Goal: Task Accomplishment & Management: Use online tool/utility

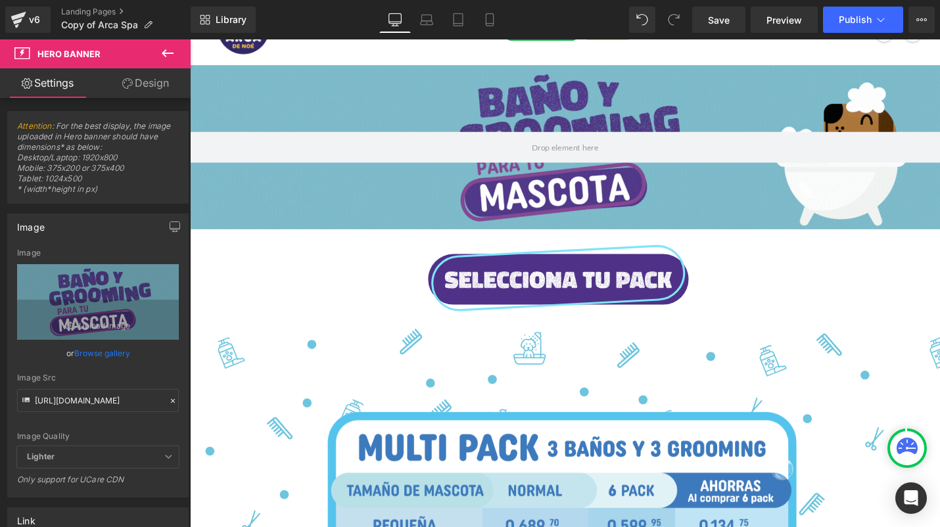
click at [168, 51] on icon at bounding box center [168, 53] width 16 height 16
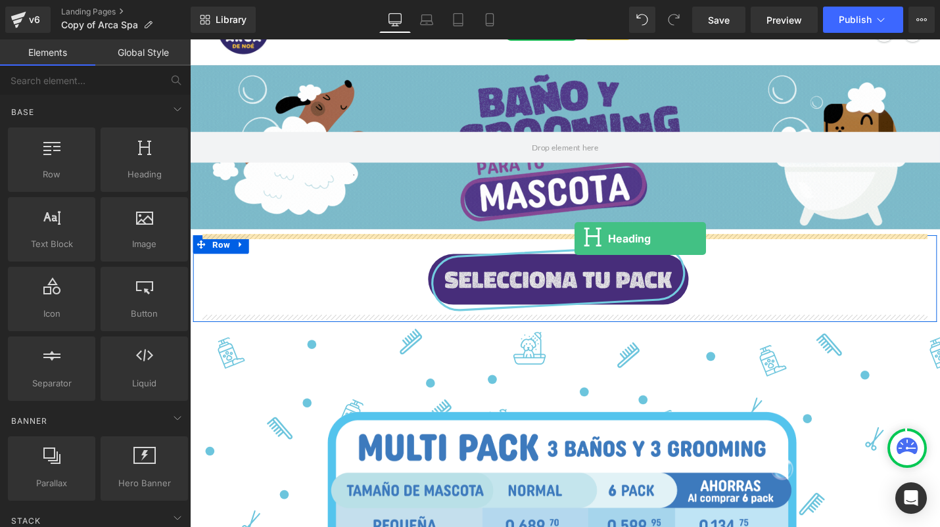
drag, startPoint x: 314, startPoint y: 212, endPoint x: 597, endPoint y: 250, distance: 285.8
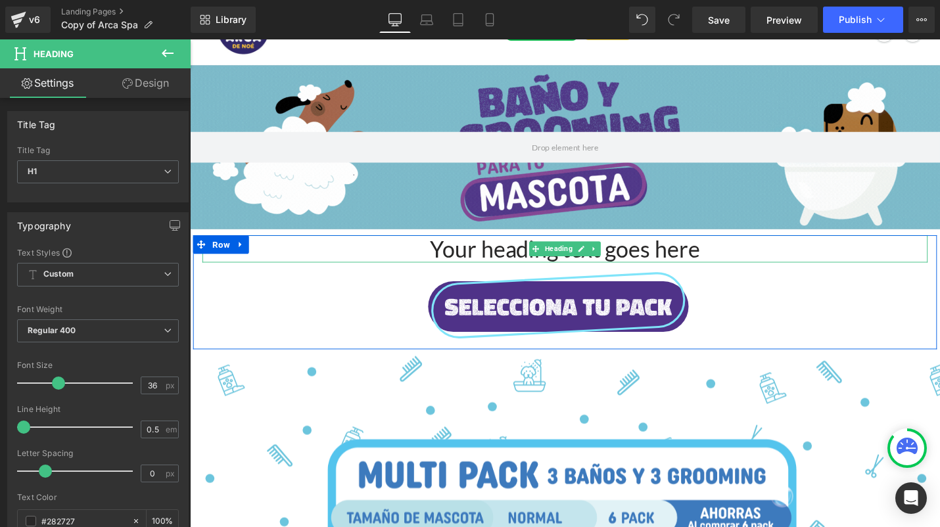
click at [704, 262] on h1 "Your heading text goes here" at bounding box center [587, 261] width 769 height 29
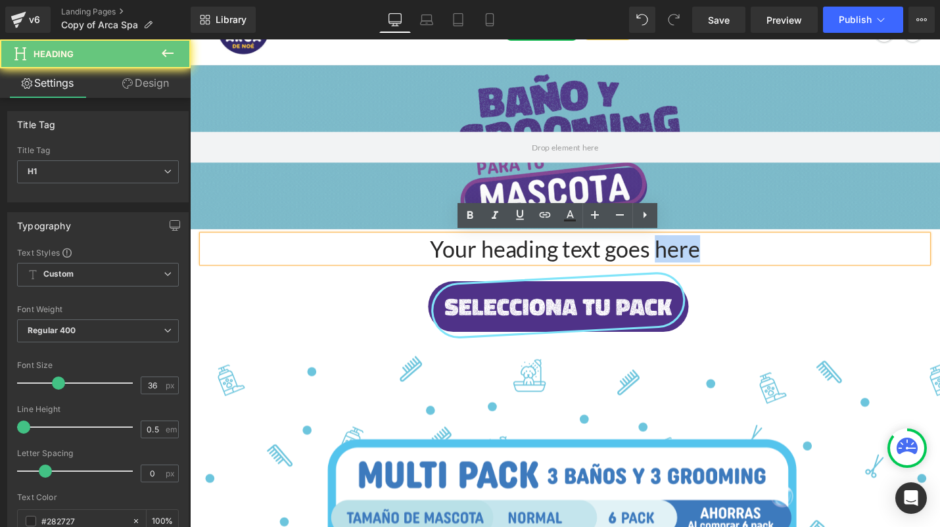
click at [704, 262] on h1 "Your heading text goes here" at bounding box center [587, 261] width 769 height 29
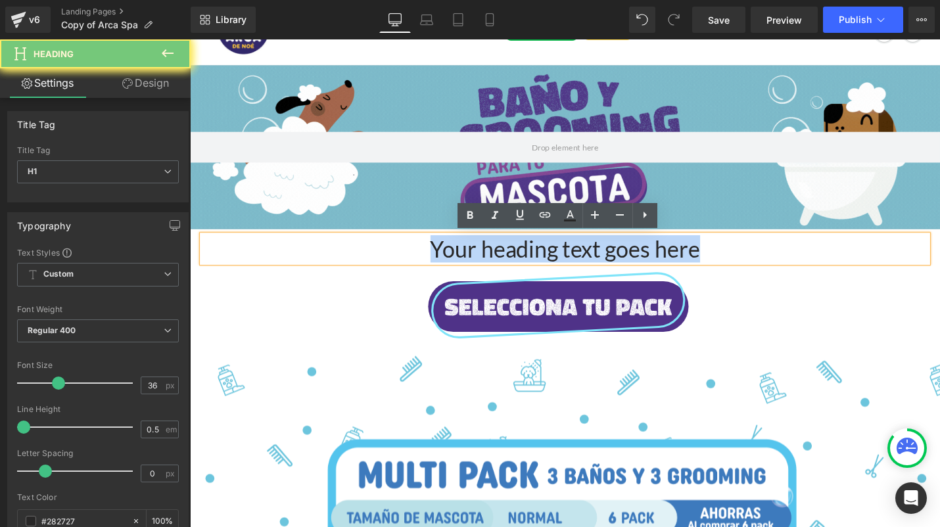
click at [704, 262] on h1 "Your heading text goes here" at bounding box center [587, 261] width 769 height 29
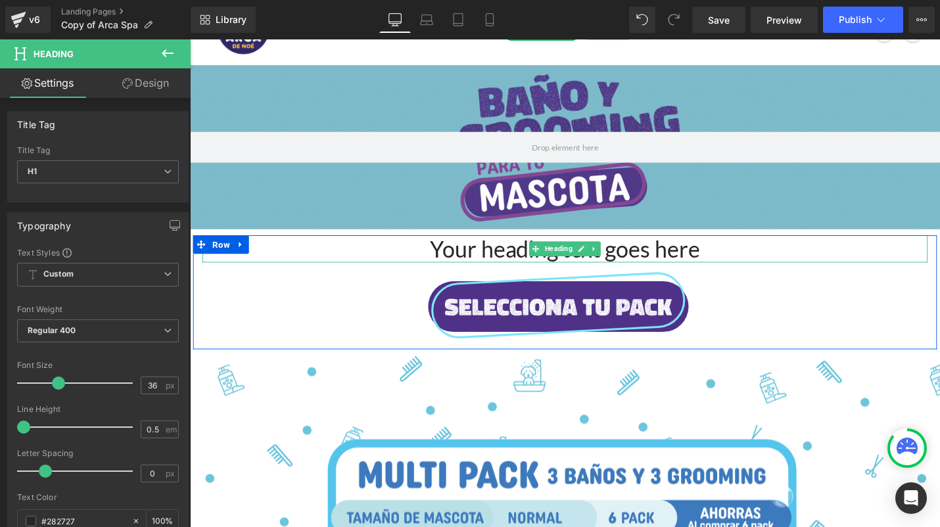
click at [671, 259] on h1 "Your heading text goes here" at bounding box center [587, 261] width 769 height 29
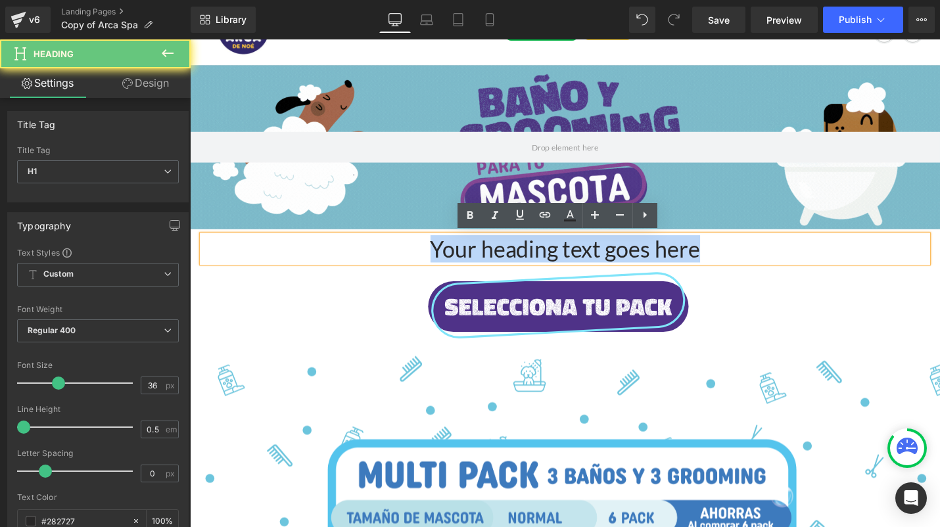
drag, startPoint x: 744, startPoint y: 261, endPoint x: 443, endPoint y: 260, distance: 300.9
click at [443, 260] on h1 "Your heading text goes here" at bounding box center [587, 261] width 769 height 29
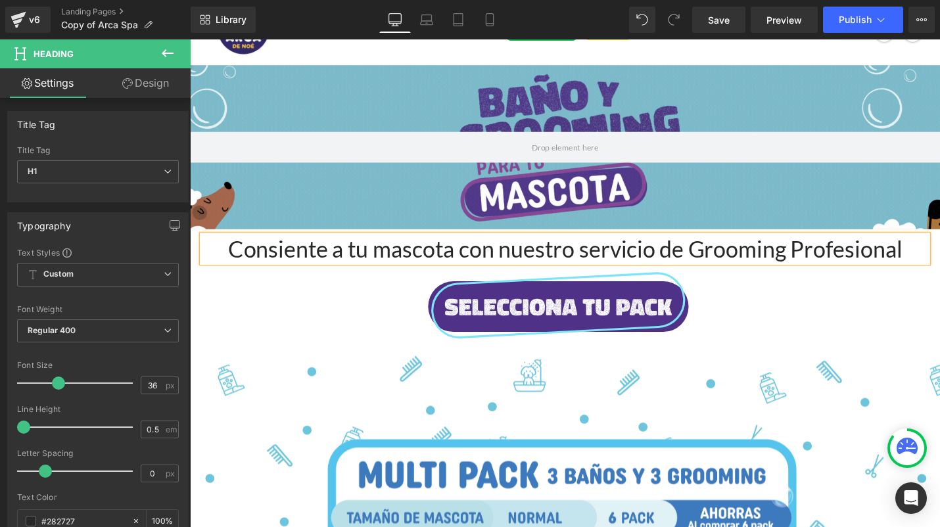
click at [729, 259] on h1 "Consiente a tu mascota con nuestroservicio de Grooming Profesional" at bounding box center [587, 261] width 769 height 29
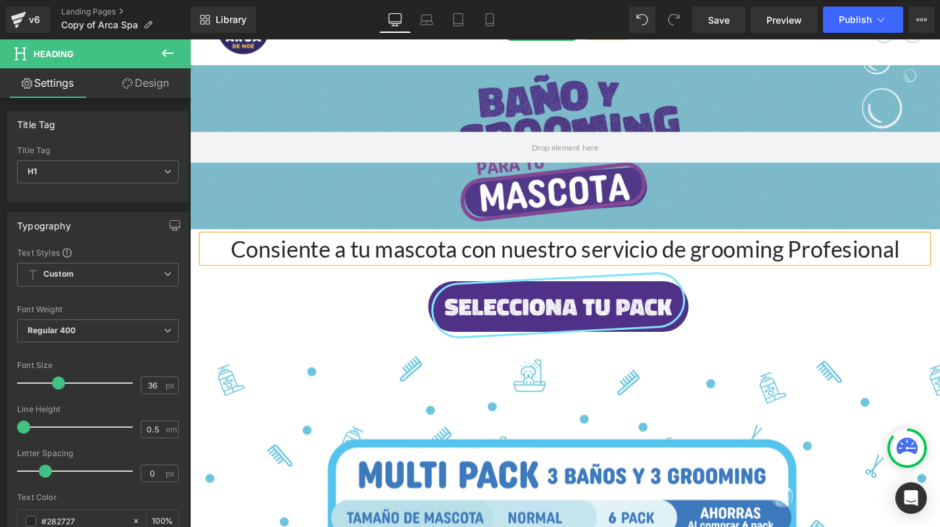
click at [834, 263] on h1 "Consiente a tu mascota con nuestroservicio de grooming Profesional" at bounding box center [587, 261] width 769 height 29
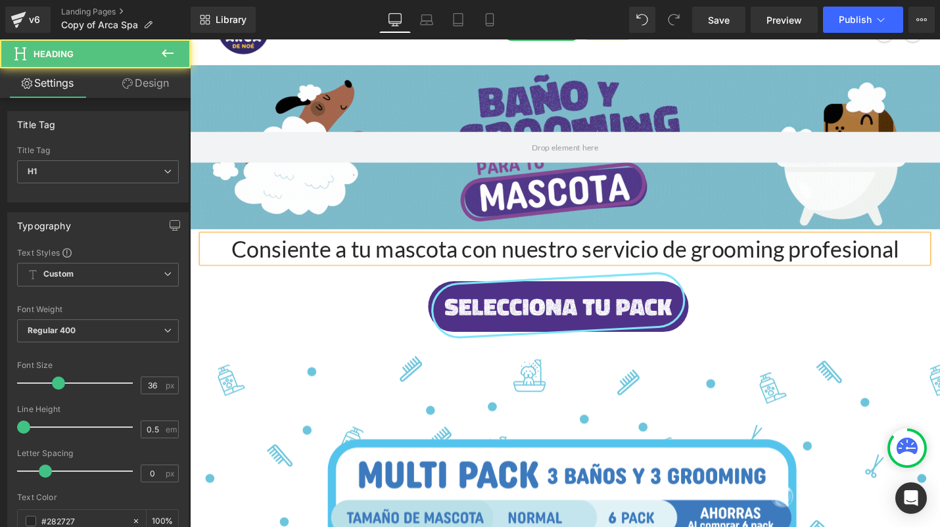
click at [939, 262] on h1 "Consiente a tu mascota con nuestroservicio de grooming profesional" at bounding box center [587, 261] width 769 height 29
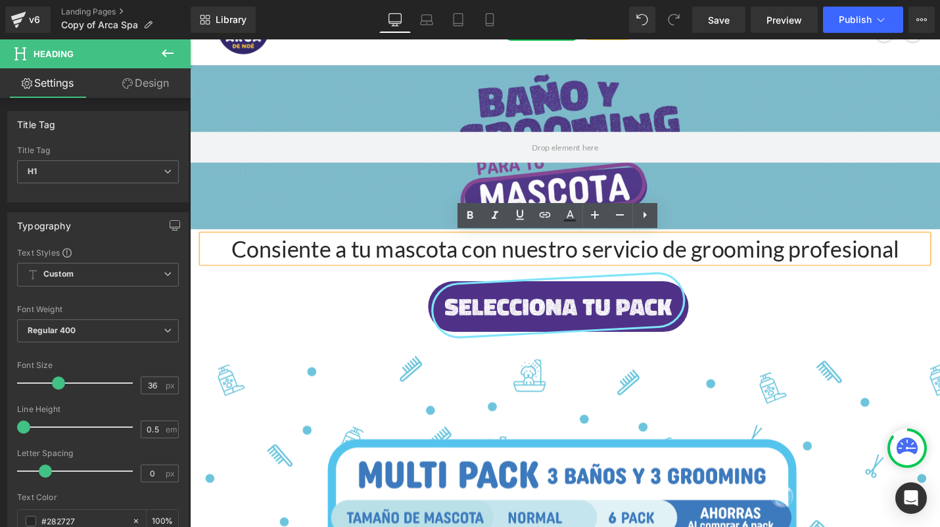
click at [597, 260] on h1 "Consiente a tu mascota con nuestroservicio de grooming profesional" at bounding box center [587, 261] width 769 height 29
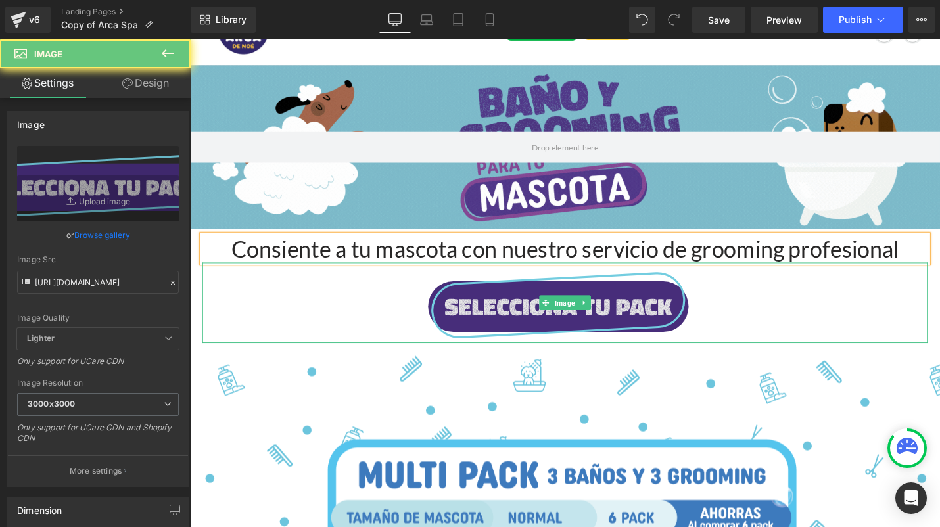
click at [417, 302] on img at bounding box center [587, 318] width 461 height 85
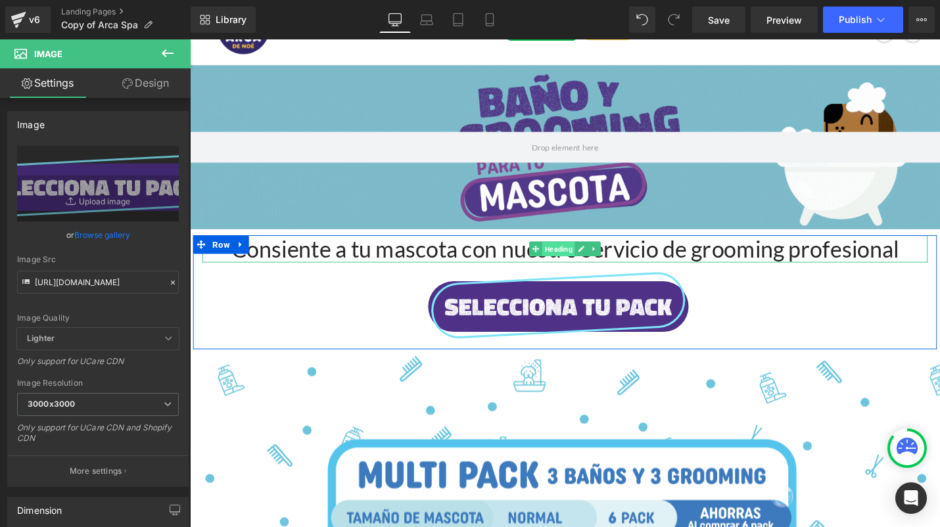
click at [579, 257] on span "Heading" at bounding box center [580, 262] width 35 height 16
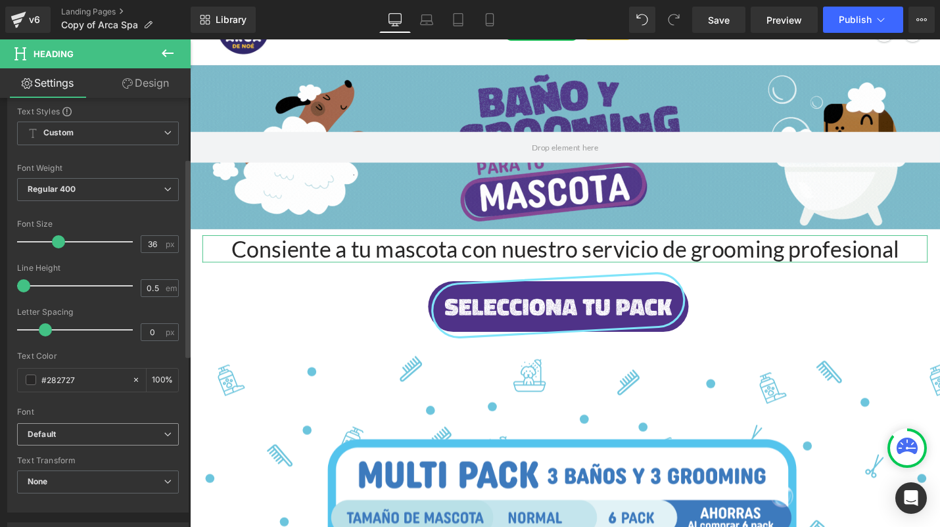
scroll to position [154, 0]
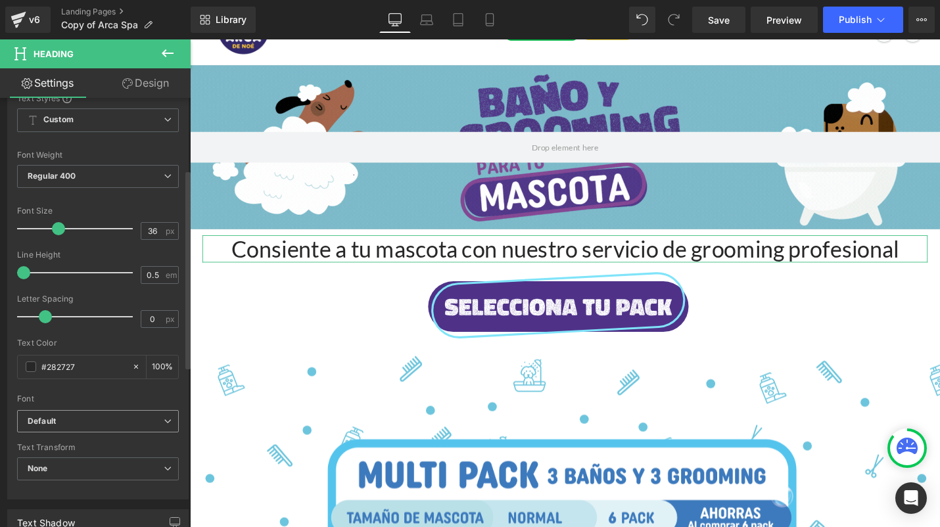
click at [89, 429] on span "Default" at bounding box center [98, 421] width 162 height 23
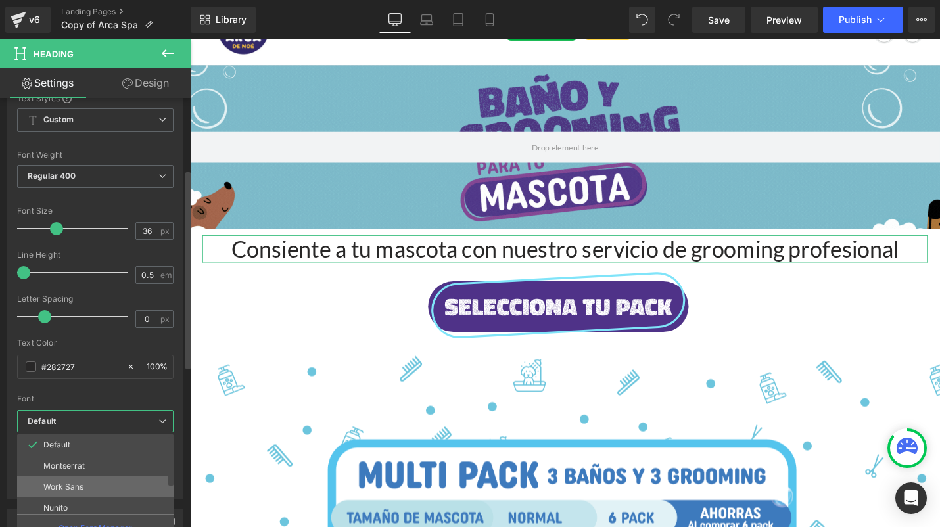
scroll to position [41, 0]
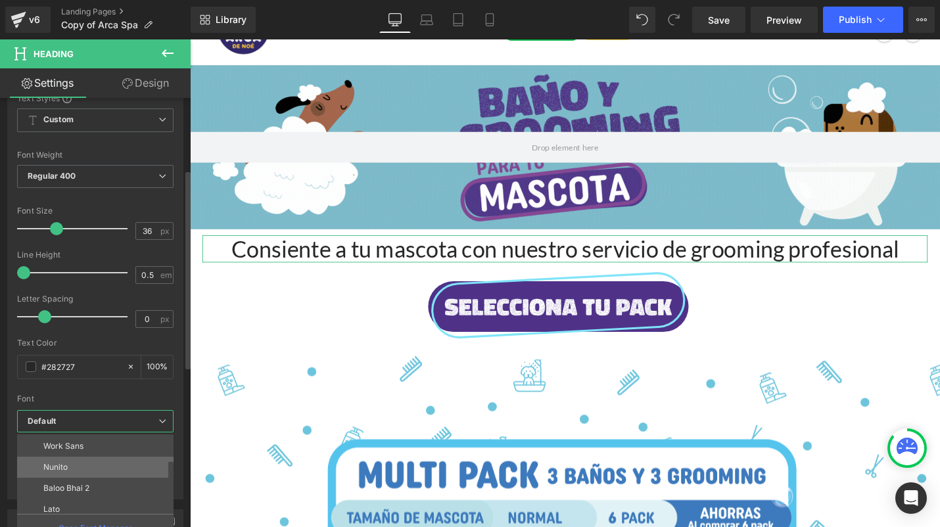
click at [92, 466] on li "Nunito" at bounding box center [98, 467] width 162 height 21
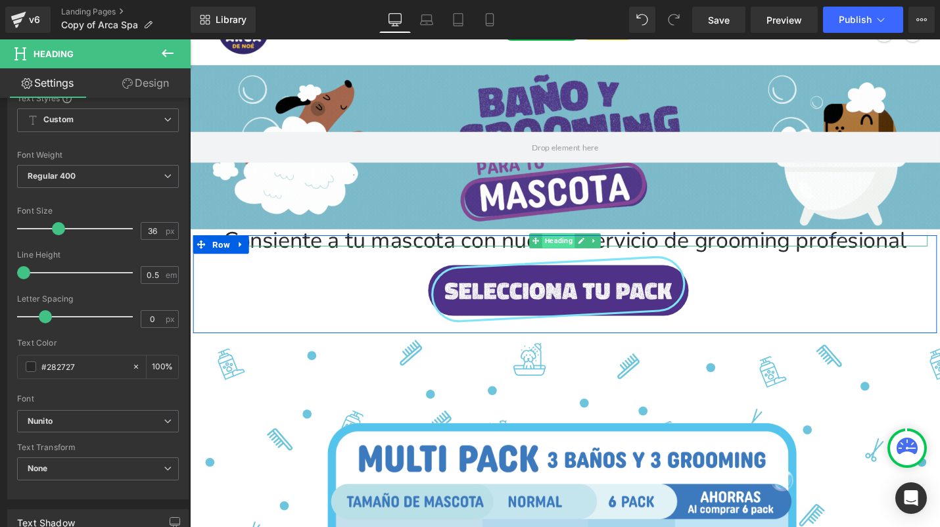
click at [573, 252] on span "Heading" at bounding box center [580, 253] width 35 height 16
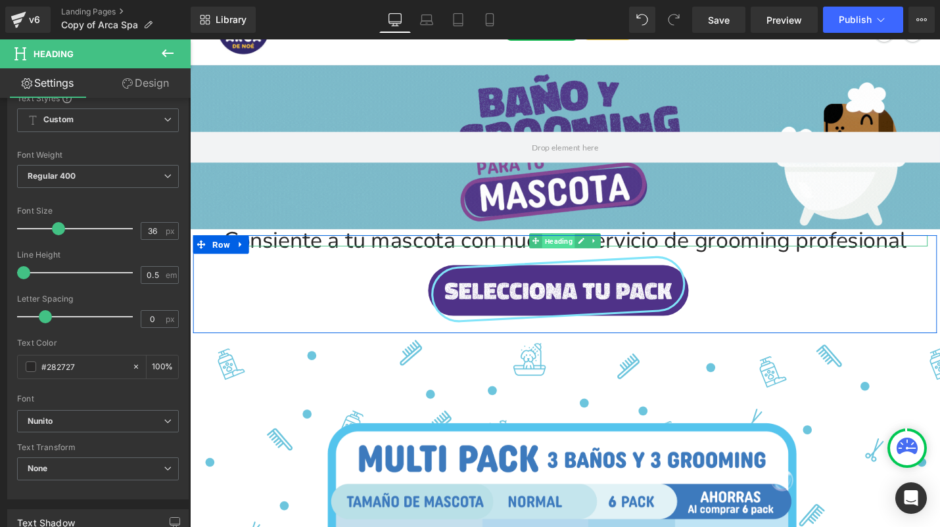
click at [572, 252] on span "Heading" at bounding box center [580, 254] width 35 height 16
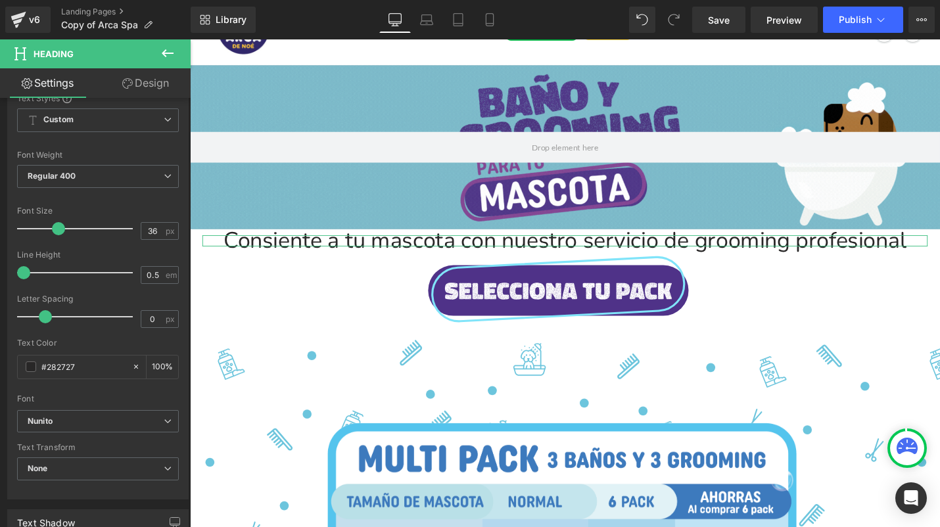
click at [156, 83] on link "Design" at bounding box center [145, 83] width 95 height 30
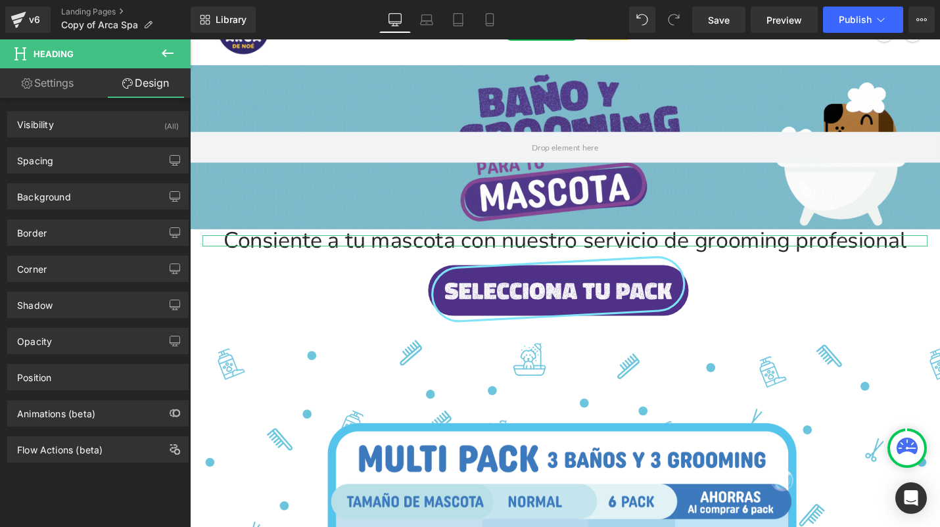
type input "0"
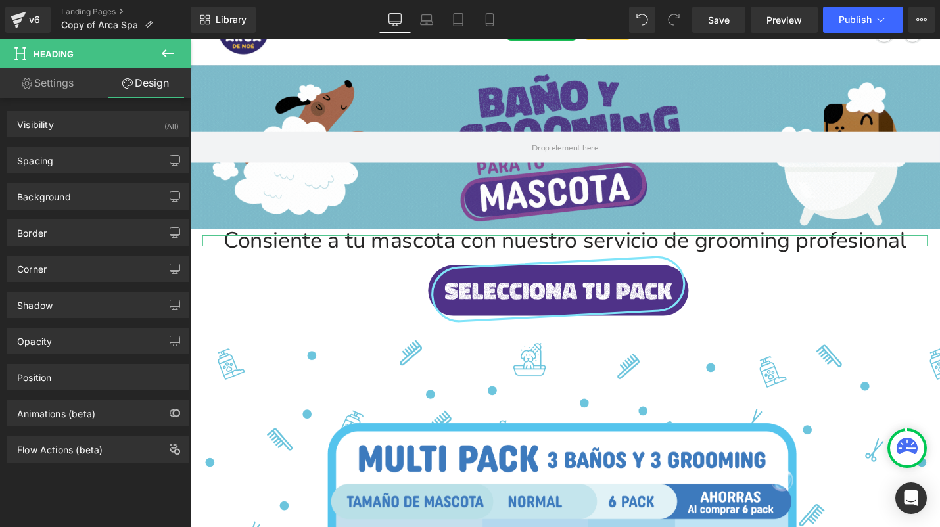
type input "0"
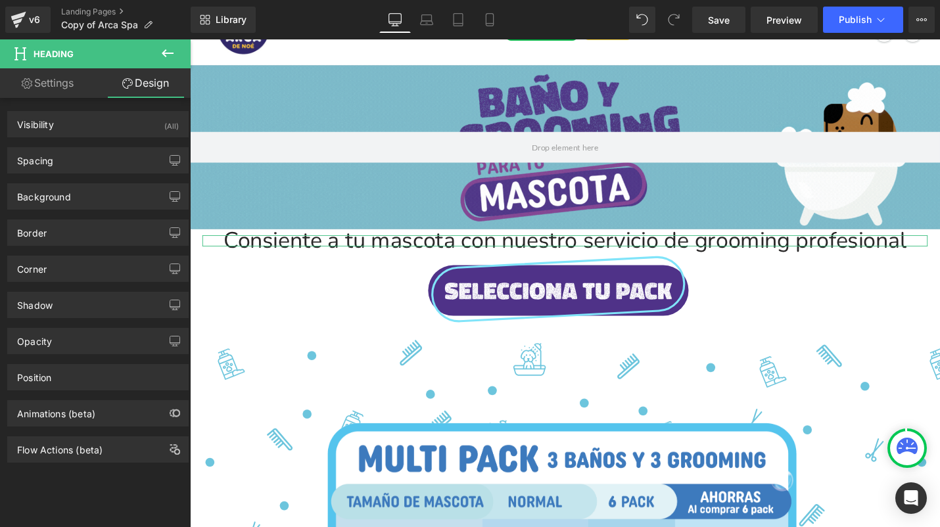
type input "0"
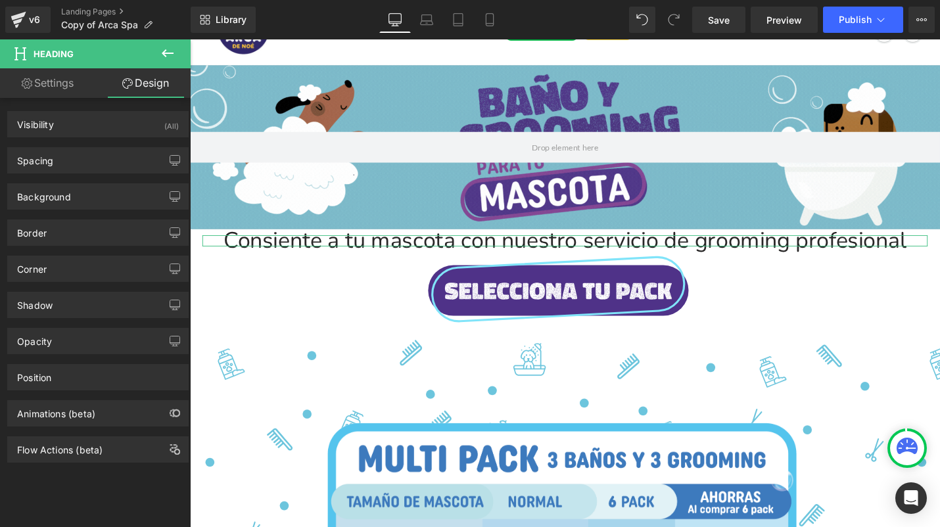
type input "0"
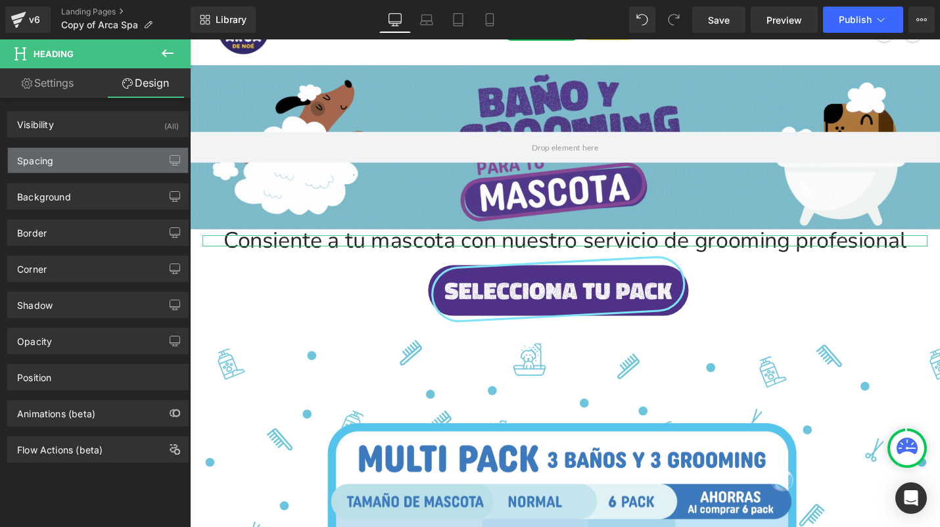
click at [139, 162] on div "Spacing" at bounding box center [98, 160] width 180 height 25
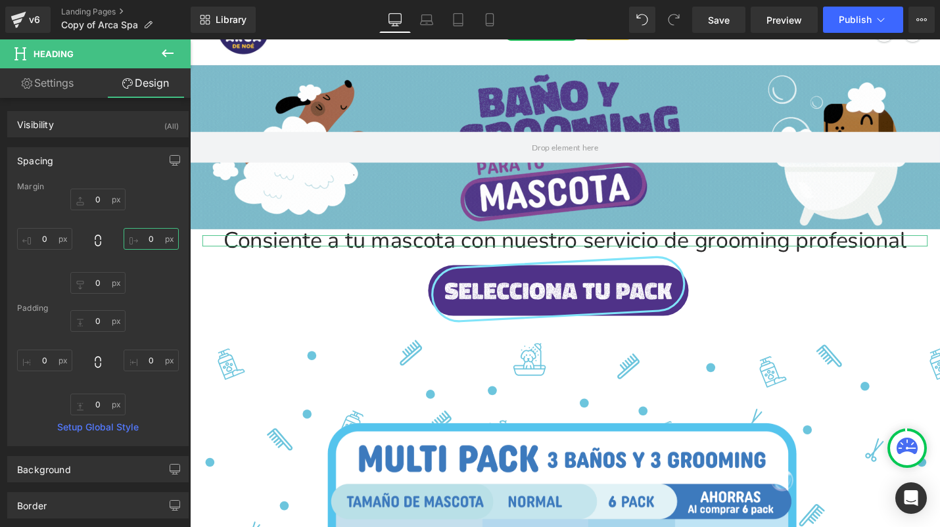
click at [160, 242] on input "0" at bounding box center [151, 239] width 55 height 22
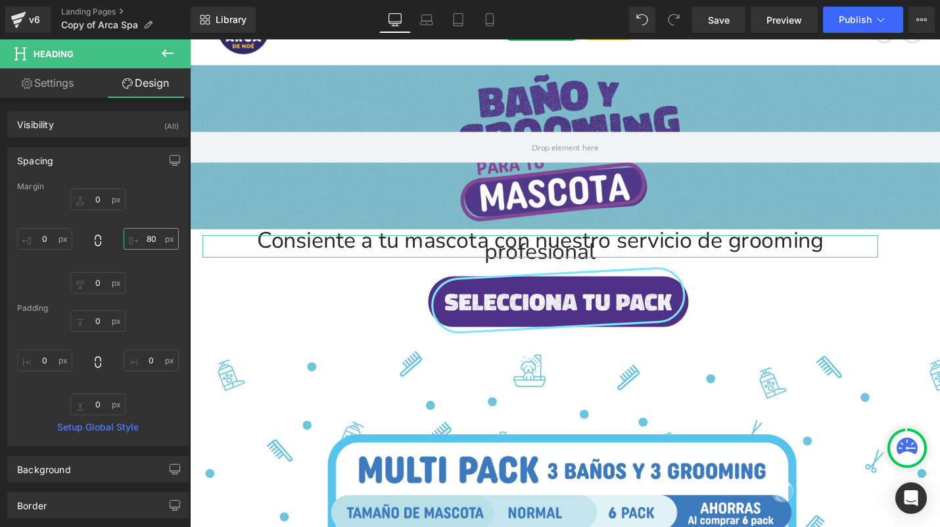
type input "90"
click at [55, 239] on input "0" at bounding box center [44, 239] width 55 height 22
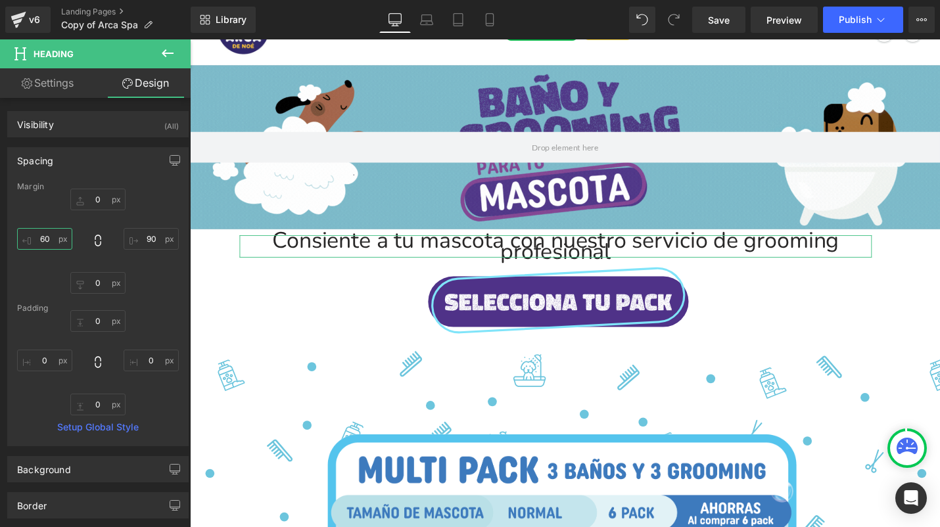
type input "70"
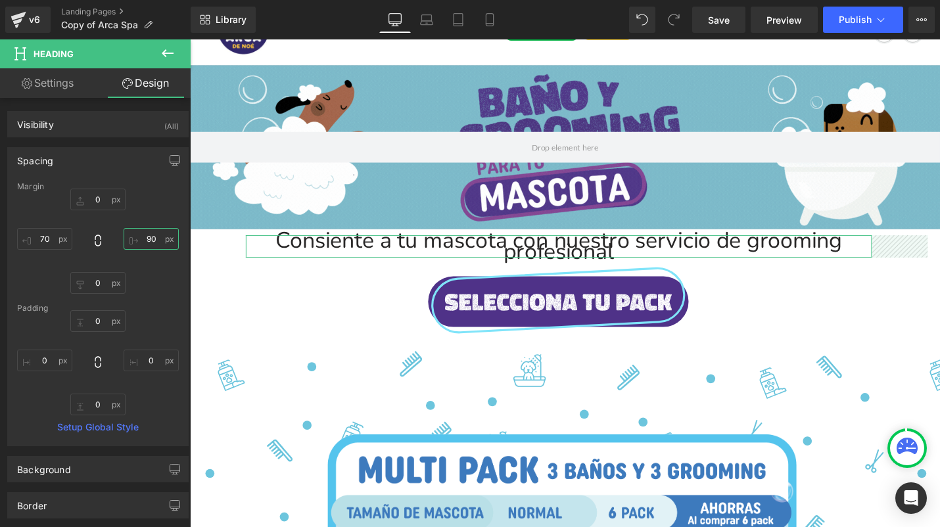
click at [154, 238] on input "90" at bounding box center [151, 239] width 55 height 22
type input "100"
click at [47, 240] on input "70" at bounding box center [44, 239] width 55 height 22
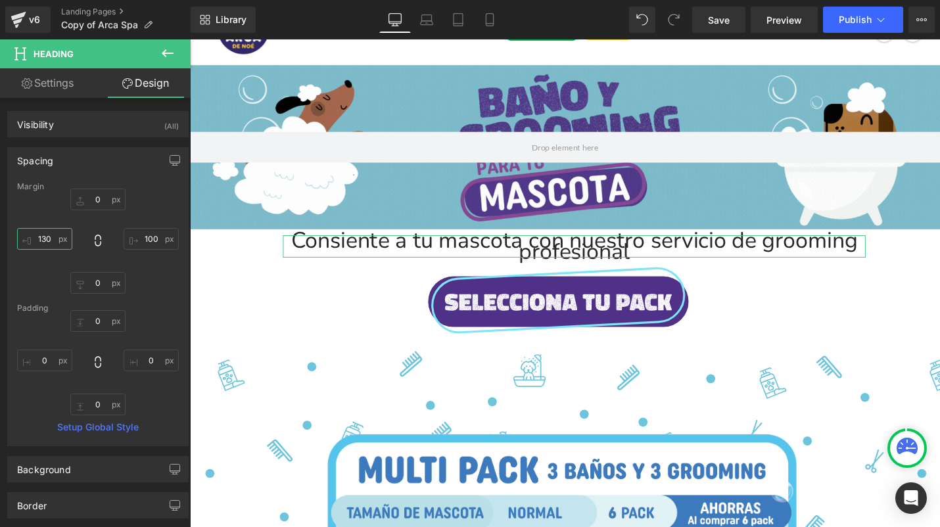
type input "140"
click at [157, 237] on input "100" at bounding box center [151, 239] width 55 height 22
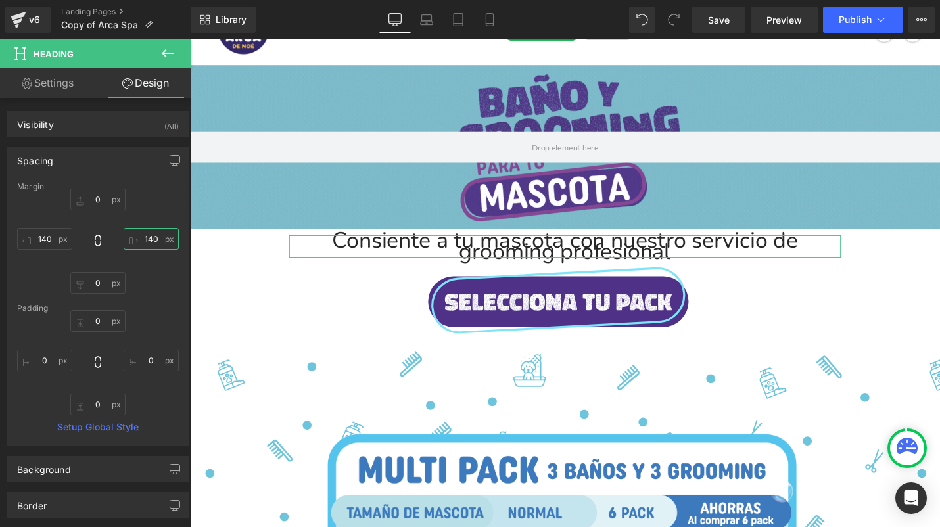
type input "140"
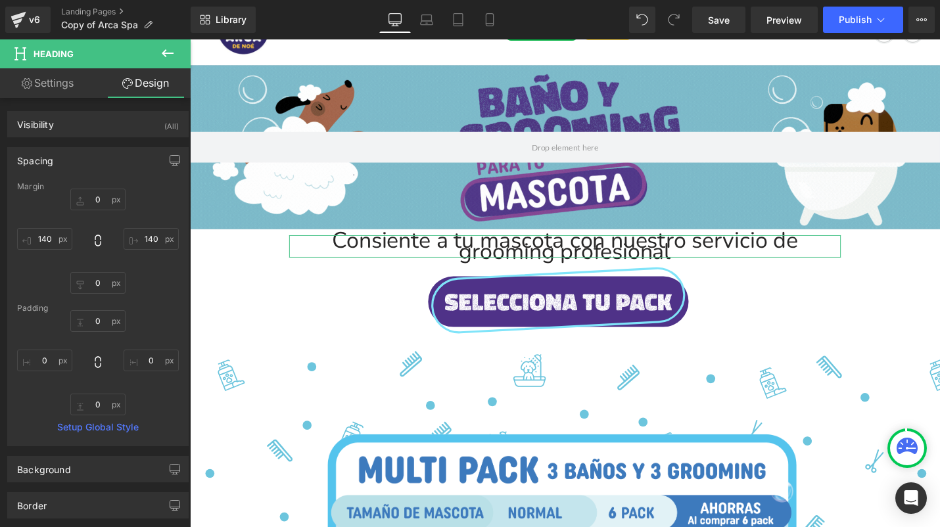
click at [172, 300] on div "Margin 0px 0 140 140 0px 0 140 140 [GEOGRAPHIC_DATA] 0px 0 0px 0 0px 0 0px 0 Se…" at bounding box center [98, 313] width 180 height 263
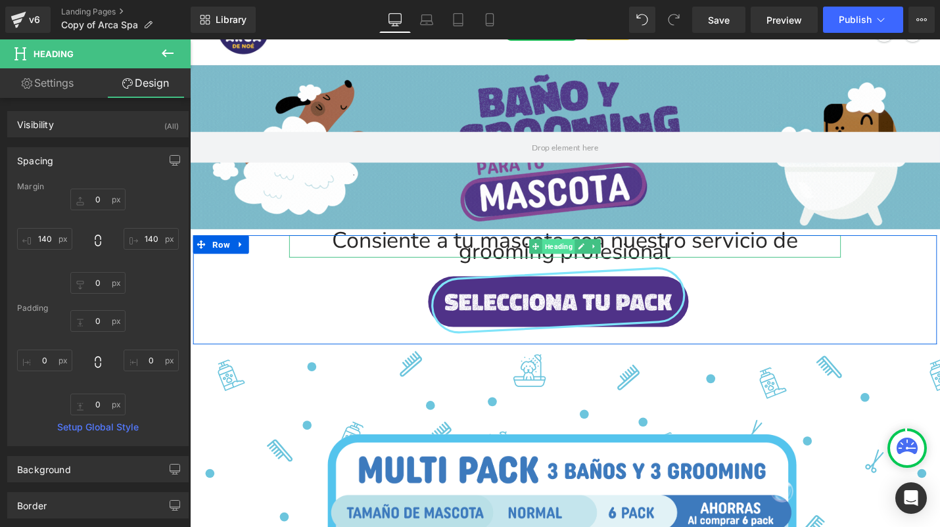
click at [579, 256] on span "Heading" at bounding box center [580, 259] width 35 height 16
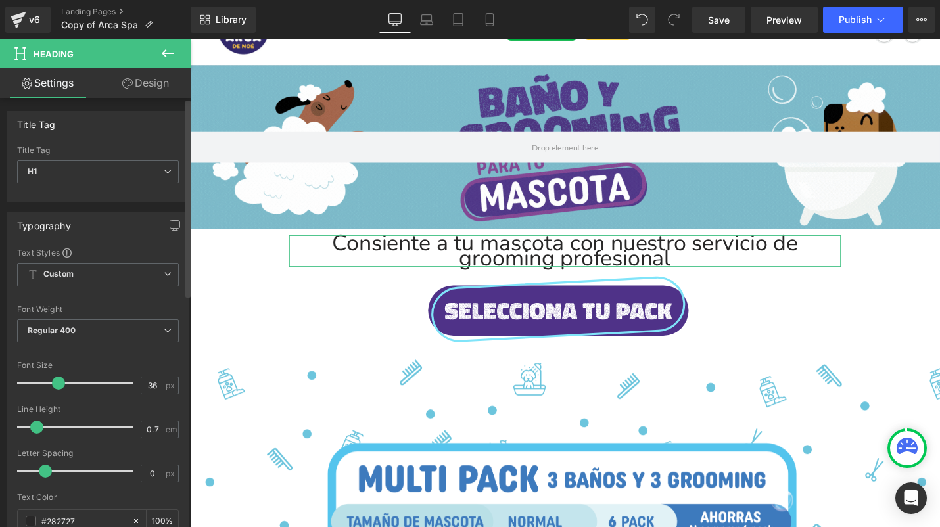
type input "0.8"
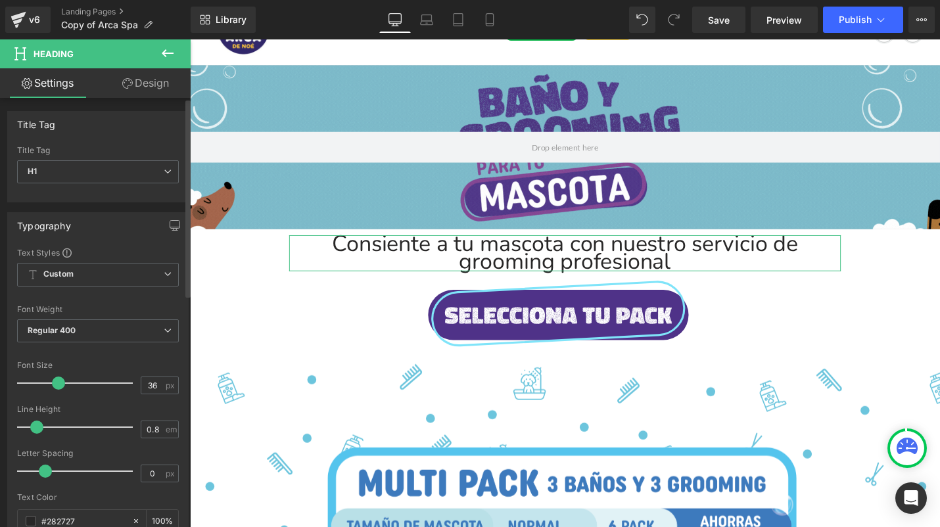
drag, startPoint x: 28, startPoint y: 424, endPoint x: 42, endPoint y: 424, distance: 14.5
click at [42, 424] on span at bounding box center [36, 426] width 13 height 13
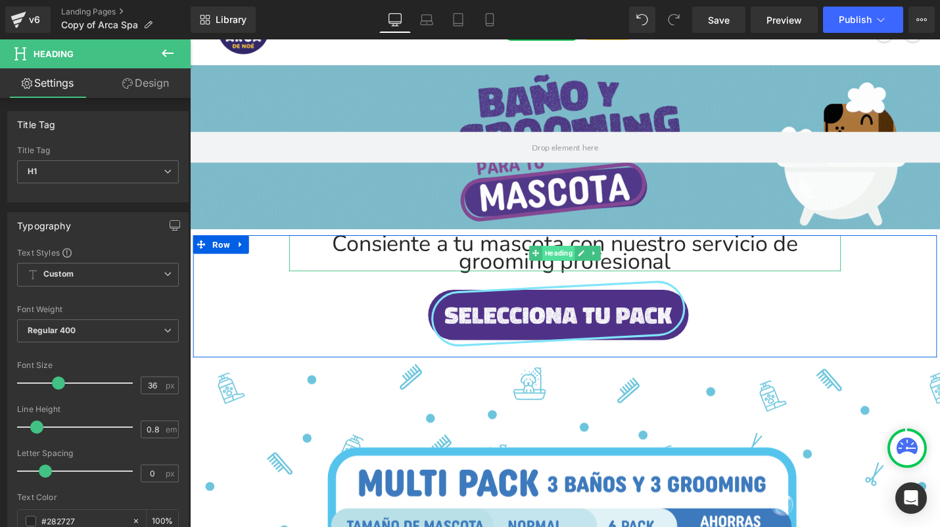
click at [584, 263] on span "Heading" at bounding box center [580, 266] width 35 height 16
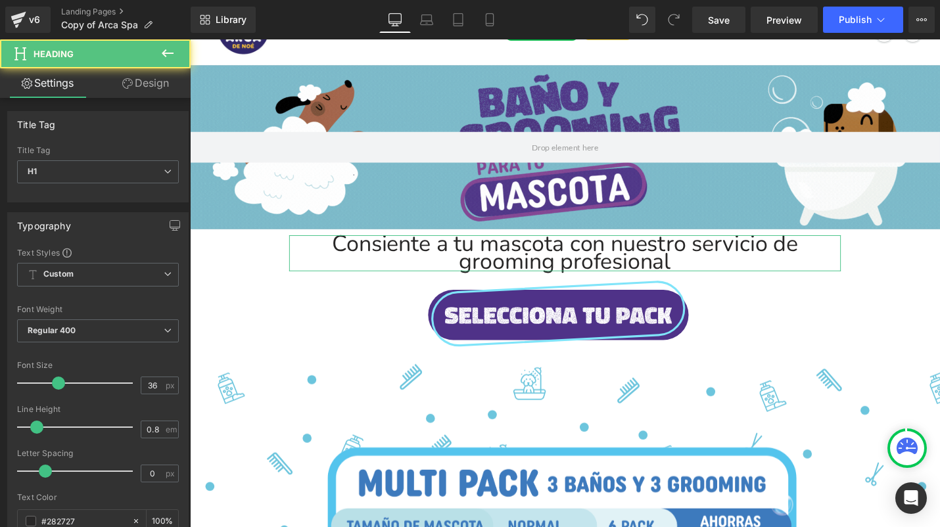
click at [129, 81] on icon at bounding box center [127, 83] width 11 height 11
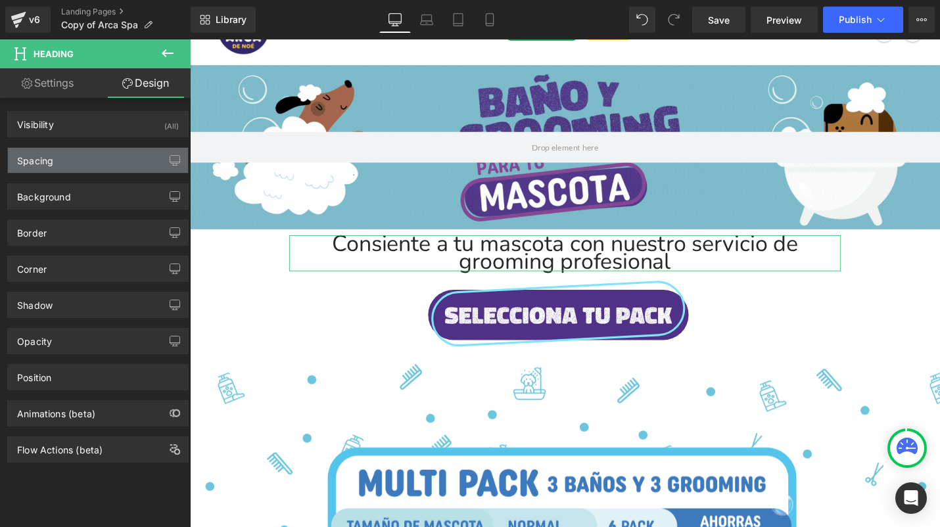
click at [90, 162] on div "Spacing" at bounding box center [98, 160] width 180 height 25
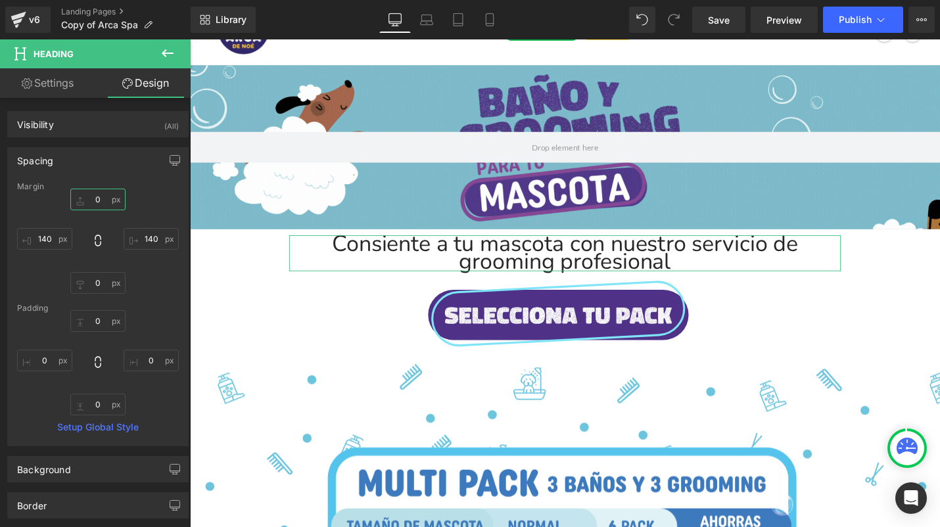
click at [104, 210] on input "0" at bounding box center [97, 200] width 55 height 22
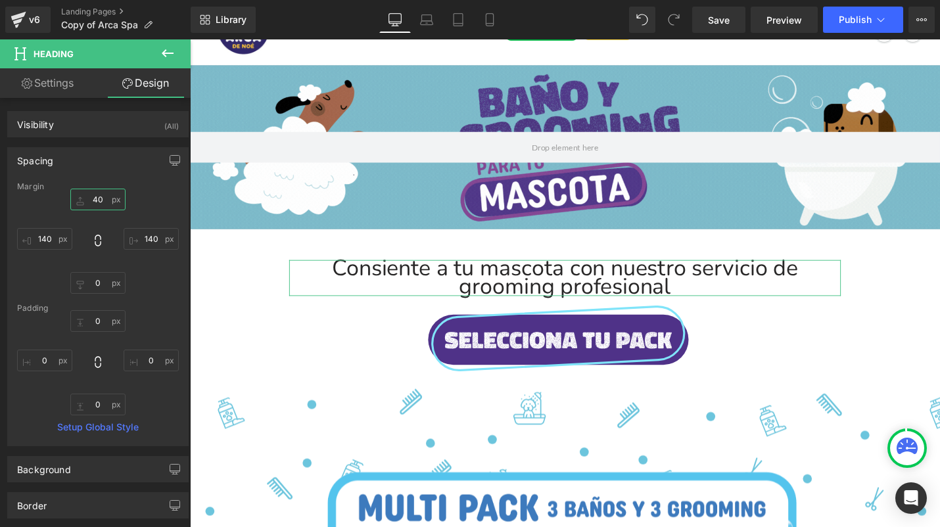
type input "50"
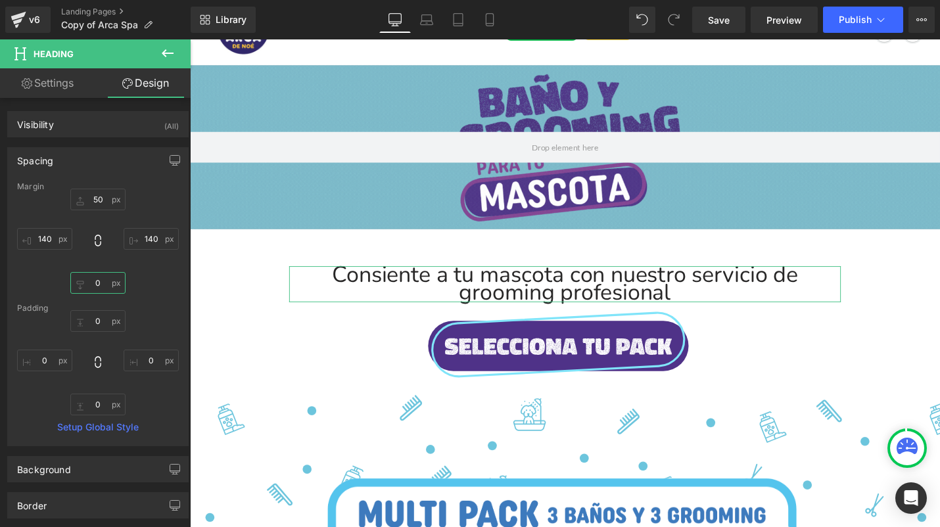
click at [104, 285] on input "0" at bounding box center [97, 283] width 55 height 22
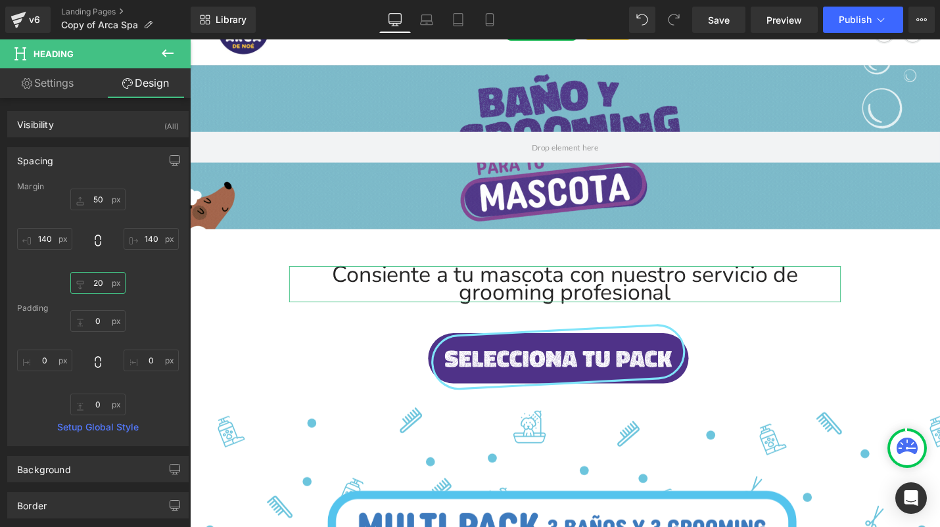
type input "30"
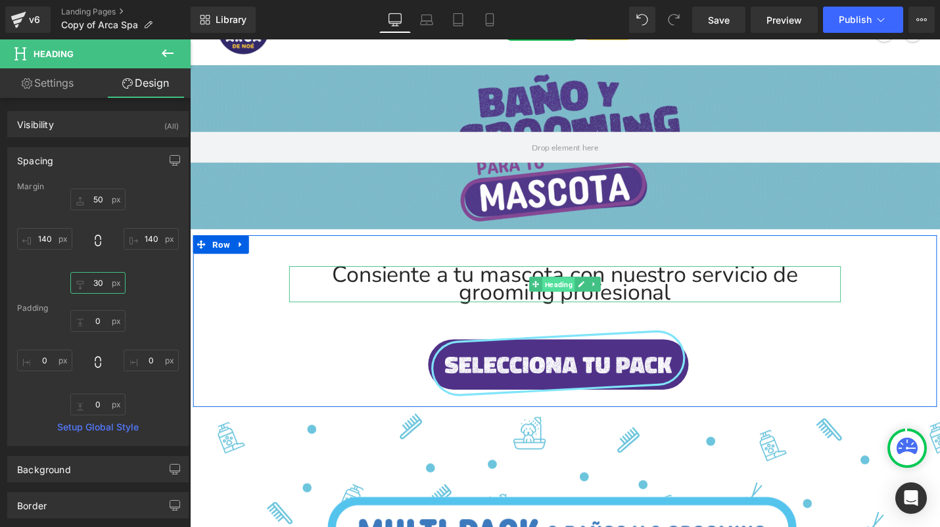
click at [571, 293] on span "Heading" at bounding box center [580, 300] width 35 height 16
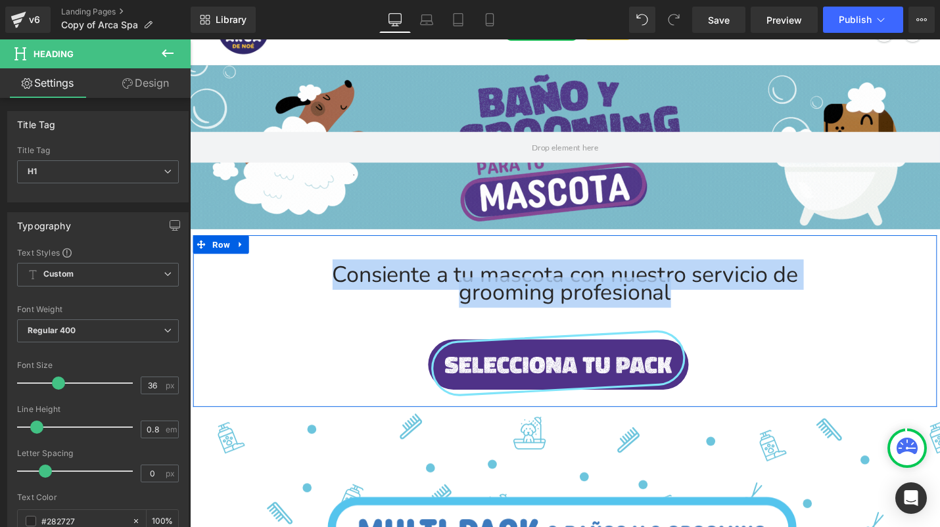
drag, startPoint x: 725, startPoint y: 306, endPoint x: 337, endPoint y: 256, distance: 390.8
click at [337, 256] on div "Image Row Consiente a tu mascota con nuestro servicio de grooming profesional H…" at bounding box center [587, 334] width 788 height 175
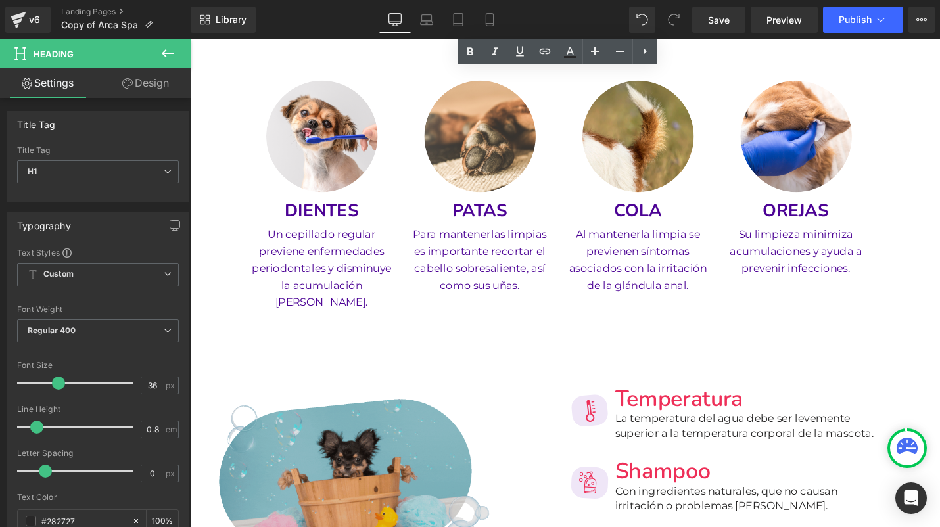
scroll to position [1958, 0]
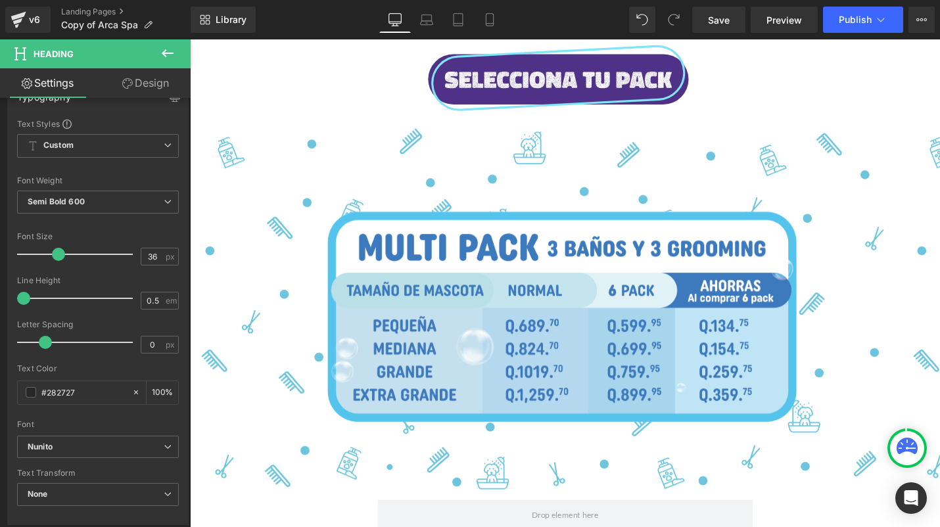
scroll to position [294, 0]
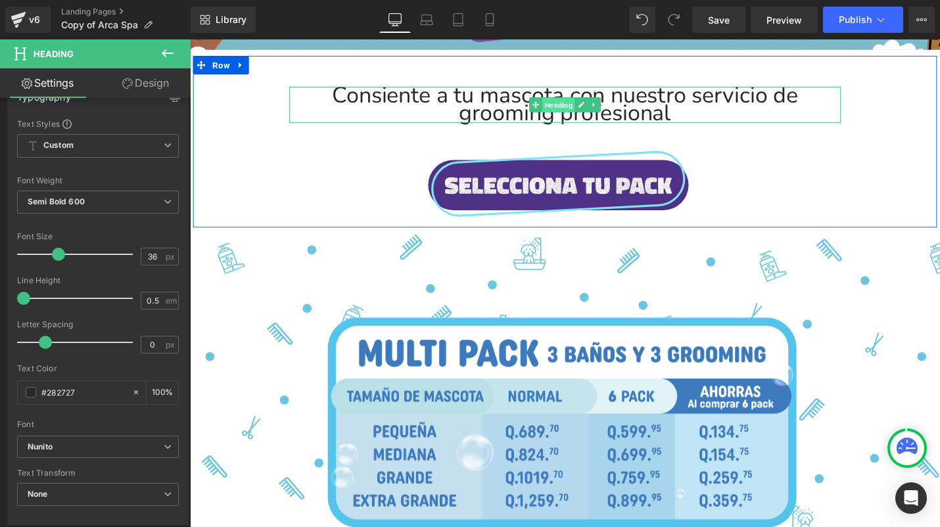
click at [583, 107] on span "Heading" at bounding box center [580, 110] width 35 height 16
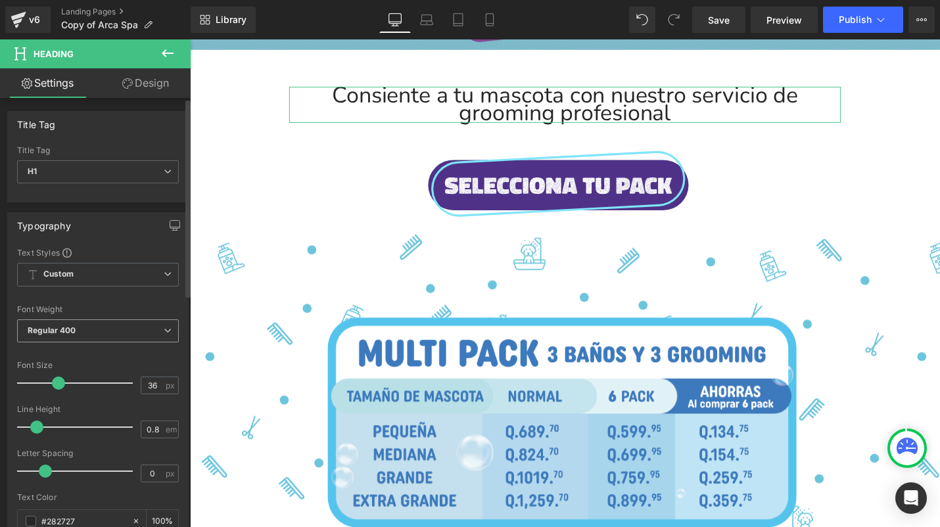
click at [101, 333] on span "Regular 400" at bounding box center [98, 330] width 162 height 23
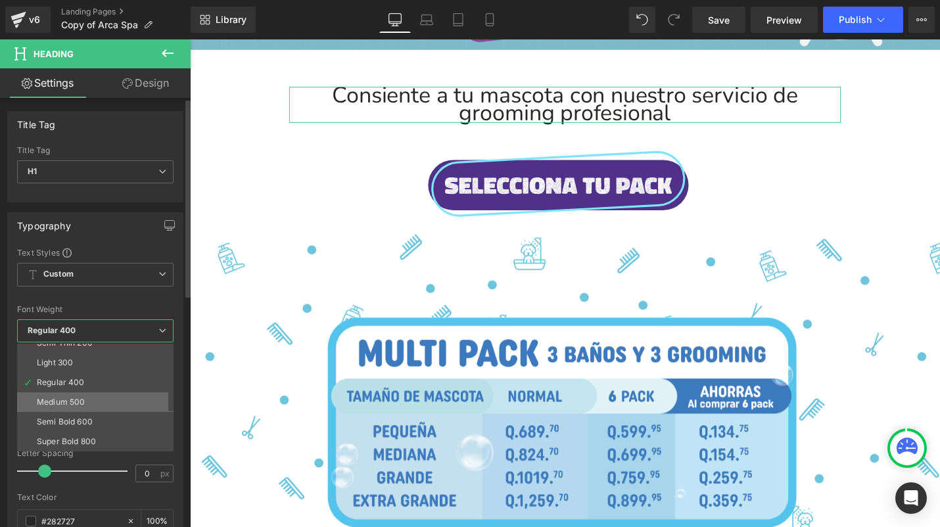
scroll to position [47, 0]
click at [97, 399] on li "Semi Bold 600" at bounding box center [98, 406] width 162 height 20
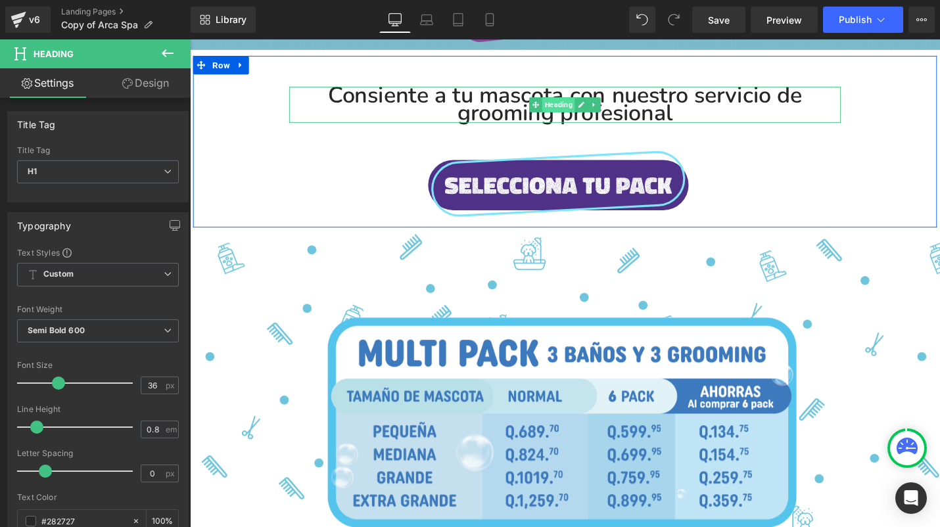
click at [593, 104] on span "Heading" at bounding box center [580, 109] width 35 height 16
click at [568, 107] on span "Heading" at bounding box center [580, 109] width 35 height 16
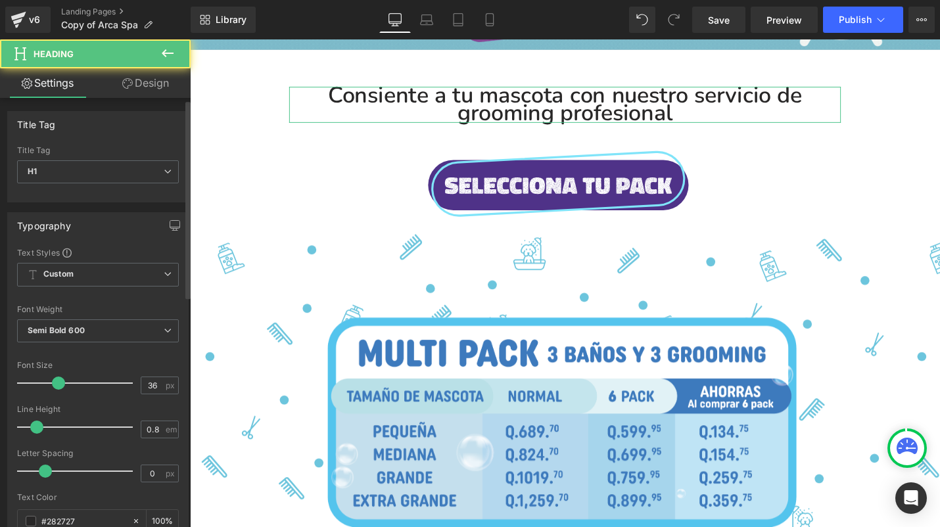
scroll to position [96, 0]
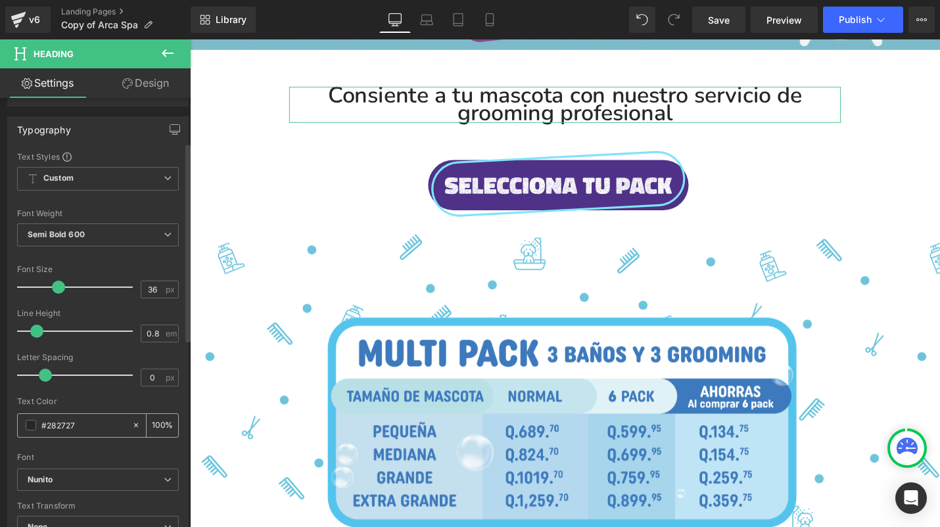
click at [30, 434] on div "#282727" at bounding box center [75, 425] width 114 height 23
click at [86, 423] on input "#282727" at bounding box center [83, 425] width 84 height 14
paste input "330072"
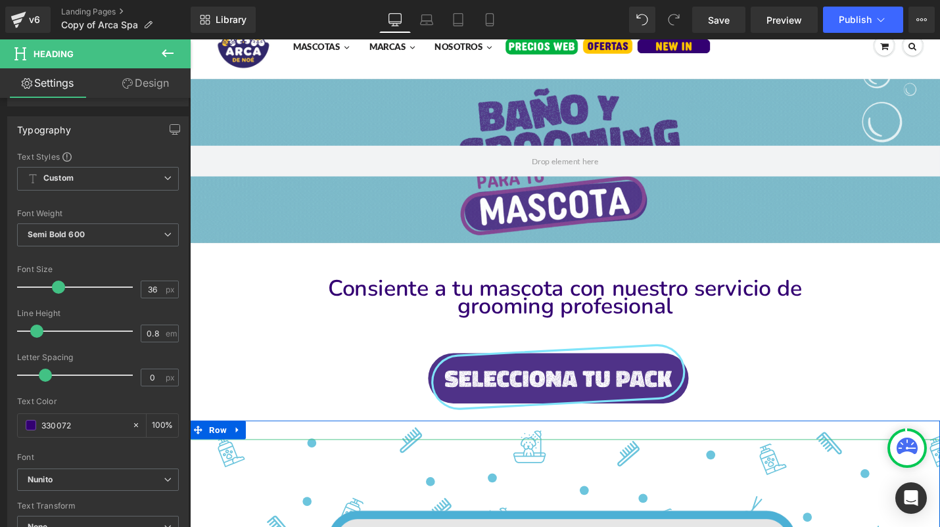
scroll to position [62, 0]
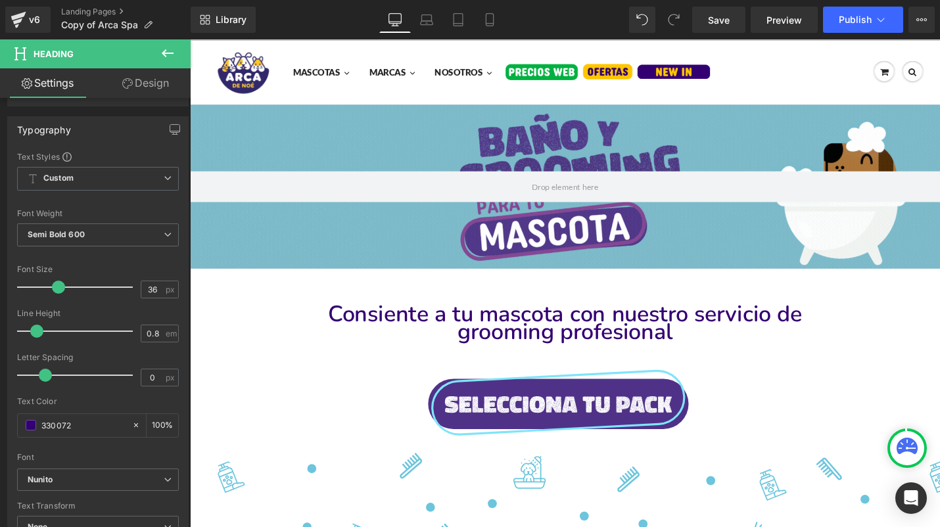
type input "#330072"
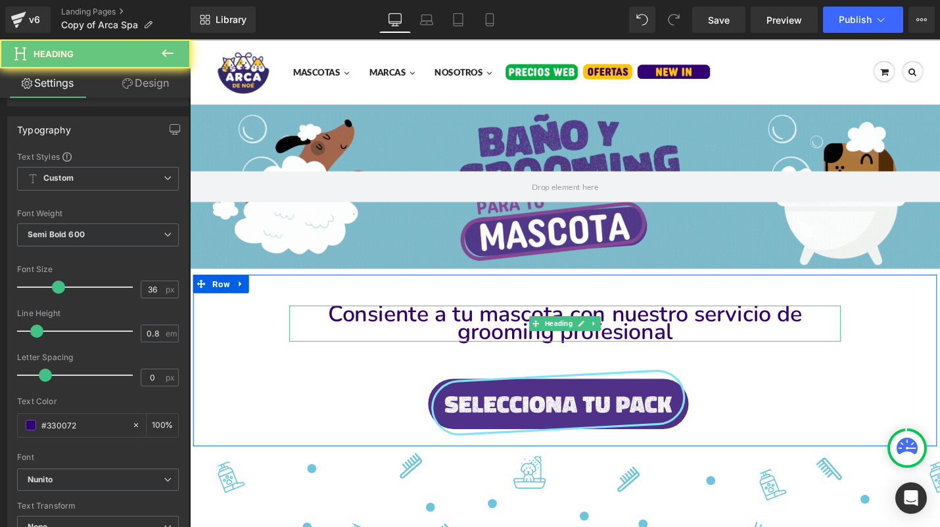
click at [725, 330] on h1 "Consiente a tu mascota con nuestro servicio de grooming profesional" at bounding box center [587, 341] width 585 height 38
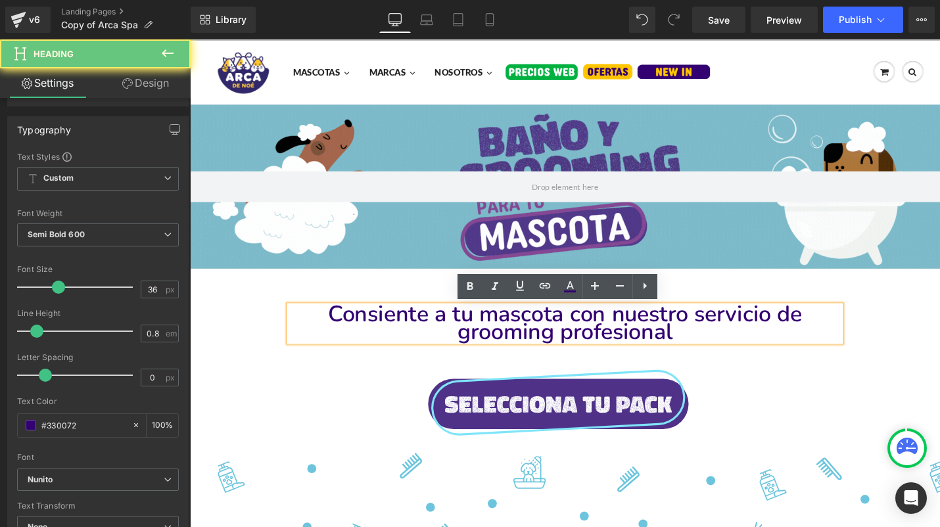
click at [717, 330] on h1 "Consiente a tu mascota con nuestro servicio de grooming profesional" at bounding box center [587, 341] width 585 height 38
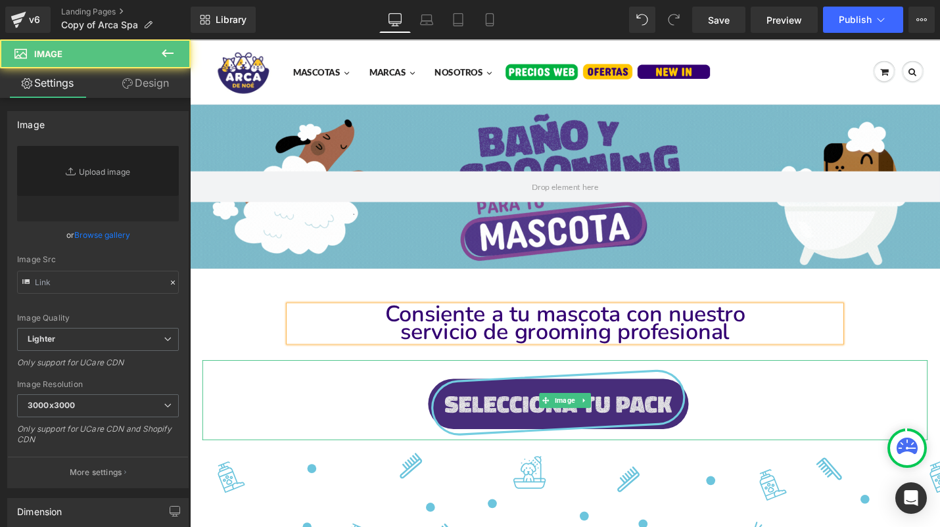
type input "[URL][DOMAIN_NAME]"
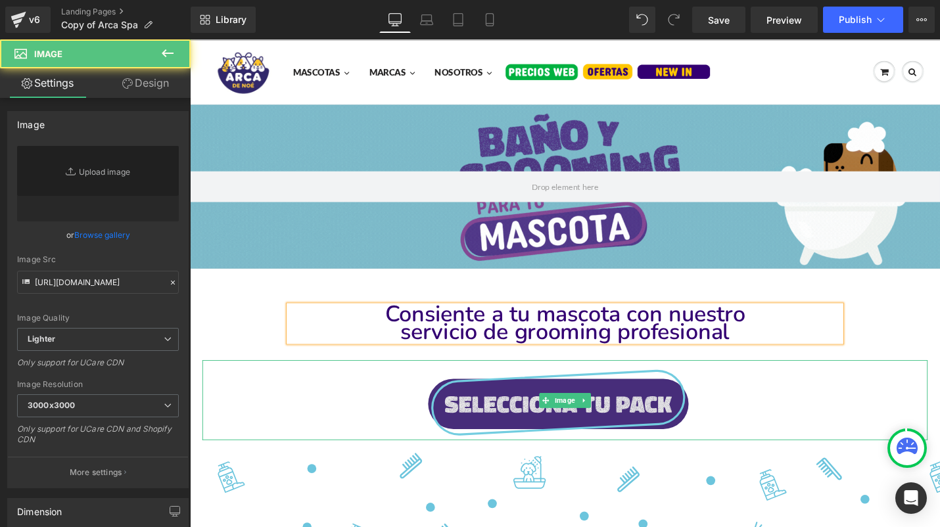
click at [786, 390] on img at bounding box center [587, 422] width 461 height 85
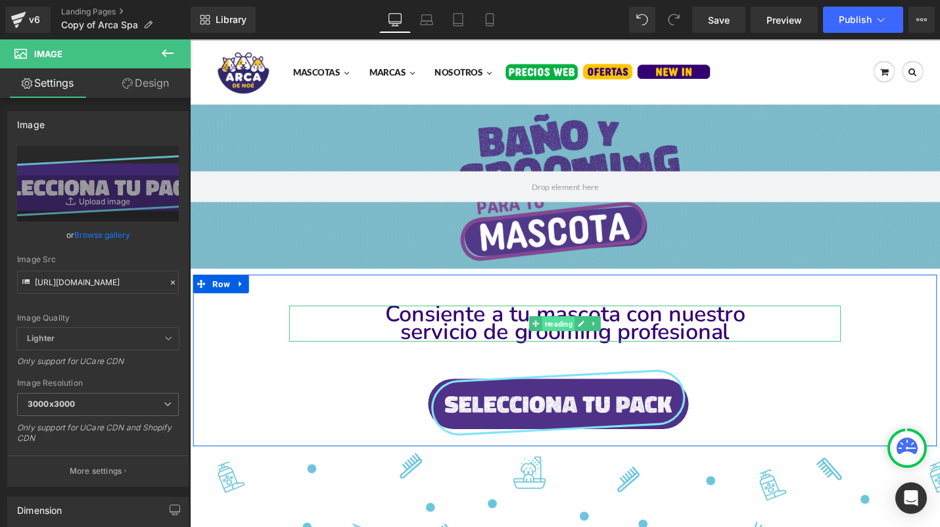
click at [585, 341] on span "Heading" at bounding box center [580, 342] width 35 height 16
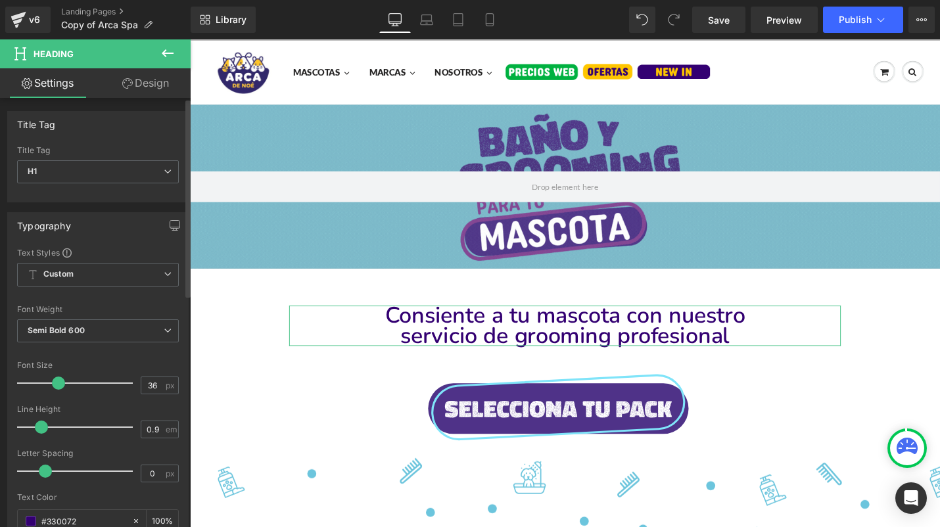
type input "0.8"
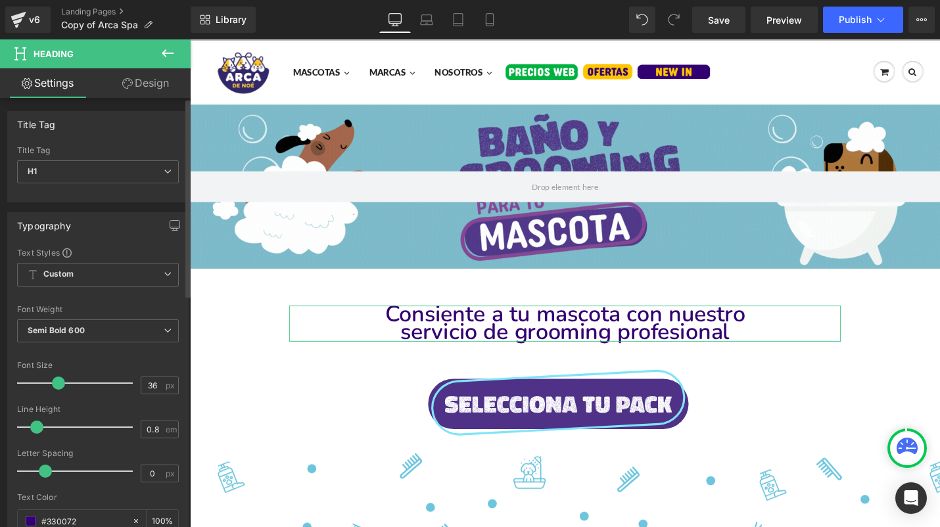
click at [39, 424] on span at bounding box center [36, 426] width 13 height 13
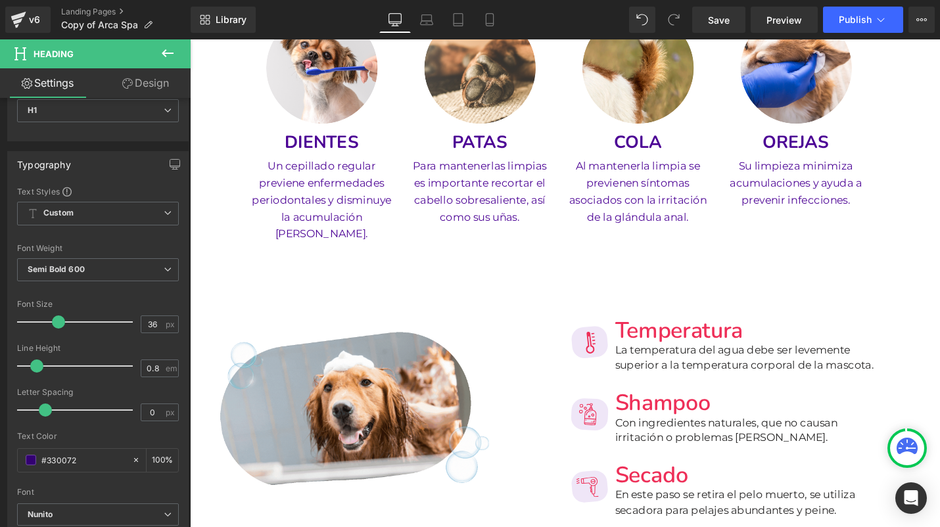
scroll to position [2194, 0]
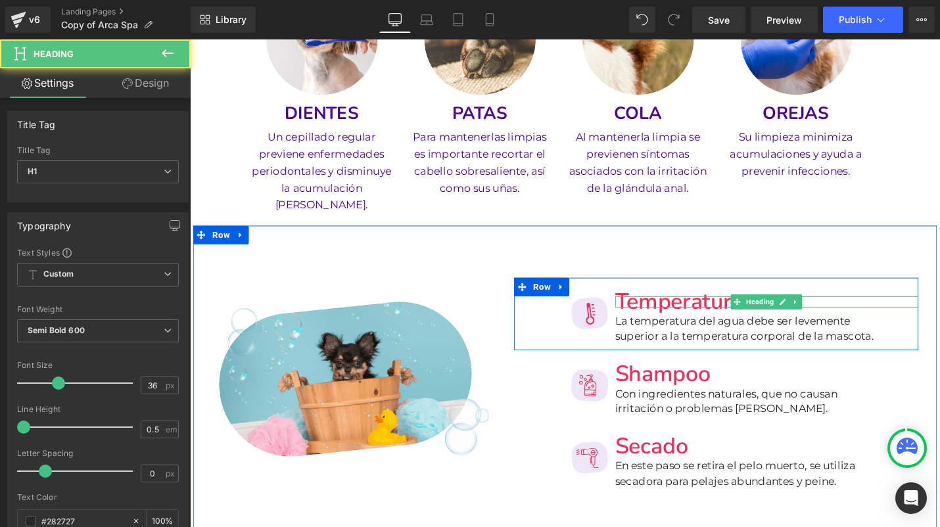
click at [735, 302] on span "Temperatura" at bounding box center [708, 318] width 135 height 32
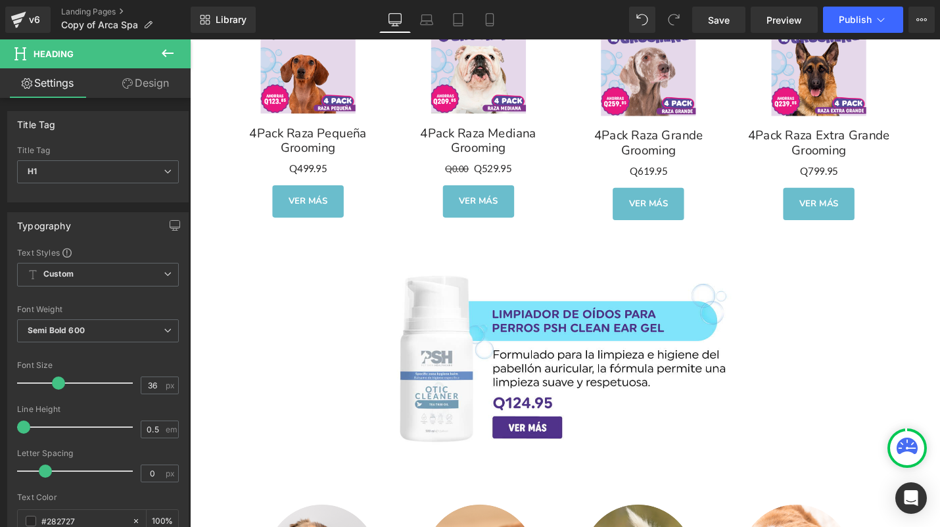
scroll to position [1366, 0]
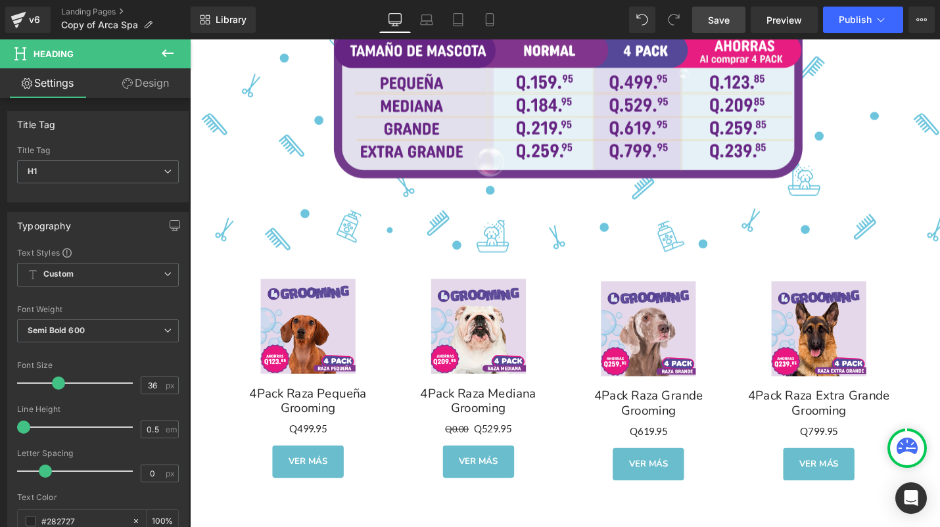
click at [729, 22] on span "Save" at bounding box center [719, 20] width 22 height 14
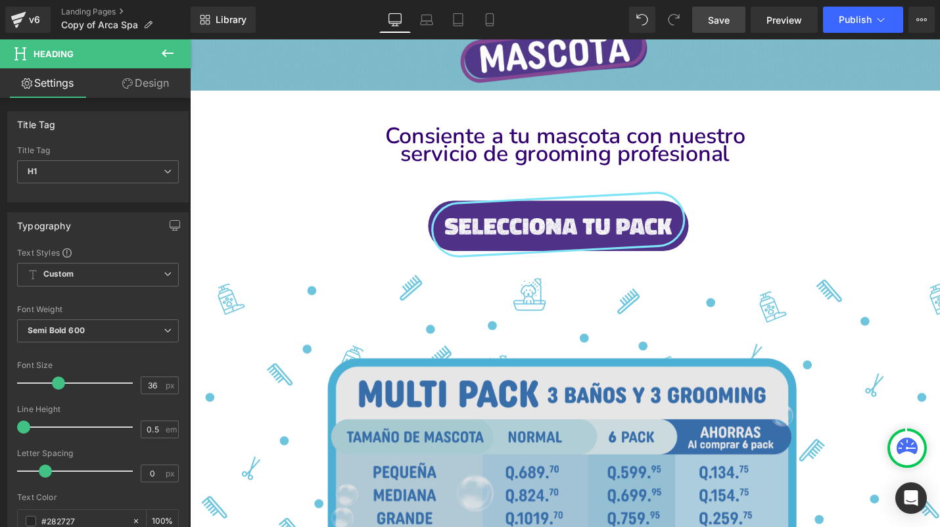
scroll to position [319, 0]
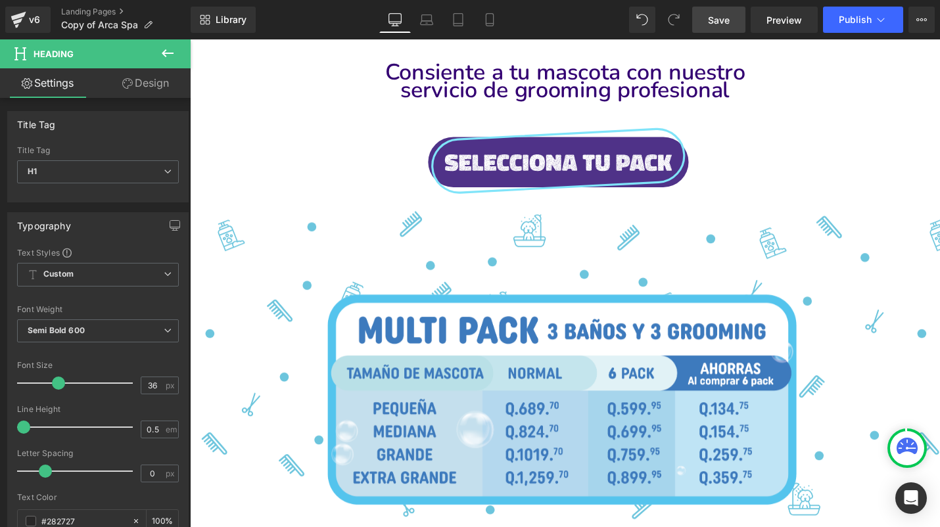
click at [170, 53] on icon at bounding box center [168, 53] width 12 height 8
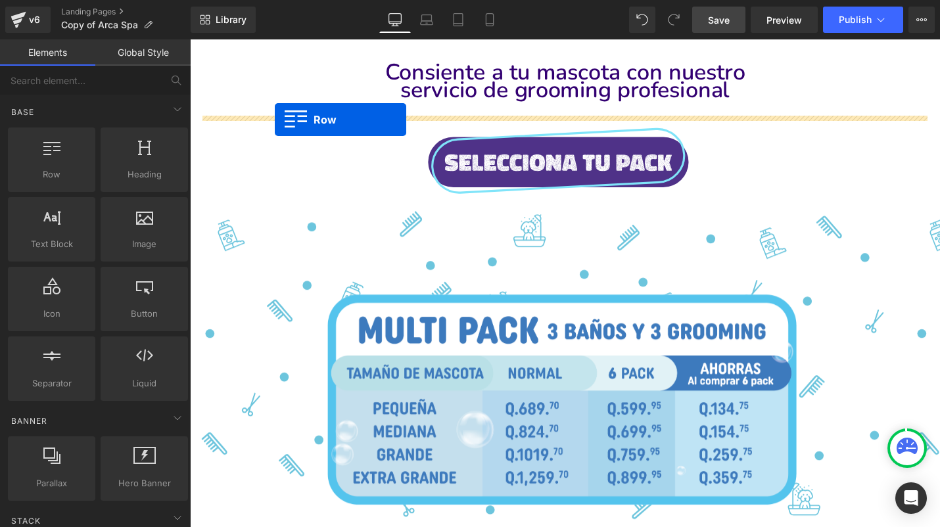
drag, startPoint x: 254, startPoint y: 216, endPoint x: 279, endPoint y: 124, distance: 95.3
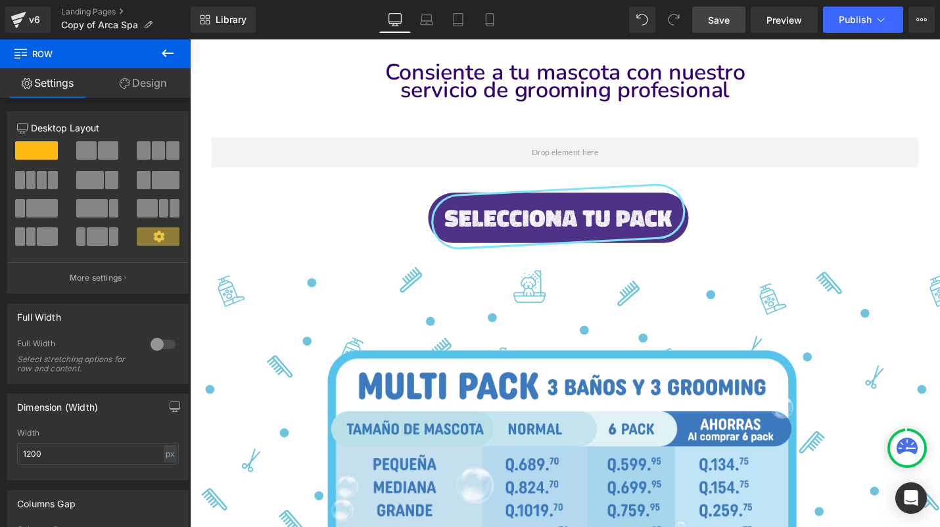
click at [177, 49] on button at bounding box center [168, 53] width 46 height 29
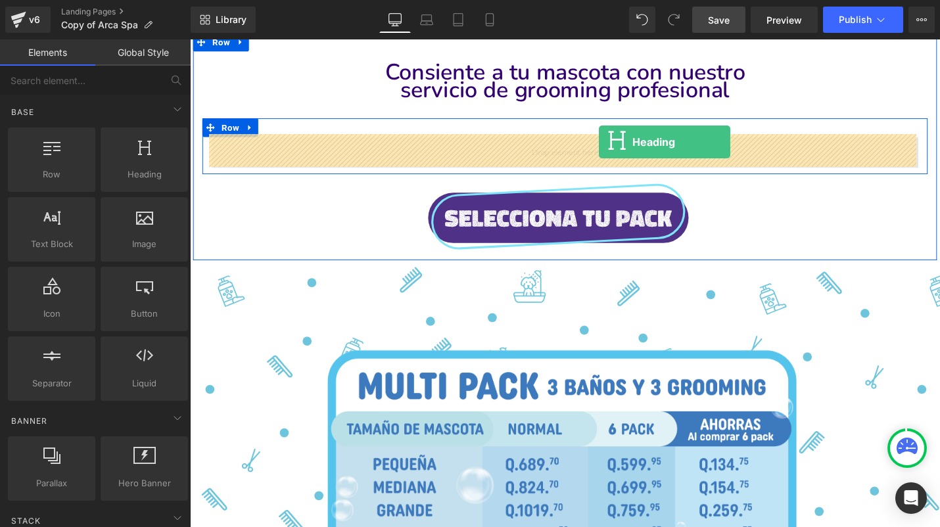
drag, startPoint x: 344, startPoint y: 196, endPoint x: 624, endPoint y: 148, distance: 284.0
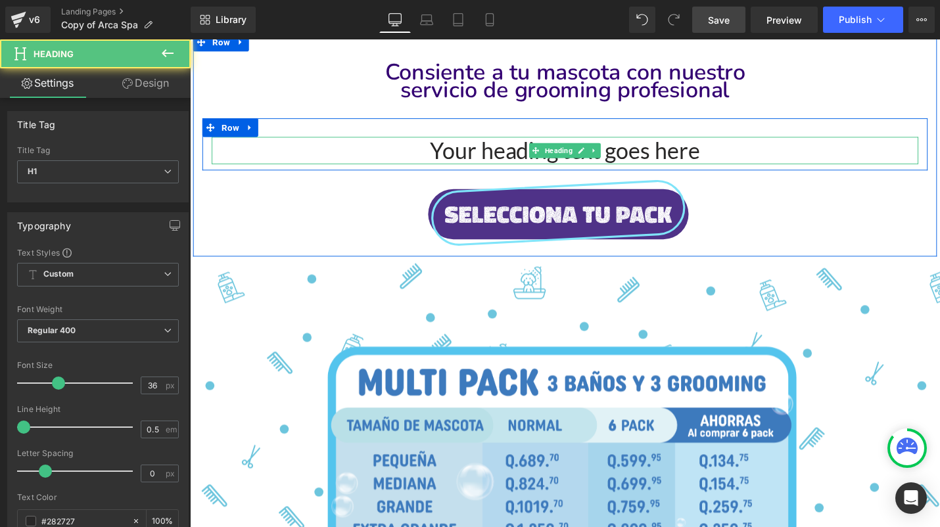
click at [658, 152] on h1 "Your heading text goes here" at bounding box center [587, 157] width 749 height 29
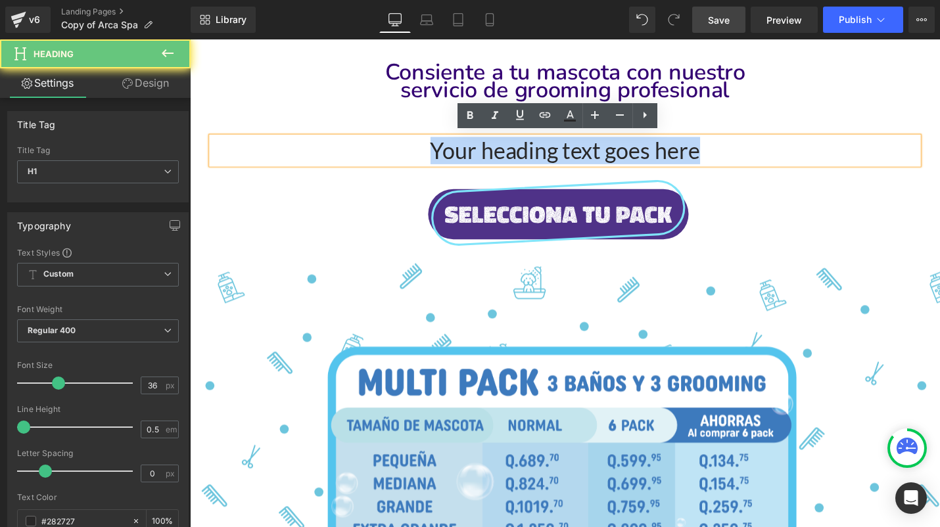
click at [658, 152] on h1 "Your heading text goes here" at bounding box center [587, 157] width 749 height 29
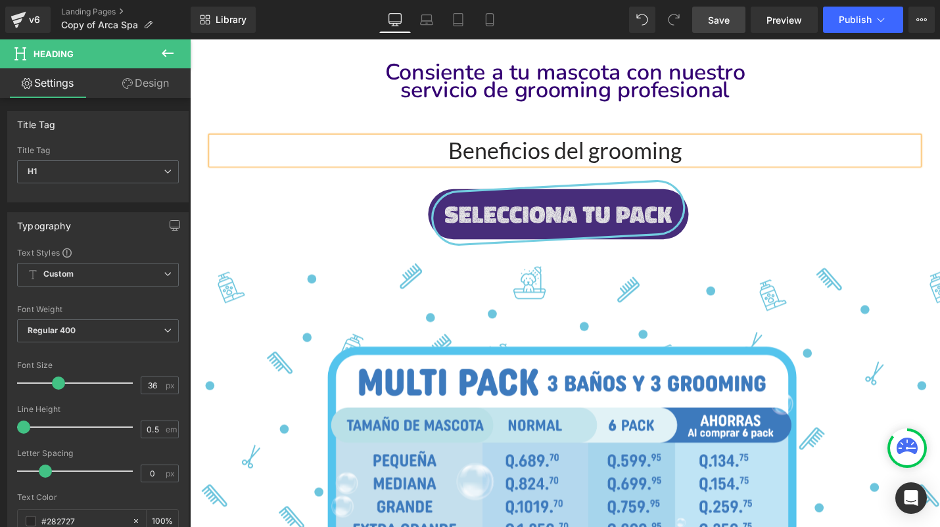
click at [773, 202] on img at bounding box center [587, 220] width 461 height 85
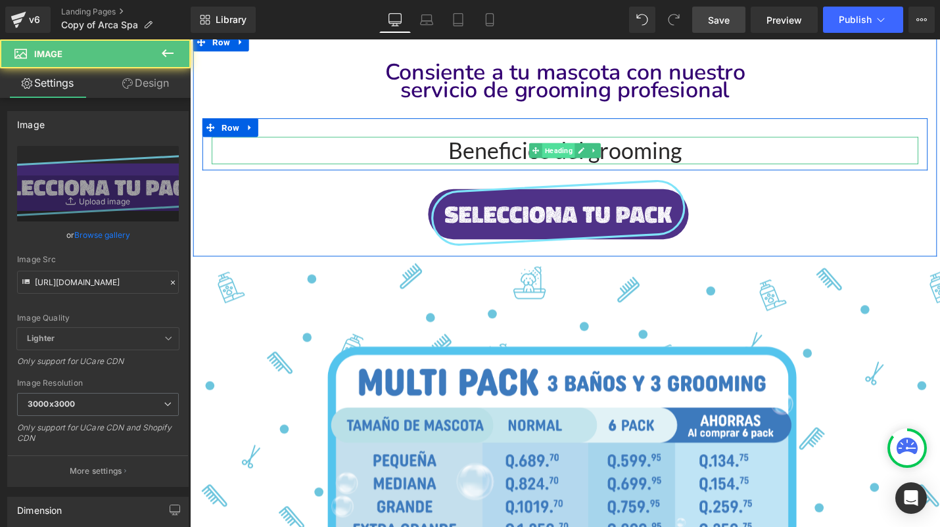
click at [589, 160] on span "Heading" at bounding box center [580, 157] width 35 height 16
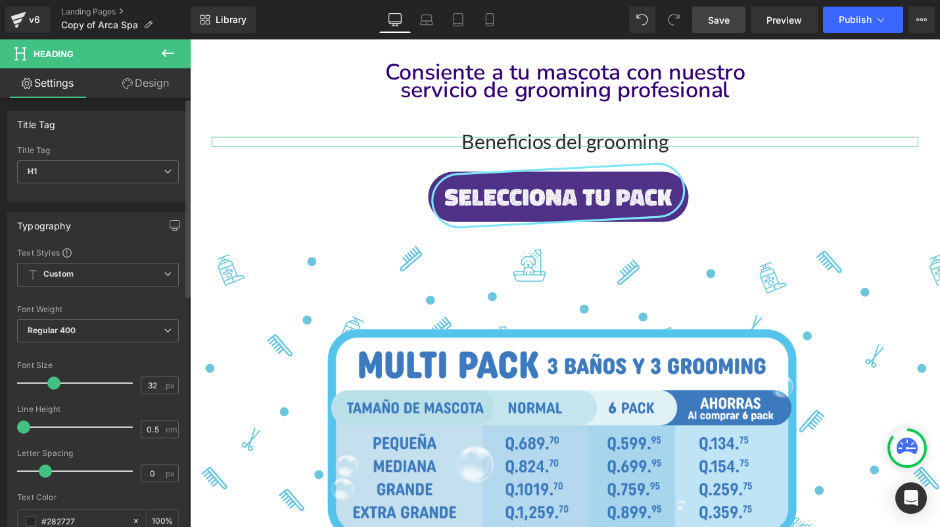
click at [51, 378] on span at bounding box center [53, 382] width 13 height 13
type input "30"
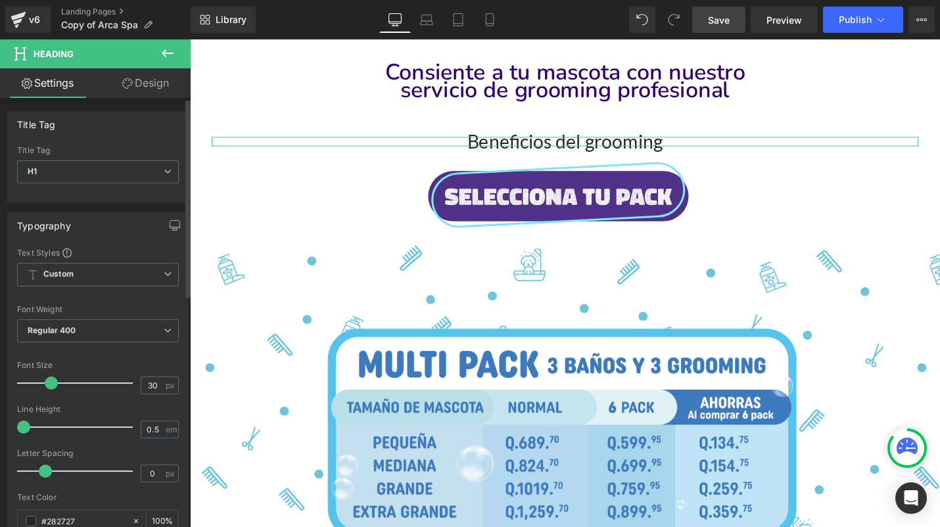
click at [49, 378] on span at bounding box center [51, 382] width 13 height 13
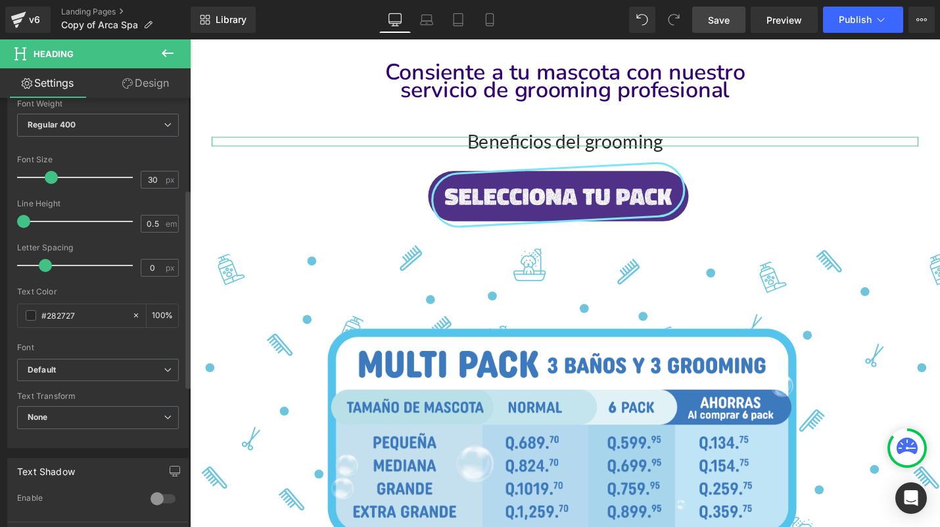
scroll to position [223, 0]
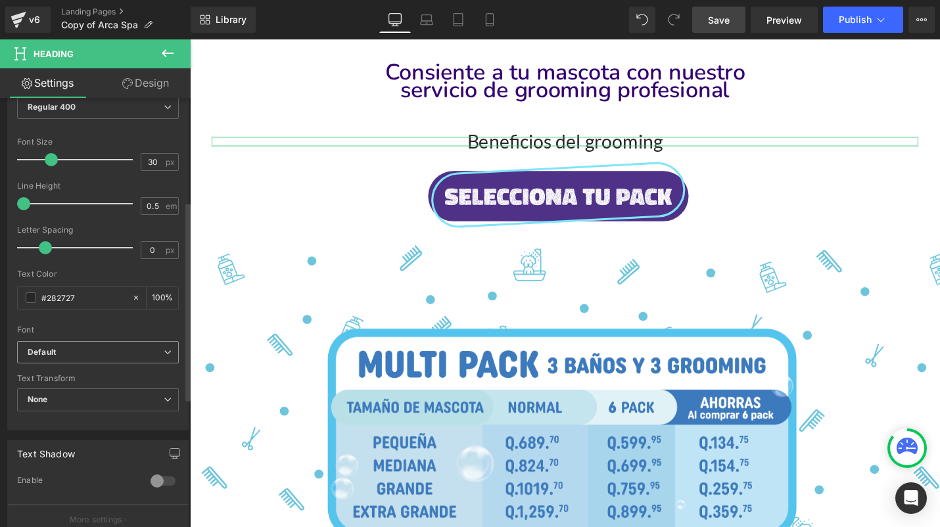
click at [86, 354] on b "Default" at bounding box center [96, 352] width 136 height 11
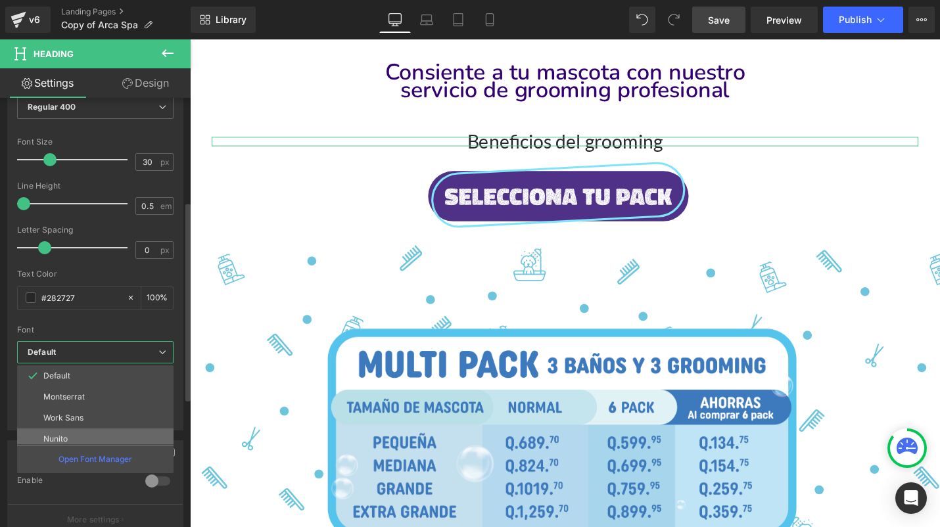
click at [83, 432] on li "Nunito" at bounding box center [98, 438] width 162 height 21
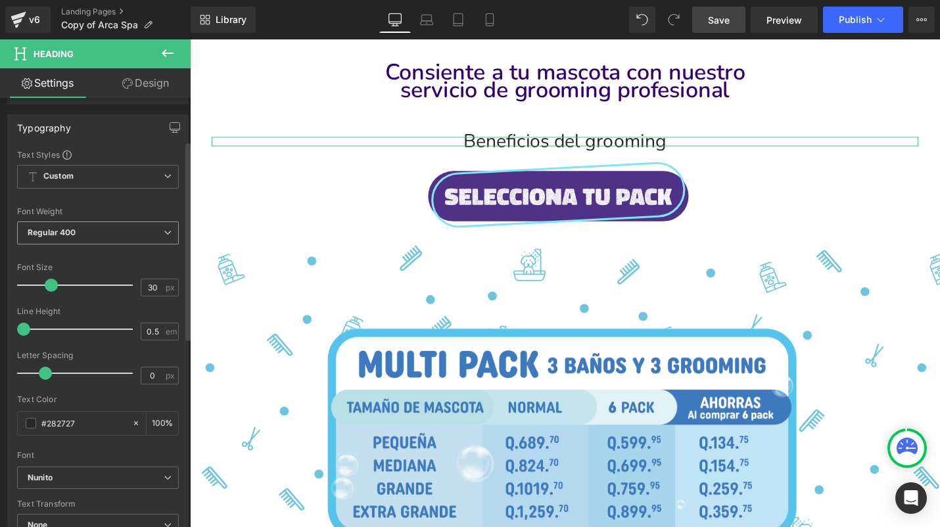
scroll to position [87, 0]
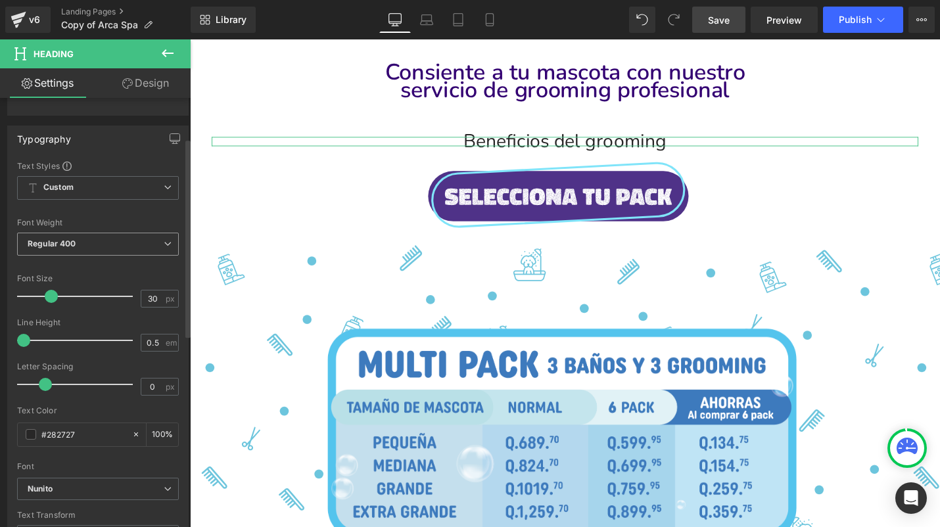
click at [103, 236] on span "Regular 400" at bounding box center [98, 244] width 162 height 23
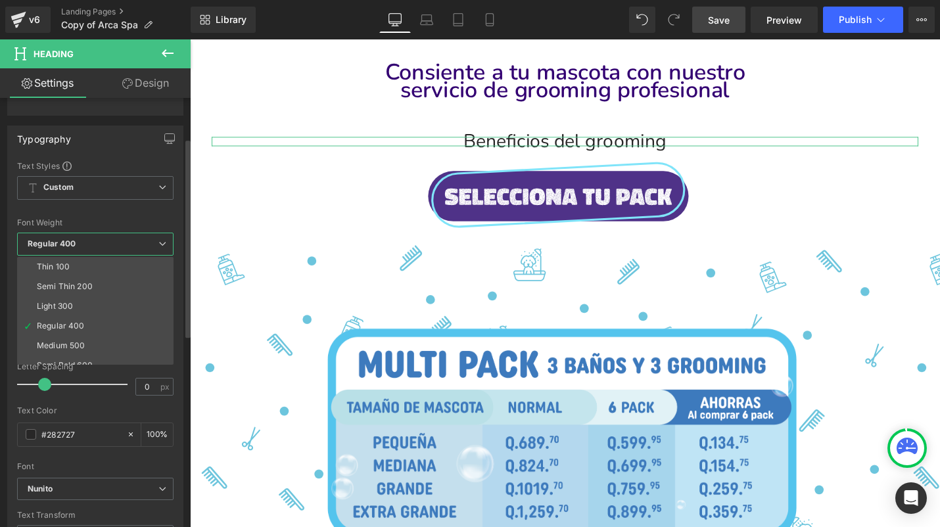
click at [103, 235] on span "Regular 400" at bounding box center [95, 244] width 156 height 23
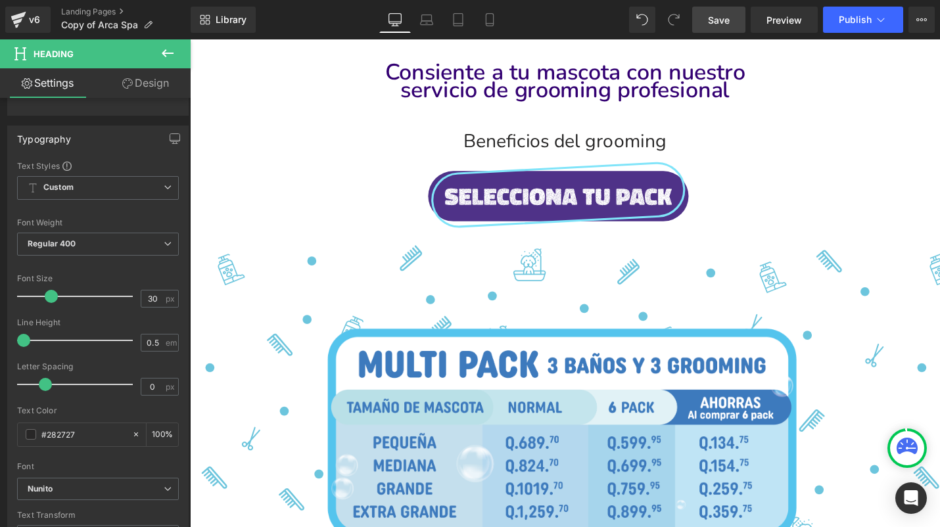
click at [170, 55] on icon at bounding box center [168, 53] width 16 height 16
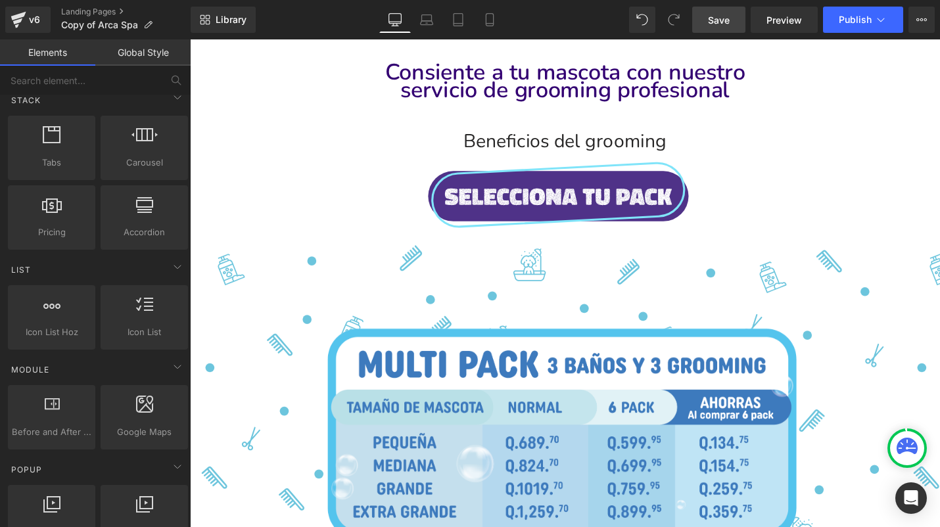
scroll to position [446, 0]
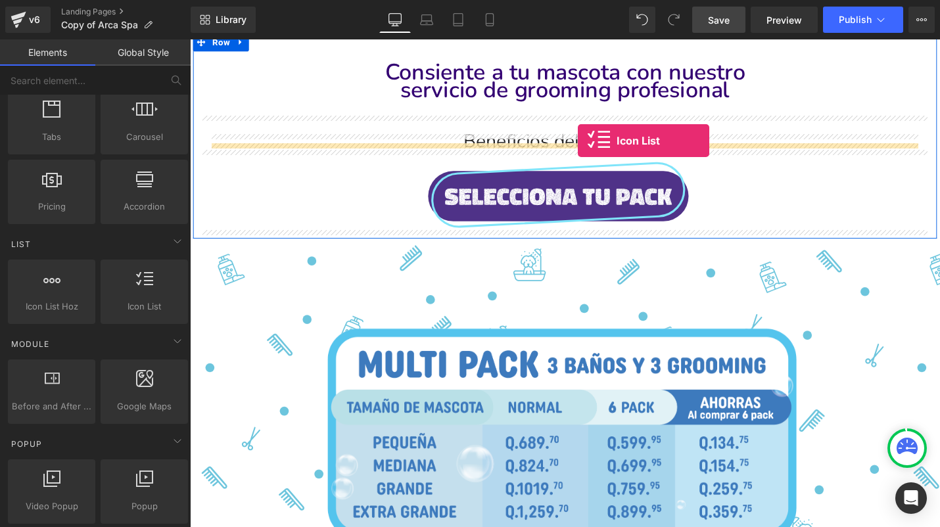
drag, startPoint x: 334, startPoint y: 355, endPoint x: 599, endPoint y: 147, distance: 336.5
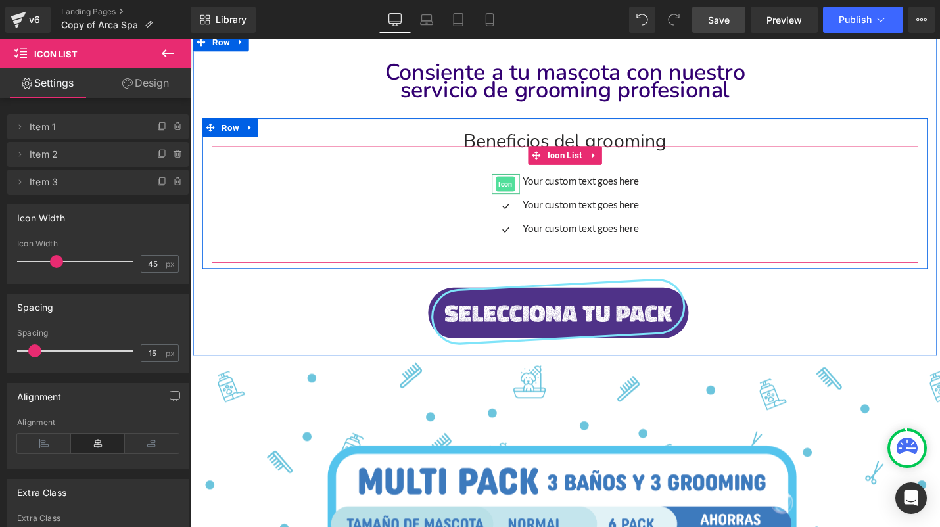
click at [522, 188] on span "Icon" at bounding box center [524, 193] width 20 height 16
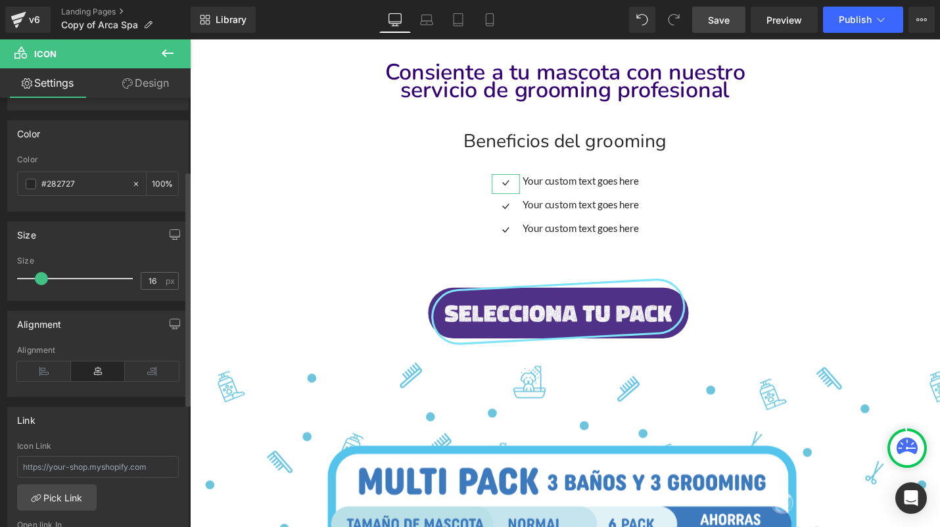
scroll to position [0, 0]
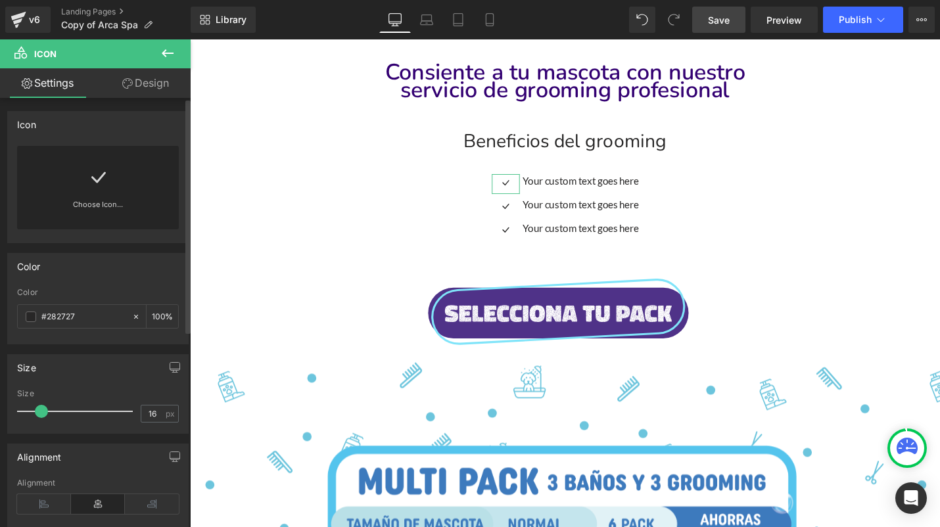
click at [87, 174] on icon at bounding box center [97, 177] width 21 height 21
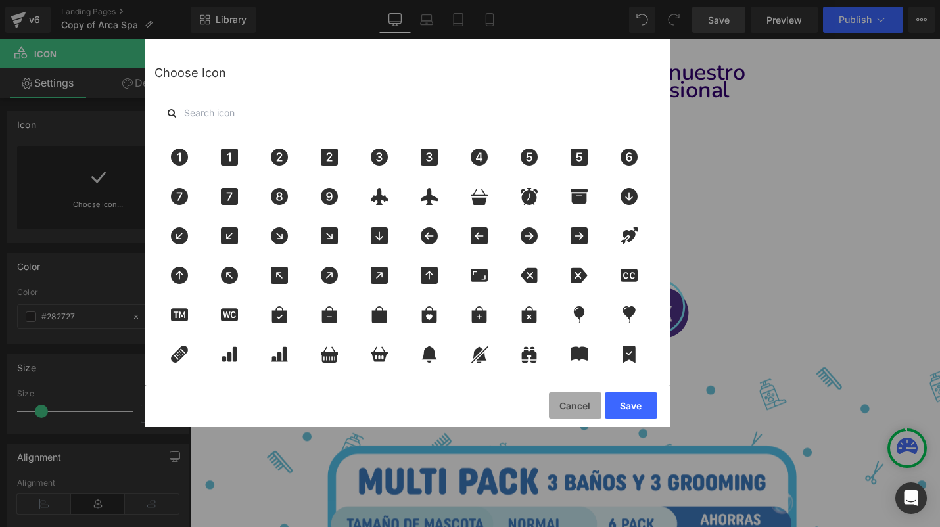
click at [568, 398] on button "Cancel" at bounding box center [575, 405] width 53 height 26
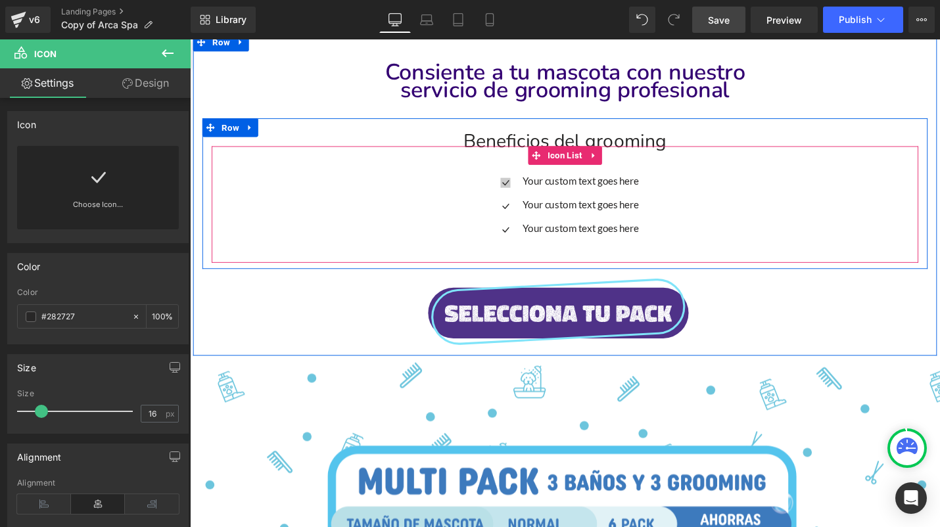
click at [521, 189] on div "Icon" at bounding box center [525, 192] width 30 height 21
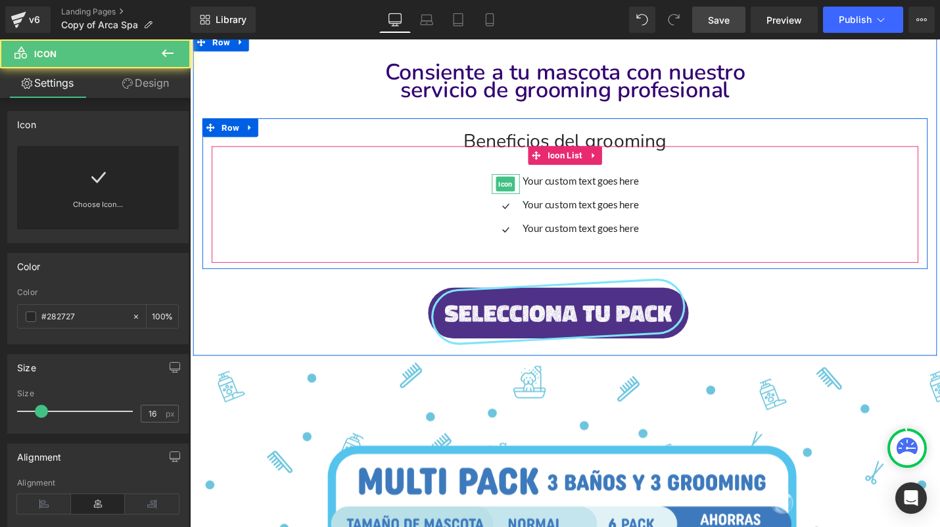
click at [521, 189] on span "Icon" at bounding box center [524, 193] width 20 height 16
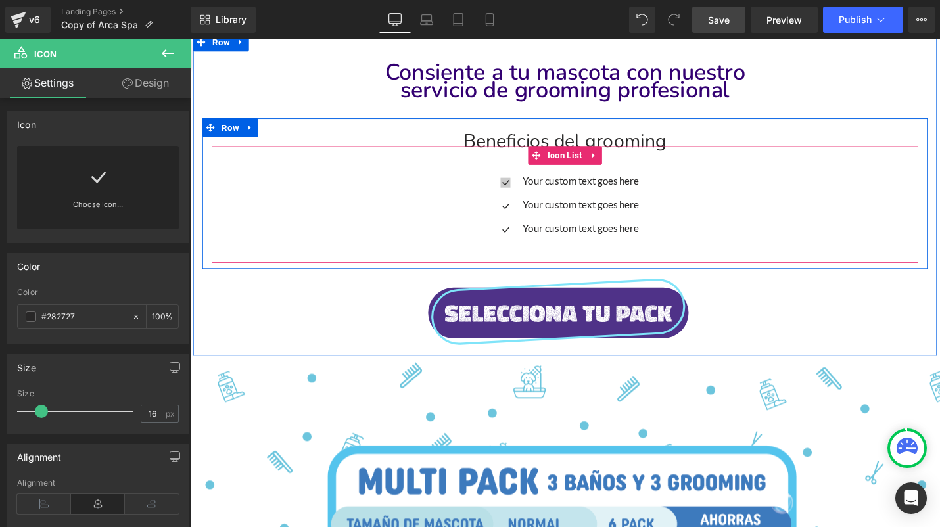
click at [517, 190] on div "Icon" at bounding box center [525, 192] width 30 height 21
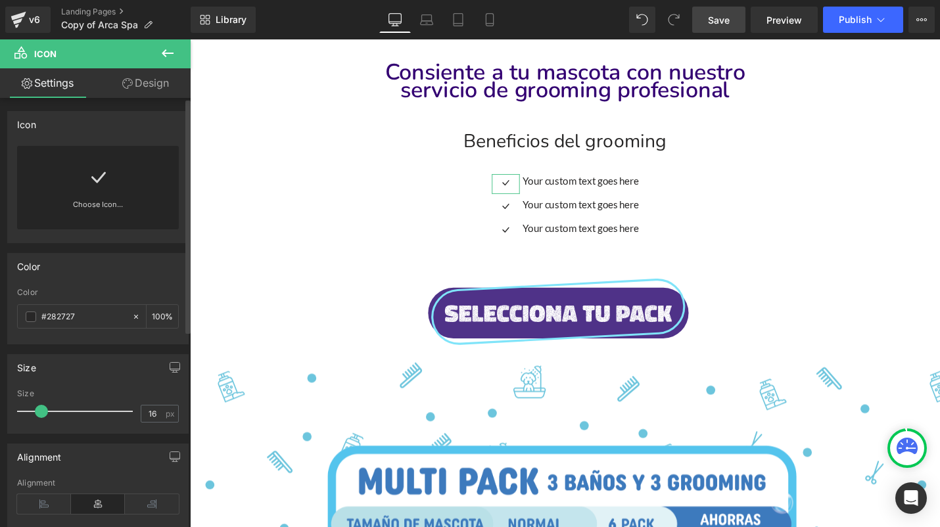
click at [94, 189] on link at bounding box center [97, 172] width 21 height 53
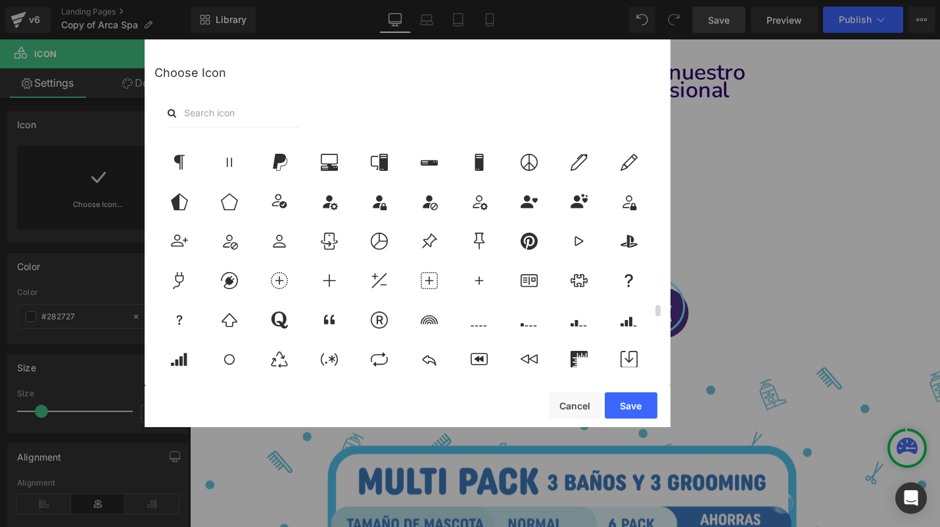
scroll to position [4145, 0]
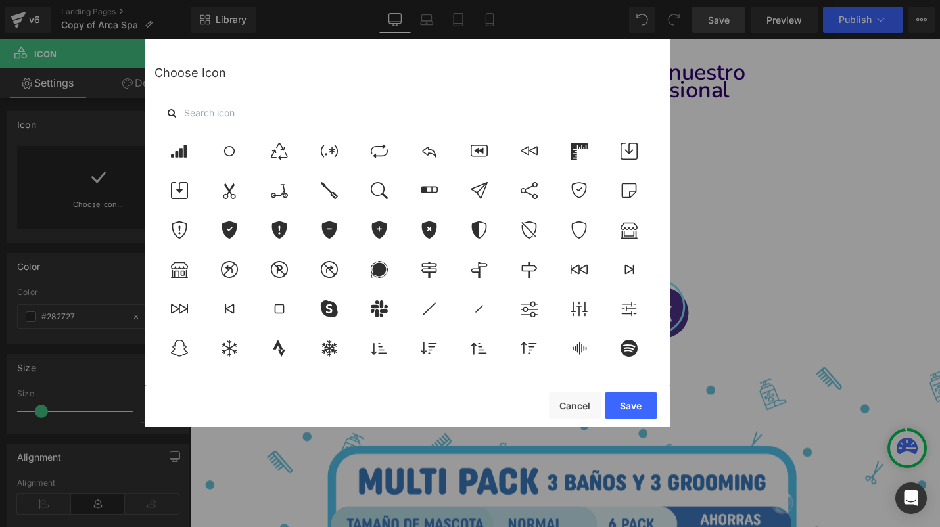
click at [223, 110] on input "text" at bounding box center [233, 113] width 131 height 29
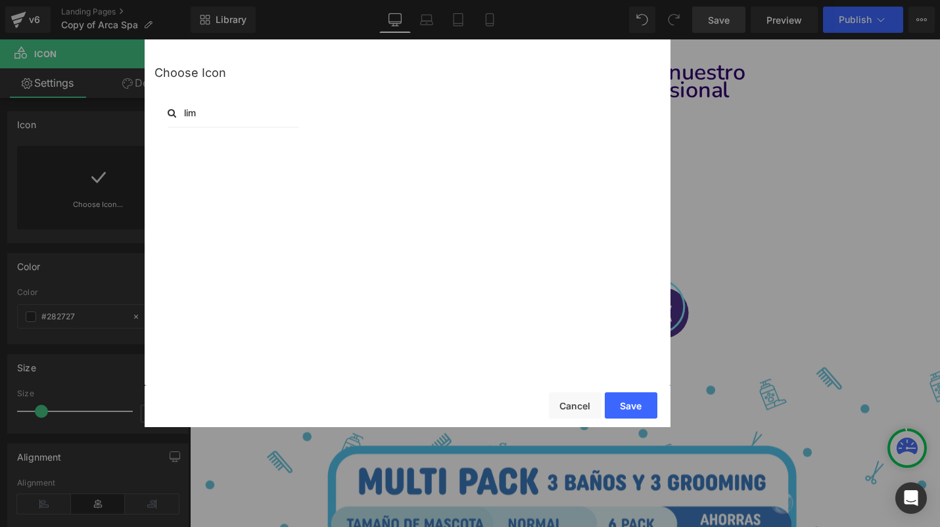
scroll to position [0, 0]
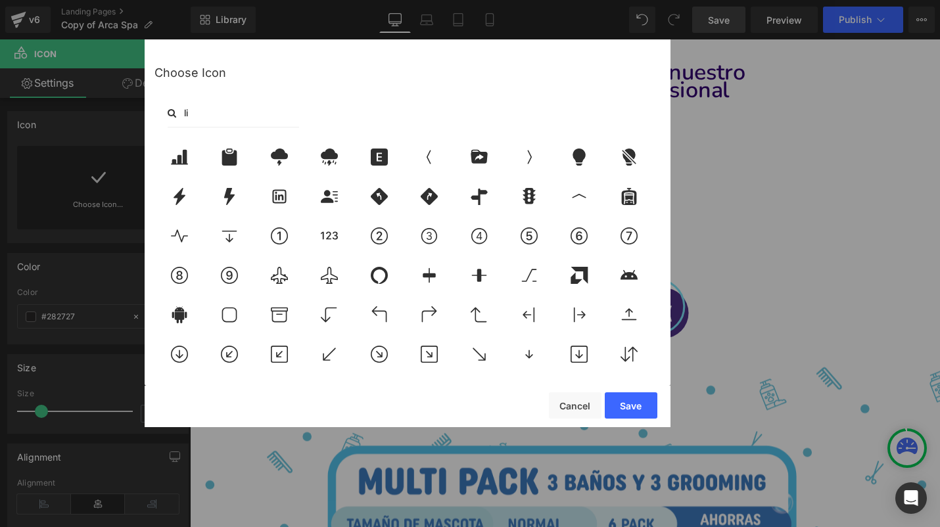
type input "l"
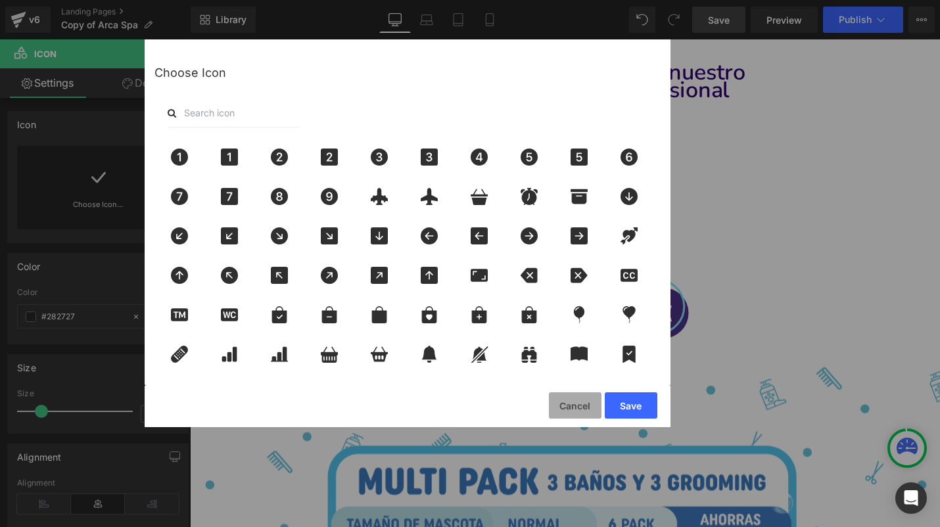
click at [573, 405] on button "Cancel" at bounding box center [575, 405] width 53 height 26
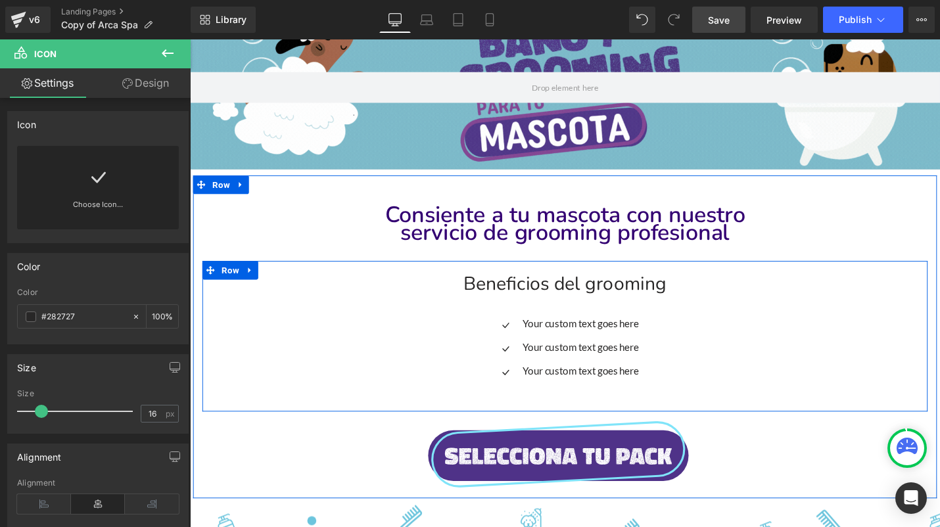
scroll to position [174, 0]
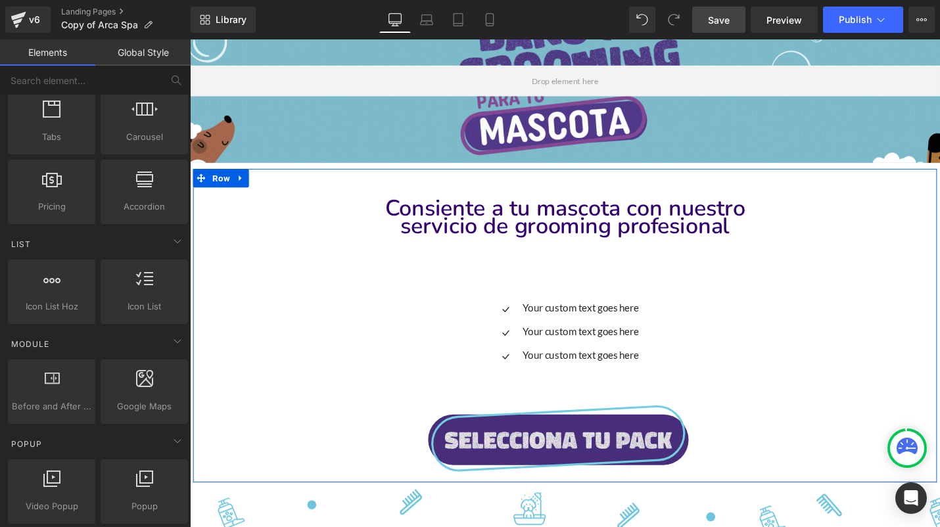
drag, startPoint x: 736, startPoint y: 469, endPoint x: 568, endPoint y: 453, distance: 168.9
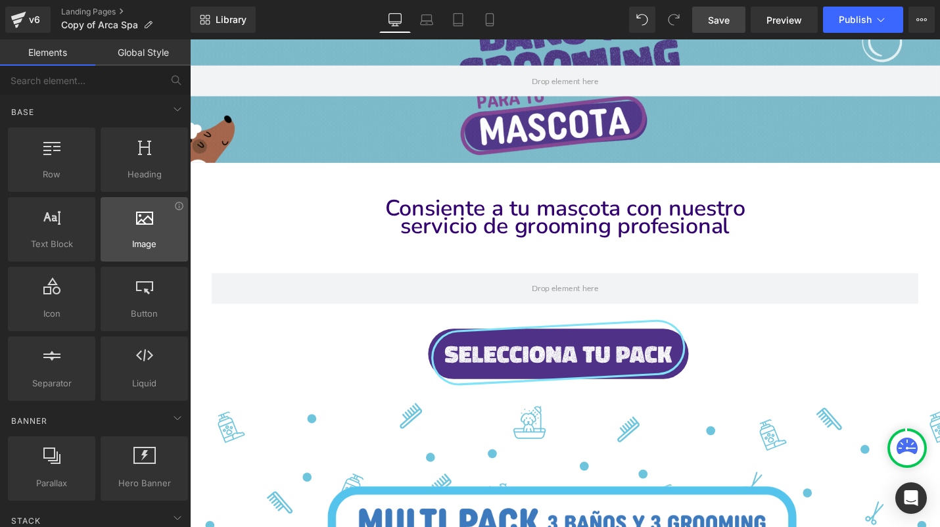
scroll to position [0, 0]
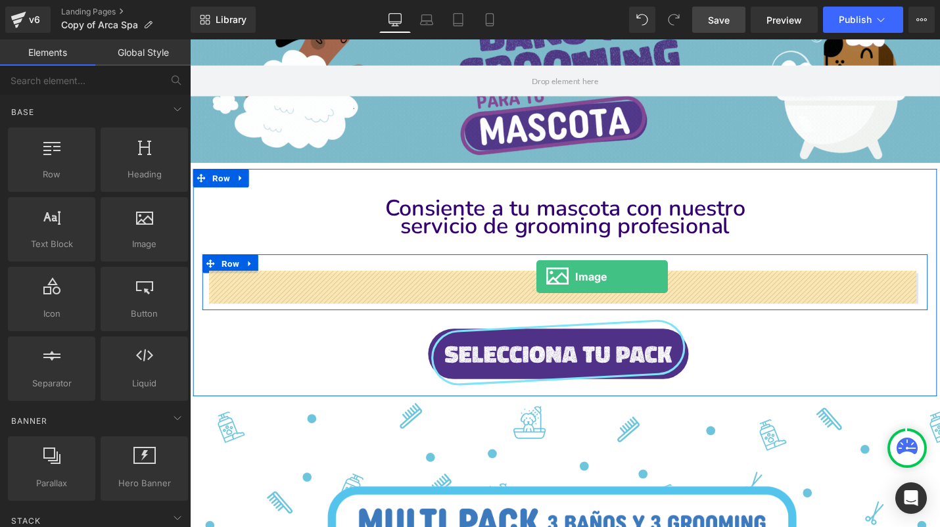
drag, startPoint x: 326, startPoint y: 289, endPoint x: 557, endPoint y: 291, distance: 231.3
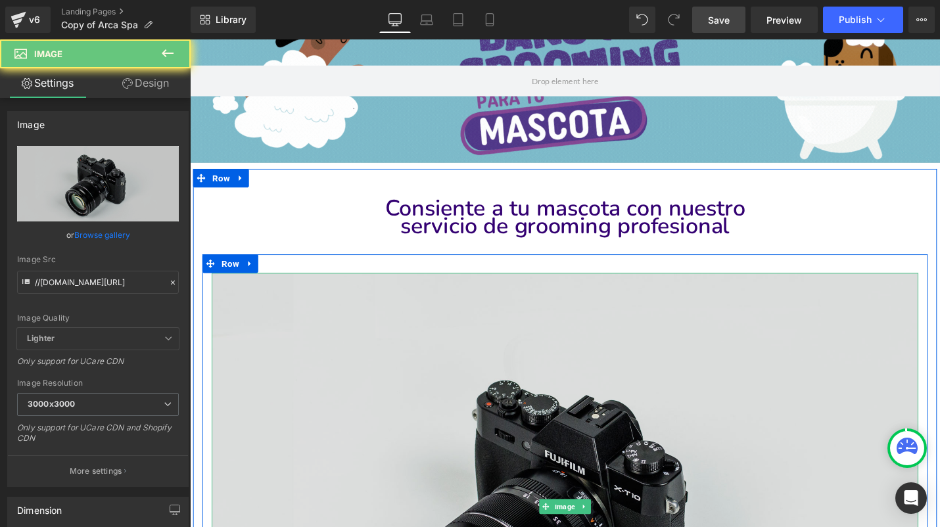
click at [575, 371] on img at bounding box center [587, 535] width 749 height 496
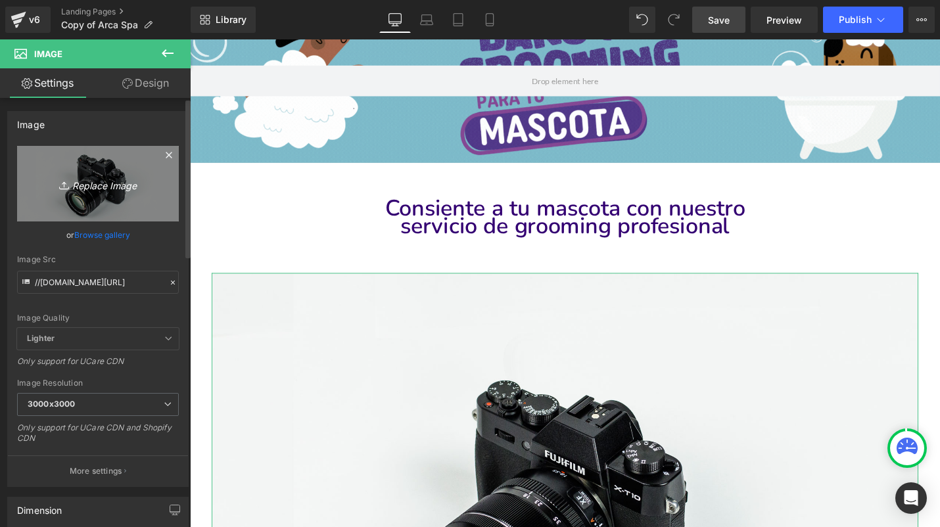
click at [73, 192] on link "Replace Image" at bounding box center [98, 184] width 162 height 76
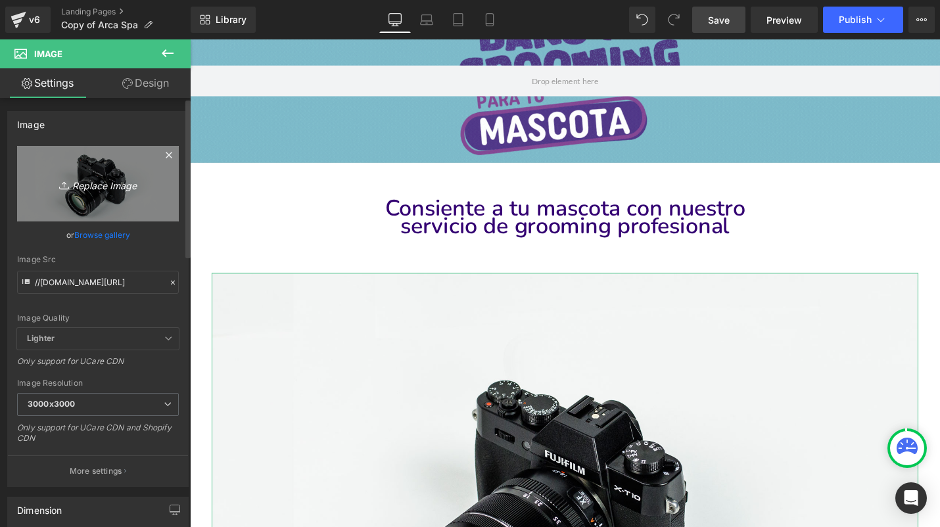
type input "C:\fakepath\Beneficios del grooming.svg"
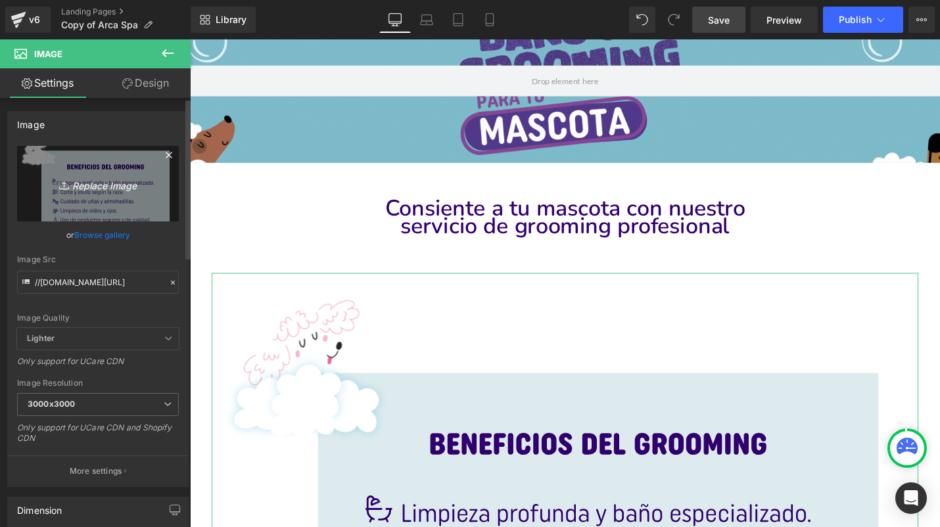
type input "[URL][DOMAIN_NAME]"
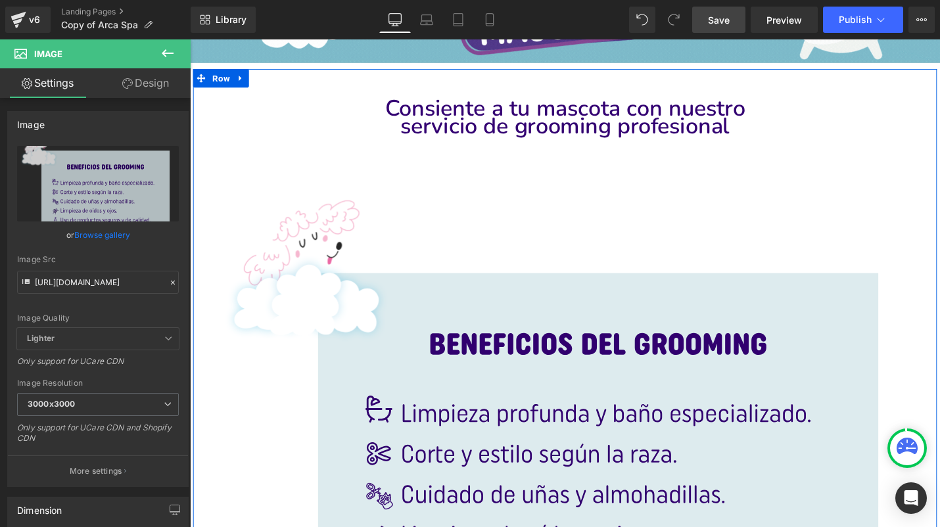
scroll to position [274, 0]
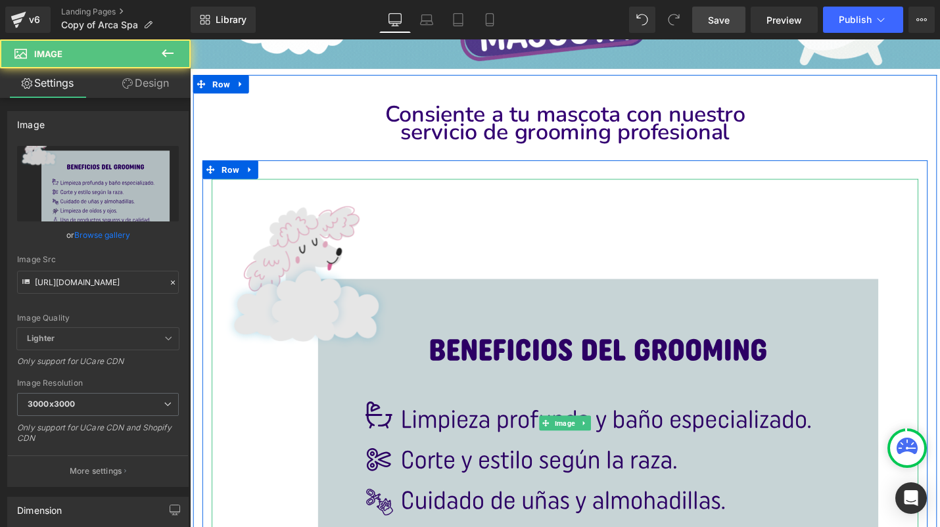
click at [553, 399] on img at bounding box center [587, 446] width 749 height 518
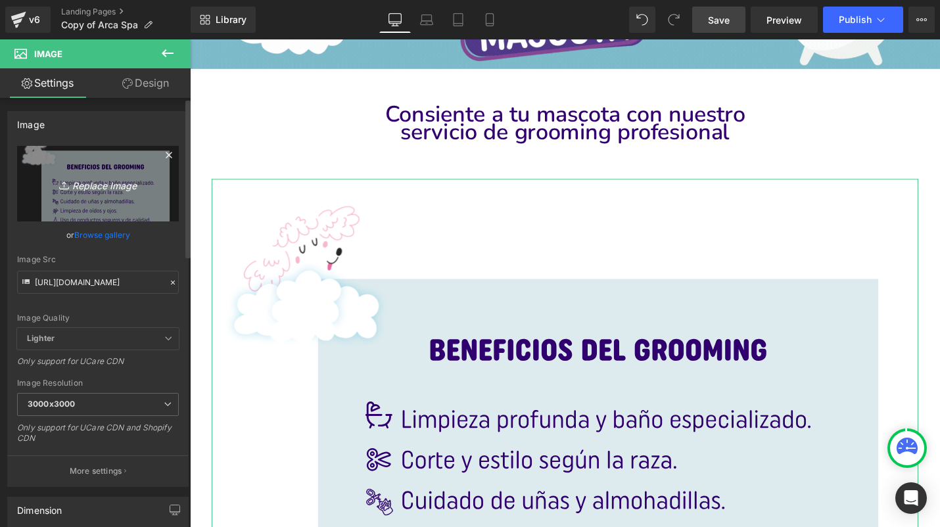
click at [118, 192] on link "Replace Image" at bounding box center [98, 184] width 162 height 76
type input "C:\fakepath\Beneficios del grooming.svg"
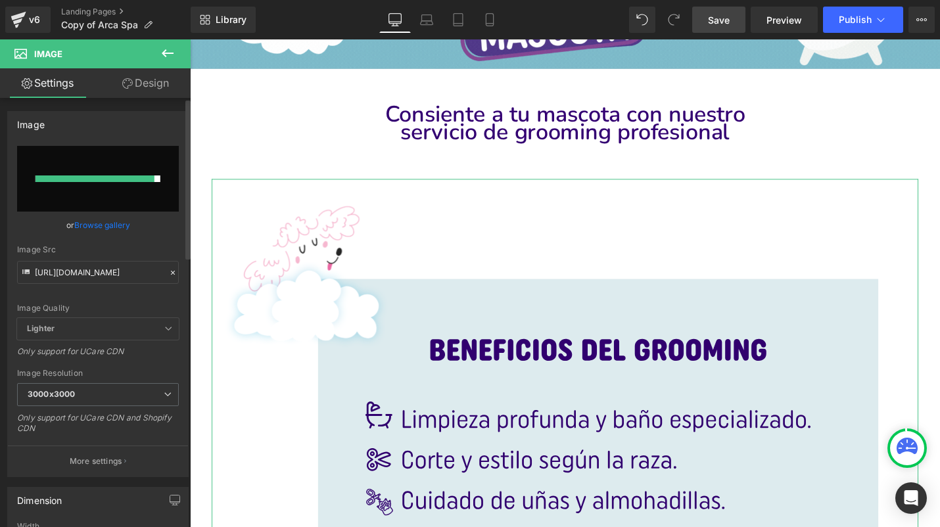
type input "[URL][DOMAIN_NAME]"
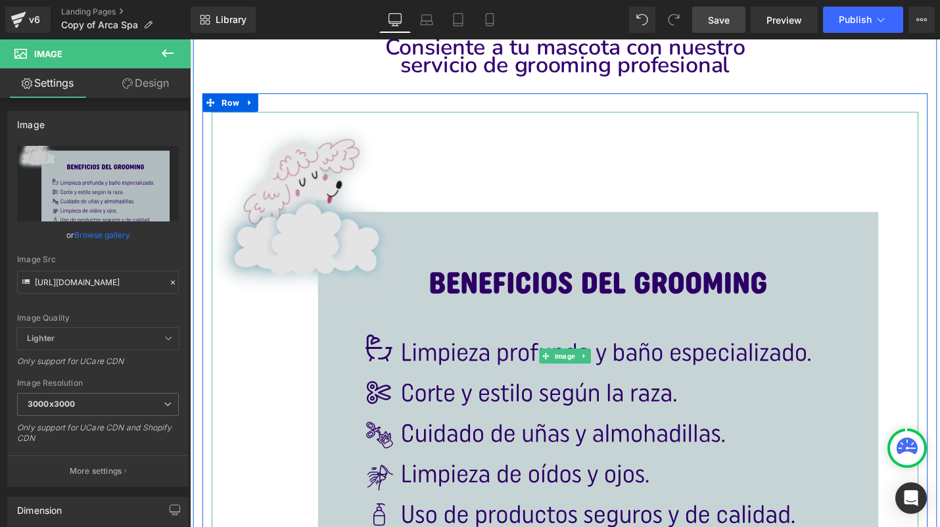
scroll to position [349, 0]
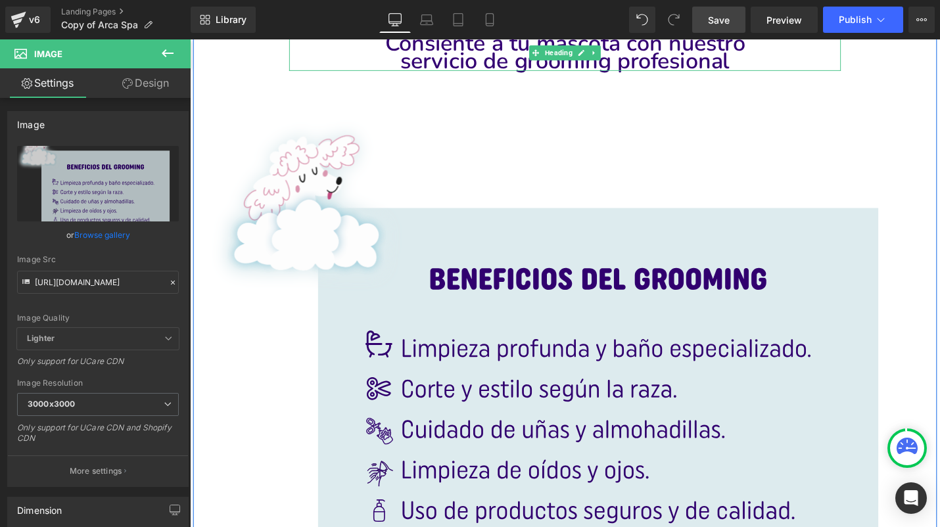
click at [725, 20] on span "Save" at bounding box center [719, 20] width 22 height 14
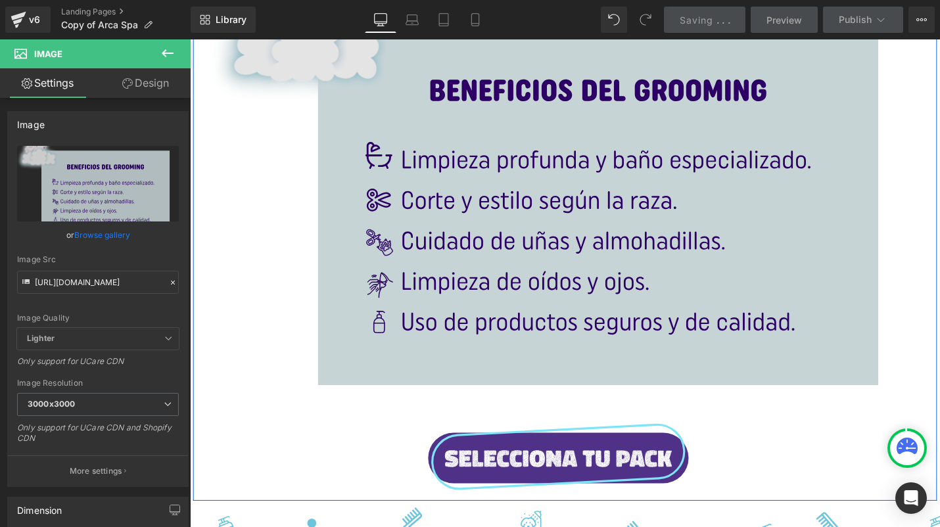
scroll to position [415, 0]
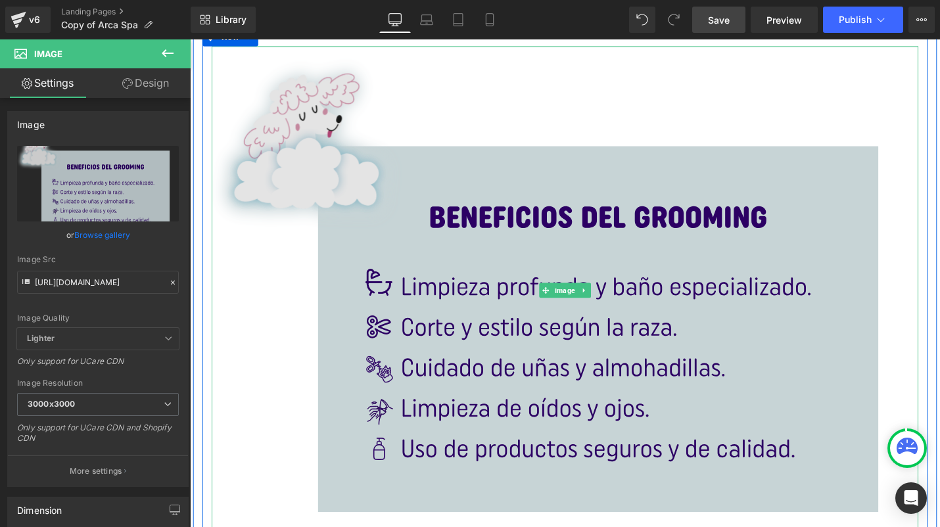
click at [407, 223] on img at bounding box center [587, 306] width 749 height 518
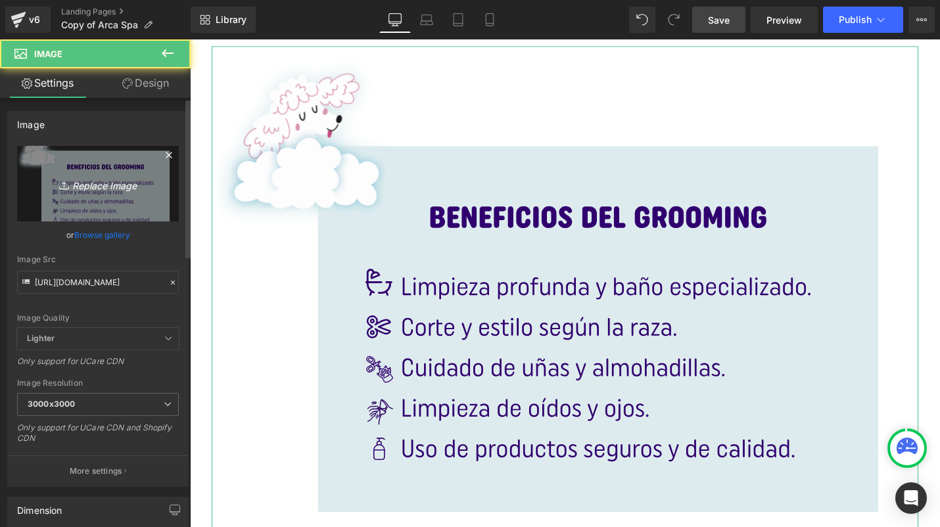
click at [119, 177] on icon "Replace Image" at bounding box center [97, 183] width 105 height 16
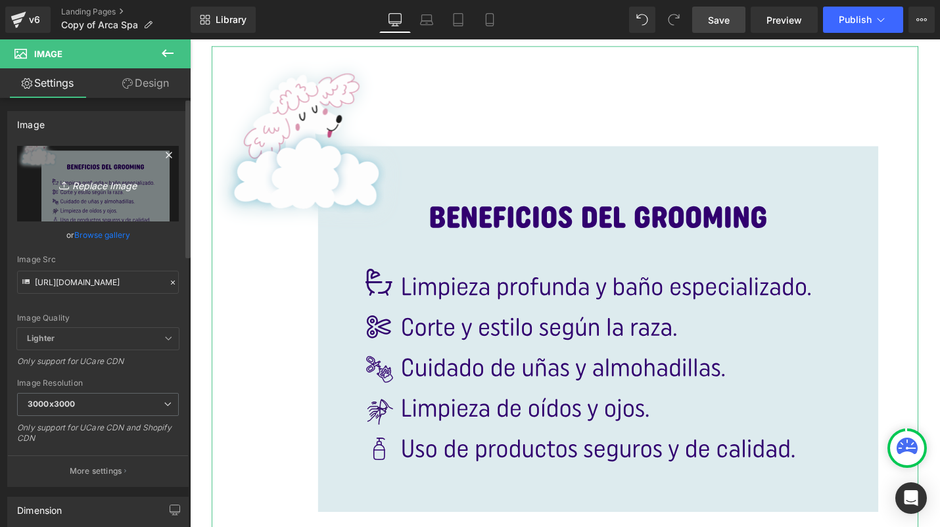
type input "C:\fakepath\Beneficios del grooming.svg"
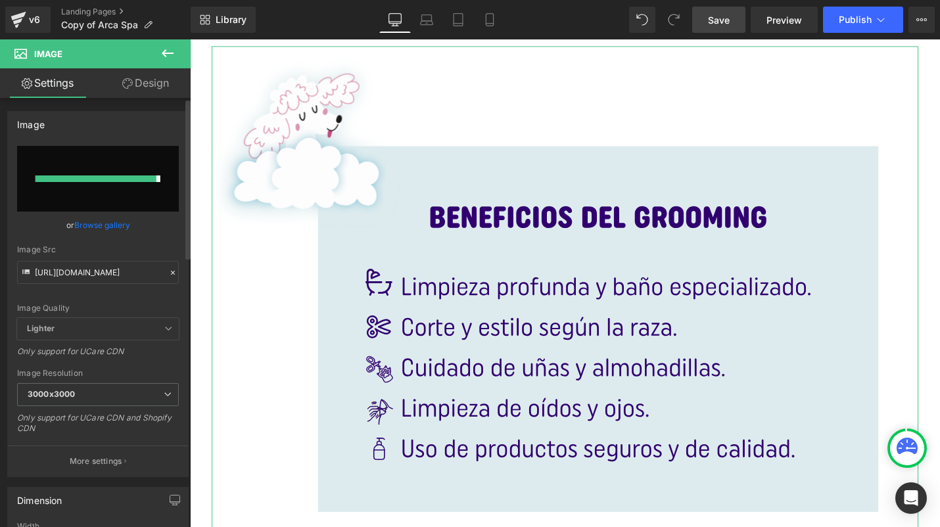
type input "[URL][DOMAIN_NAME]"
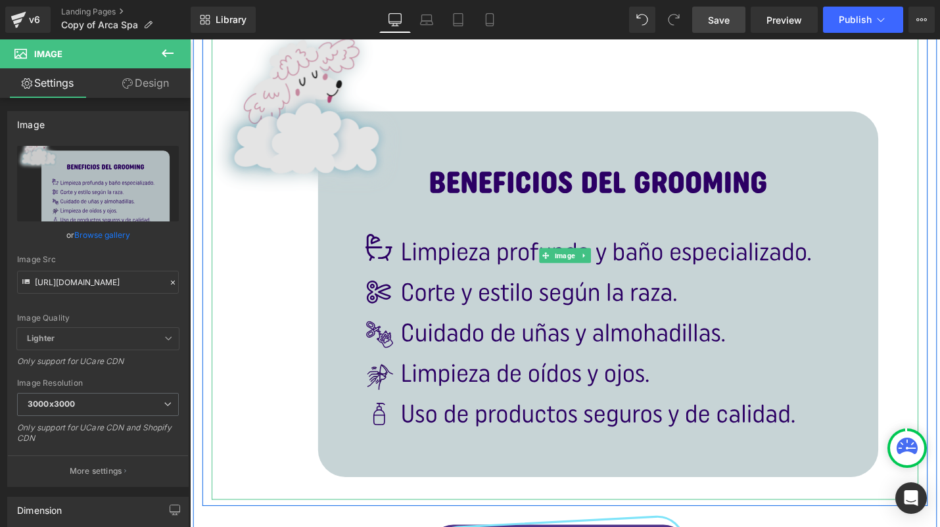
scroll to position [408, 0]
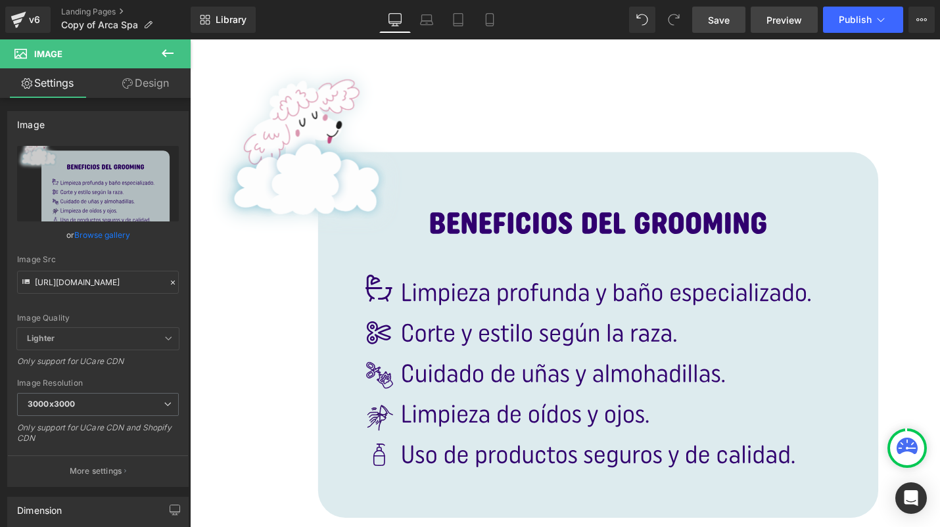
click at [780, 19] on span "Preview" at bounding box center [783, 20] width 35 height 14
click at [712, 16] on span "Save" at bounding box center [719, 20] width 22 height 14
click at [796, 16] on span "Preview" at bounding box center [783, 20] width 35 height 14
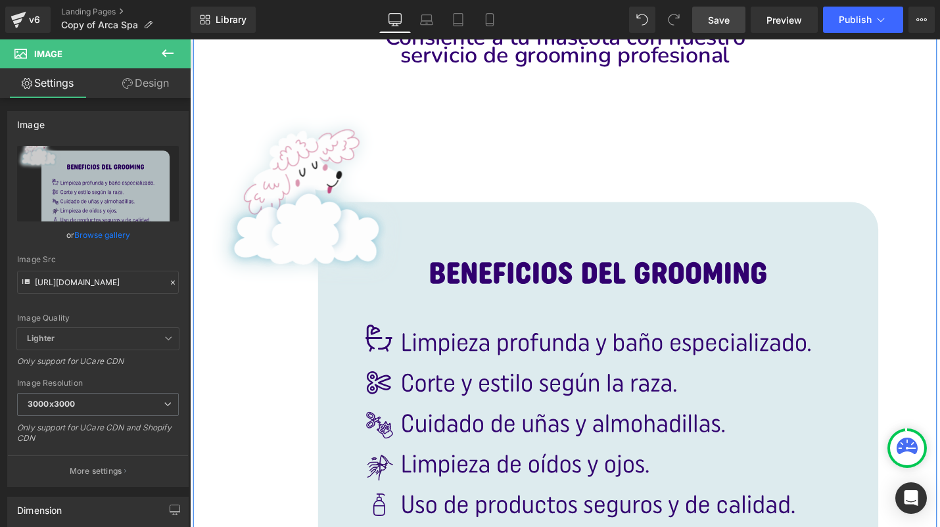
scroll to position [271, 0]
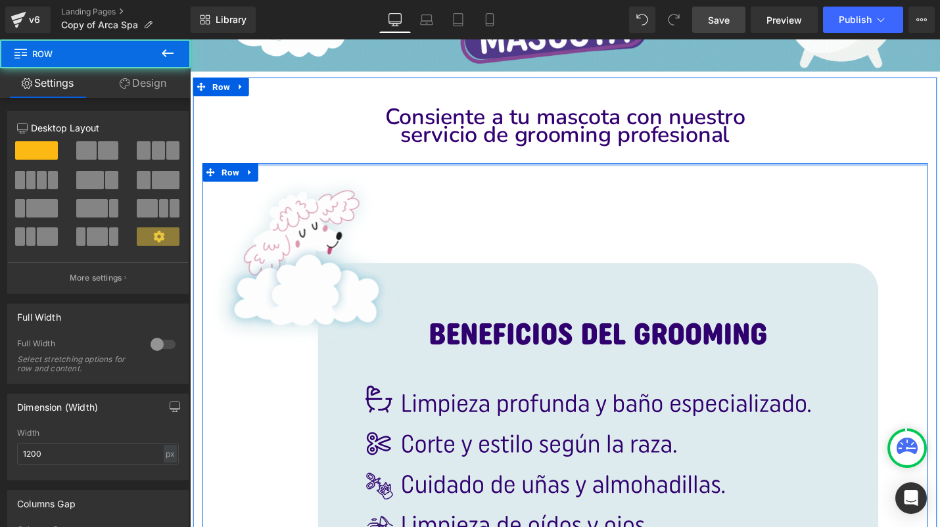
drag, startPoint x: 528, startPoint y: 182, endPoint x: 539, endPoint y: 147, distance: 36.8
click at [539, 147] on div "Image Row Consiente a tu mascota con nuestro servicio de grooming profesional H…" at bounding box center [587, 429] width 788 height 700
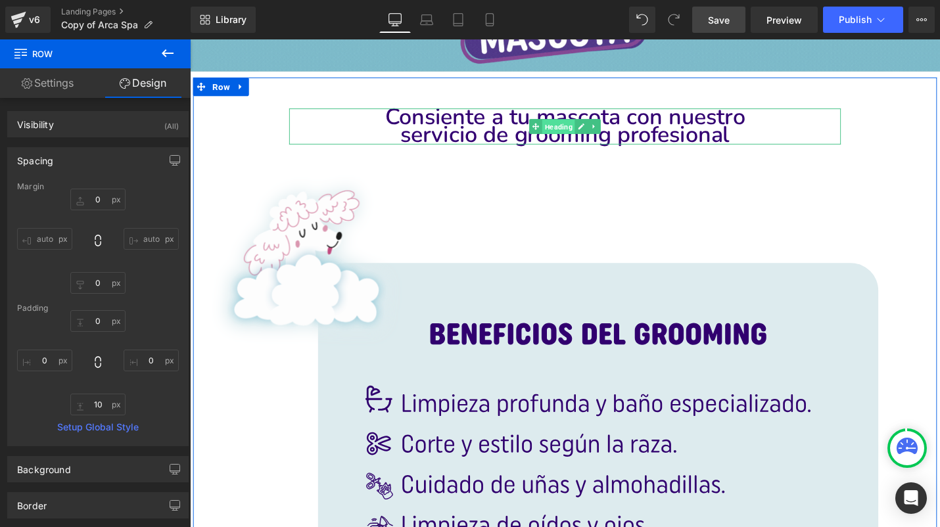
click at [578, 131] on span "Heading" at bounding box center [580, 132] width 35 height 16
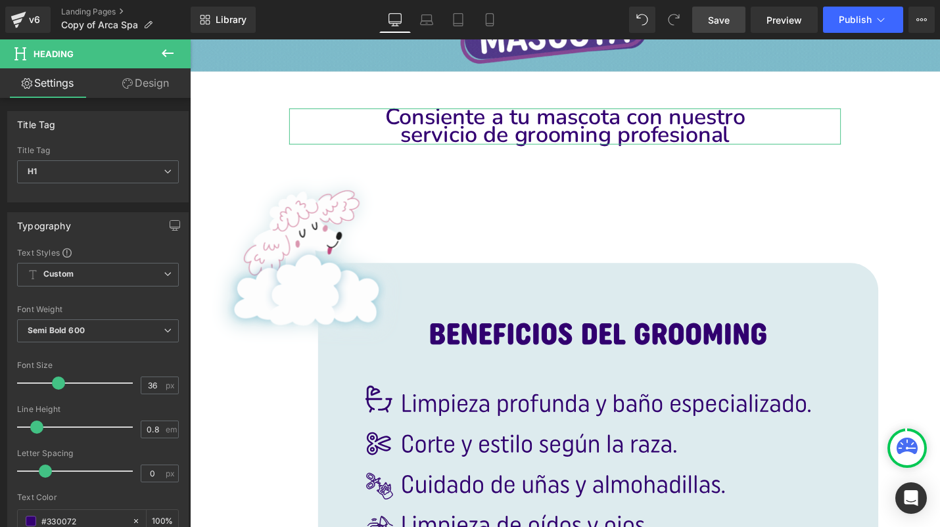
click at [128, 86] on icon at bounding box center [127, 83] width 11 height 11
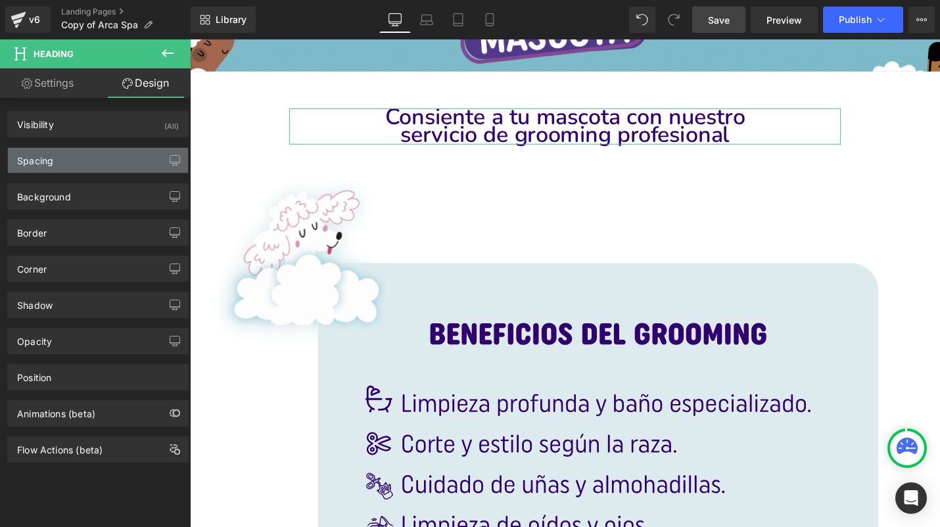
click at [104, 172] on div "Spacing" at bounding box center [98, 160] width 180 height 25
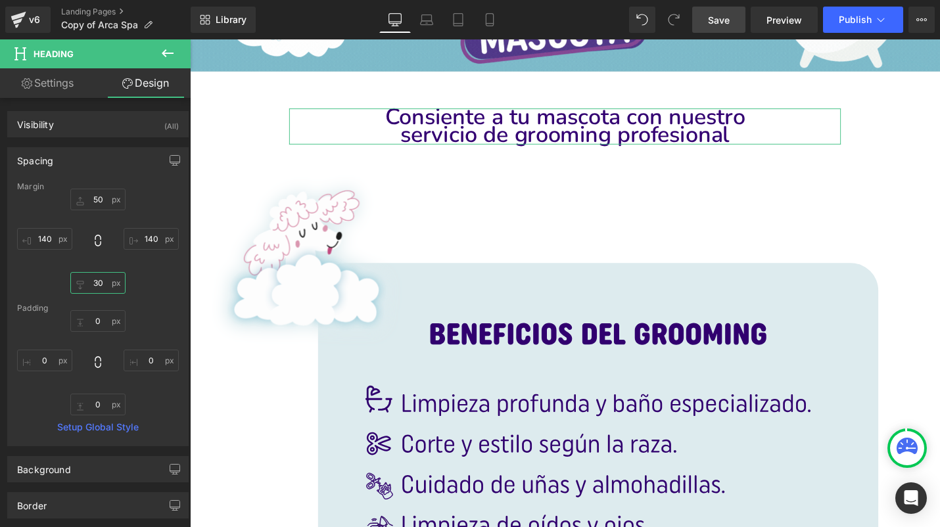
click at [112, 290] on input "30" at bounding box center [97, 283] width 55 height 22
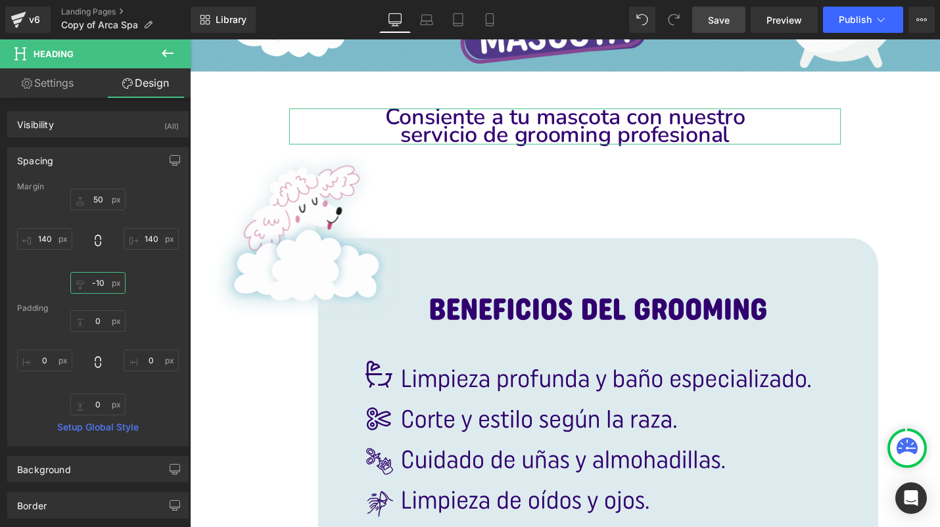
type input "0"
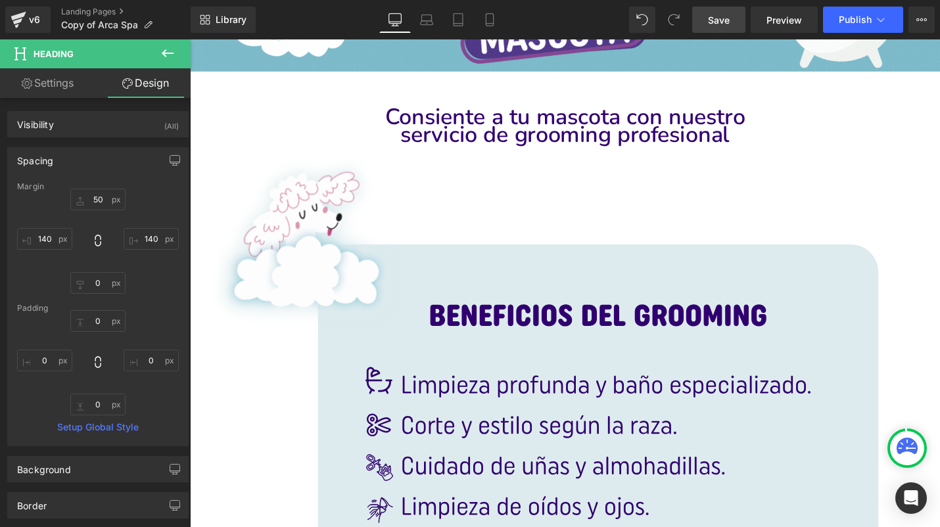
click at [727, 12] on link "Save" at bounding box center [718, 20] width 53 height 26
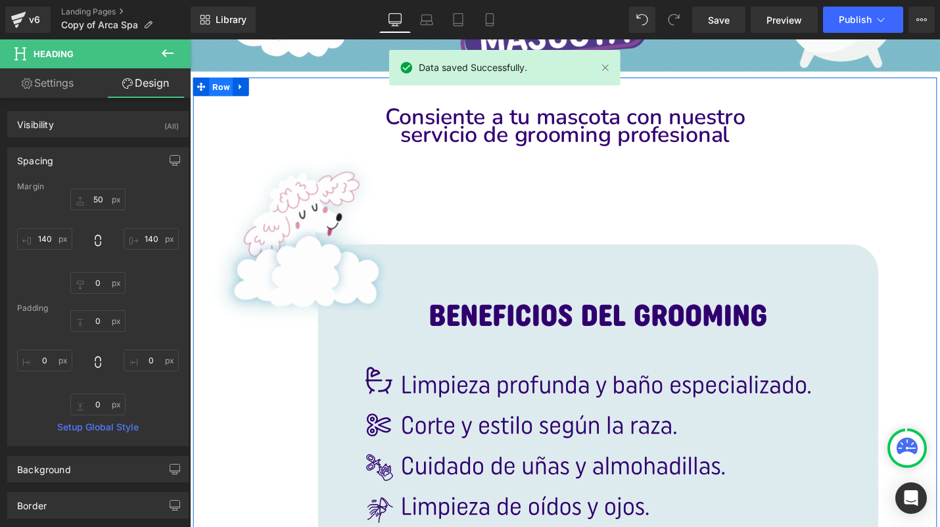
click at [212, 87] on span "Row" at bounding box center [222, 89] width 25 height 20
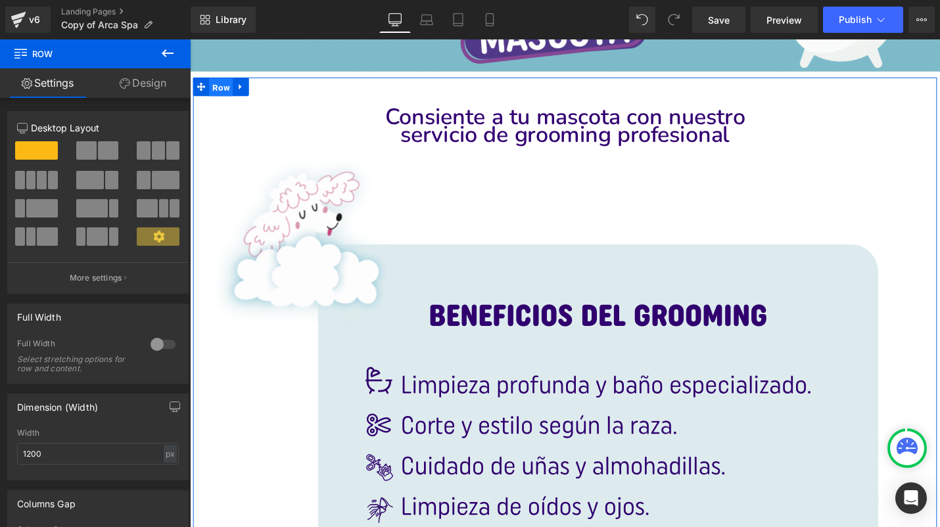
click at [218, 96] on span "Row" at bounding box center [222, 90] width 25 height 20
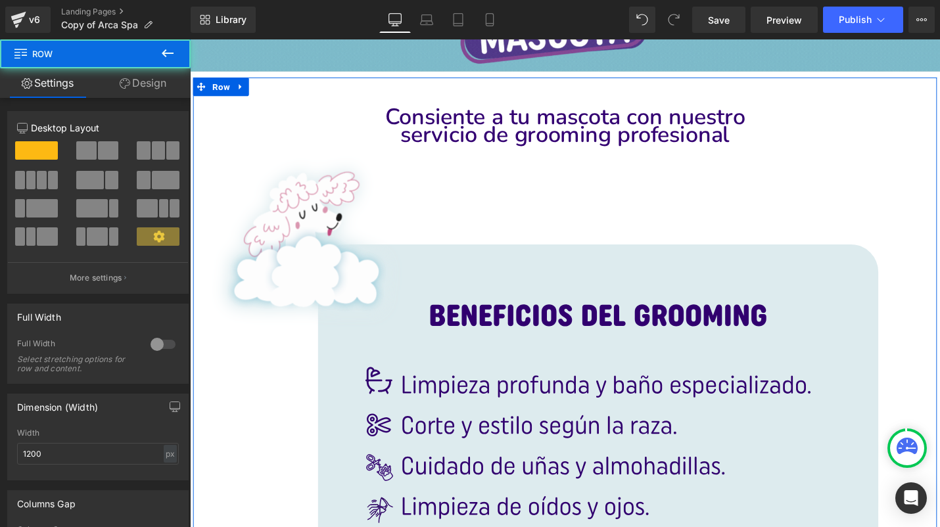
click at [142, 79] on link "Design" at bounding box center [142, 83] width 95 height 30
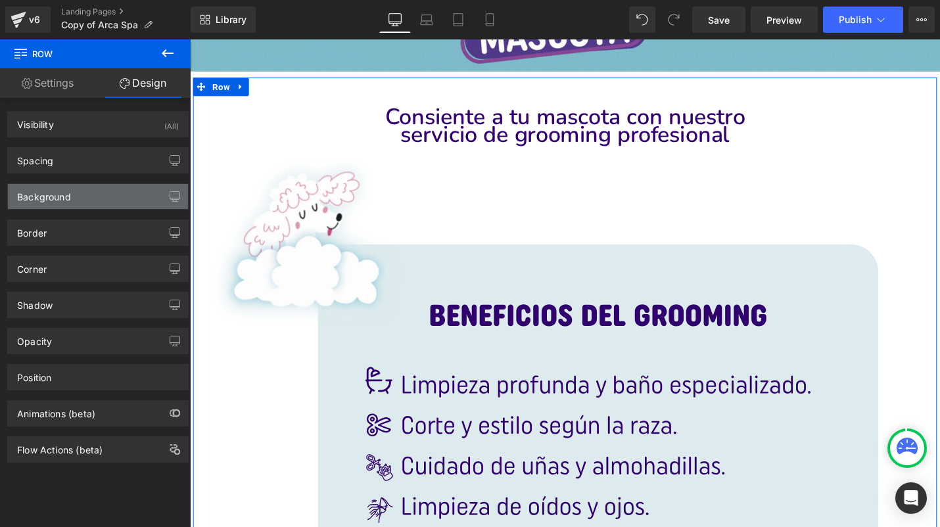
click at [80, 199] on div "Background" at bounding box center [98, 196] width 180 height 25
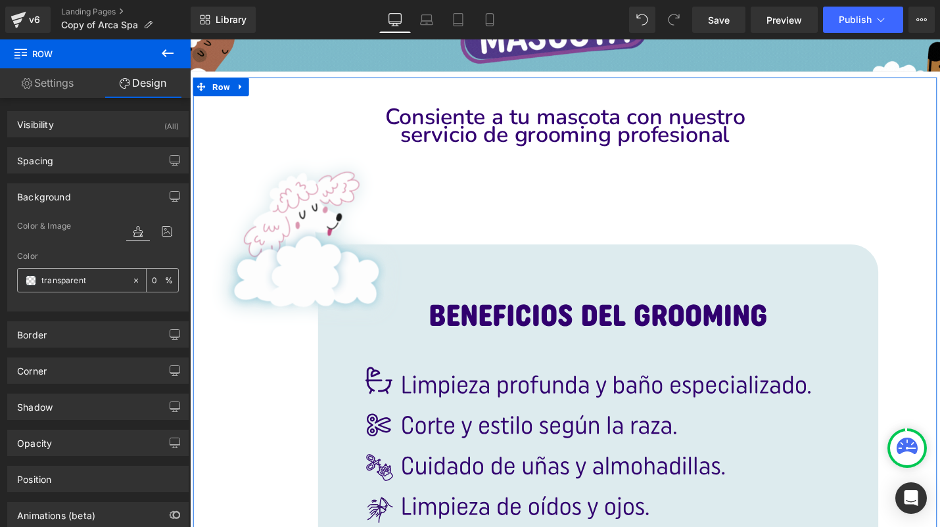
click at [91, 281] on input "transparent" at bounding box center [83, 280] width 84 height 14
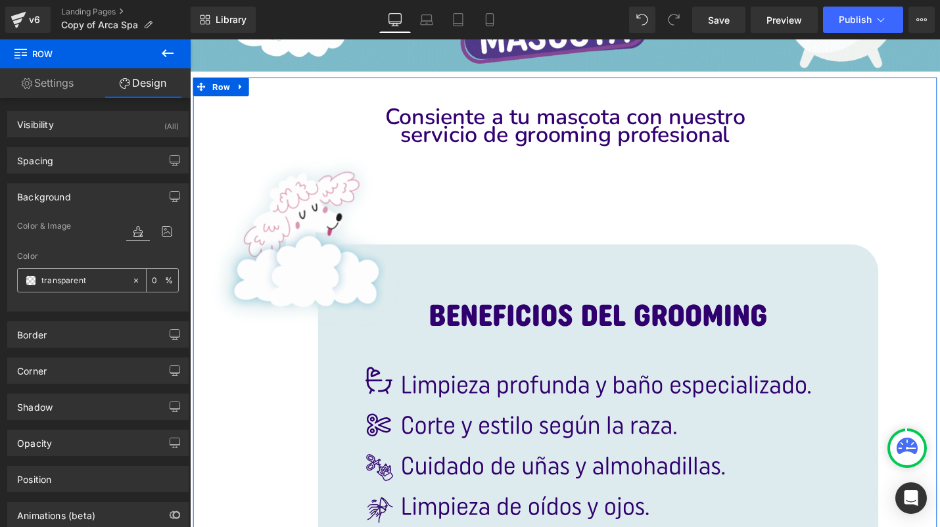
click at [91, 281] on input "transparent" at bounding box center [83, 280] width 84 height 14
paste input "#C8DFE4"
type input "#C8DFE4"
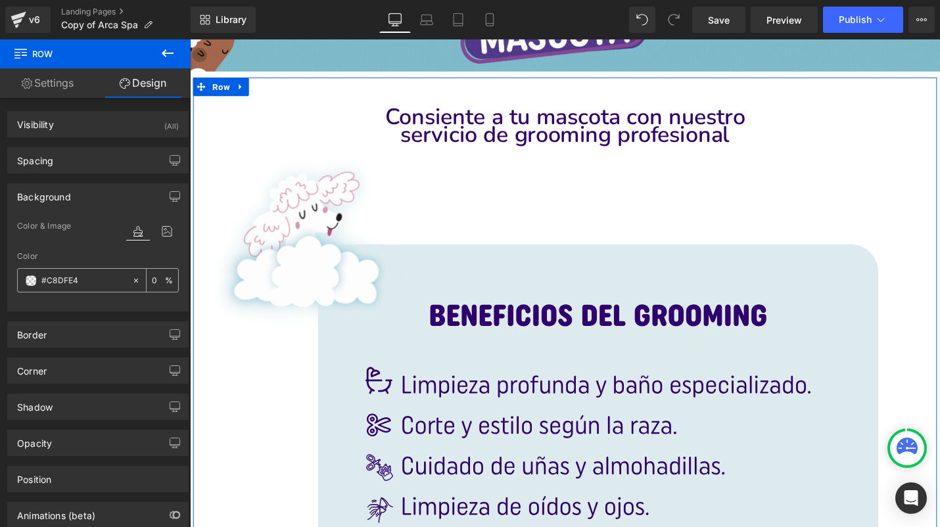
type input "100"
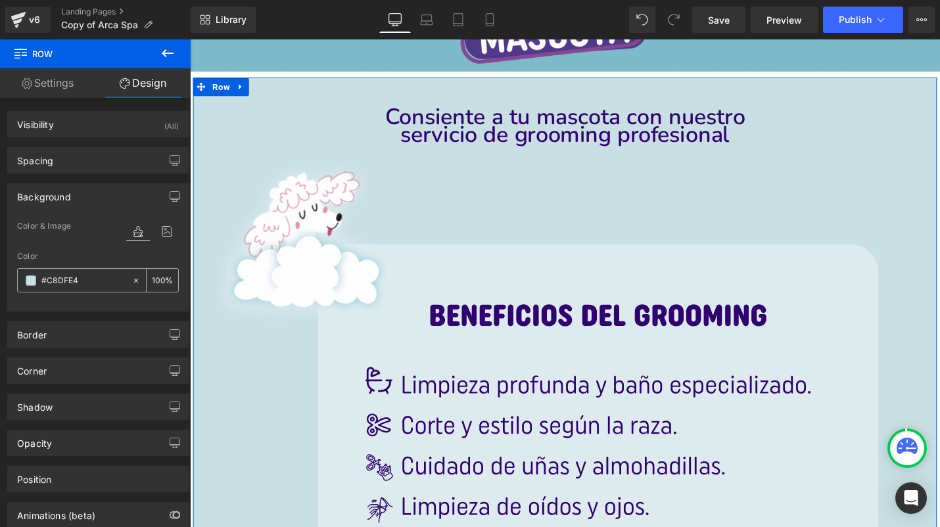
type input "#C8DFE4"
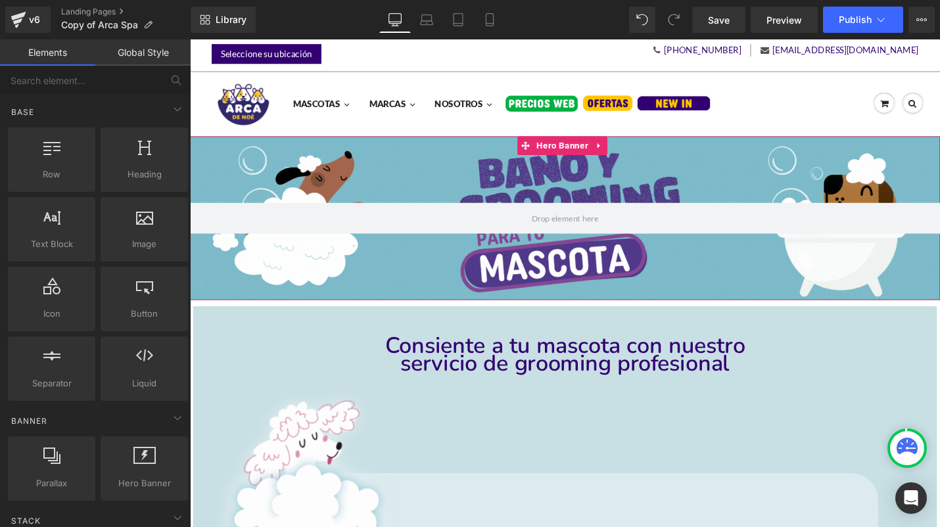
scroll to position [16, 0]
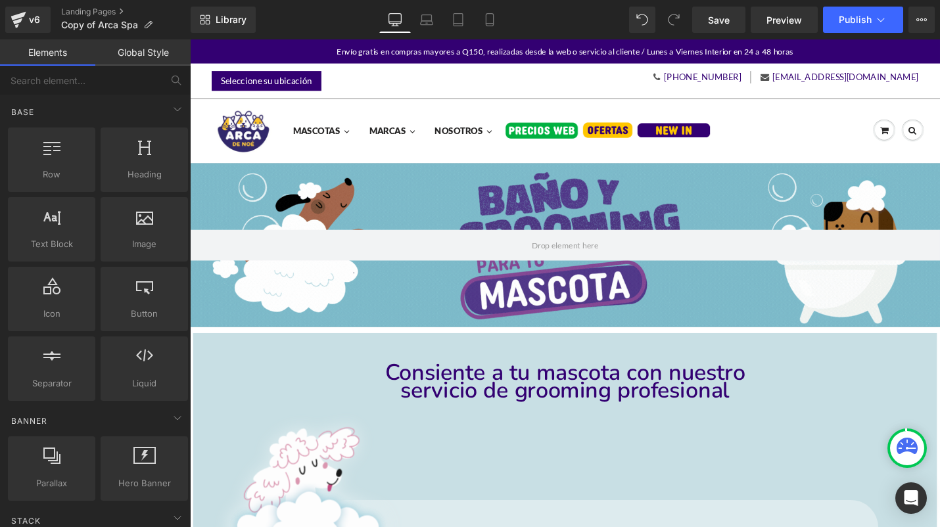
scroll to position [-1, 0]
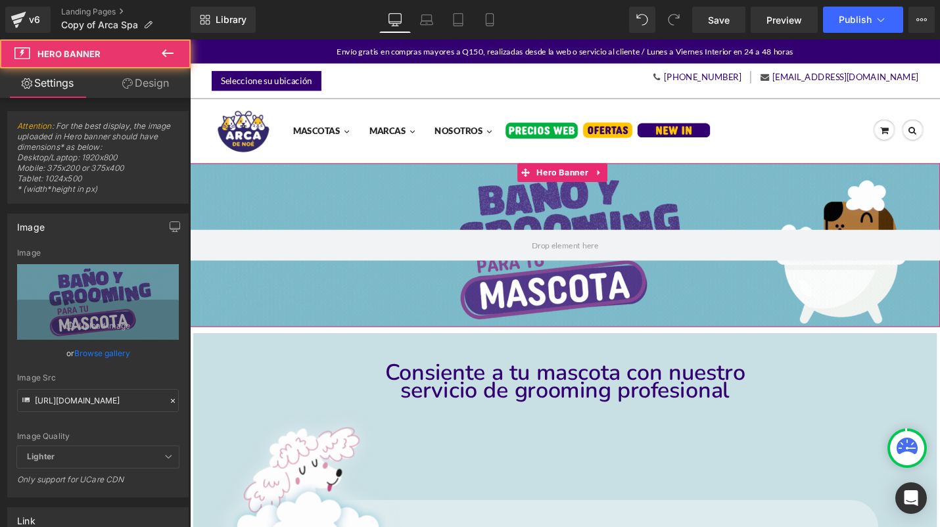
click at [292, 189] on div at bounding box center [587, 258] width 795 height 174
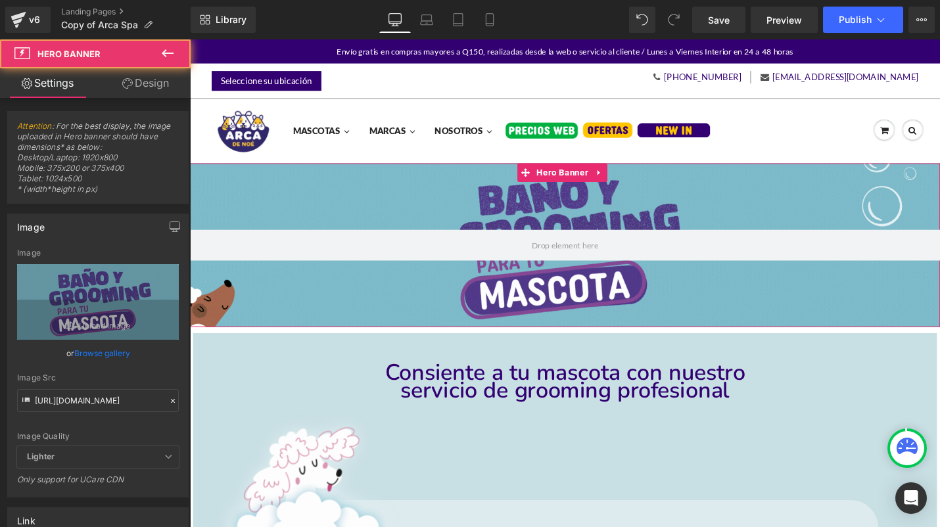
scroll to position [0, 0]
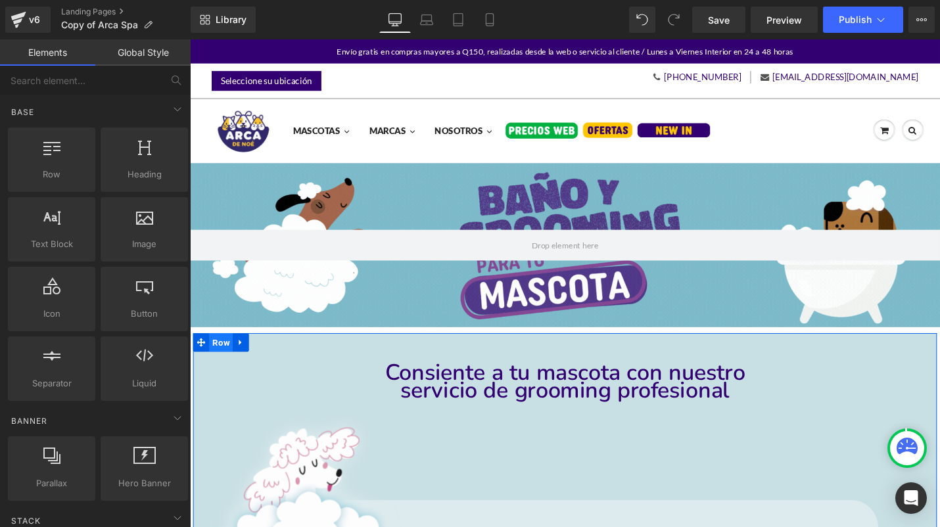
click at [216, 355] on span "Row" at bounding box center [222, 361] width 25 height 20
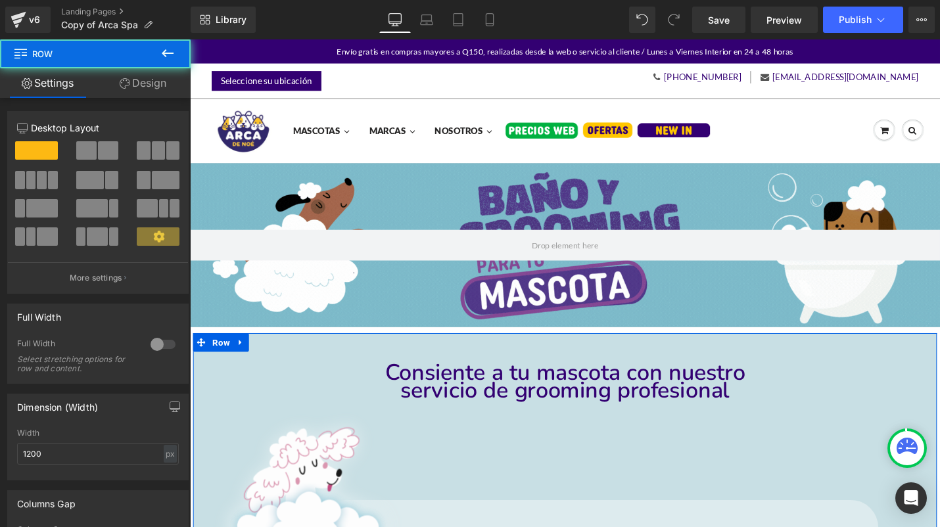
click at [139, 74] on link "Design" at bounding box center [142, 83] width 95 height 30
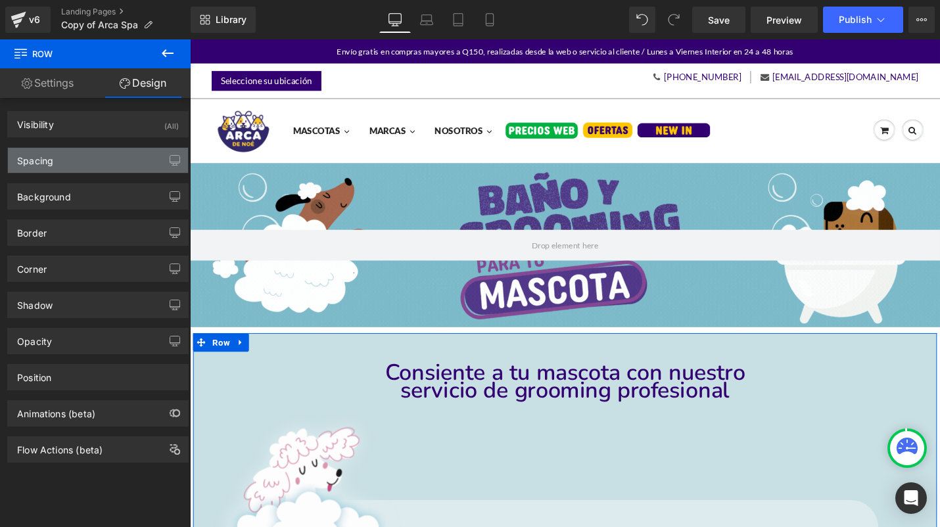
click at [124, 166] on div "Spacing" at bounding box center [98, 160] width 180 height 25
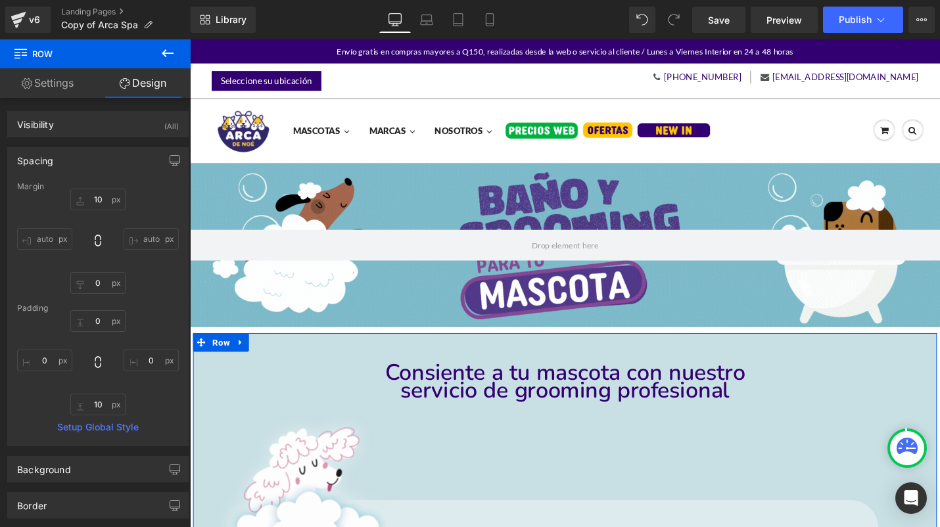
click at [104, 212] on div "10px 10 auto auto 0px 0 auto auto" at bounding box center [98, 241] width 162 height 105
click at [104, 209] on input "10" at bounding box center [97, 200] width 55 height 22
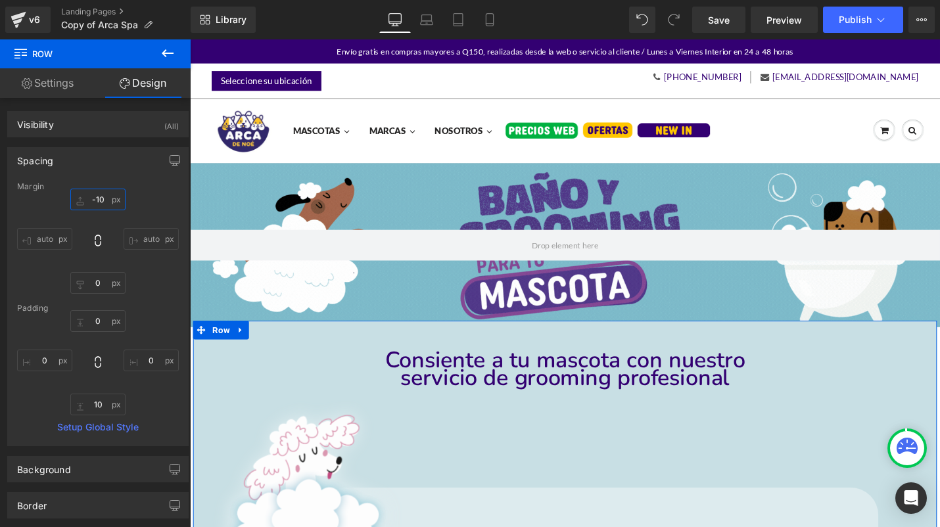
type input "0"
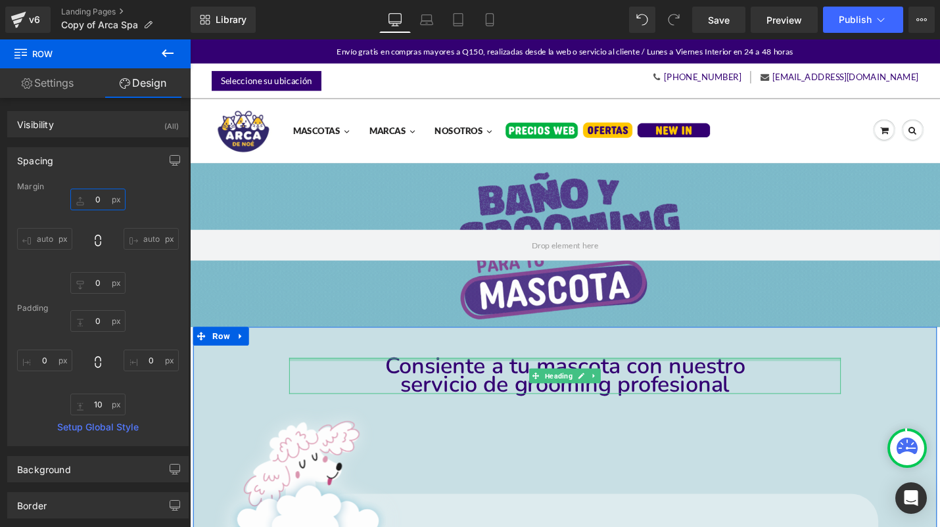
scroll to position [367, 0]
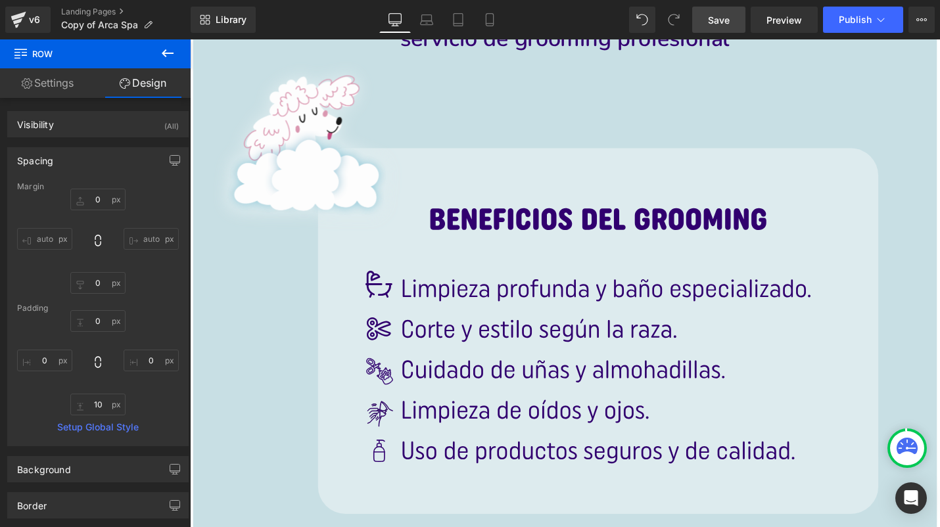
click at [726, 16] on span "Save" at bounding box center [719, 20] width 22 height 14
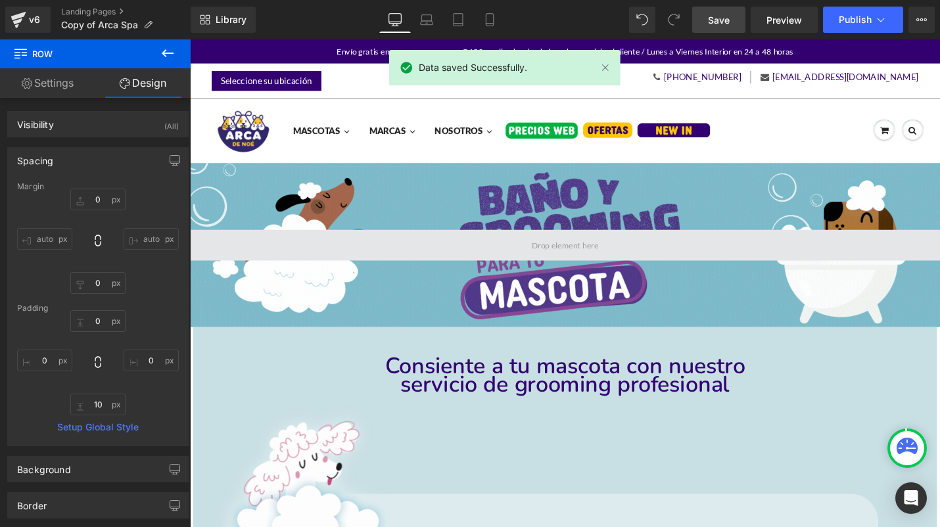
scroll to position [0, 0]
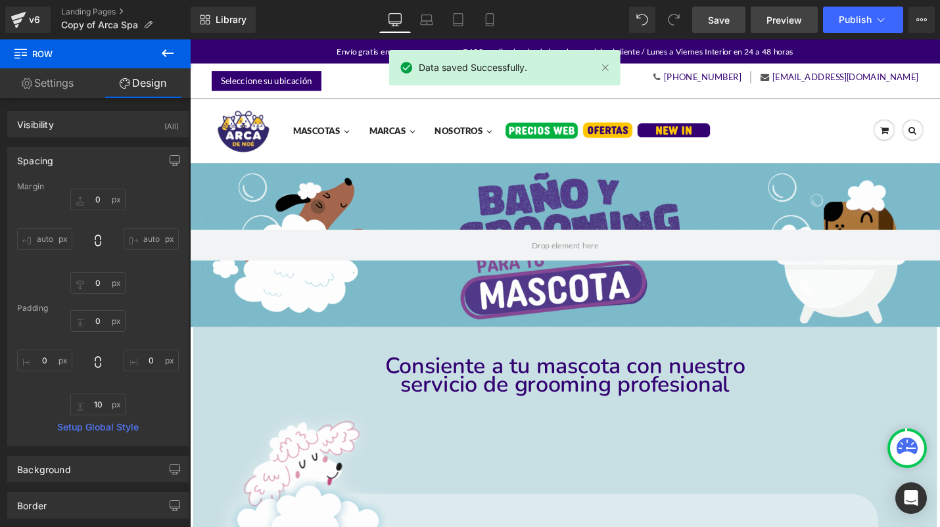
click at [792, 27] on link "Preview" at bounding box center [783, 20] width 67 height 26
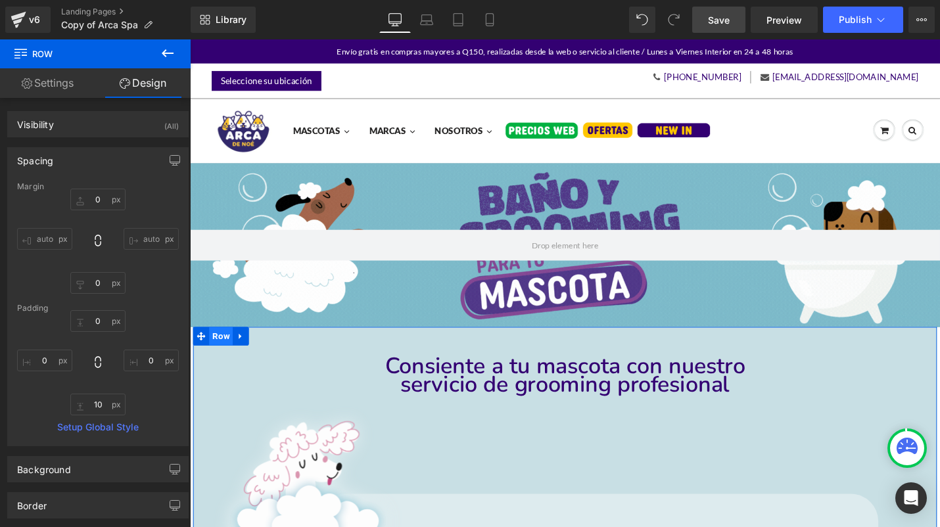
click at [229, 348] on span "Row" at bounding box center [222, 354] width 25 height 20
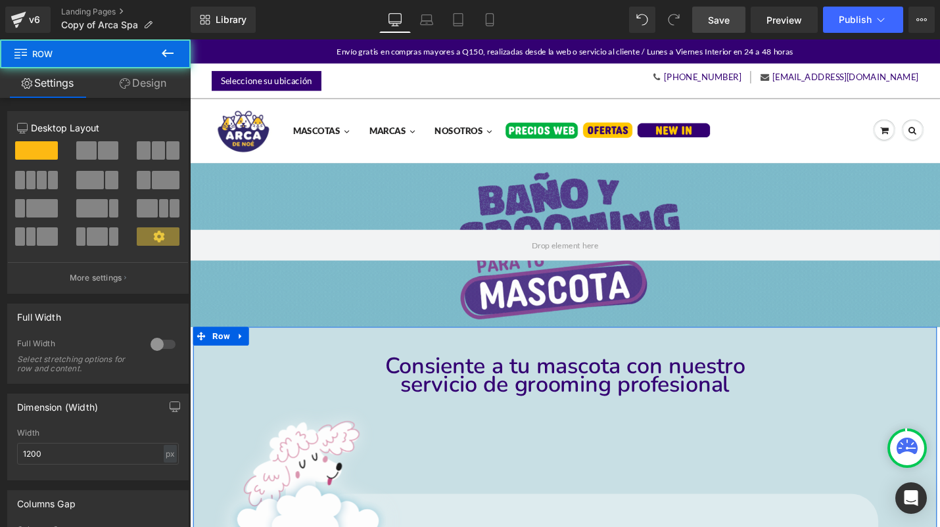
click at [164, 77] on link "Design" at bounding box center [142, 83] width 95 height 30
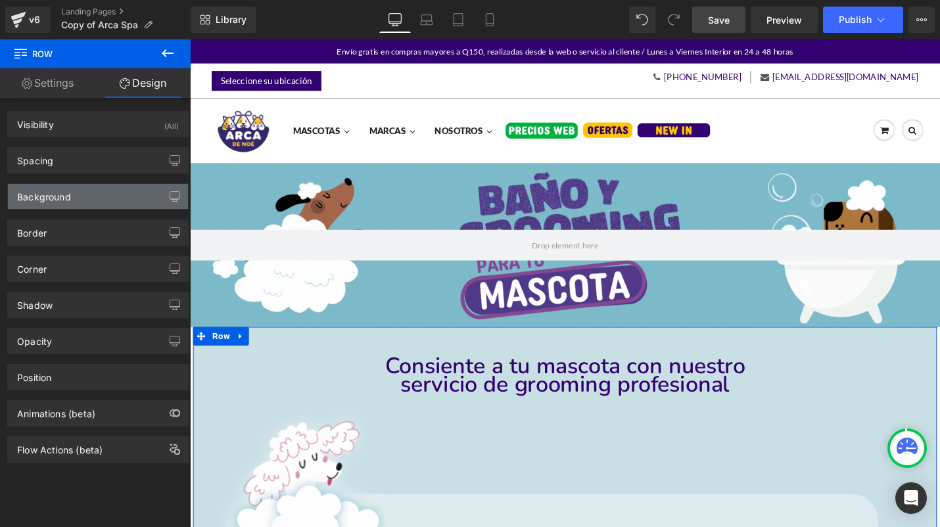
click at [105, 195] on div "Background" at bounding box center [98, 196] width 180 height 25
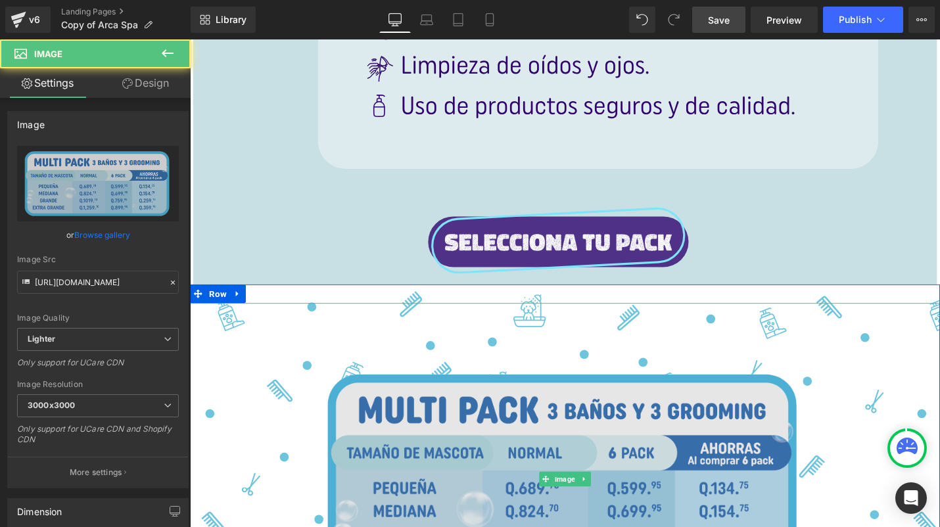
click at [312, 369] on img at bounding box center [587, 506] width 556 height 374
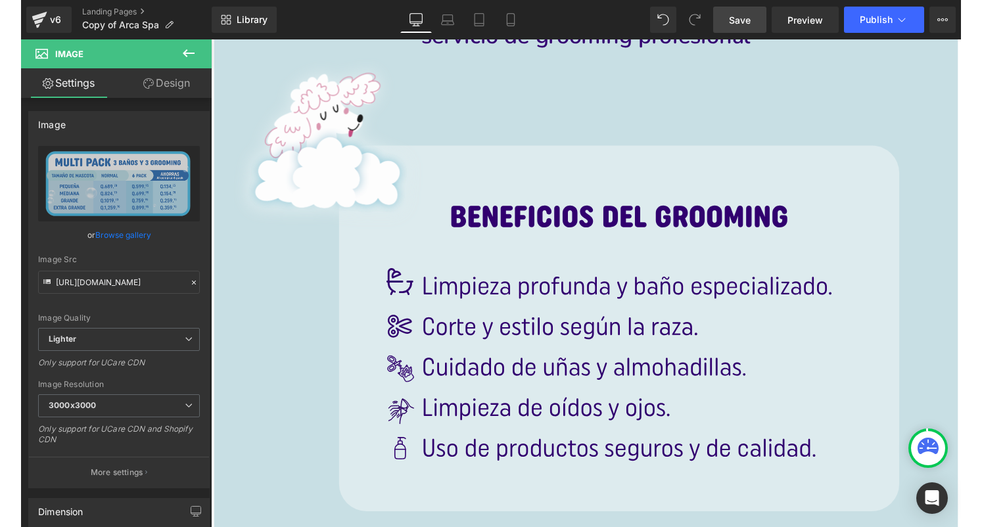
scroll to position [275, 0]
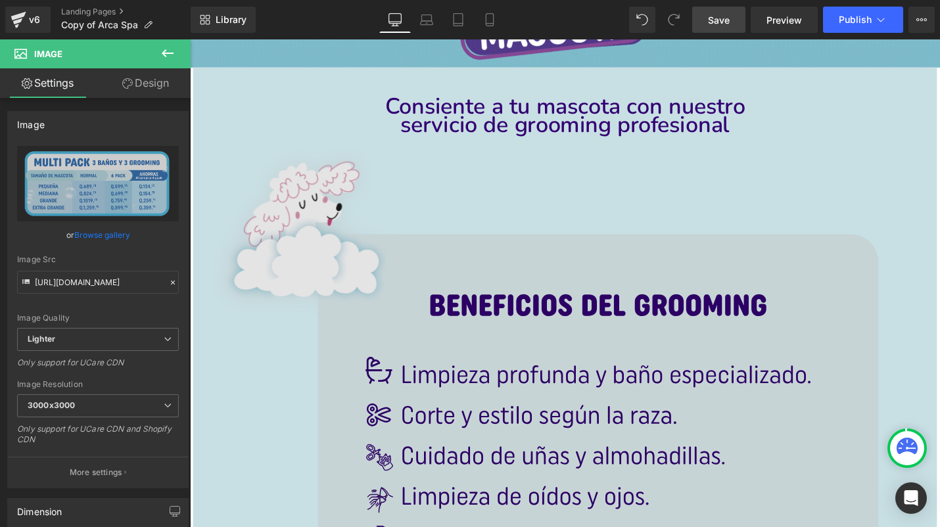
click at [268, 331] on img at bounding box center [587, 399] width 749 height 518
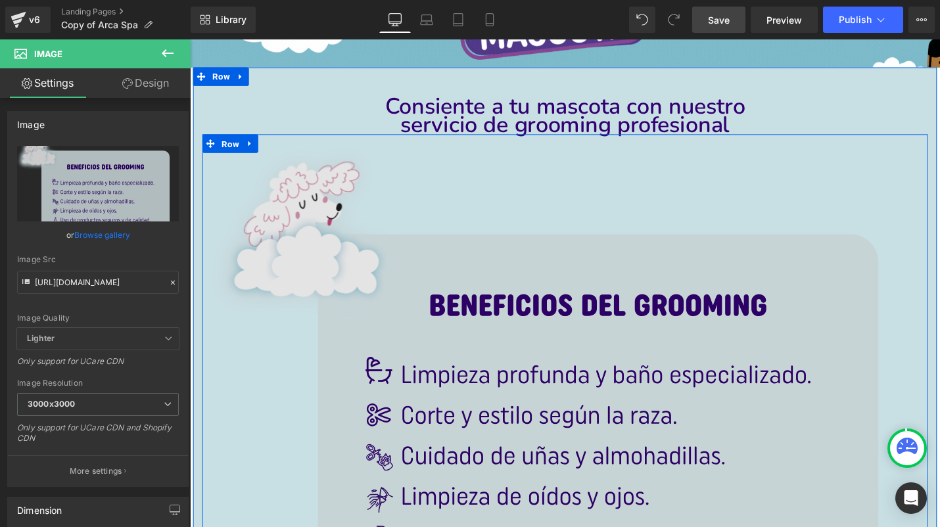
click at [237, 144] on span "Row" at bounding box center [232, 151] width 25 height 20
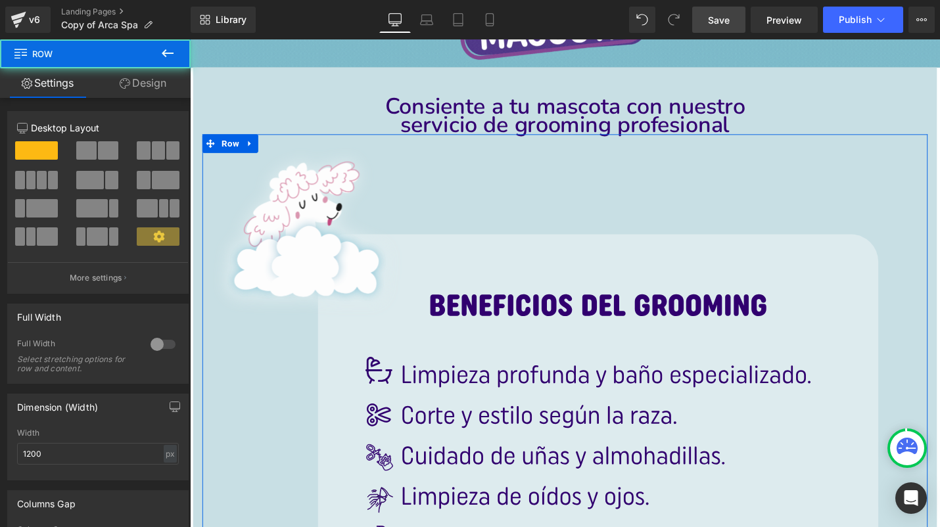
click at [160, 81] on link "Design" at bounding box center [142, 83] width 95 height 30
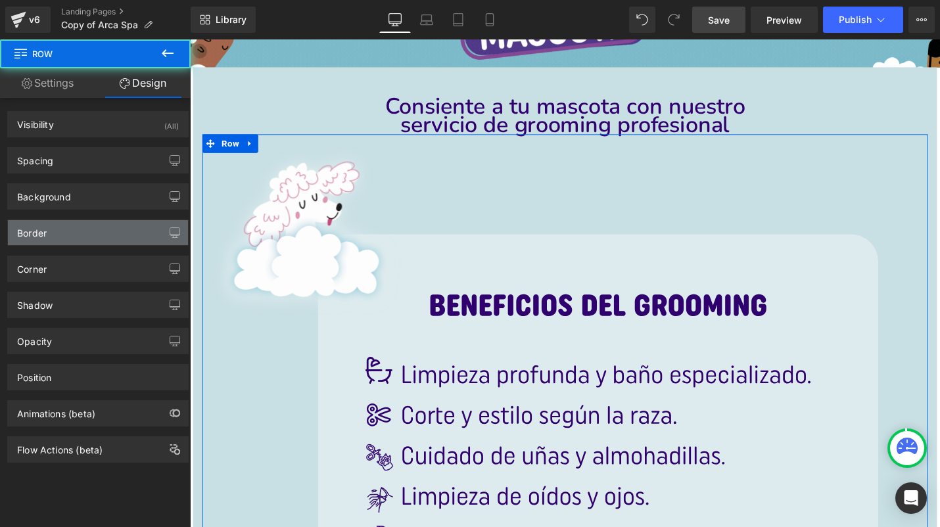
type input "transparent"
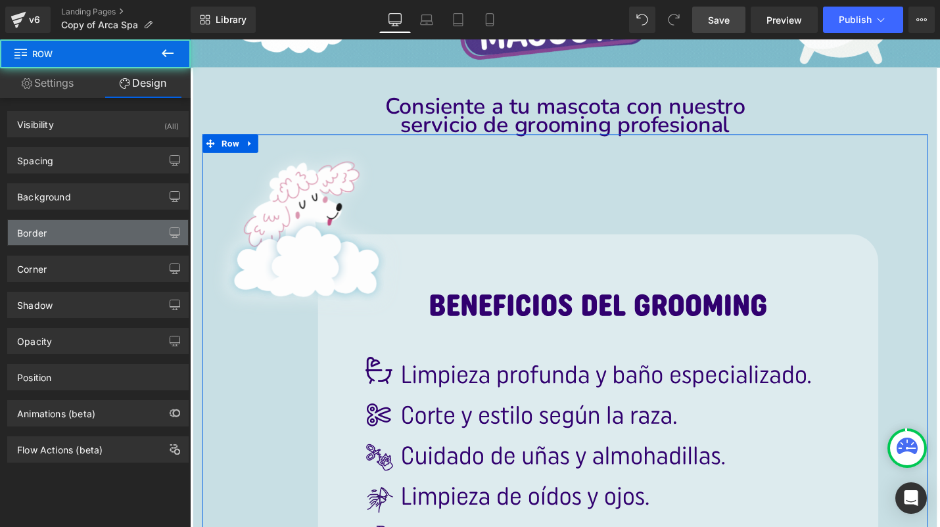
type input "0"
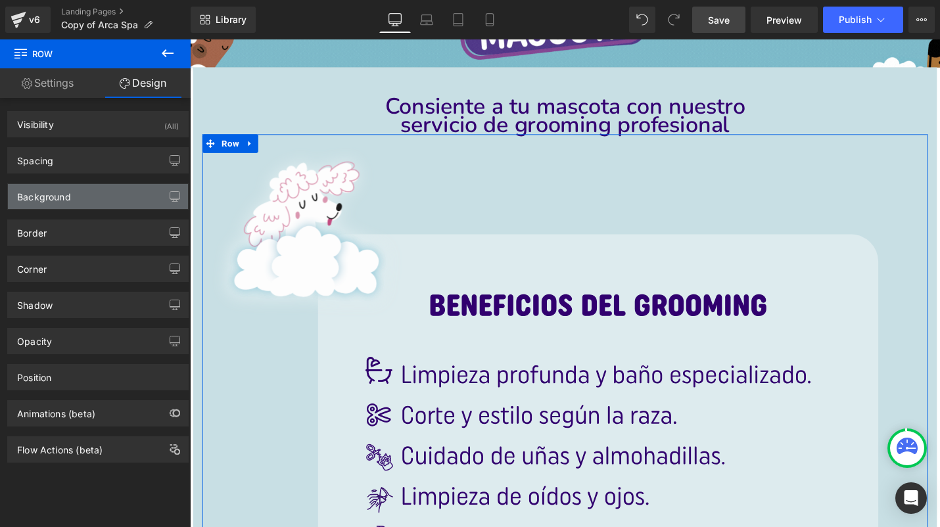
click at [95, 200] on div "Background" at bounding box center [98, 196] width 180 height 25
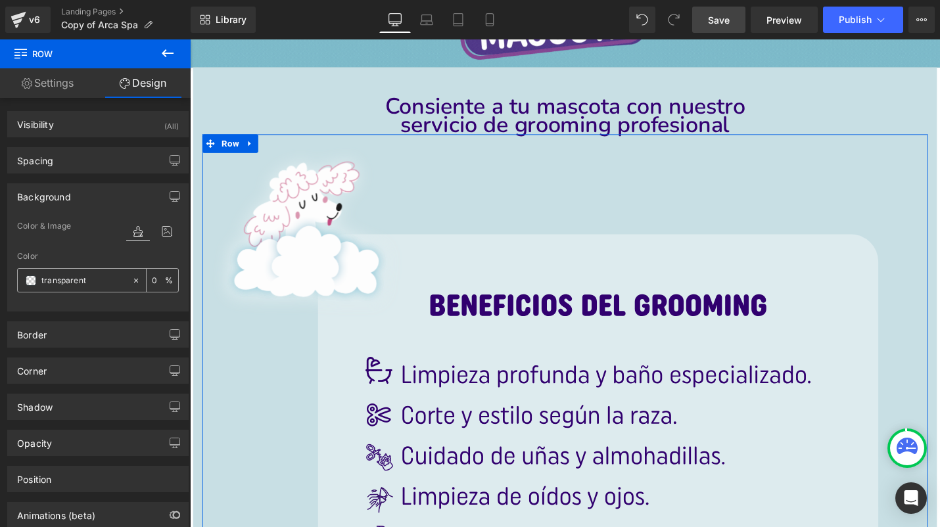
click at [93, 282] on input "transparent" at bounding box center [83, 280] width 84 height 14
paste input "#C8DFE4"
type input "#C8DFE4"
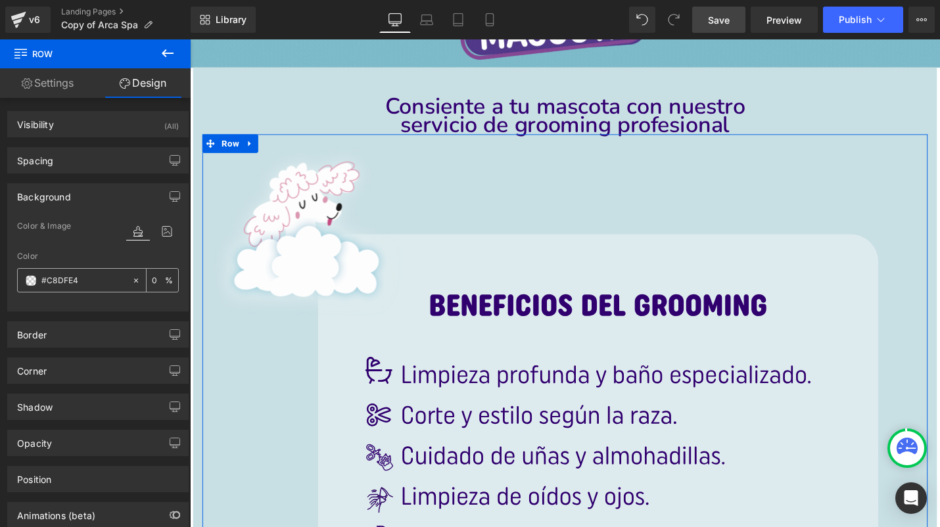
type input "100"
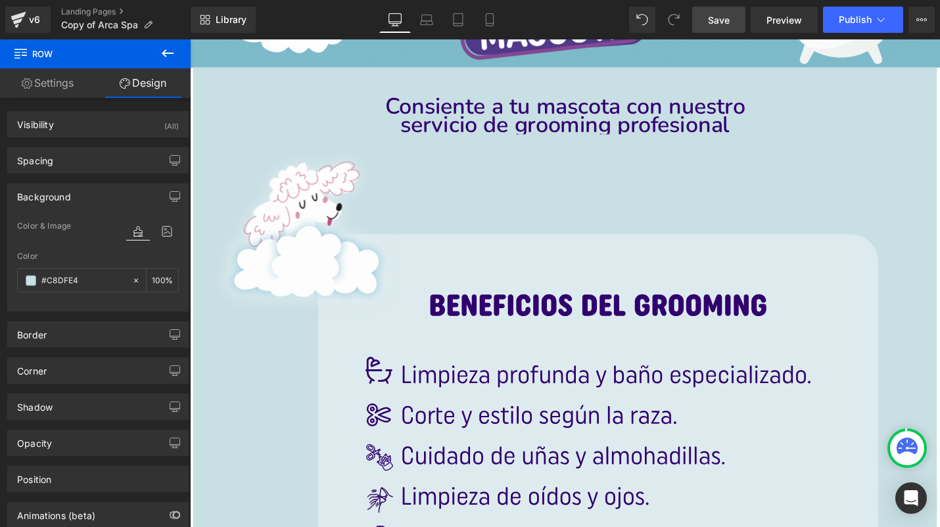
type input "#c8dfe4"
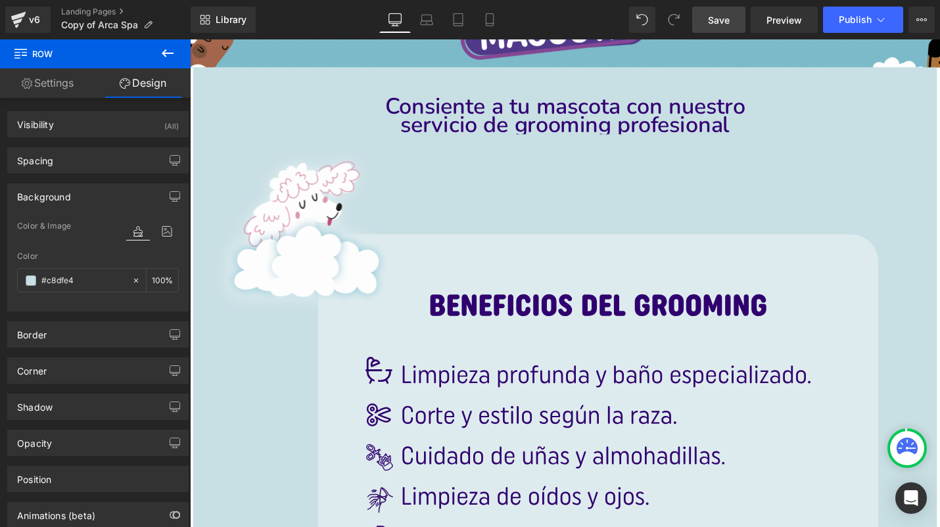
click at [729, 17] on span "Save" at bounding box center [719, 20] width 22 height 14
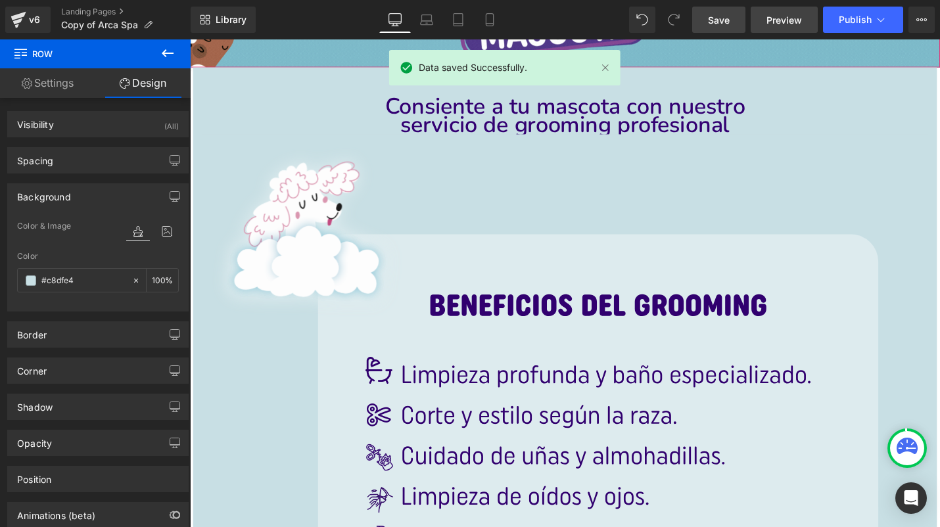
click at [790, 14] on span "Preview" at bounding box center [783, 20] width 35 height 14
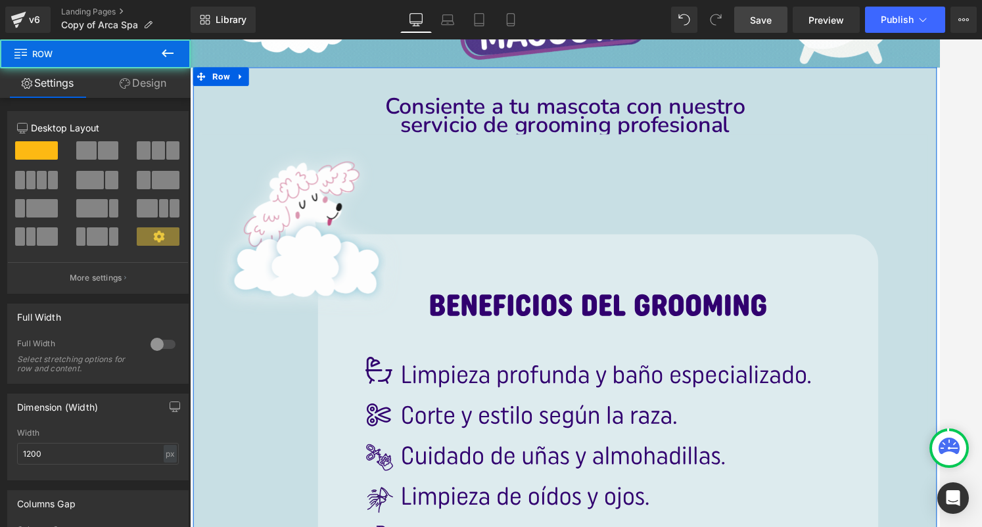
click at [939, 104] on div "Image Row Consiente a tu mascota con nuestro servicio de grooming profesional H…" at bounding box center [587, 409] width 788 height 680
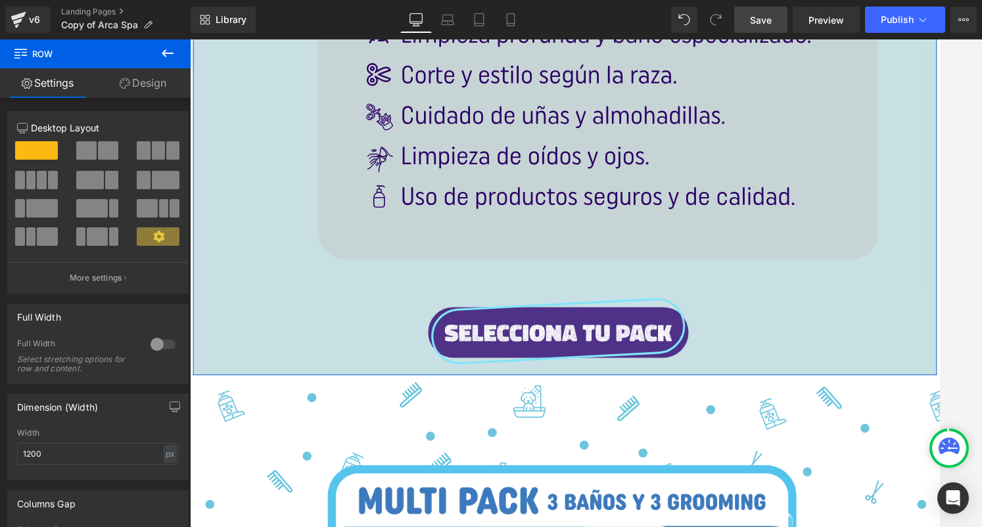
scroll to position [625, 0]
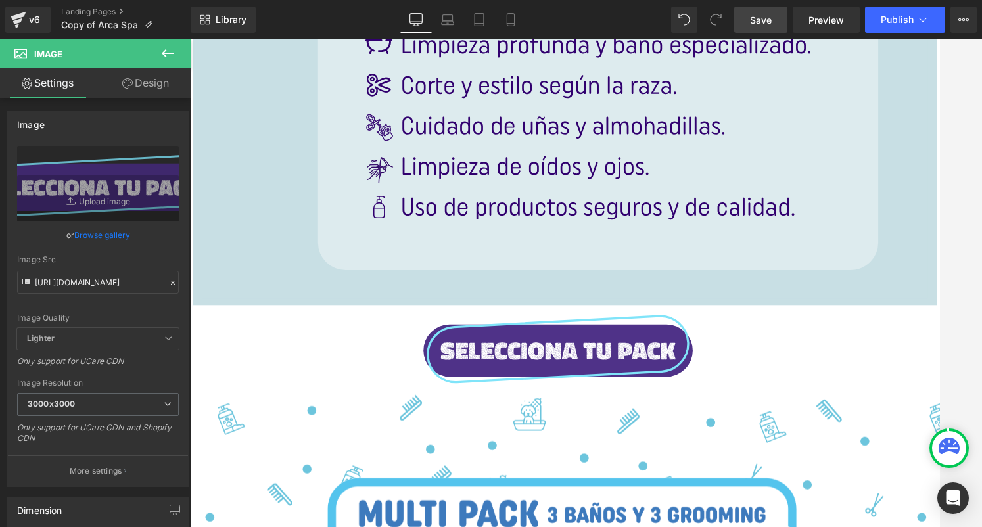
click at [160, 61] on button at bounding box center [168, 53] width 46 height 29
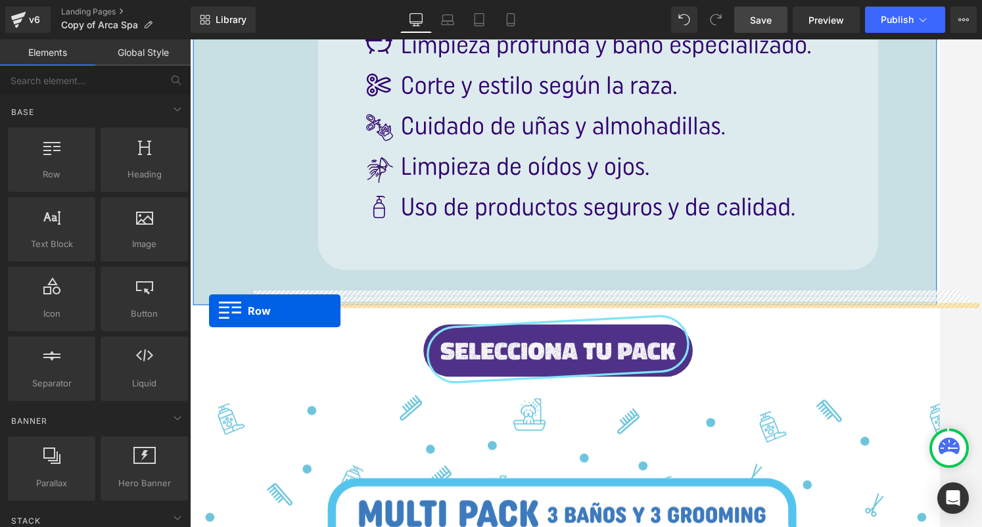
drag, startPoint x: 267, startPoint y: 200, endPoint x: 210, endPoint y: 327, distance: 139.7
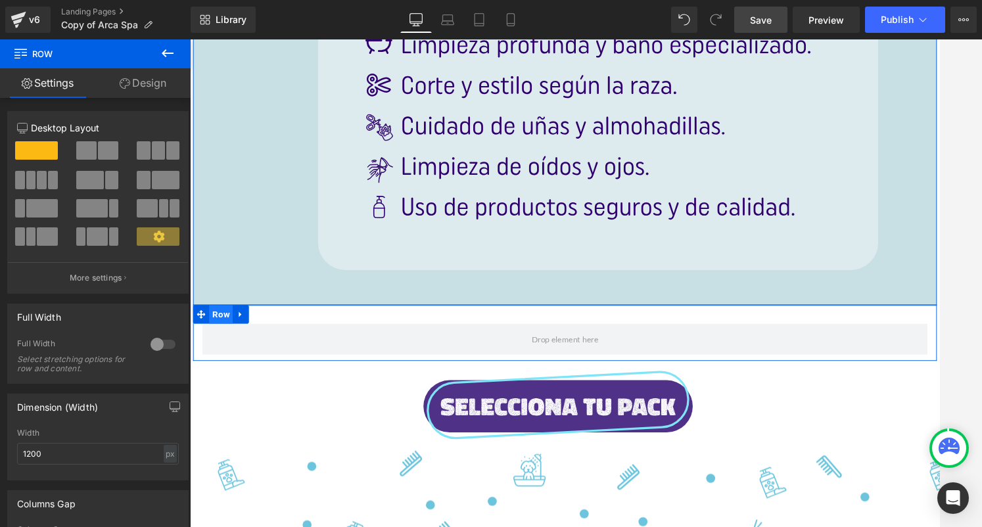
click at [222, 332] on span "Row" at bounding box center [222, 331] width 25 height 20
click at [36, 206] on span at bounding box center [42, 208] width 32 height 18
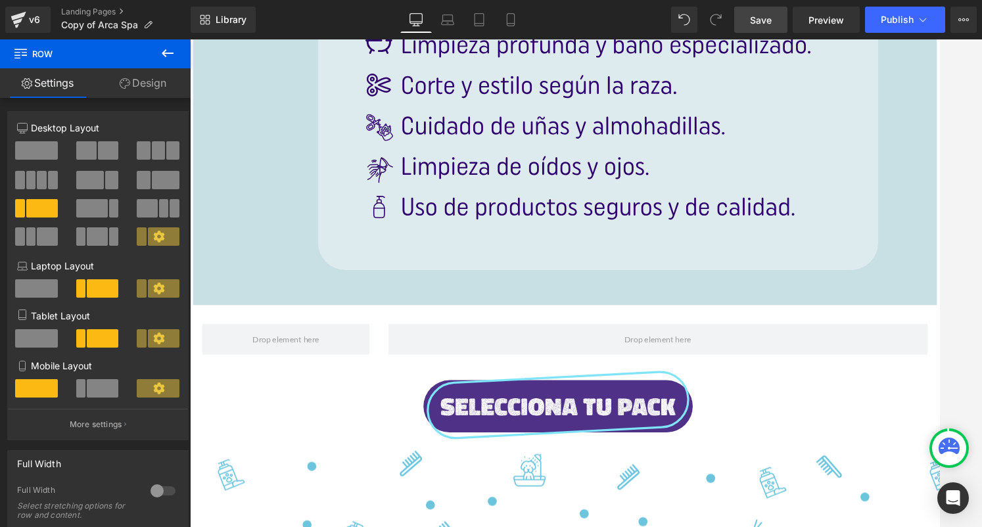
click at [171, 53] on icon at bounding box center [168, 53] width 12 height 8
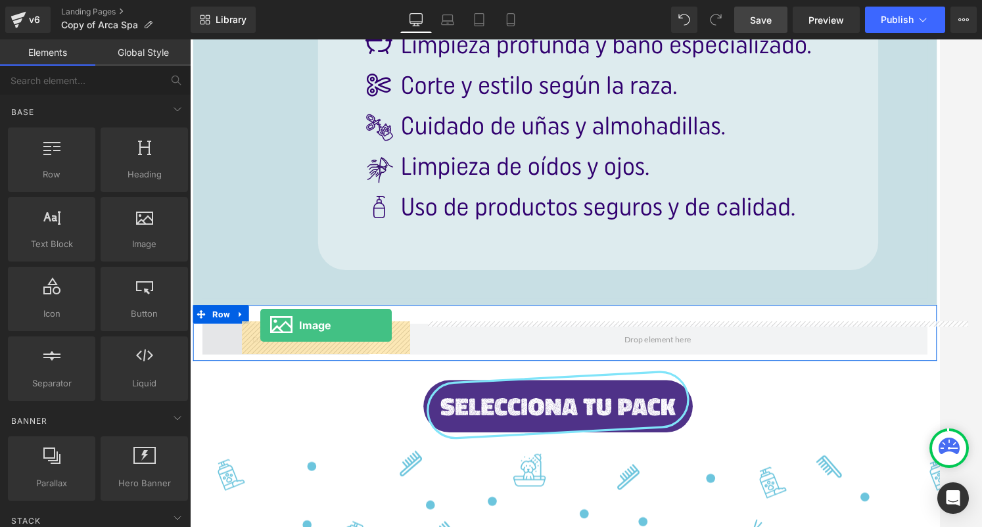
drag, startPoint x: 376, startPoint y: 300, endPoint x: 266, endPoint y: 348, distance: 120.3
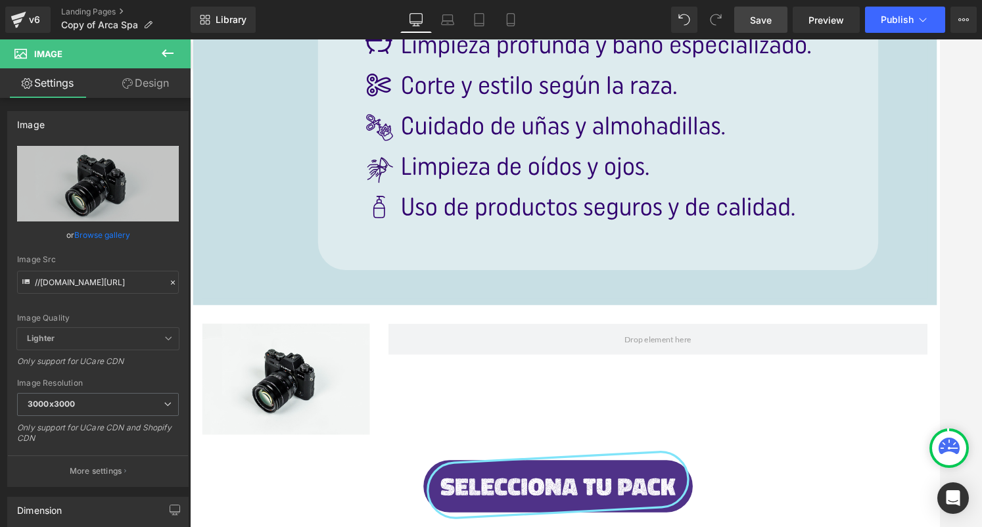
click at [164, 57] on icon at bounding box center [168, 53] width 16 height 16
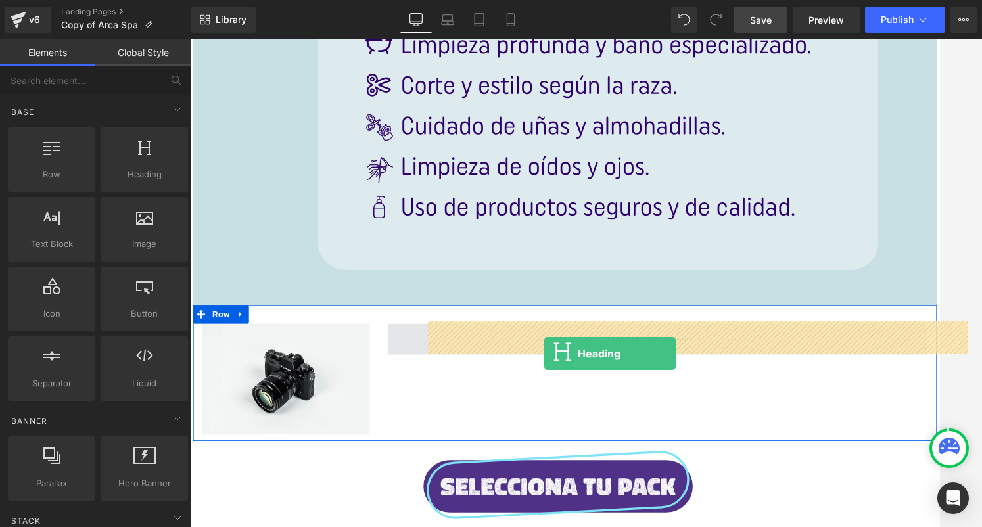
drag, startPoint x: 372, startPoint y: 208, endPoint x: 567, endPoint y: 371, distance: 253.8
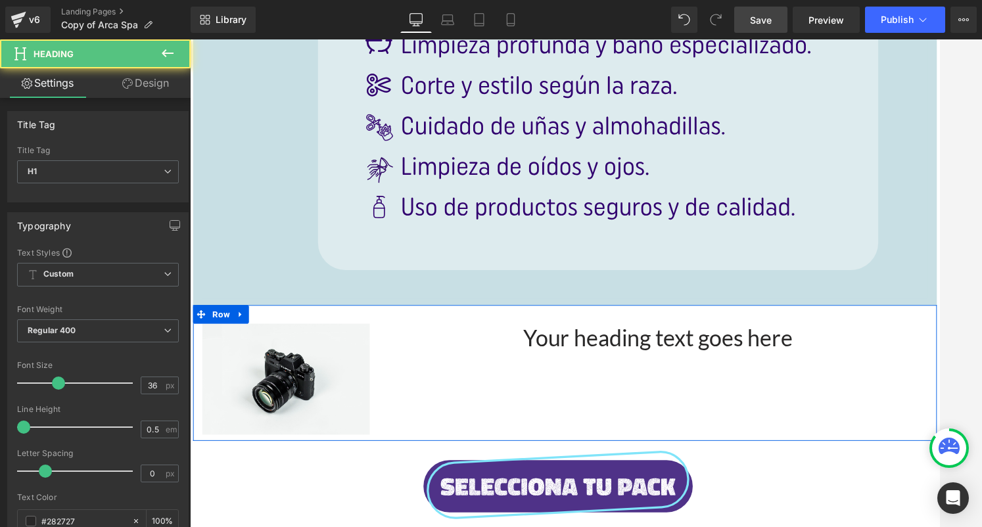
click at [725, 350] on h1 "Your heading text goes here" at bounding box center [686, 355] width 572 height 29
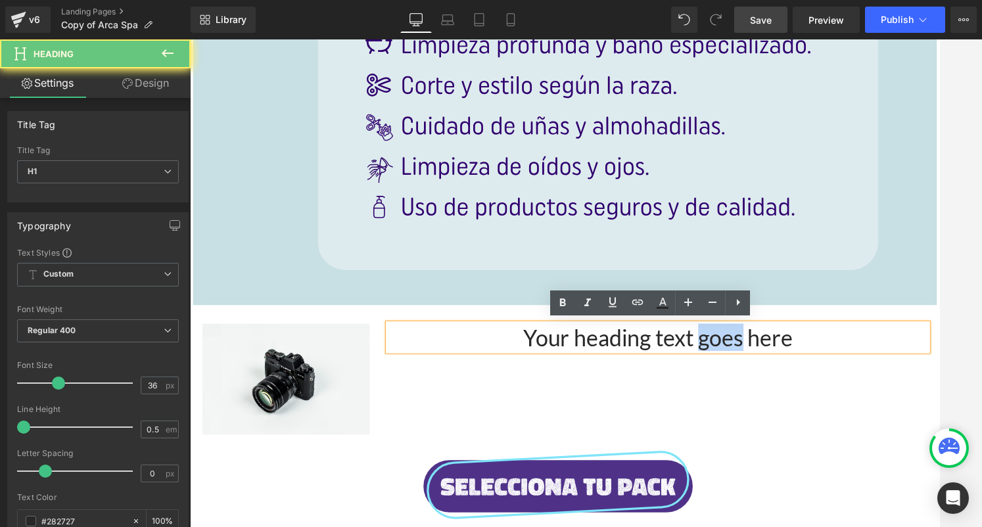
click at [725, 350] on h1 "Your heading text goes here" at bounding box center [686, 355] width 572 height 29
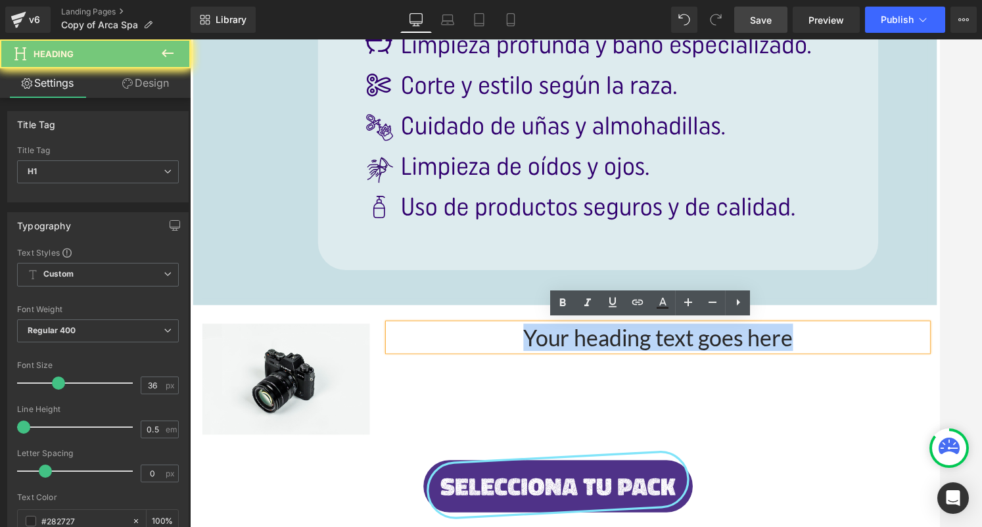
click at [725, 350] on h1 "Your heading text goes here" at bounding box center [686, 355] width 572 height 29
paste div
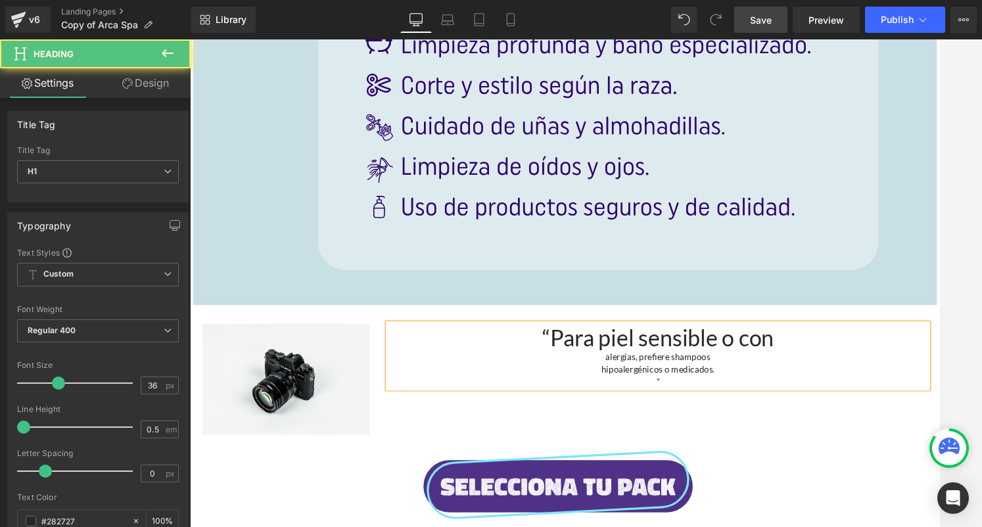
click at [607, 371] on div "alergias, prefiere shampoos" at bounding box center [686, 376] width 572 height 13
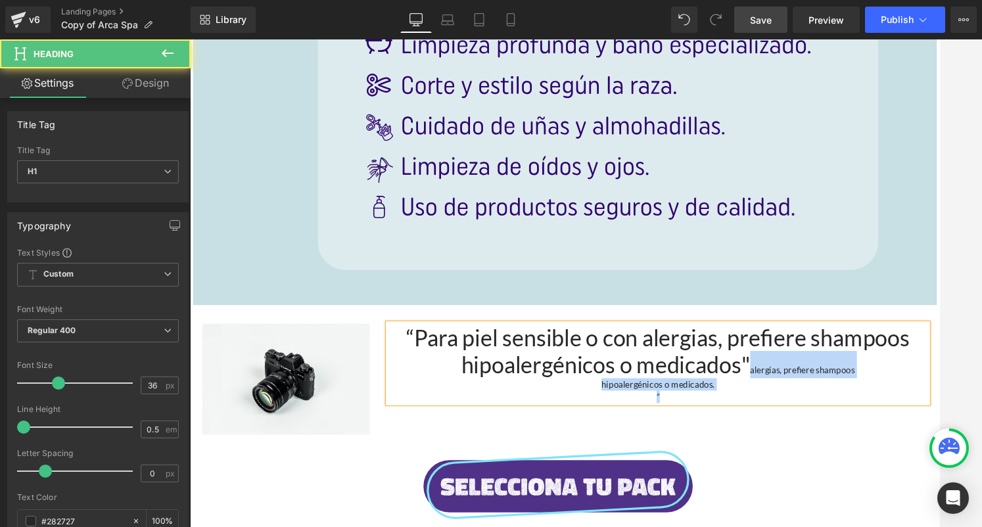
drag, startPoint x: 781, startPoint y: 386, endPoint x: 838, endPoint y: 417, distance: 65.3
click at [838, 417] on div "“Para piel sensible o con alergias, prefiere shampoos hipoalergénicos o medicad…" at bounding box center [686, 383] width 572 height 84
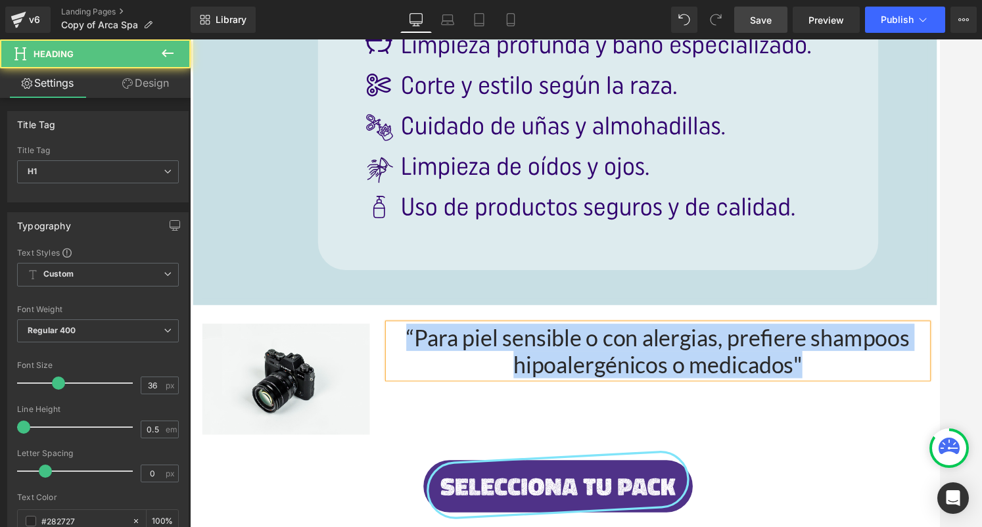
drag, startPoint x: 855, startPoint y: 392, endPoint x: 440, endPoint y: 319, distance: 421.6
click at [440, 321] on div "Image “Para piel sensible o con alergias, prefiere shampoos hipoalergénicos o m…" at bounding box center [587, 393] width 788 height 144
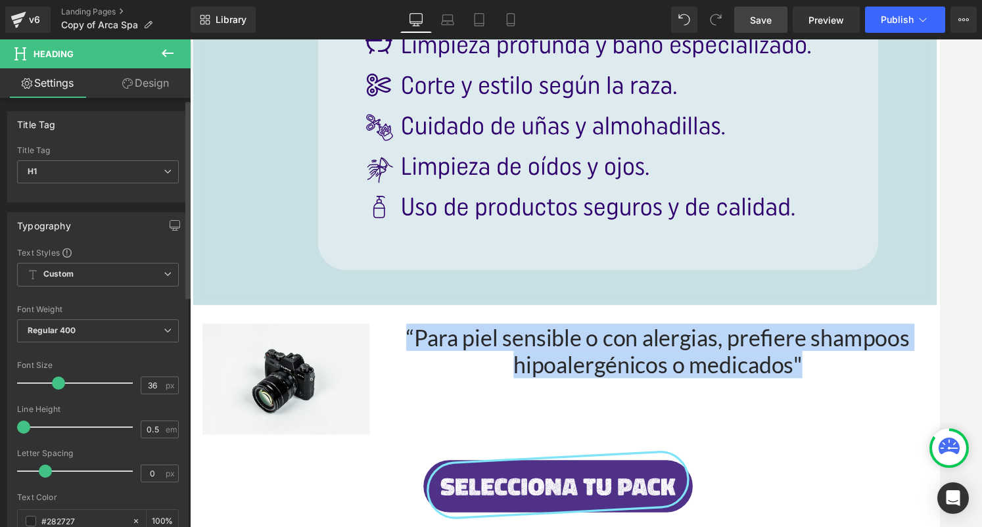
scroll to position [93, 0]
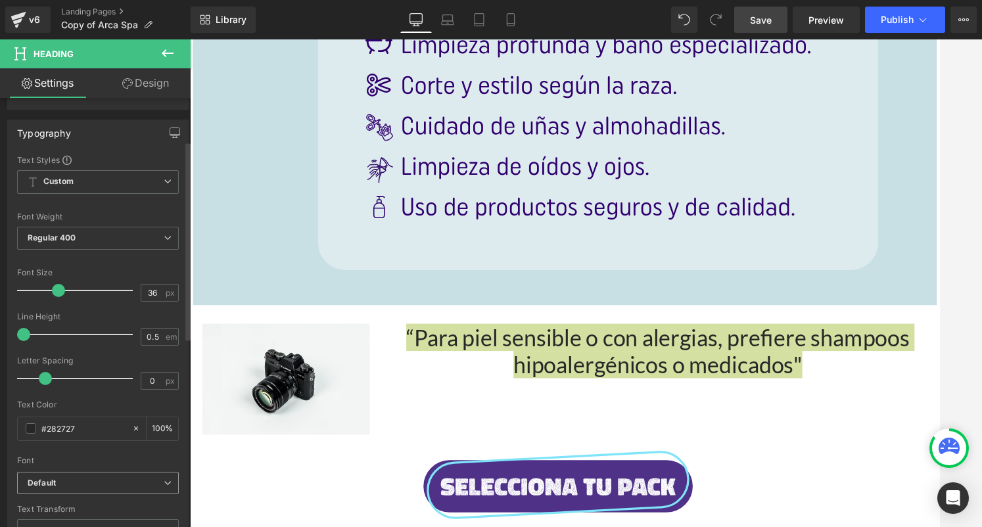
click at [70, 486] on b "Default" at bounding box center [96, 483] width 136 height 11
click at [74, 502] on li "Nunito" at bounding box center [98, 496] width 162 height 21
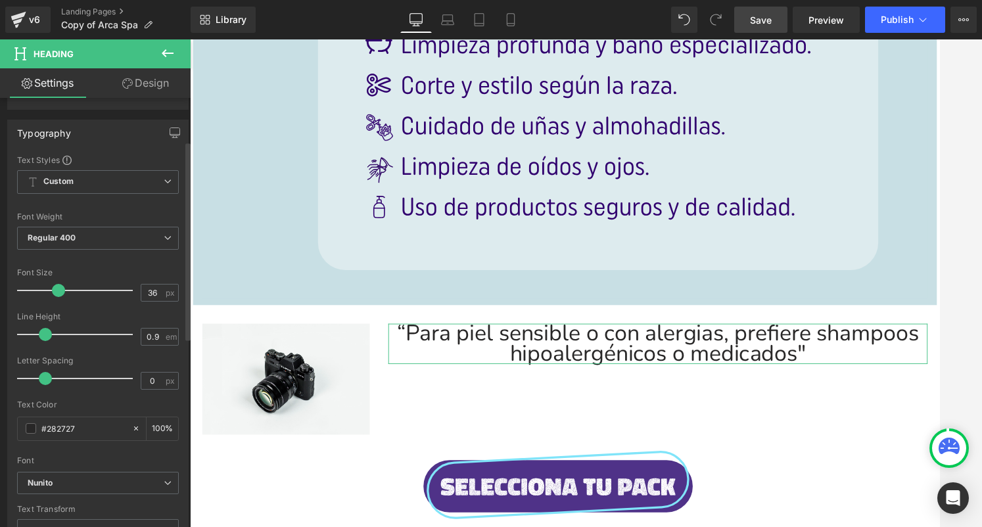
type input "1"
drag, startPoint x: 26, startPoint y: 333, endPoint x: 43, endPoint y: 334, distance: 17.1
click at [45, 334] on span at bounding box center [45, 334] width 13 height 13
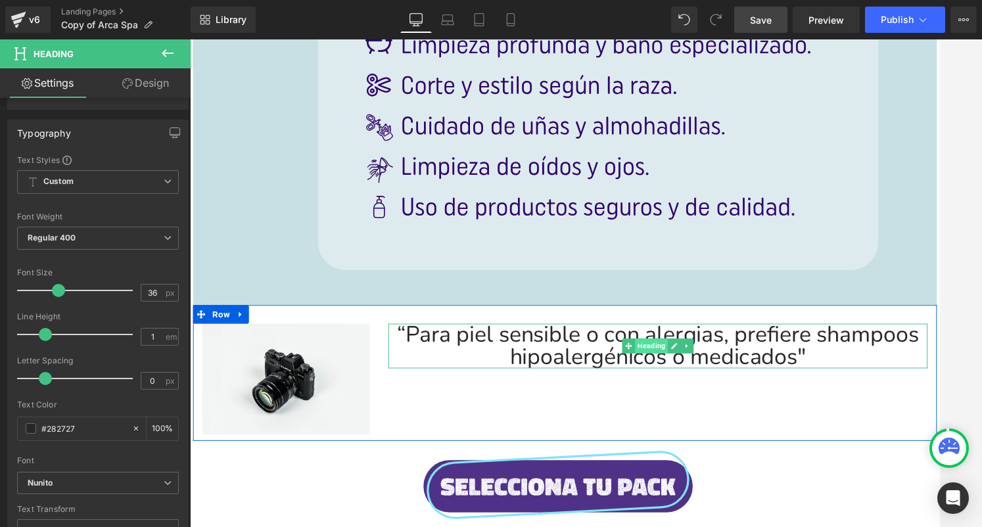
click at [685, 364] on span "Heading" at bounding box center [679, 365] width 35 height 16
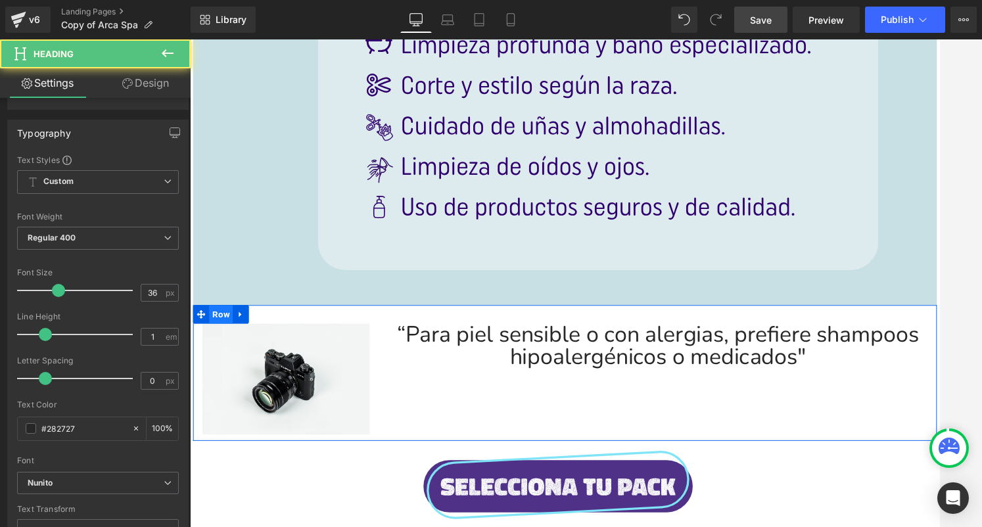
click at [227, 330] on span "Row" at bounding box center [222, 331] width 25 height 20
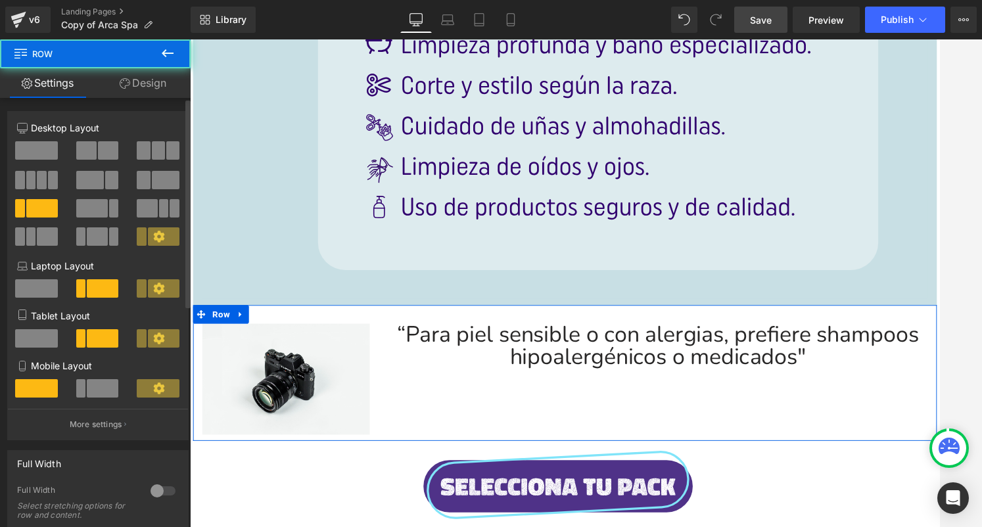
click at [34, 214] on span at bounding box center [42, 208] width 32 height 18
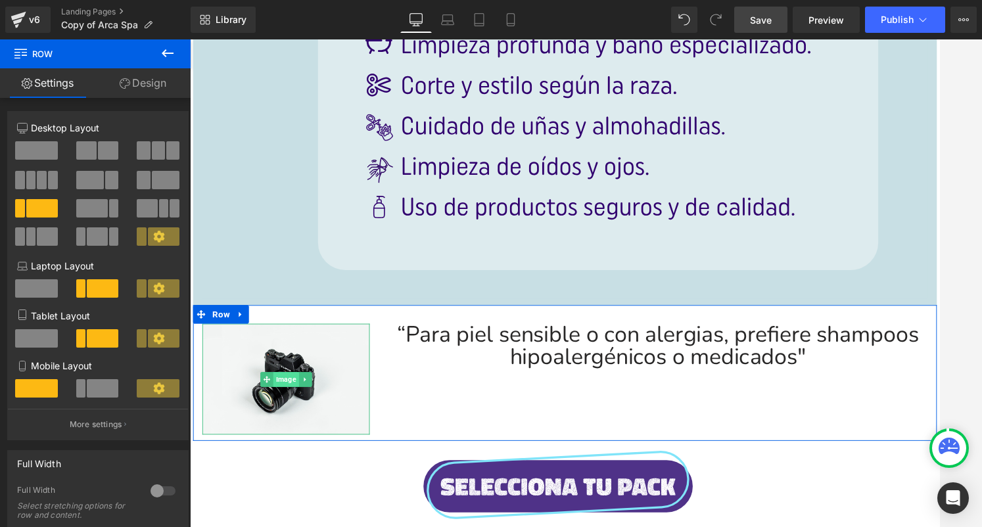
click at [291, 398] on span "Image" at bounding box center [291, 400] width 27 height 16
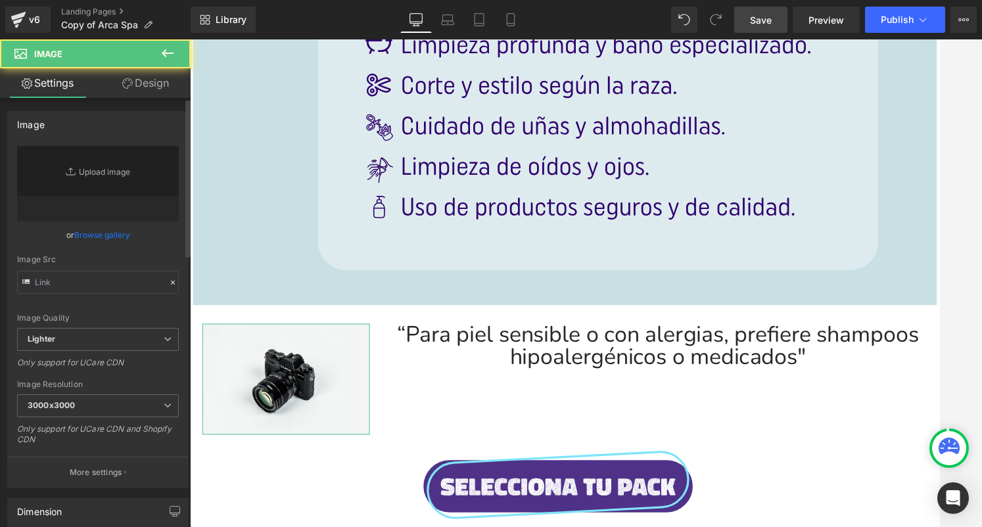
type input "//[DOMAIN_NAME][URL]"
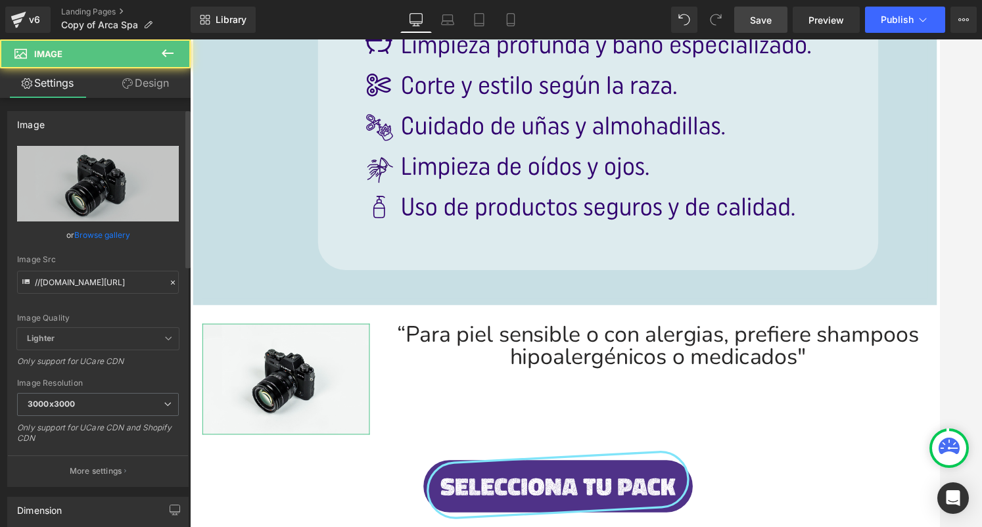
scroll to position [103, 0]
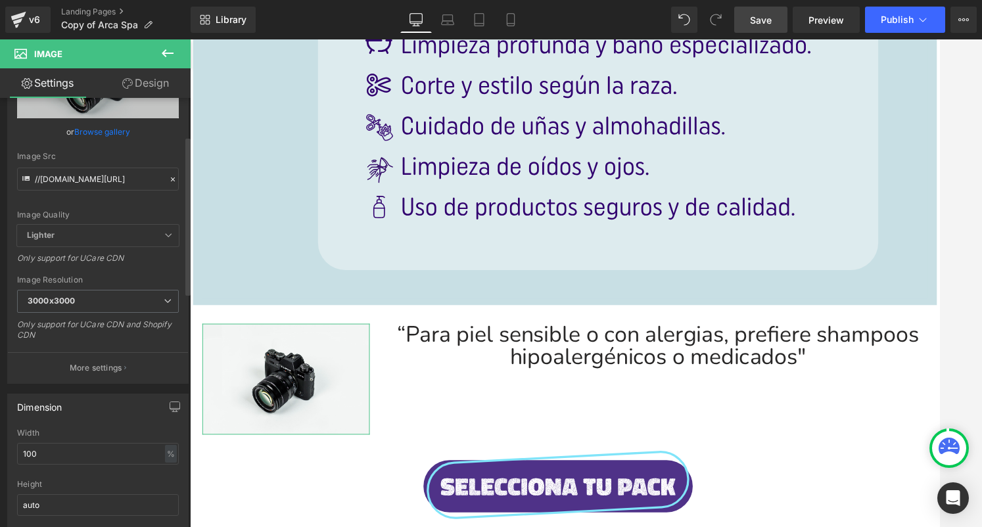
click at [86, 432] on div "Width" at bounding box center [98, 432] width 162 height 9
click at [86, 447] on input "100" at bounding box center [98, 454] width 162 height 22
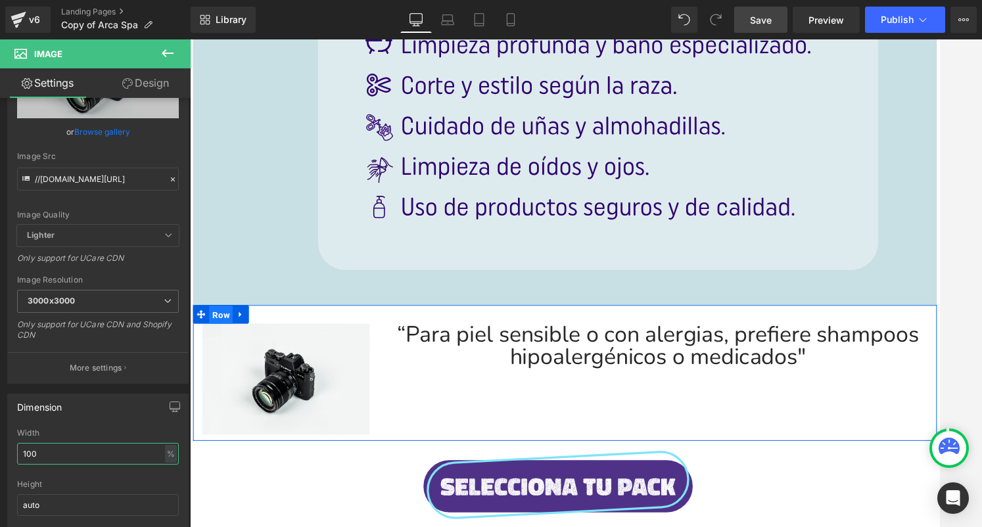
click at [225, 330] on span "Row" at bounding box center [222, 332] width 25 height 20
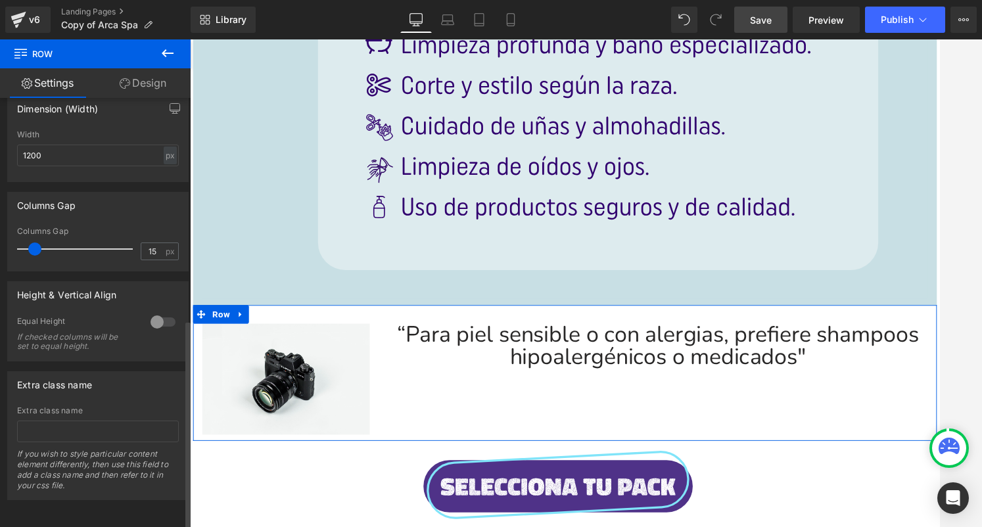
scroll to position [455, 0]
click at [151, 311] on div at bounding box center [163, 321] width 32 height 21
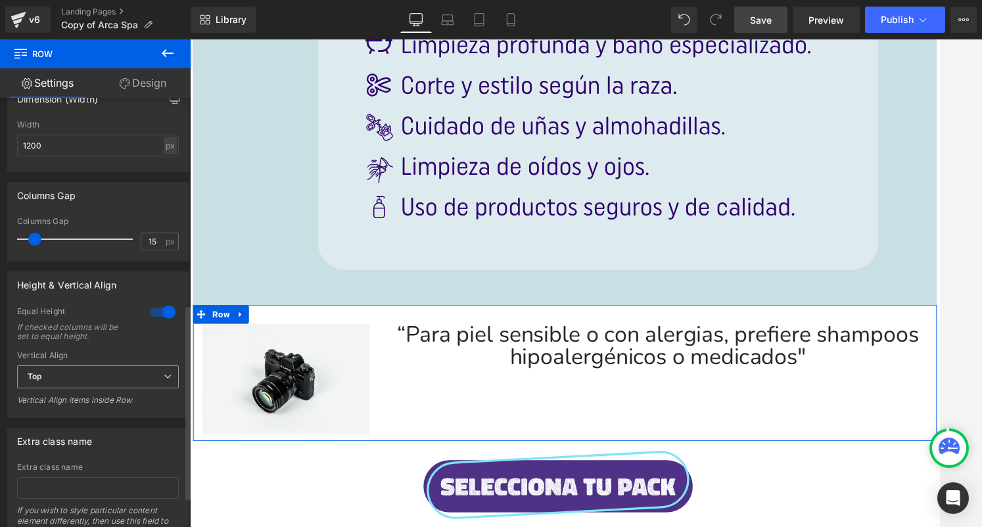
click at [143, 375] on span "Top" at bounding box center [98, 376] width 162 height 23
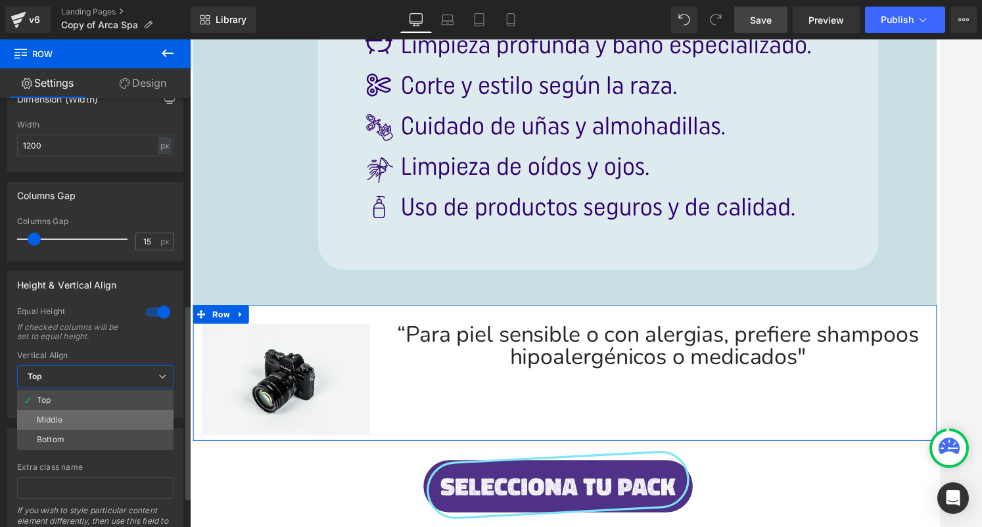
click at [141, 414] on li "Middle" at bounding box center [95, 420] width 156 height 20
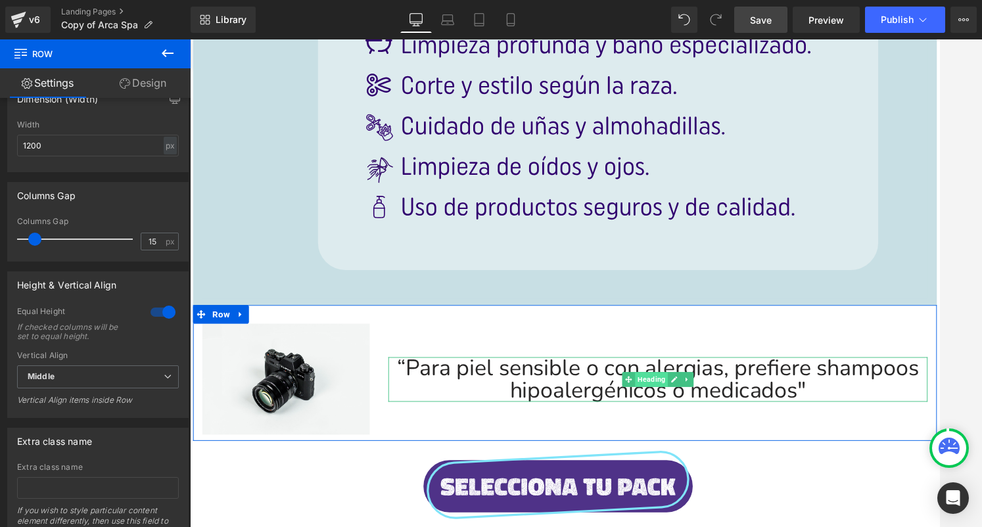
click at [673, 400] on span "Heading" at bounding box center [679, 400] width 35 height 16
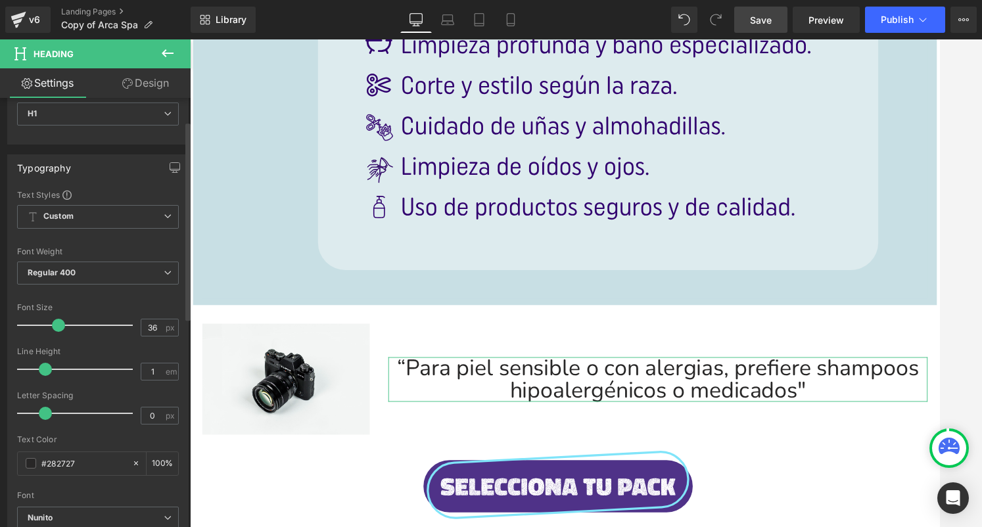
scroll to position [72, 0]
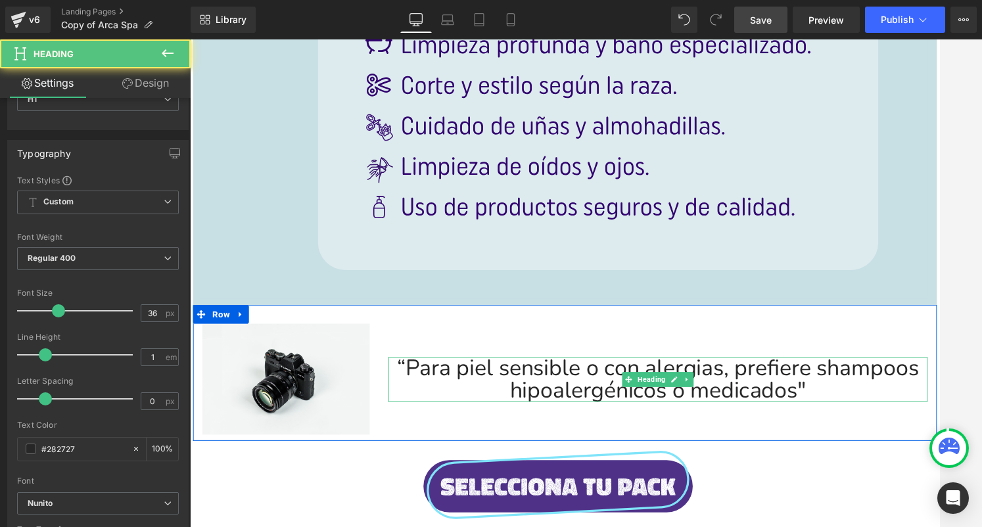
click at [670, 384] on h1 "“Para piel sensible o con alergias, prefiere shampoos hipoalergénicos o medicad…" at bounding box center [686, 399] width 572 height 47
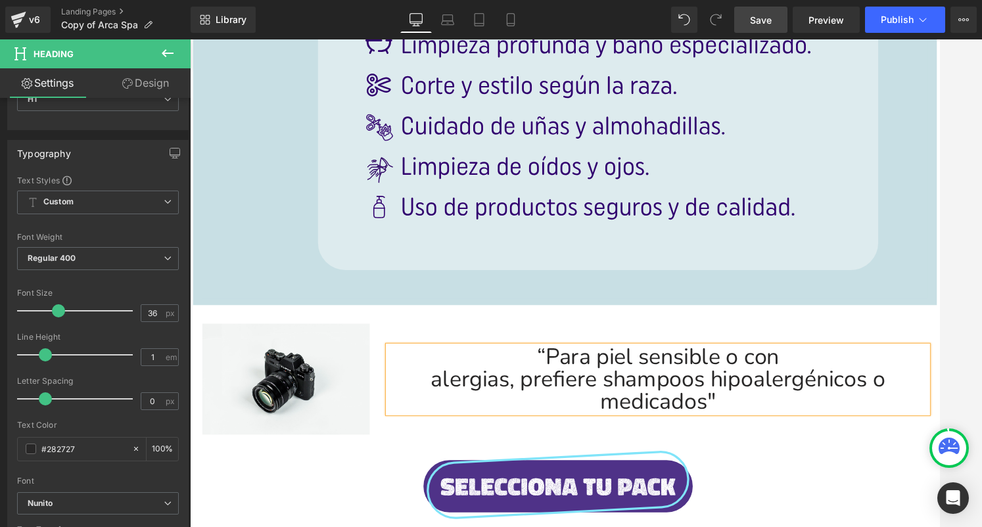
click at [737, 395] on h1 "alergias, prefiere shampoos hipoalergénicos o medicados"" at bounding box center [686, 411] width 572 height 47
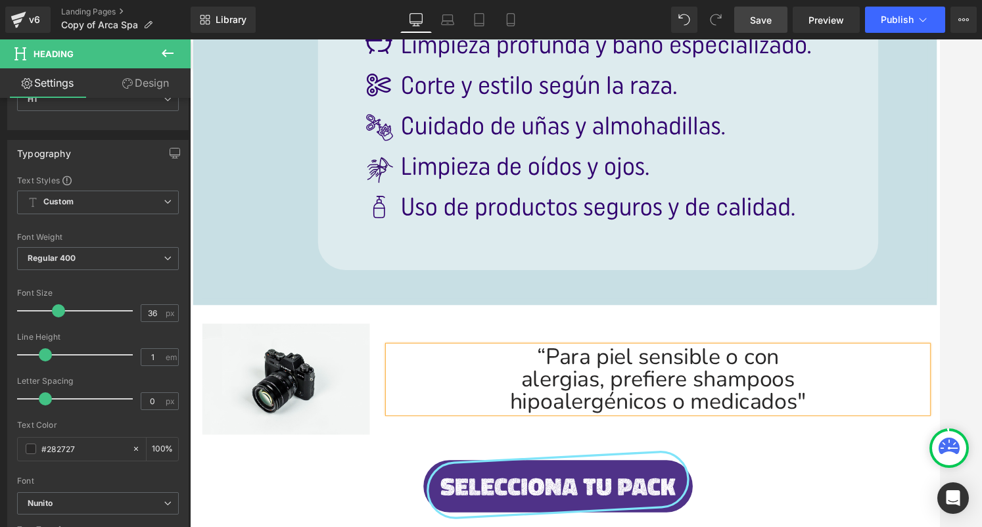
click at [809, 461] on div "Image “Para piel sensible o con alergias, prefiere shampoos hipoalergénicos o m…" at bounding box center [587, 393] width 788 height 144
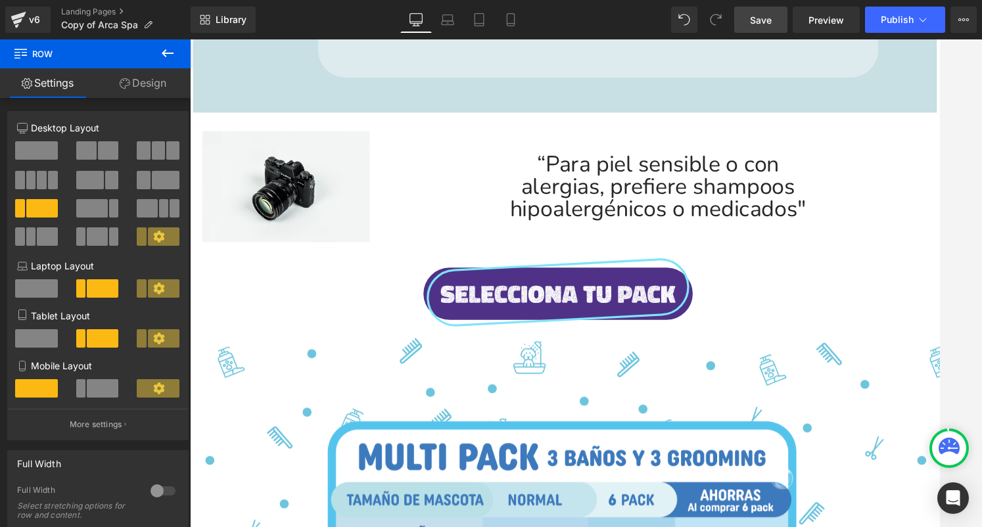
scroll to position [830, 0]
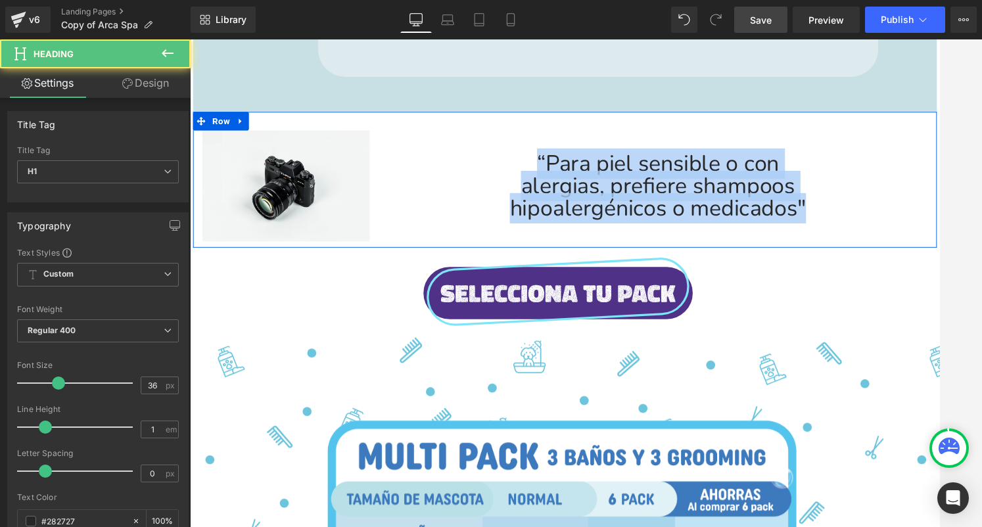
drag, startPoint x: 547, startPoint y: 164, endPoint x: 894, endPoint y: 234, distance: 353.8
click at [894, 234] on div "“Para piel sensible o con alergias, prefiere shampoos hipoalergénicos o medicad…" at bounding box center [685, 195] width 591 height 118
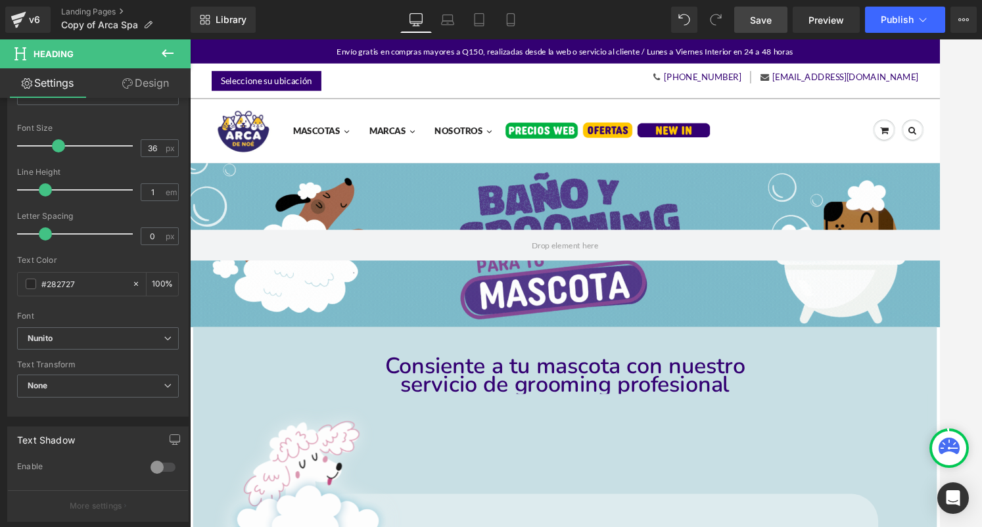
scroll to position [0, 0]
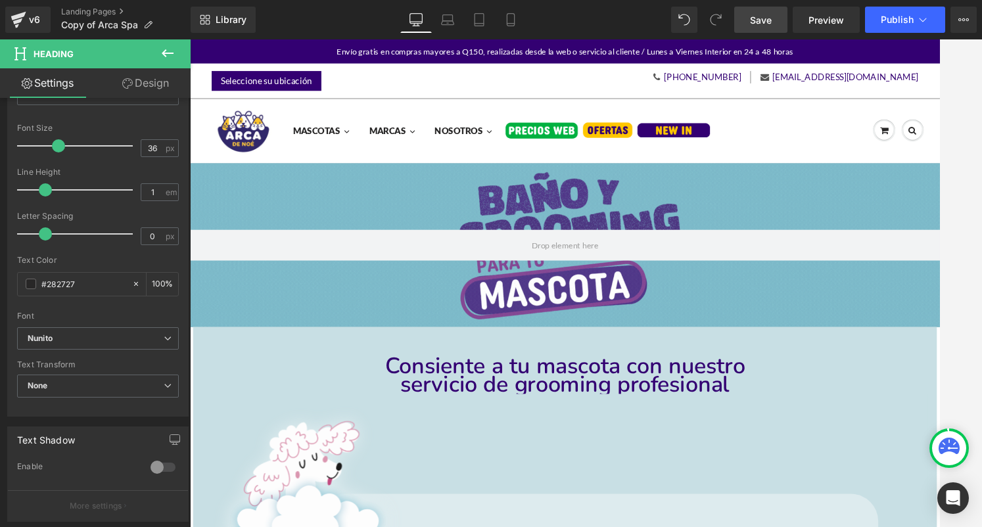
click at [587, 404] on h1 "servicio de grooming profesional" at bounding box center [587, 405] width 585 height 19
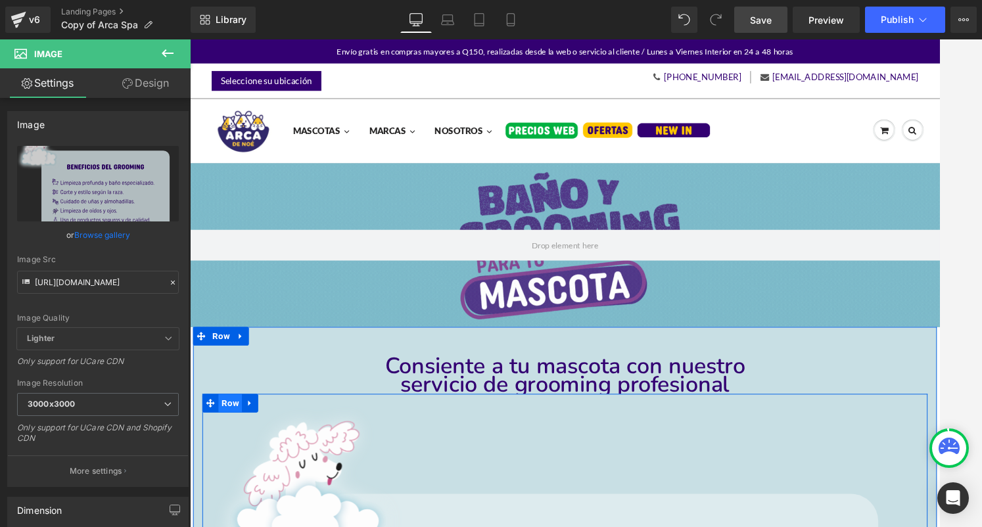
click at [225, 422] on span "Row" at bounding box center [232, 425] width 25 height 20
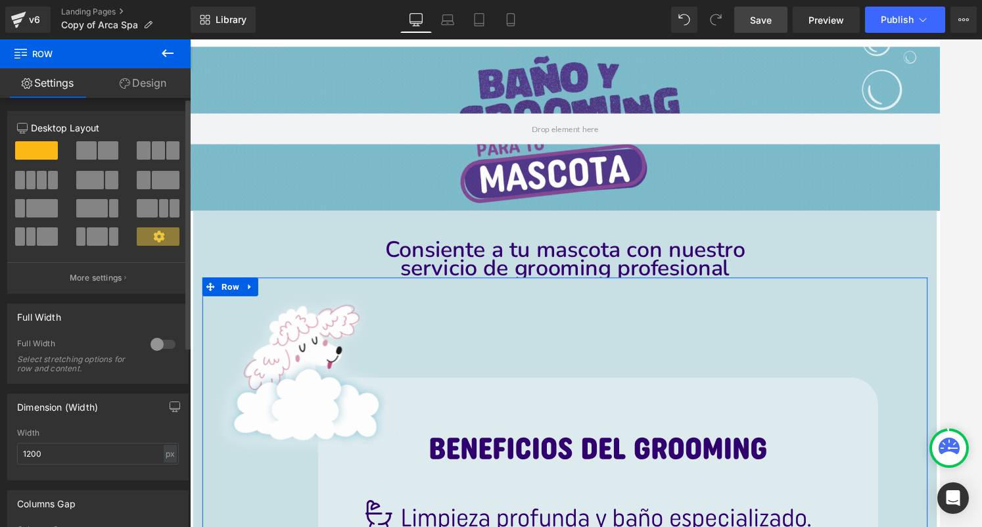
scroll to position [28, 0]
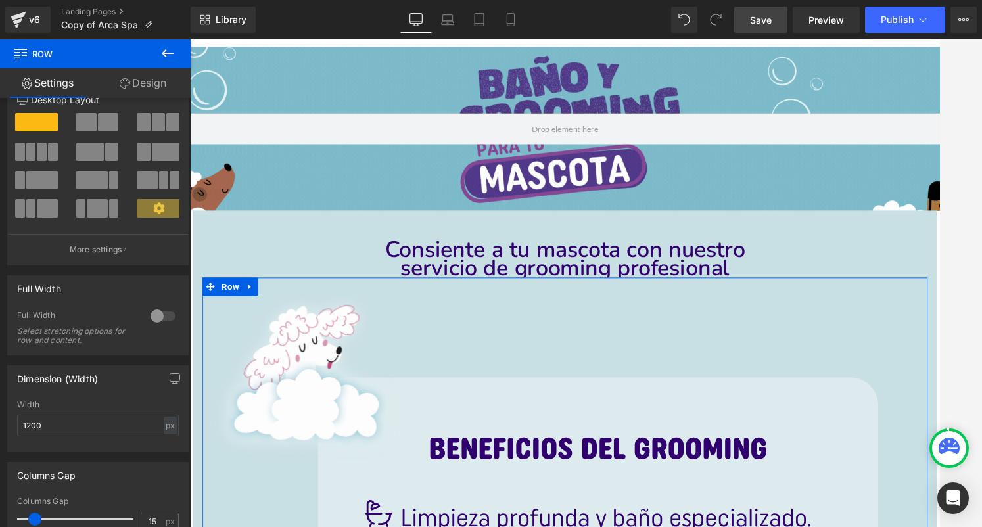
click at [158, 86] on link "Design" at bounding box center [142, 83] width 95 height 30
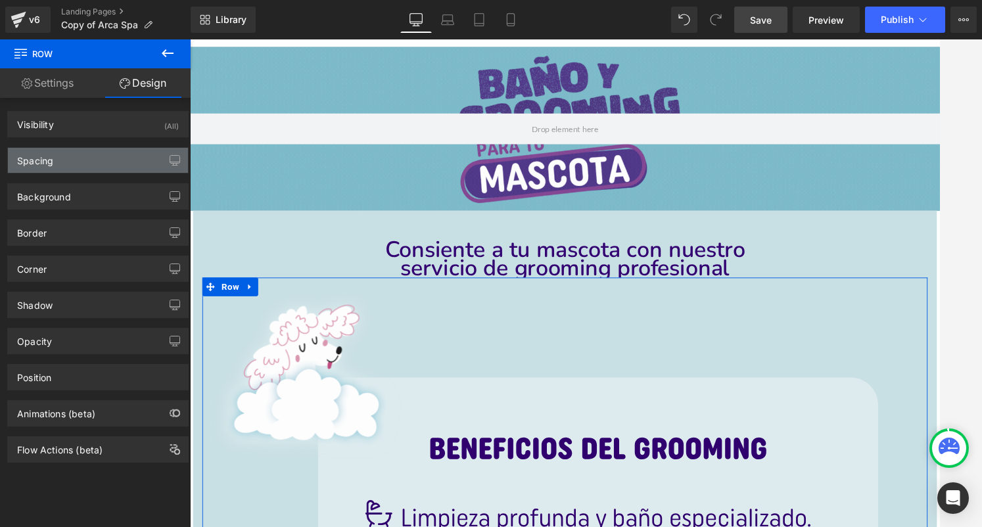
click at [80, 158] on div "Spacing" at bounding box center [98, 160] width 180 height 25
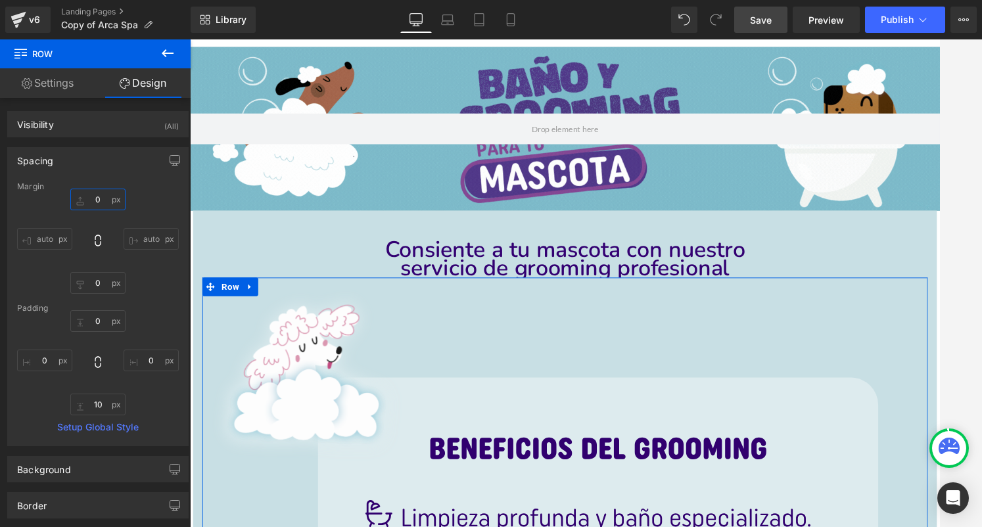
click at [101, 194] on input "0" at bounding box center [97, 200] width 55 height 22
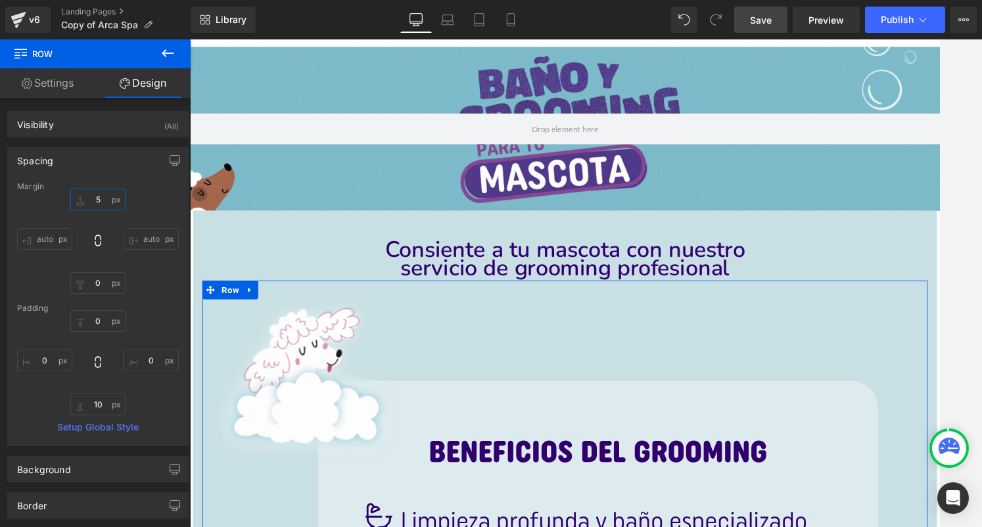
type input "6"
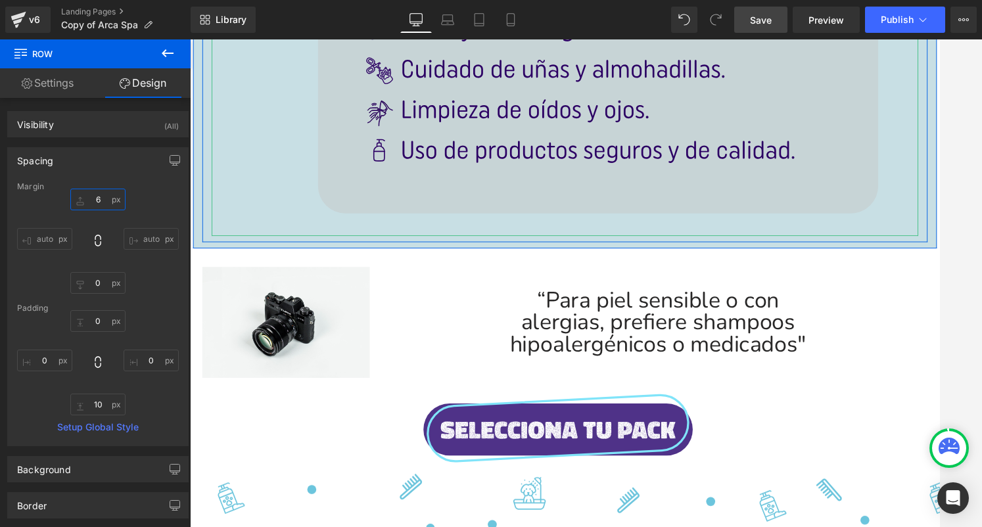
scroll to position [740, 0]
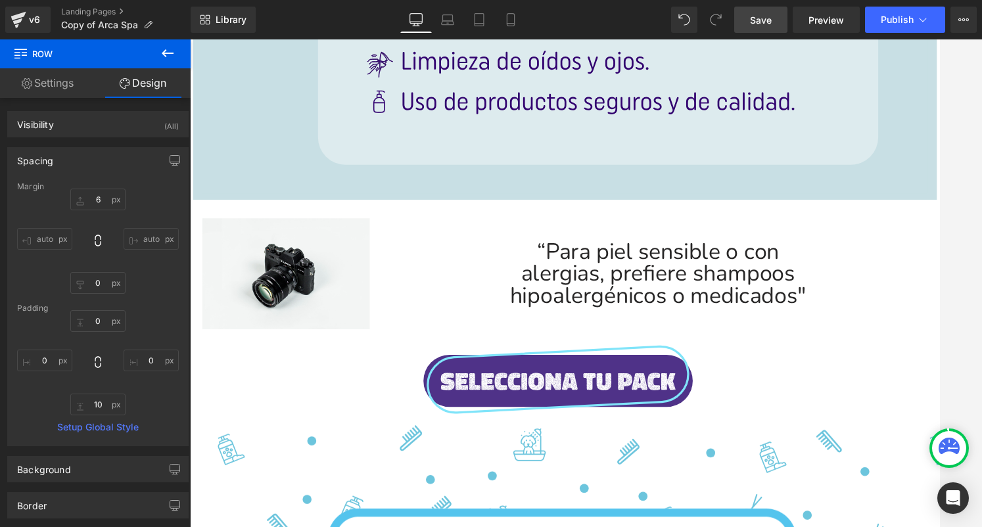
click at [677, 268] on h1 "“Para piel sensible o con" at bounding box center [686, 265] width 572 height 24
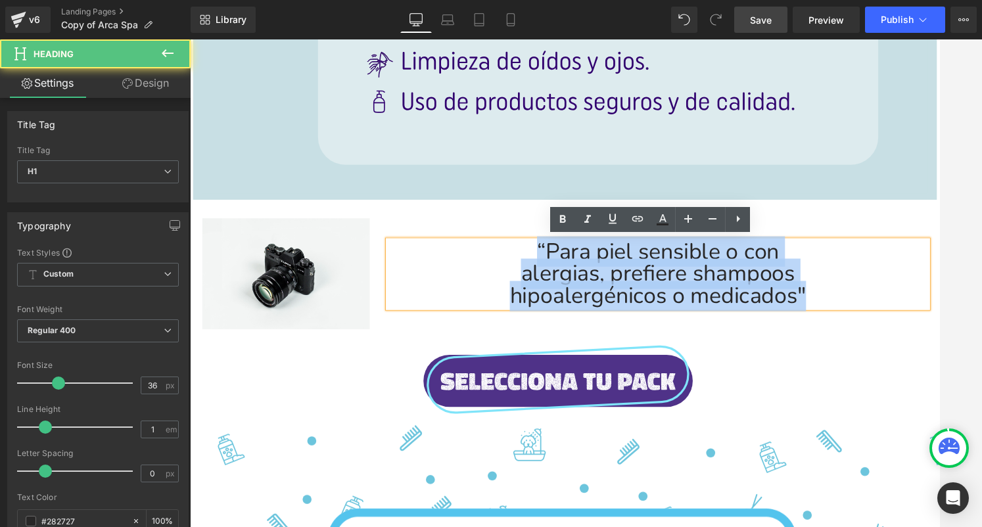
drag, startPoint x: 544, startPoint y: 258, endPoint x: 924, endPoint y: 297, distance: 381.8
click at [924, 297] on div "“Para piel sensible o con alergias, prefiere shampoos hipoalergénicos o medicad…" at bounding box center [686, 288] width 572 height 71
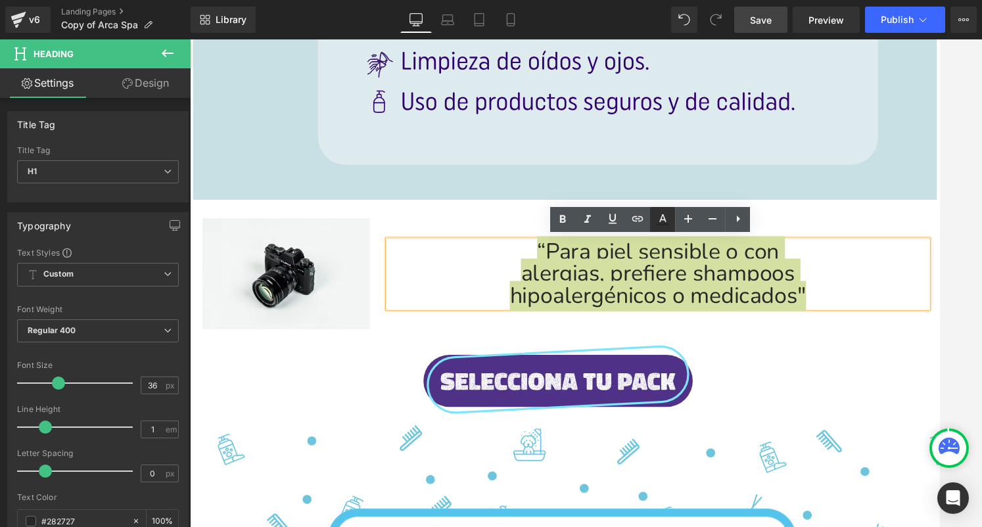
click at [662, 220] on icon at bounding box center [662, 218] width 7 height 8
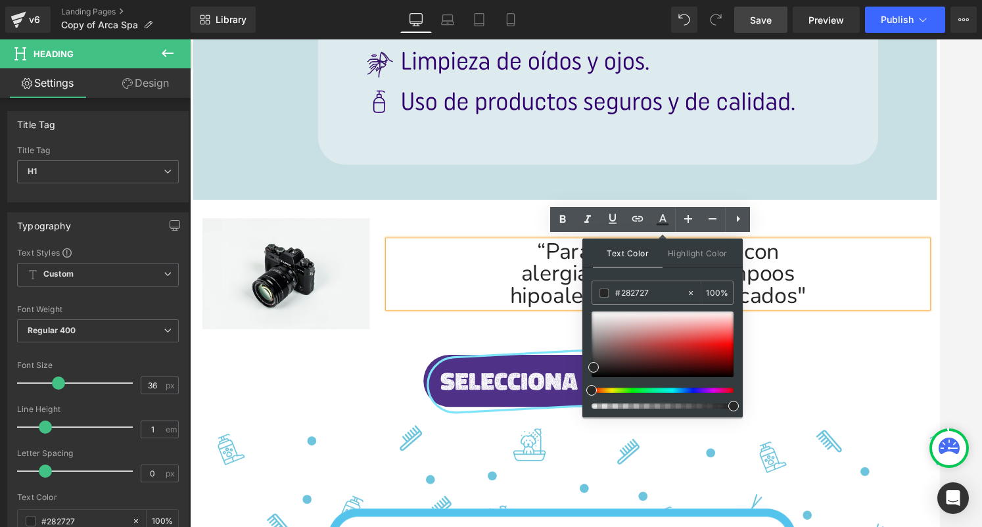
click at [497, 323] on div "“Para piel sensible o con alergias, prefiere shampoos hipoalergénicos o medicad…" at bounding box center [686, 288] width 572 height 71
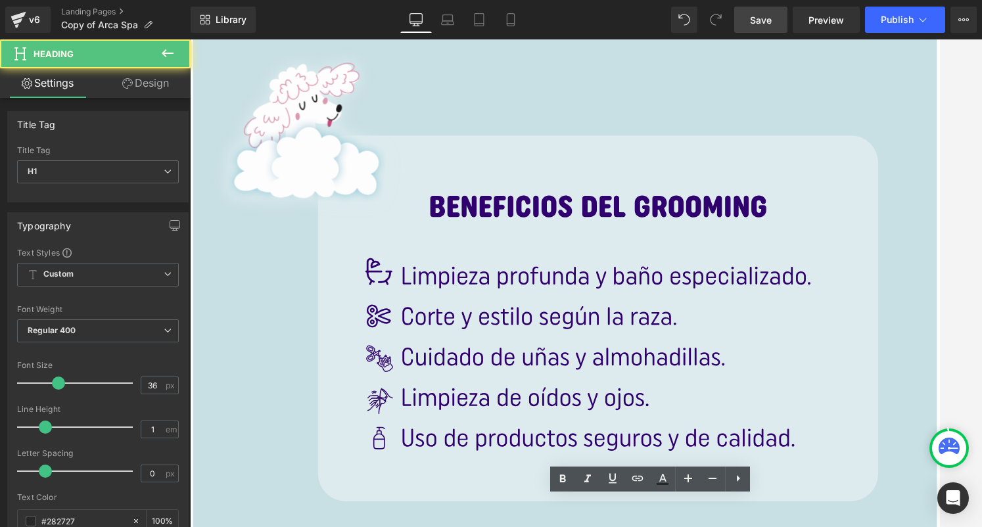
scroll to position [308, 0]
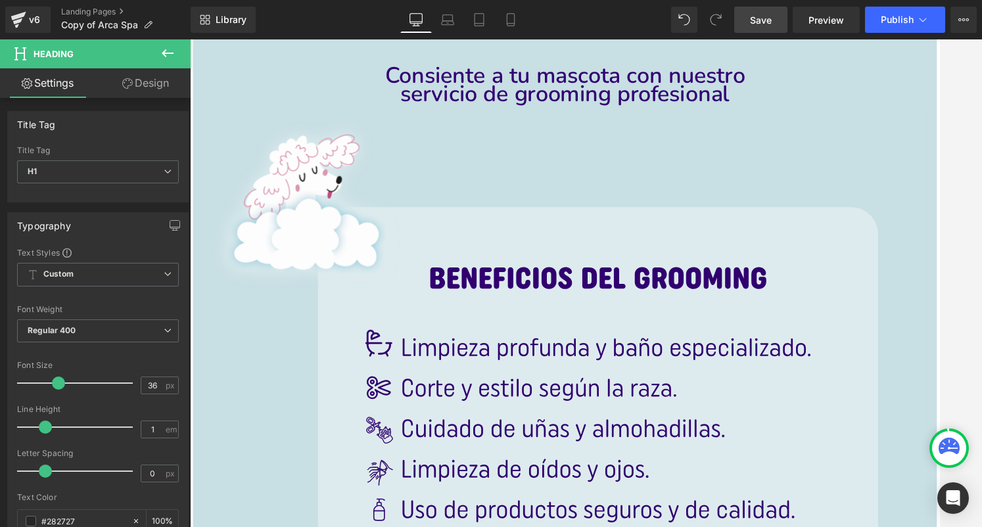
click at [556, 101] on h1 "servicio de grooming profesional" at bounding box center [587, 97] width 585 height 19
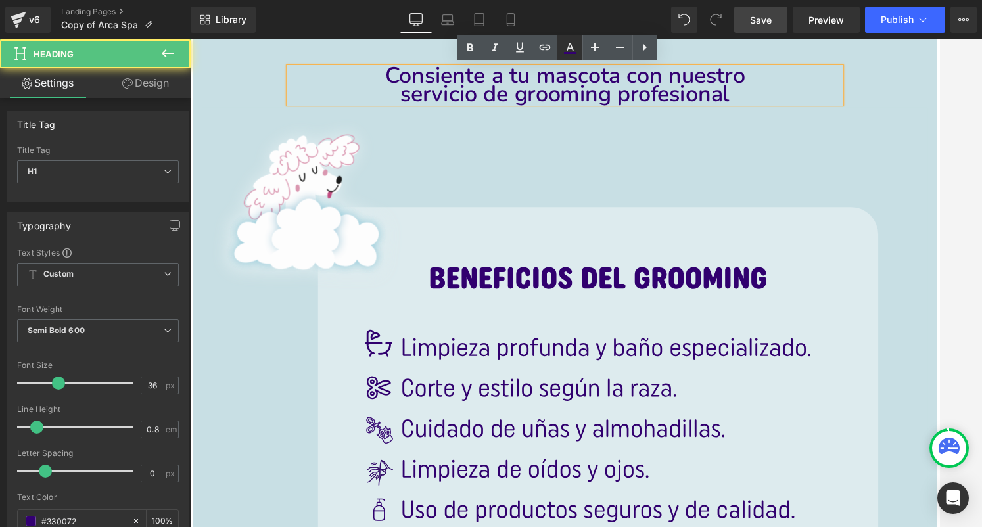
drag, startPoint x: 570, startPoint y: 59, endPoint x: 402, endPoint y: 22, distance: 171.7
click at [570, 59] on link at bounding box center [569, 47] width 25 height 25
type input "#330072"
type input "100"
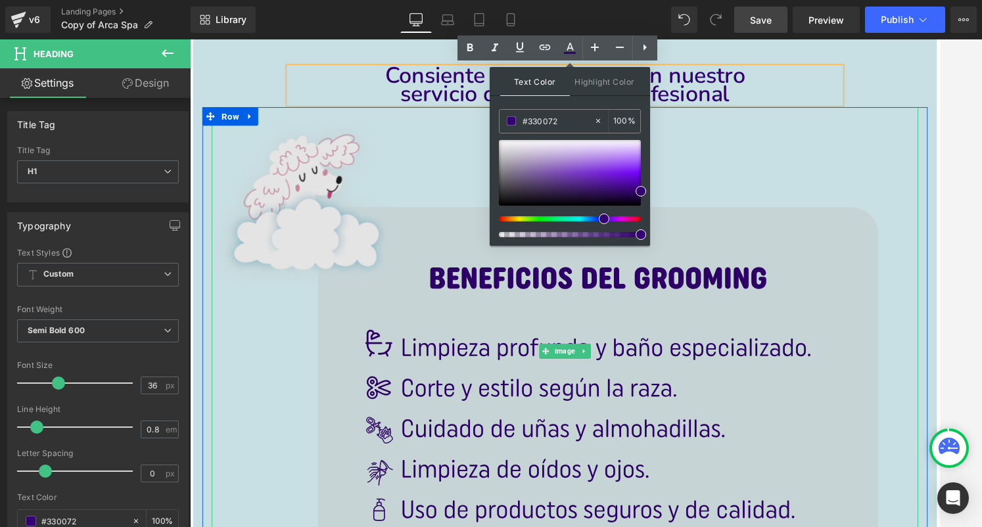
drag, startPoint x: 758, startPoint y: 163, endPoint x: 490, endPoint y: 129, distance: 269.6
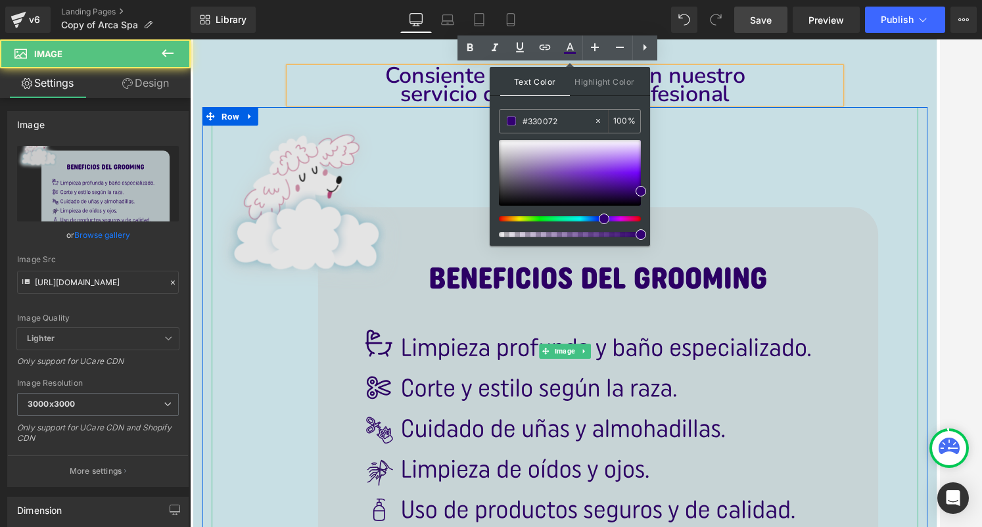
click at [810, 186] on img at bounding box center [587, 370] width 749 height 518
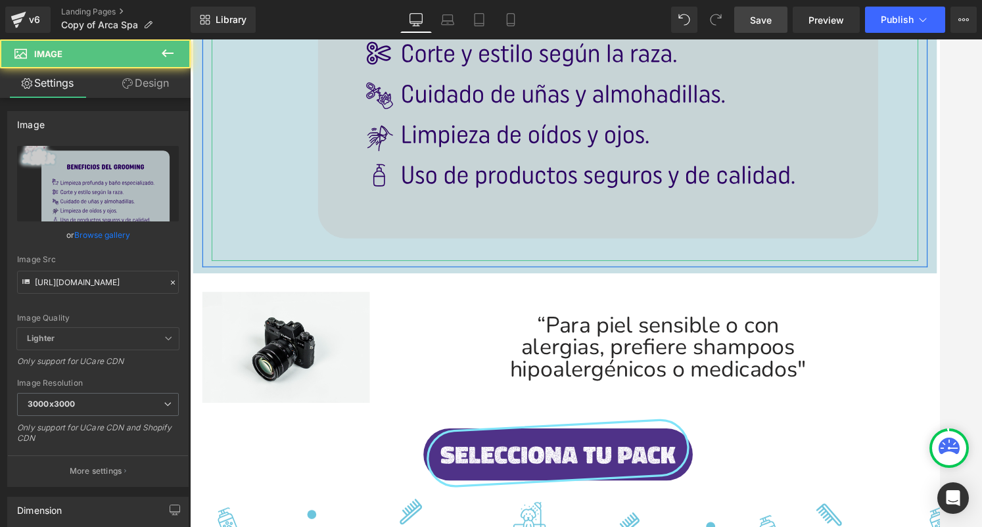
scroll to position [757, 0]
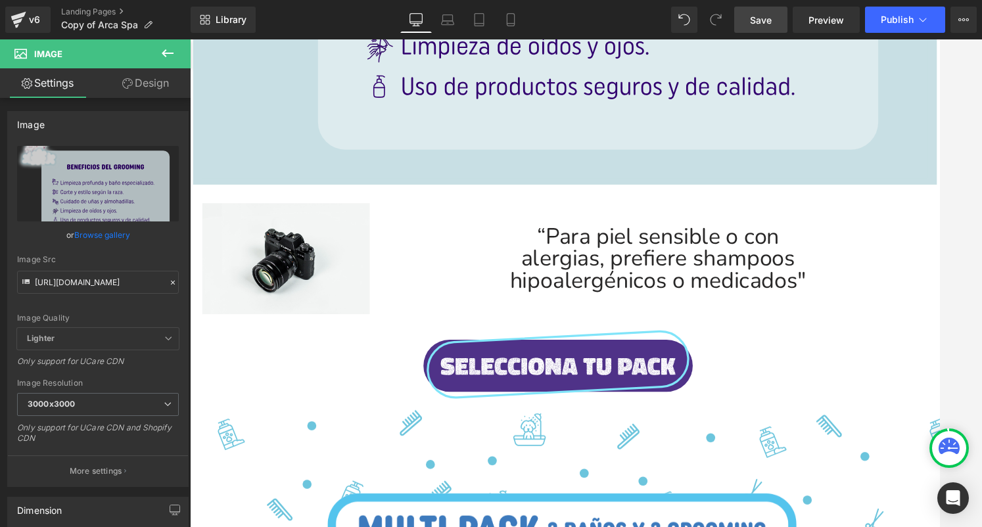
click at [659, 260] on h1 "alergias, prefiere shampoos" at bounding box center [686, 272] width 572 height 24
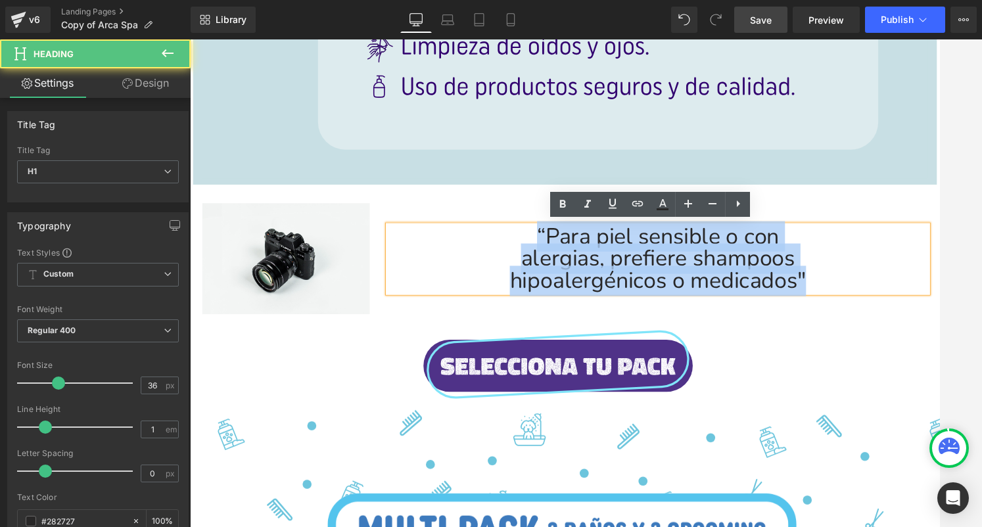
drag, startPoint x: 869, startPoint y: 290, endPoint x: 518, endPoint y: 232, distance: 355.7
click at [518, 237] on div "“Para piel sensible o con alergias, prefiere shampoos hipoalergénicos o medicad…" at bounding box center [686, 272] width 572 height 71
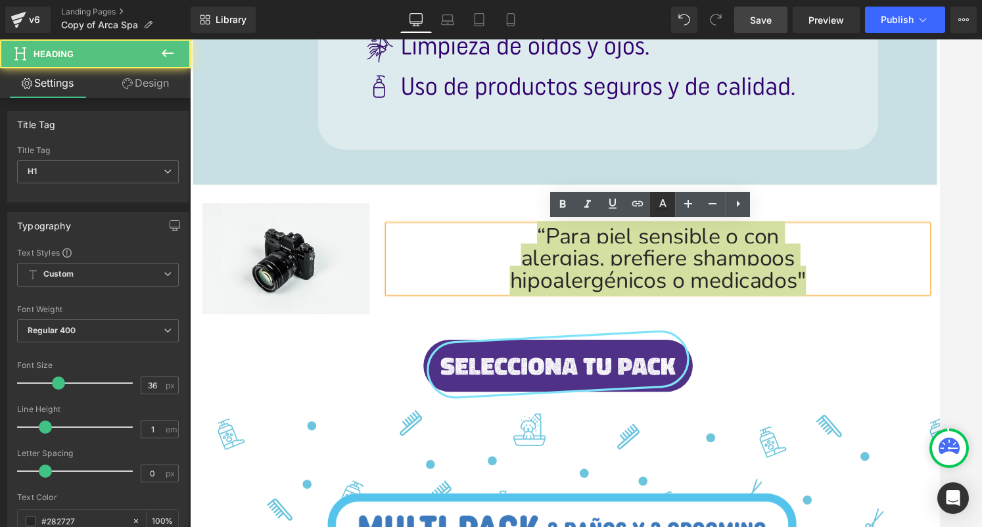
click at [670, 208] on icon at bounding box center [662, 204] width 16 height 16
type input "#282727"
type input "100"
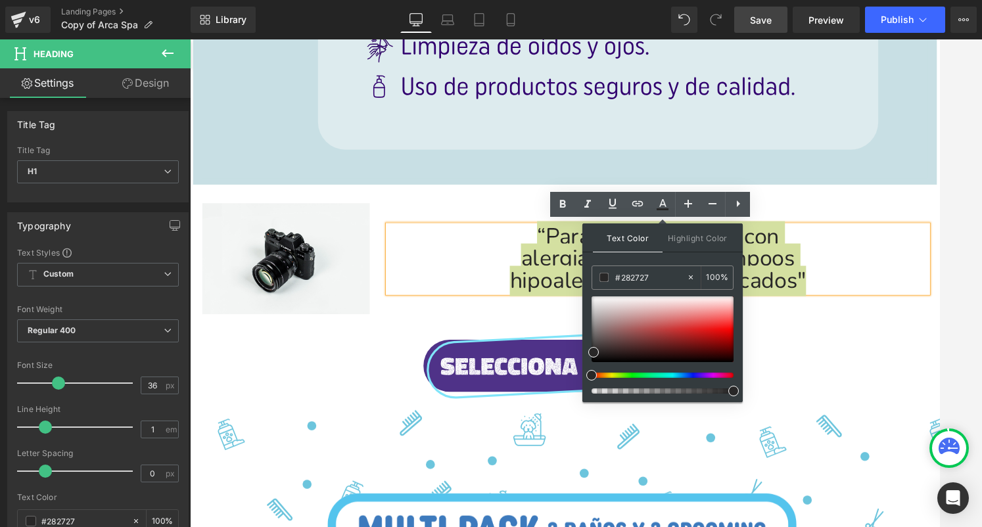
drag, startPoint x: 846, startPoint y: 319, endPoint x: 581, endPoint y: 294, distance: 266.6
type input "0"
paste input "#330072"
type input "#330072"
type input "100"
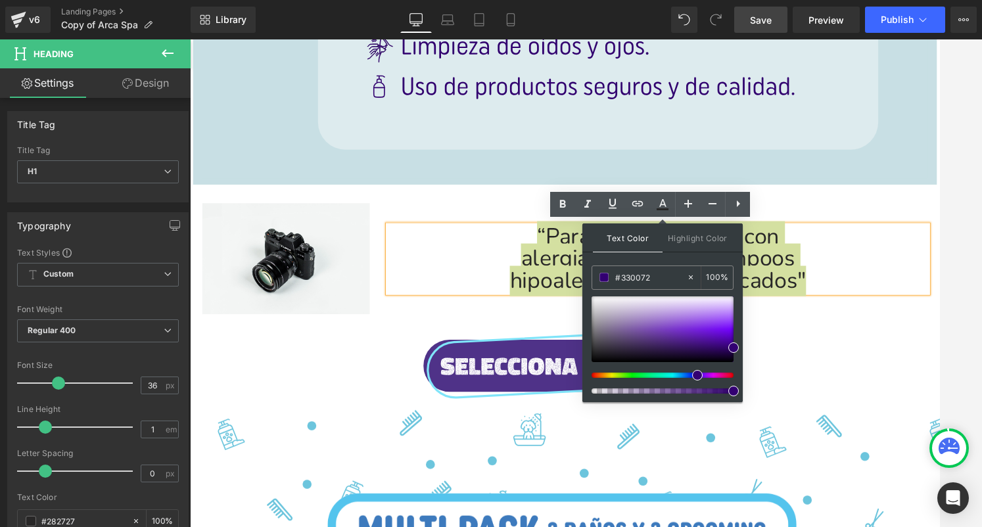
type input "#330072"
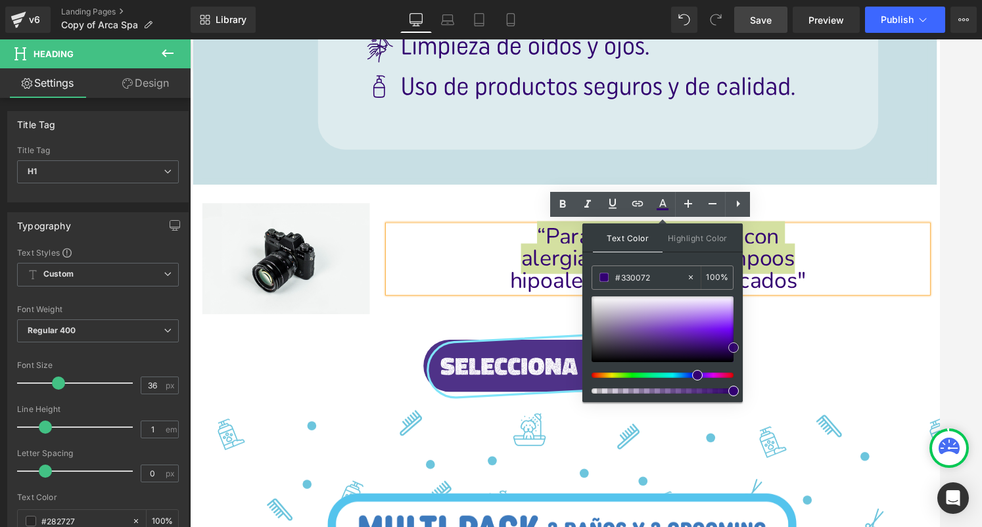
click at [734, 348] on span at bounding box center [733, 347] width 11 height 11
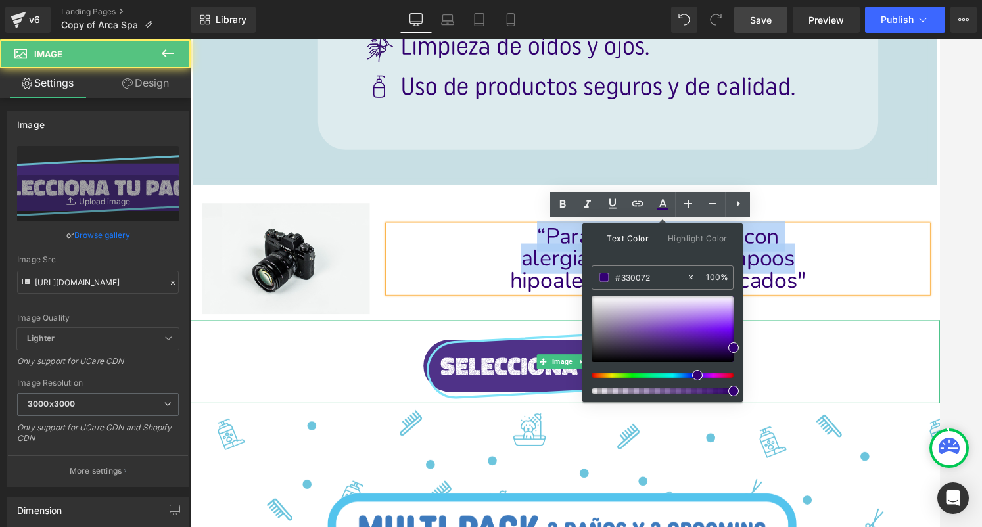
click at [869, 341] on div at bounding box center [587, 381] width 795 height 88
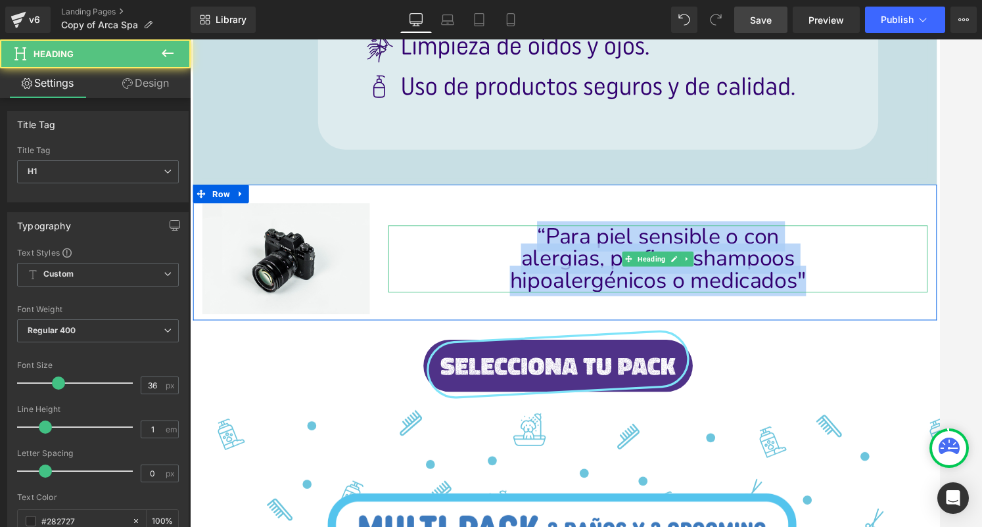
drag, startPoint x: 844, startPoint y: 291, endPoint x: 534, endPoint y: 238, distance: 314.5
click at [534, 238] on div "“Para piel sensible o con alergias, prefiere shampoos hipoalergénicos o medicad…" at bounding box center [686, 272] width 572 height 71
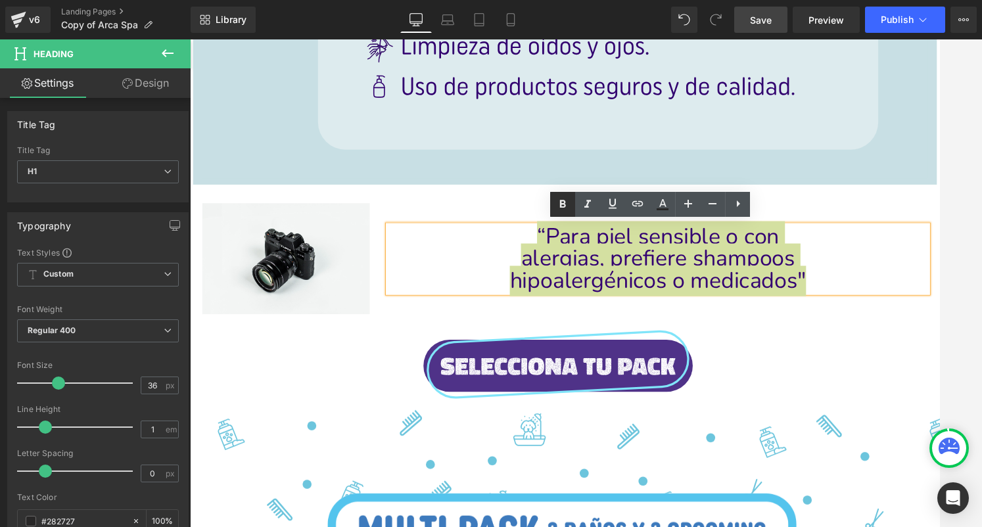
click at [560, 198] on icon at bounding box center [563, 204] width 16 height 16
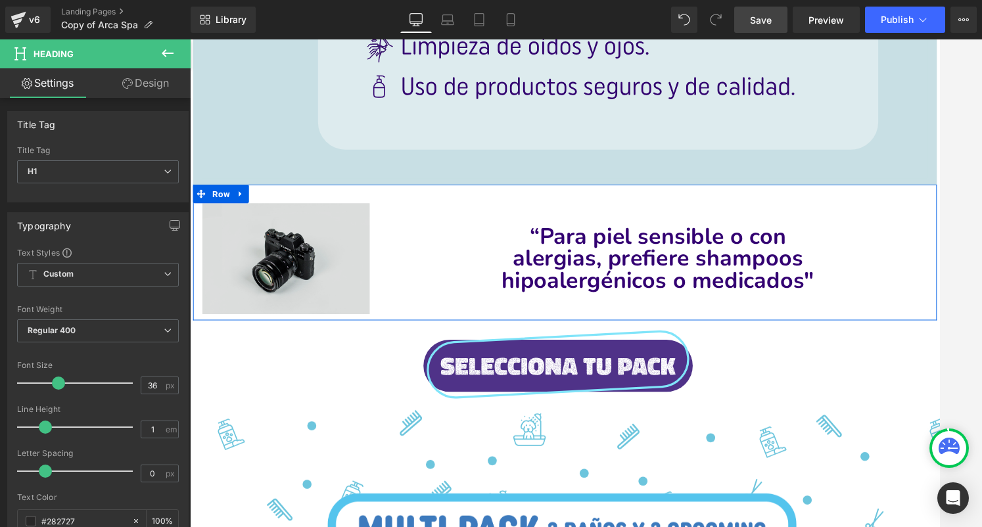
click at [266, 277] on img at bounding box center [291, 272] width 177 height 118
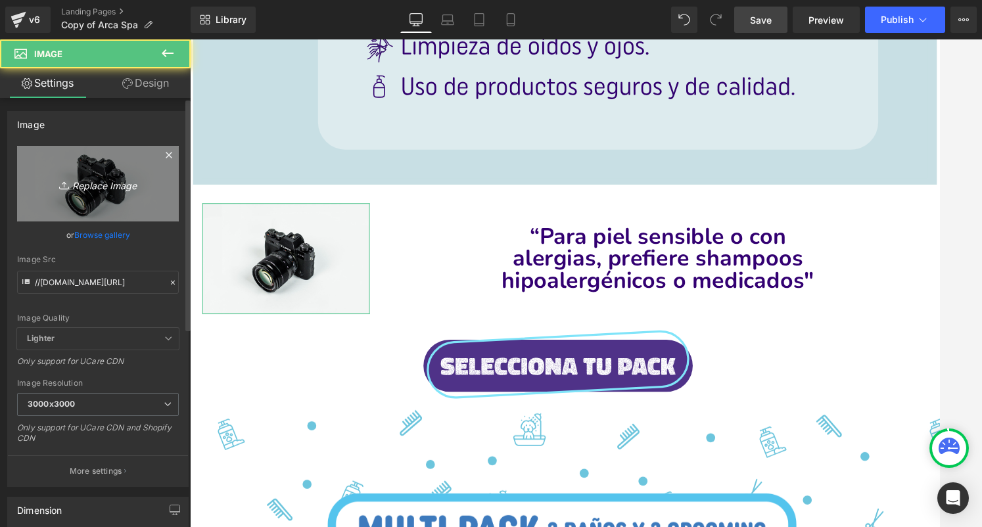
click at [127, 182] on icon "Replace Image" at bounding box center [97, 183] width 105 height 16
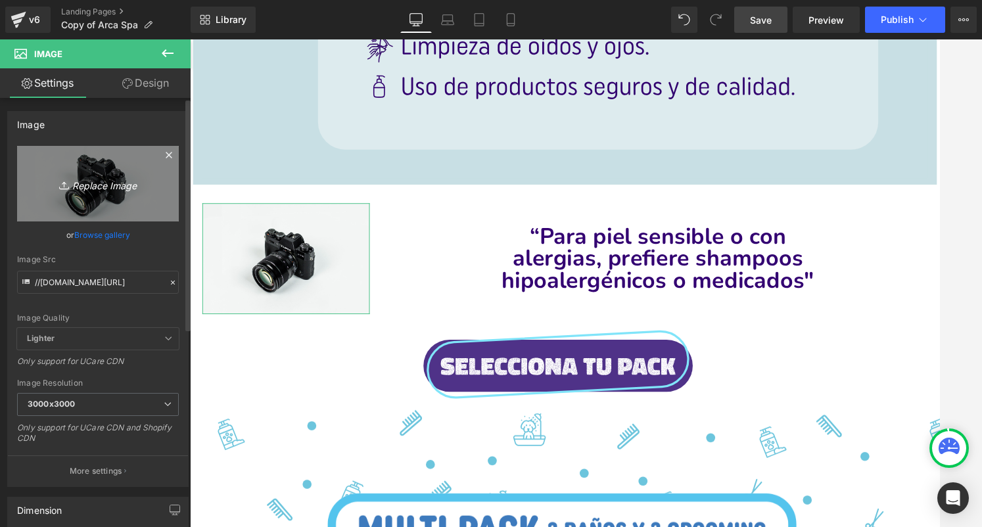
type input "C:\fakepath\[PERSON_NAME].svg"
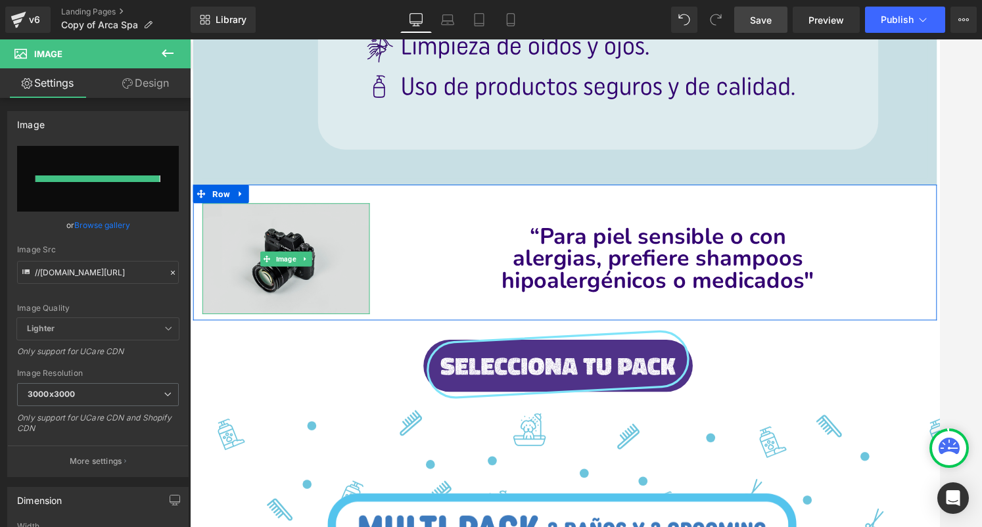
type input "[URL][DOMAIN_NAME][PERSON_NAME]"
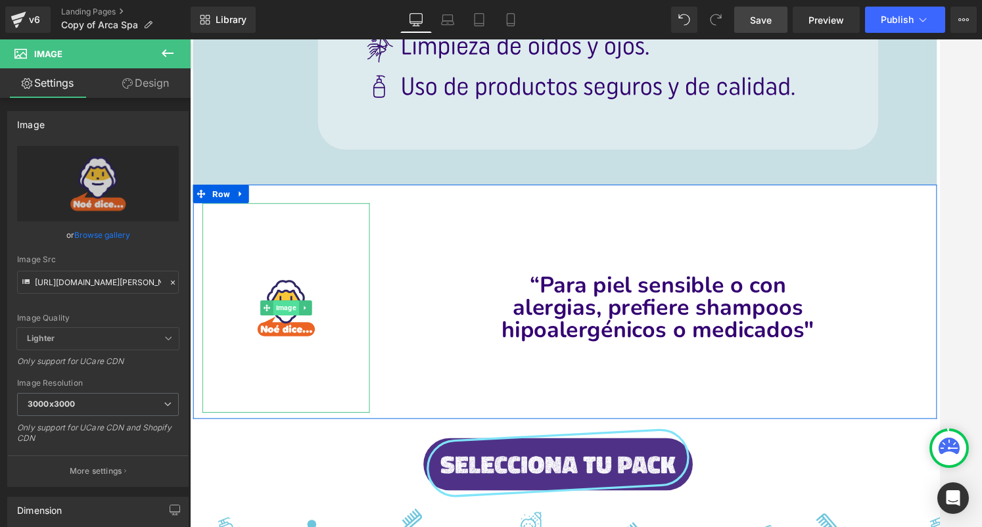
click at [289, 318] on span "Image" at bounding box center [291, 324] width 27 height 16
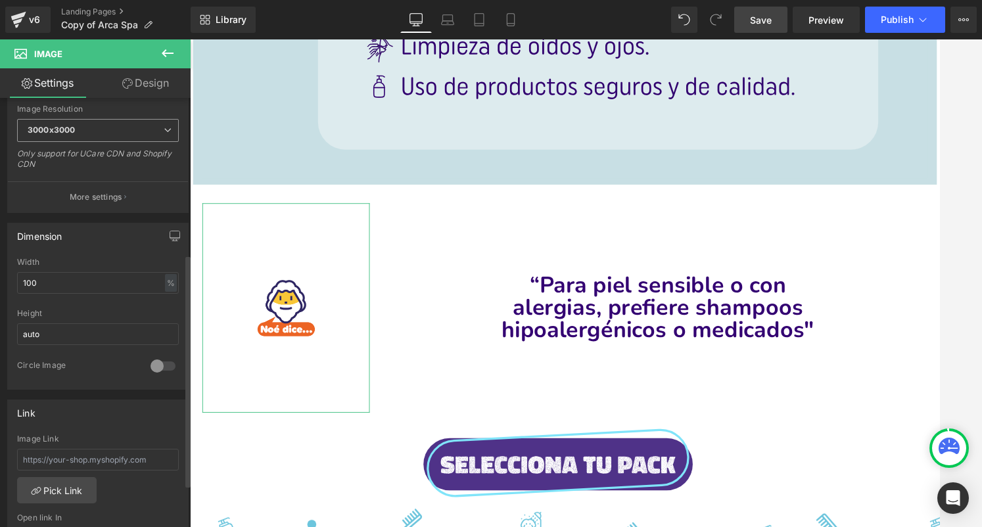
scroll to position [288, 0]
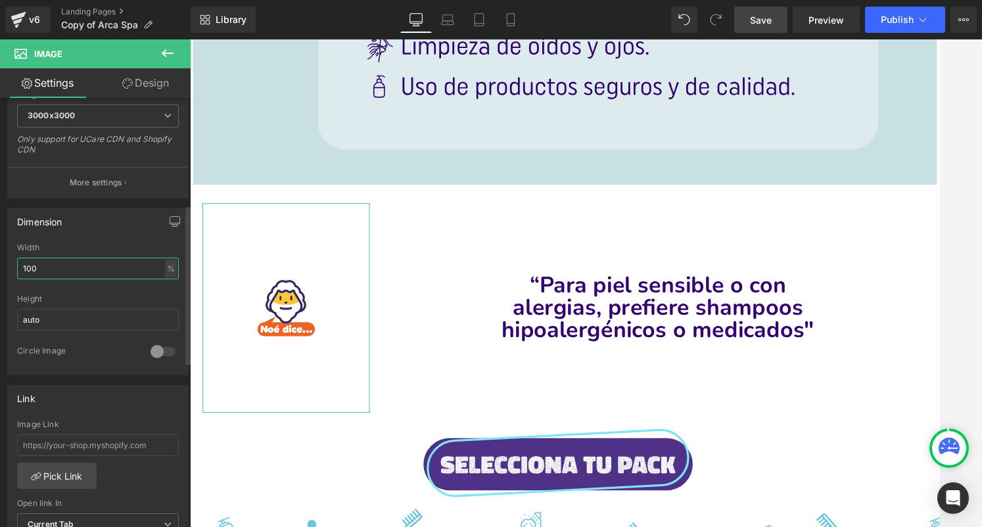
click at [81, 267] on input "100" at bounding box center [98, 269] width 162 height 22
type input "120"
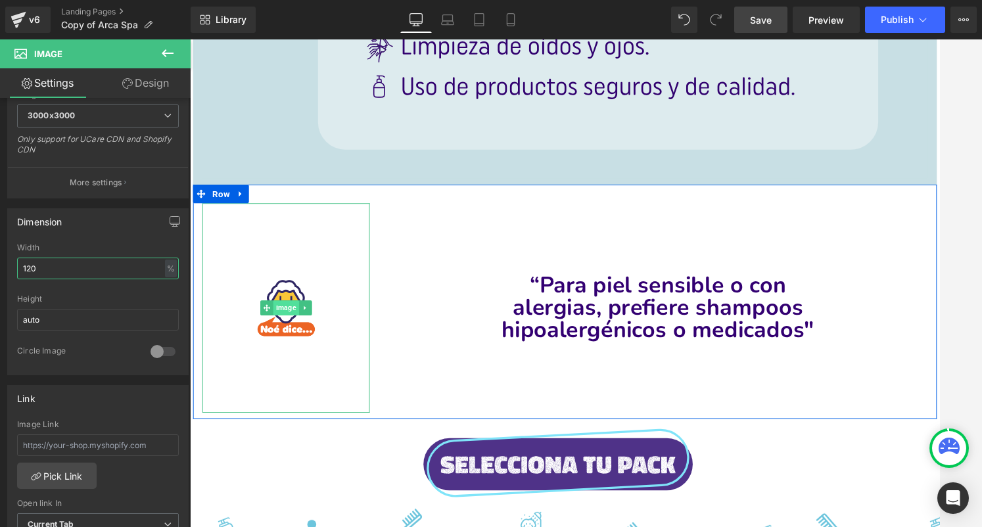
click at [291, 321] on span "Image" at bounding box center [291, 324] width 27 height 16
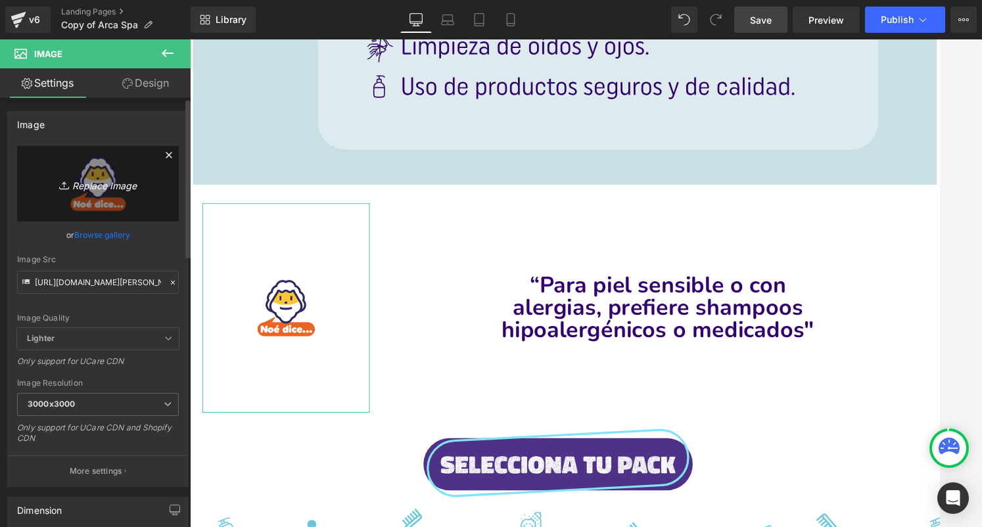
scroll to position [-1, 0]
click at [100, 175] on link "Replace Image" at bounding box center [98, 184] width 162 height 76
type input "C:\fakepath\Sin título-2.svg"
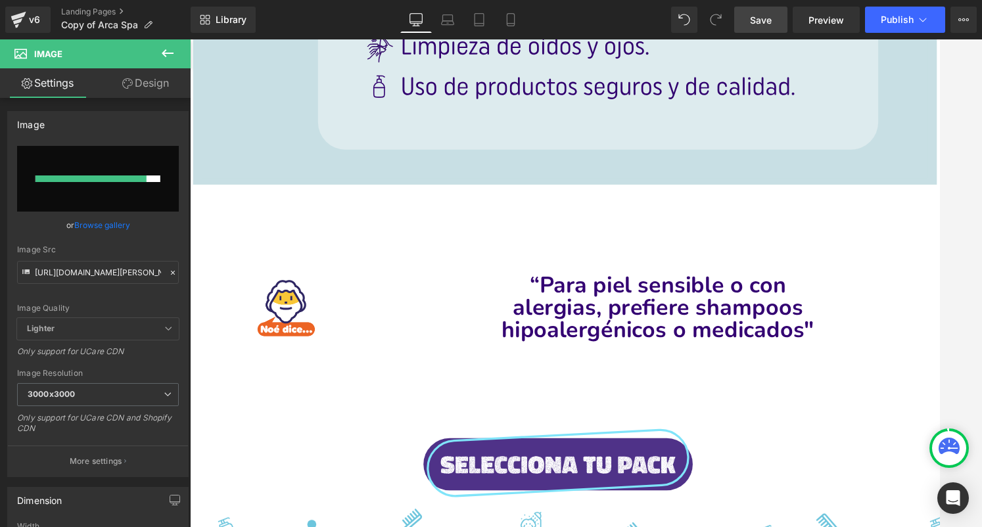
type input "[URL][DOMAIN_NAME]"
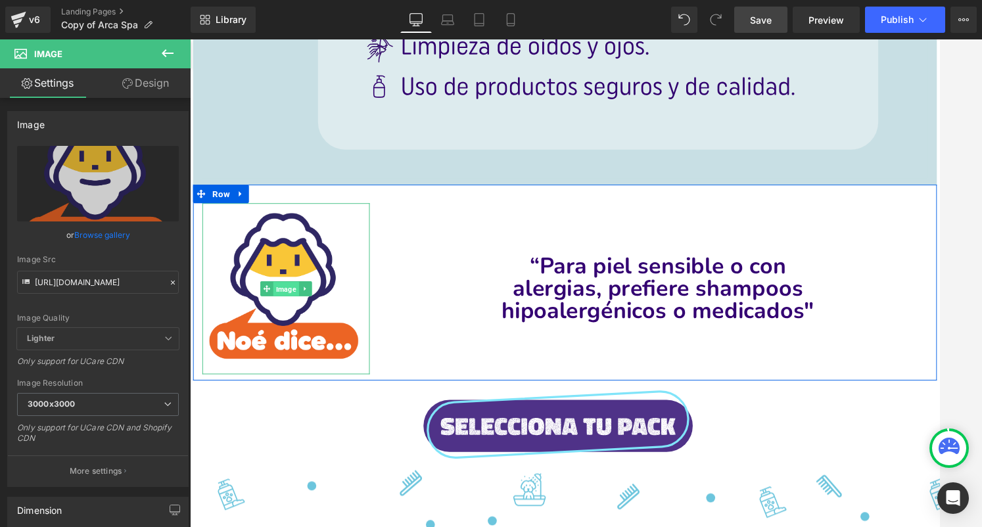
click at [296, 301] on span "Image" at bounding box center [291, 304] width 27 height 16
click at [225, 204] on span "Row" at bounding box center [222, 204] width 25 height 20
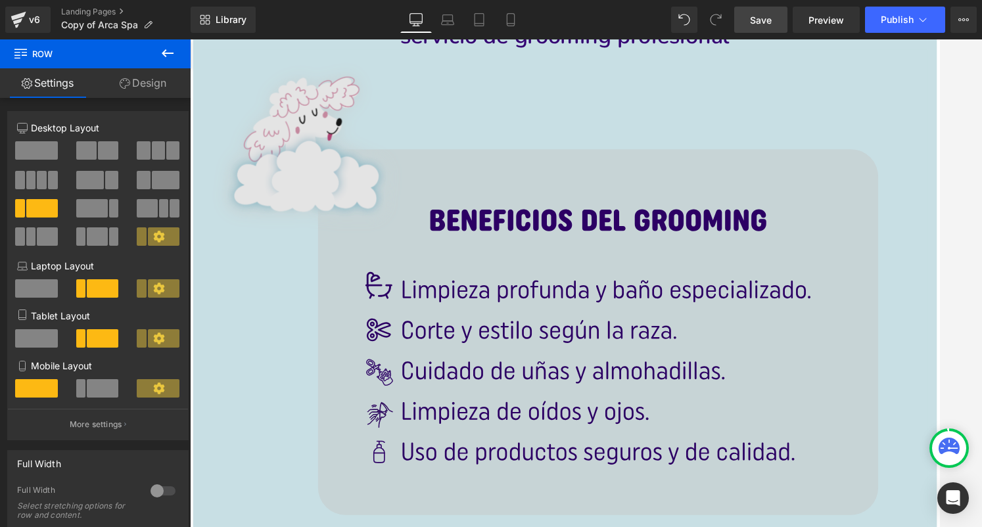
click at [274, 224] on img at bounding box center [587, 309] width 749 height 518
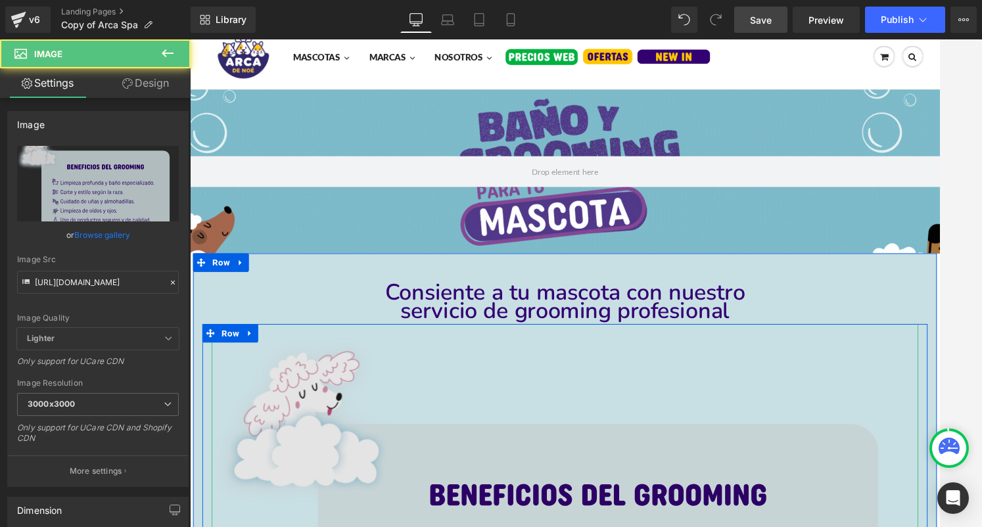
scroll to position [16, 0]
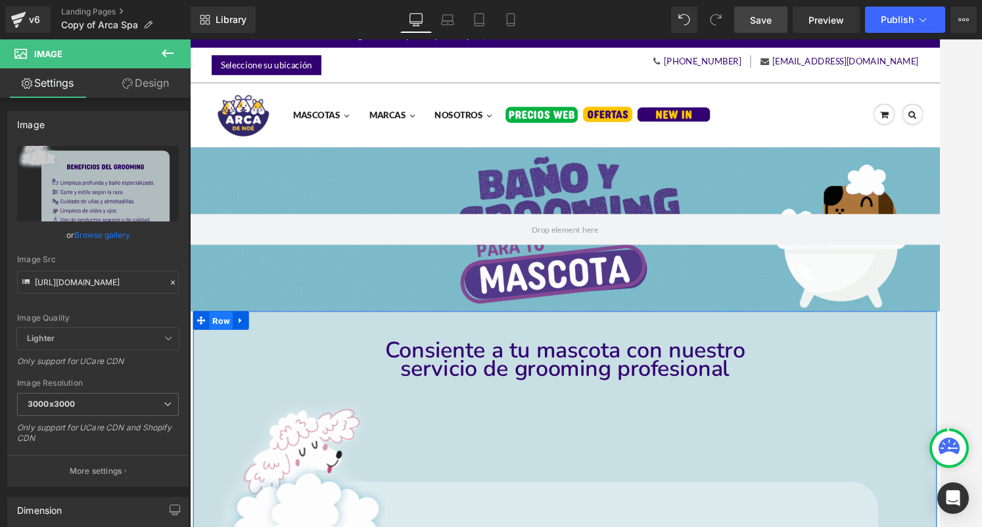
click at [223, 331] on span "Row" at bounding box center [222, 339] width 25 height 20
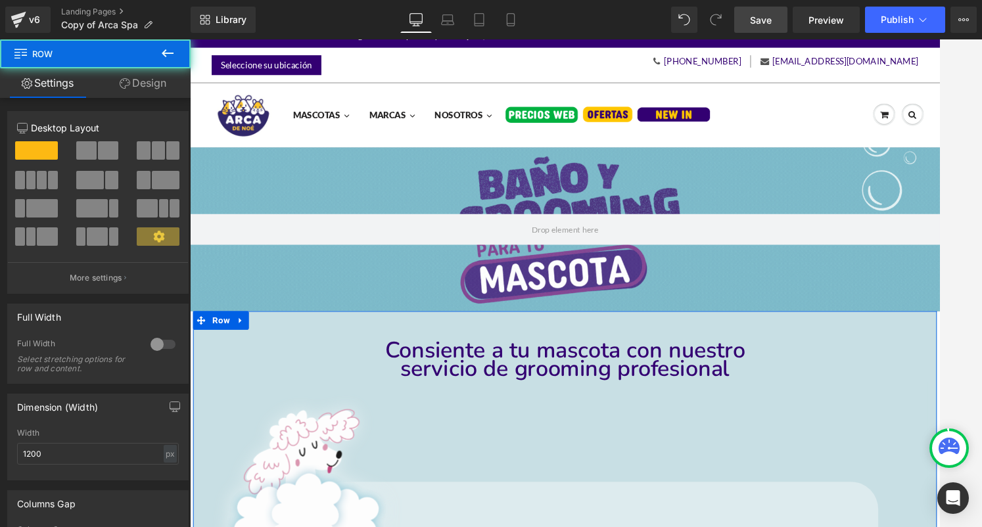
click at [122, 90] on link "Design" at bounding box center [142, 83] width 95 height 30
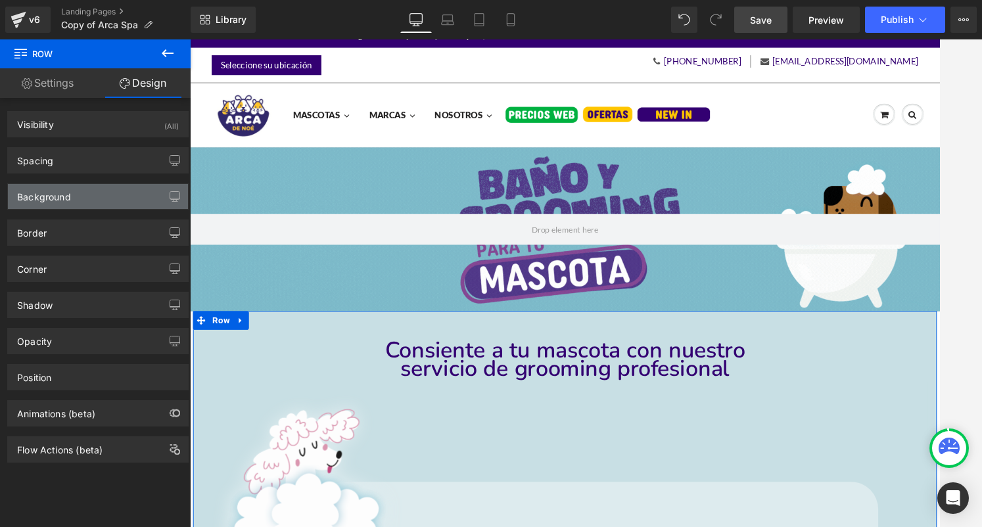
click at [82, 199] on div "Background" at bounding box center [98, 196] width 180 height 25
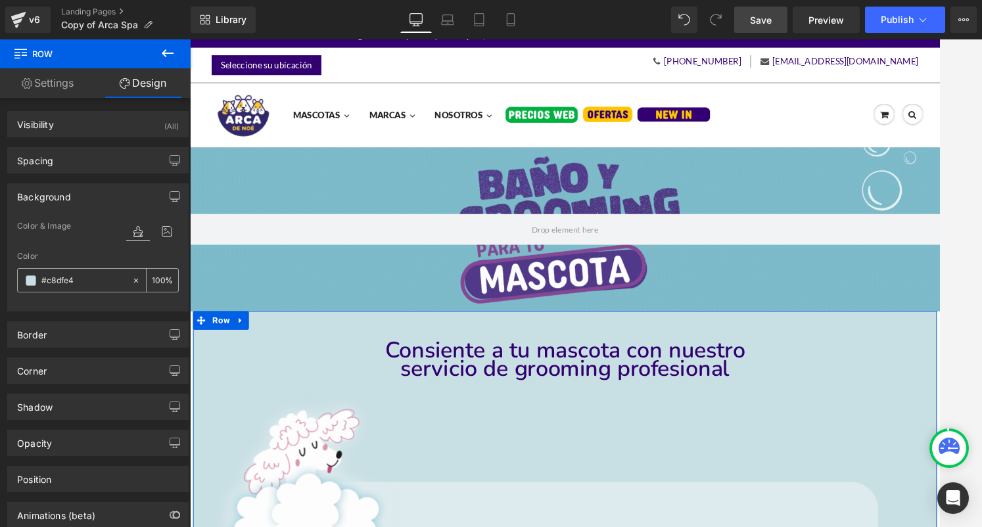
drag, startPoint x: 79, startPoint y: 275, endPoint x: 35, endPoint y: 275, distance: 44.0
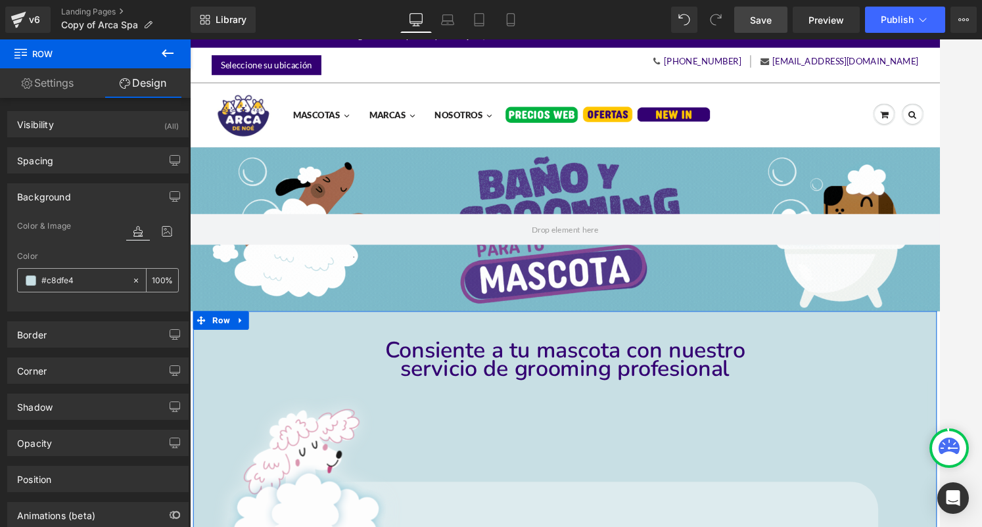
click at [35, 275] on div "#c8dfe4" at bounding box center [75, 280] width 114 height 23
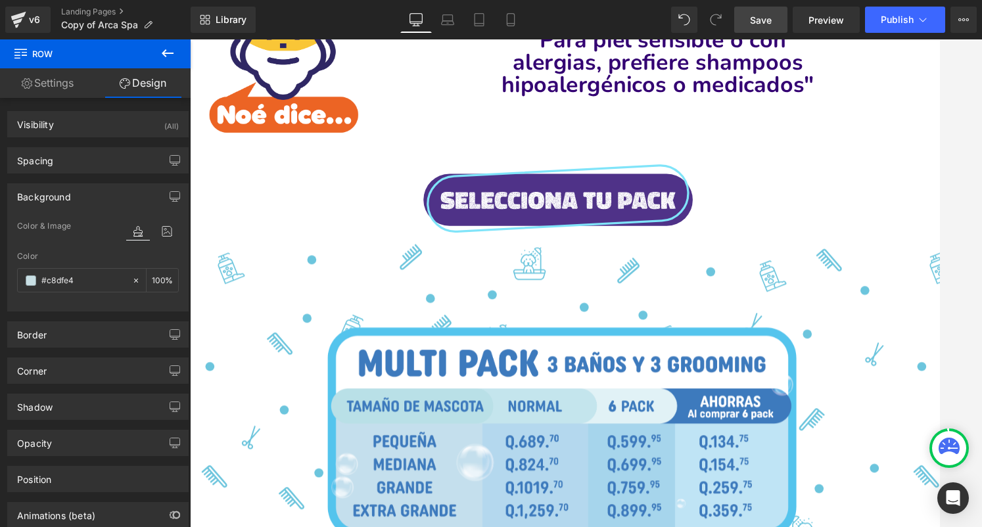
scroll to position [859, 0]
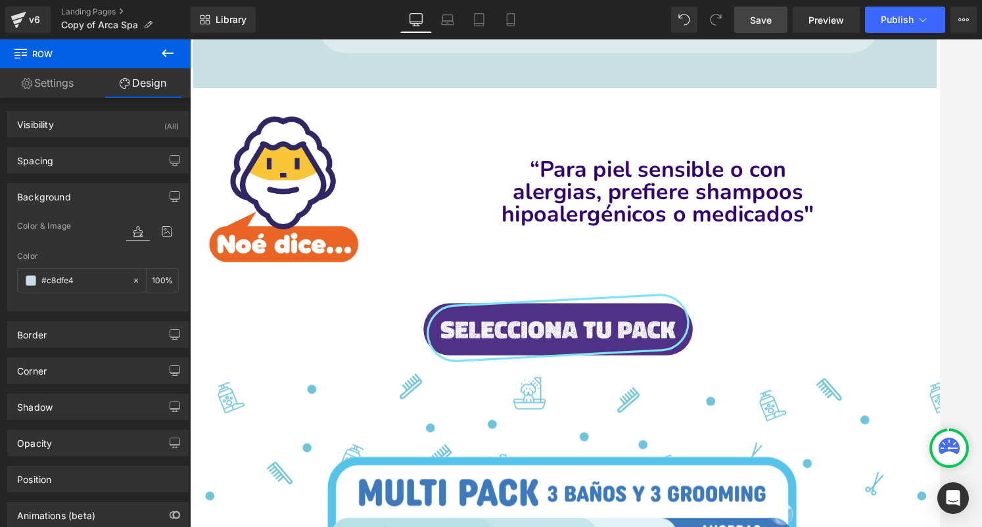
click at [408, 191] on h1 "alergias, prefiere shampoos" at bounding box center [686, 201] width 572 height 24
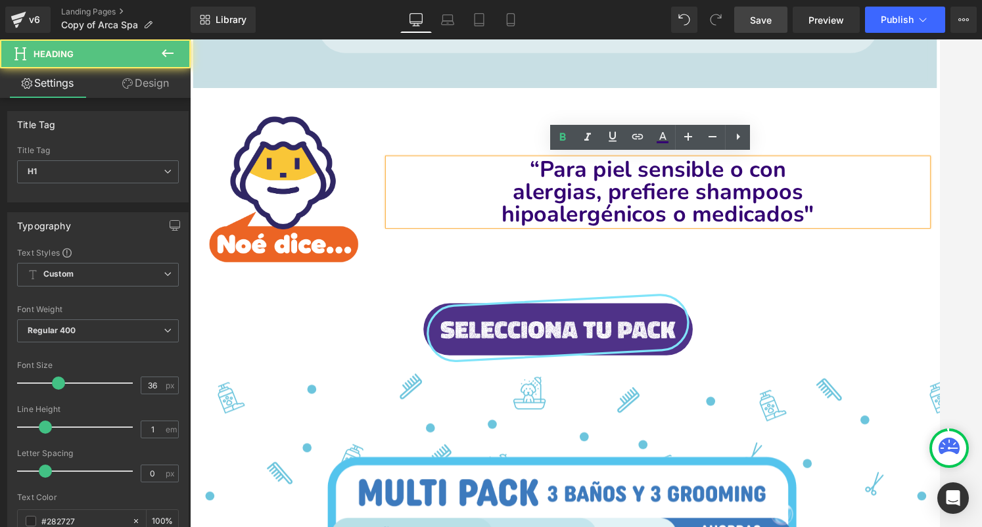
click at [213, 99] on span "Row" at bounding box center [223, 101] width 20 height 16
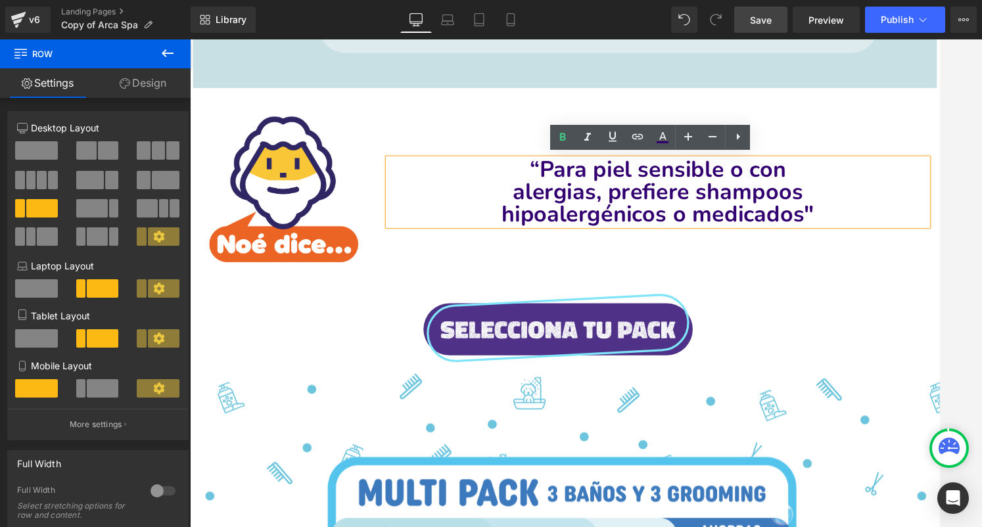
click at [217, 95] on span "Row" at bounding box center [223, 101] width 20 height 16
click at [438, 104] on div "Image “Para piel sensible o con alergias, prefiere shampoos hipoalergénicos o m…" at bounding box center [587, 195] width 788 height 208
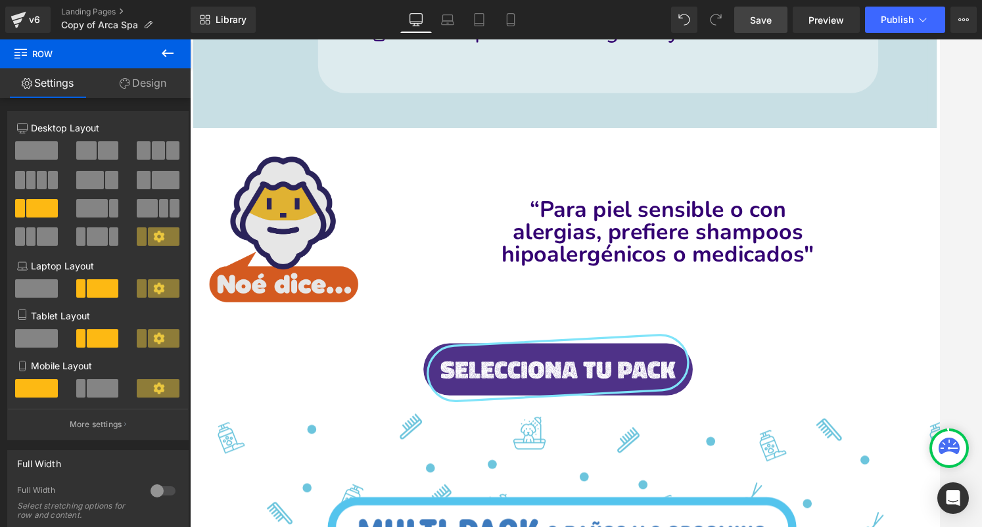
scroll to position [815, 0]
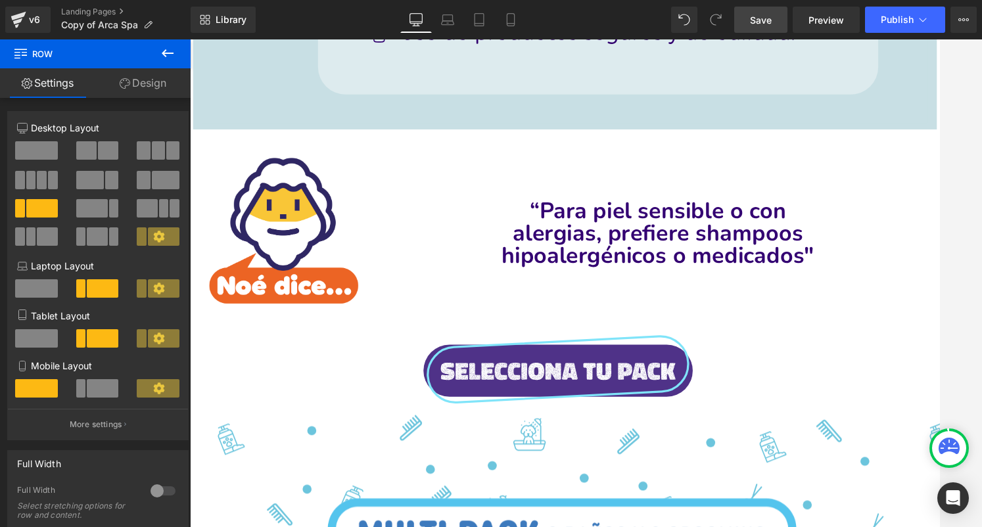
click at [203, 141] on icon at bounding box center [205, 145] width 7 height 8
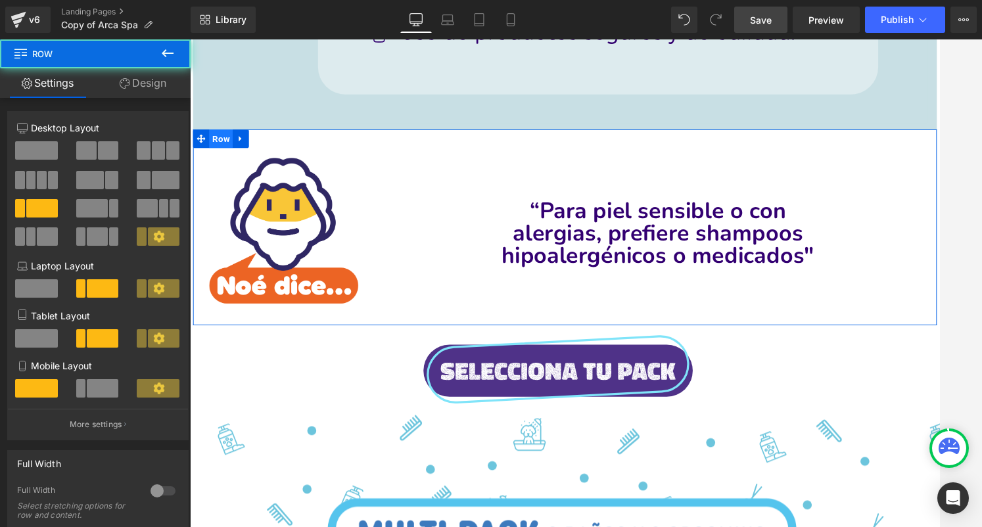
click at [218, 143] on span "Row" at bounding box center [222, 145] width 25 height 20
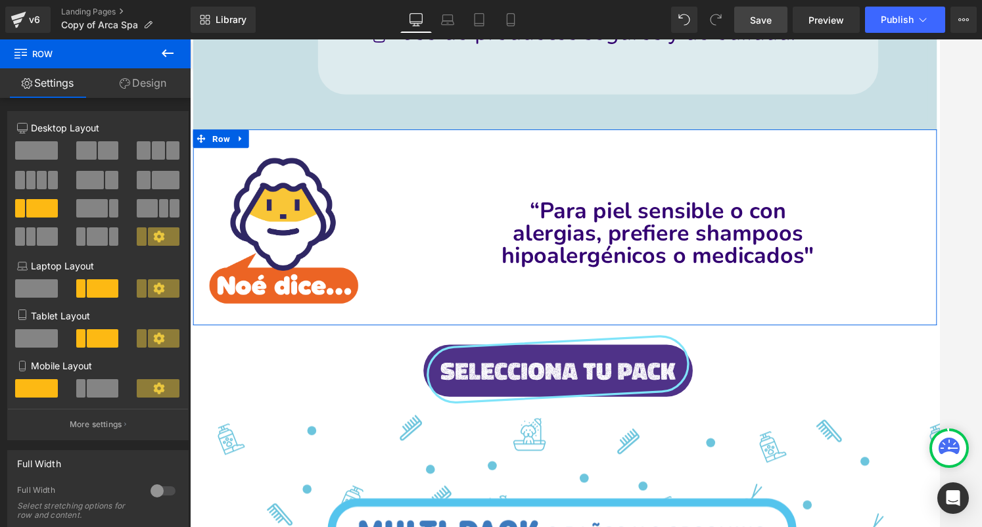
click at [143, 85] on link "Design" at bounding box center [142, 83] width 95 height 30
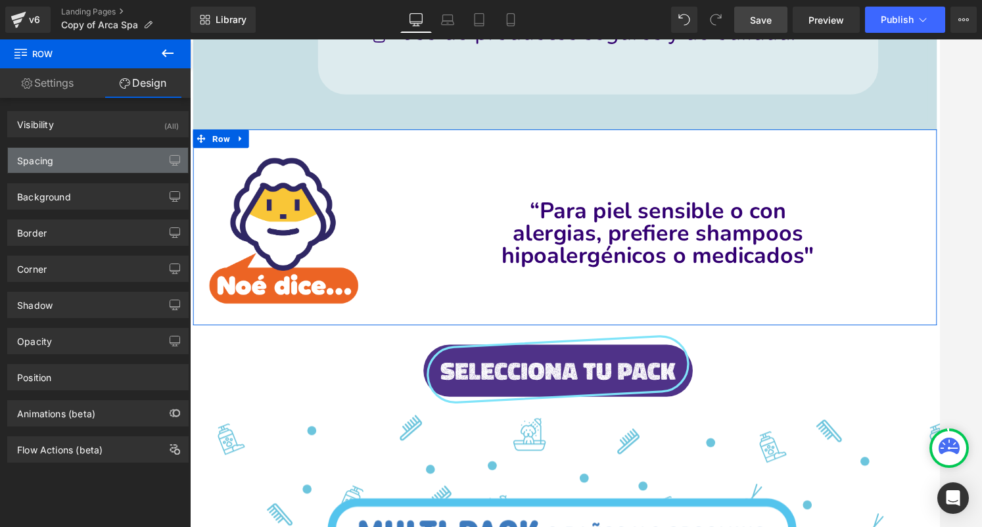
click at [106, 161] on div "Spacing" at bounding box center [98, 160] width 180 height 25
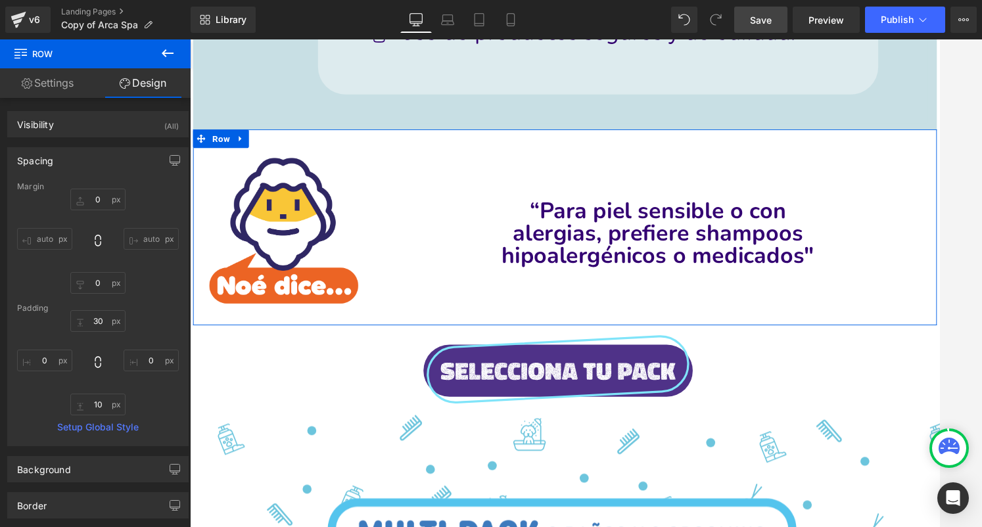
click at [117, 153] on div "Spacing" at bounding box center [98, 160] width 180 height 25
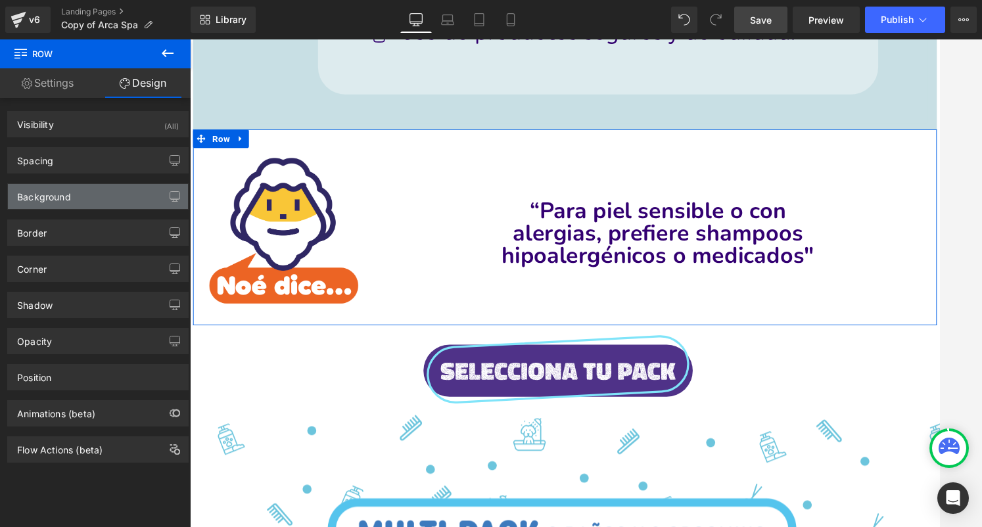
click at [105, 196] on div "Background" at bounding box center [98, 196] width 180 height 25
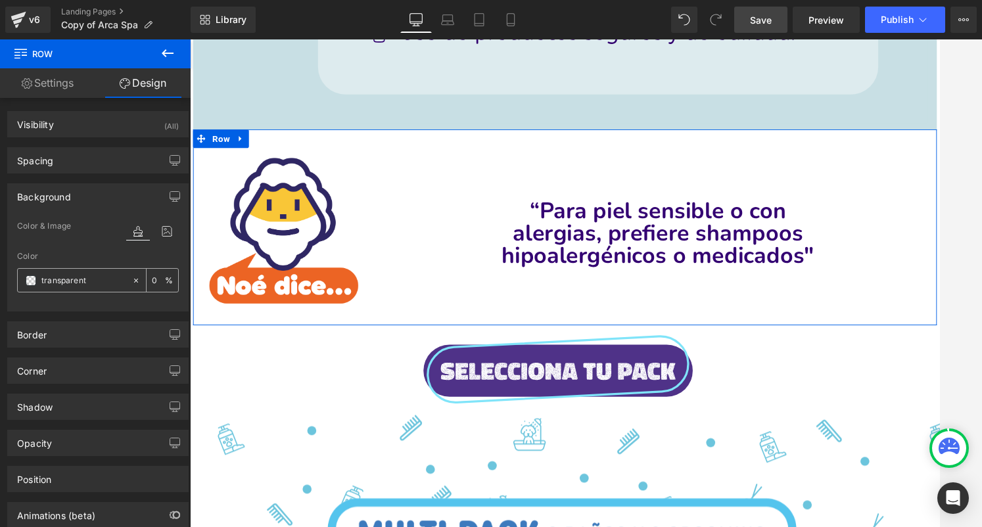
drag, startPoint x: 104, startPoint y: 283, endPoint x: 28, endPoint y: 281, distance: 76.2
click at [28, 281] on div "transparent" at bounding box center [75, 280] width 114 height 23
paste input "#c8dfe4"
type input "#c8dfe4"
type input "100"
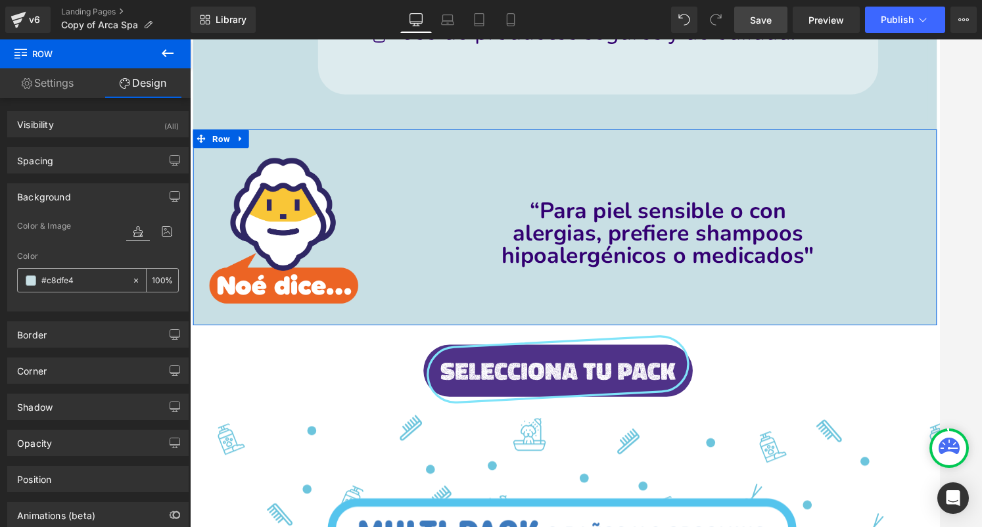
type input "#c8dfe4"
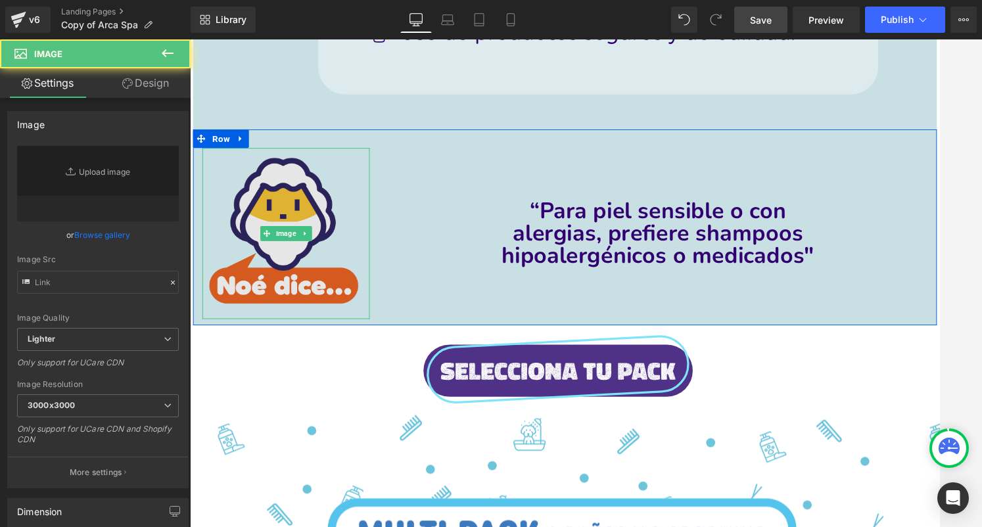
type input "[URL][DOMAIN_NAME]"
click at [289, 233] on img at bounding box center [291, 244] width 177 height 181
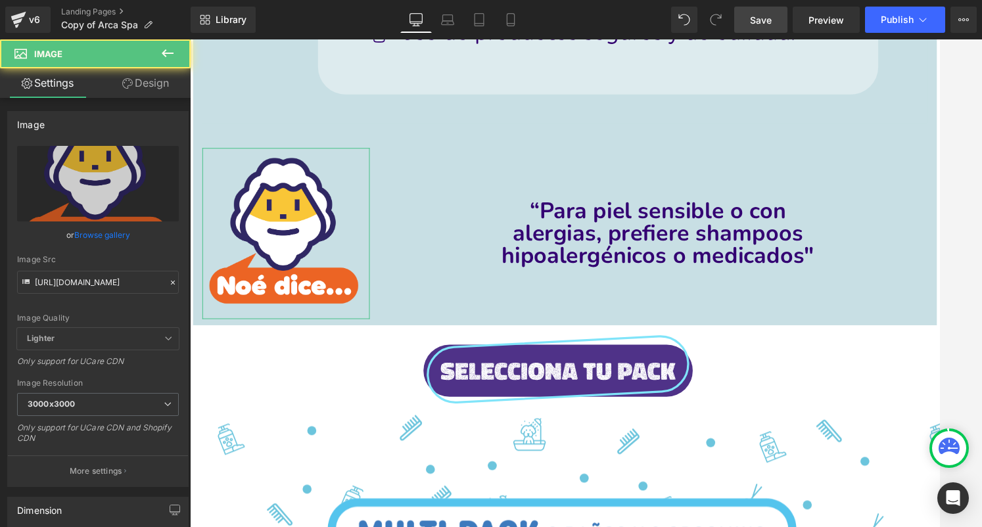
click at [143, 78] on link "Design" at bounding box center [145, 83] width 95 height 30
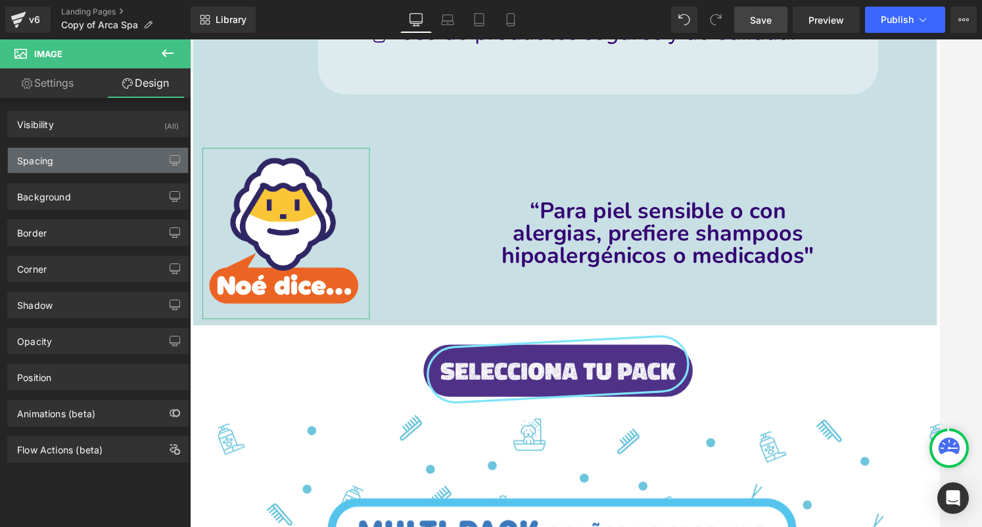
click at [106, 167] on div "Spacing" at bounding box center [98, 160] width 180 height 25
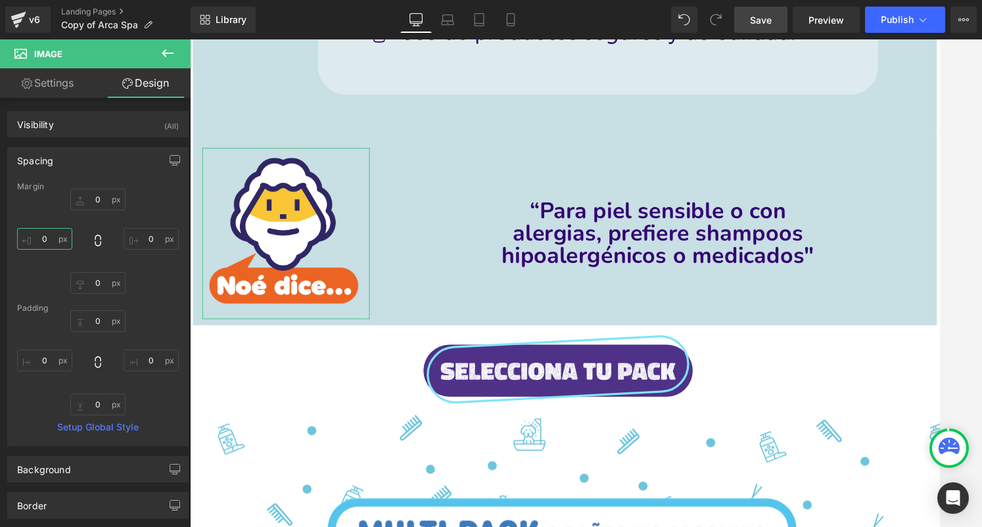
click at [65, 242] on input "0" at bounding box center [44, 239] width 55 height 22
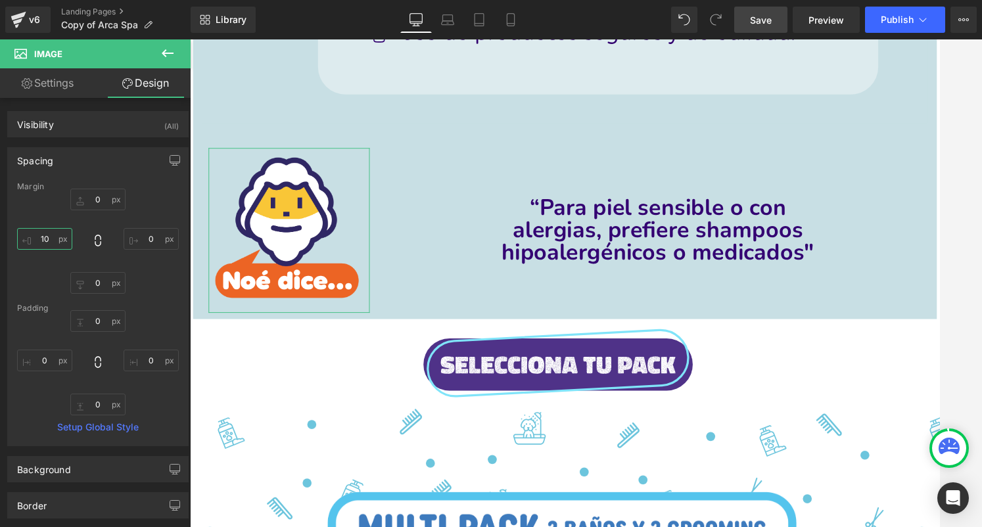
type input "0"
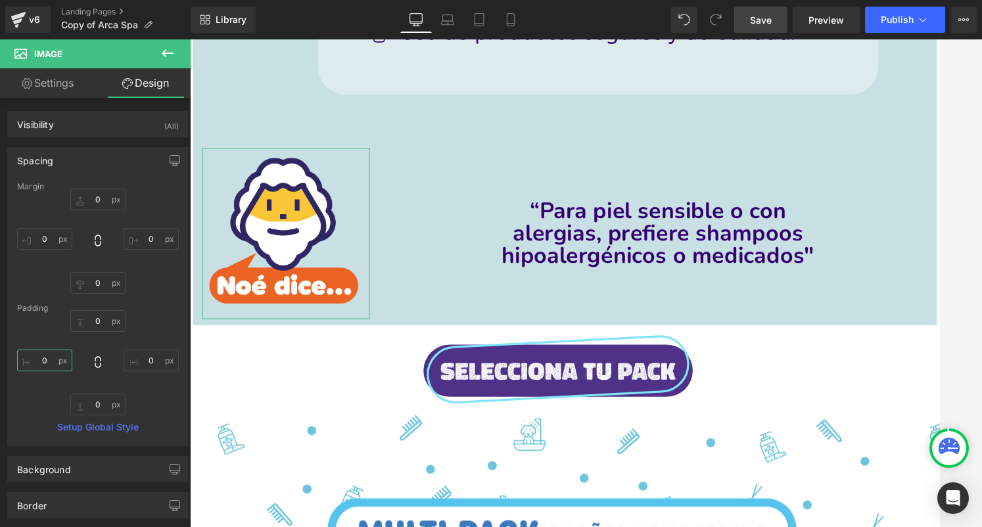
click at [47, 365] on input "0" at bounding box center [44, 361] width 55 height 22
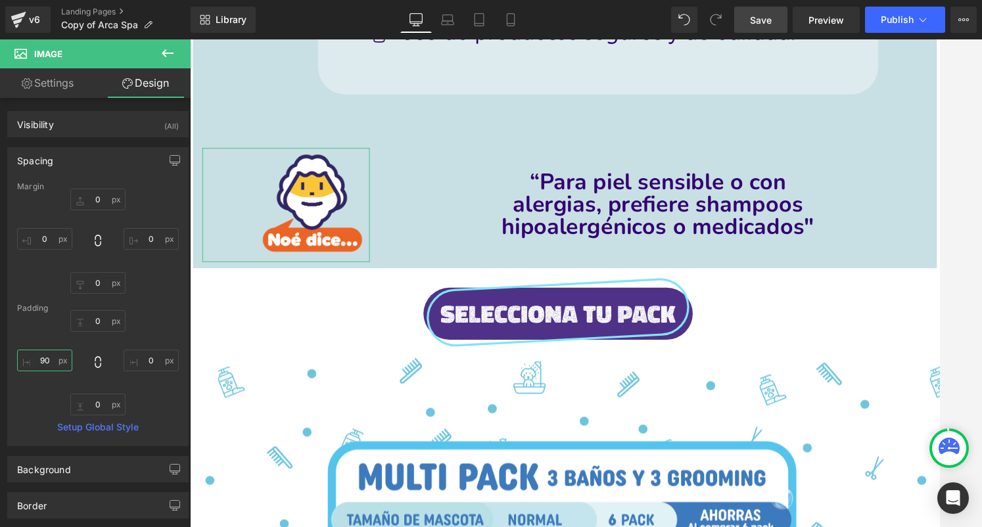
type input "100"
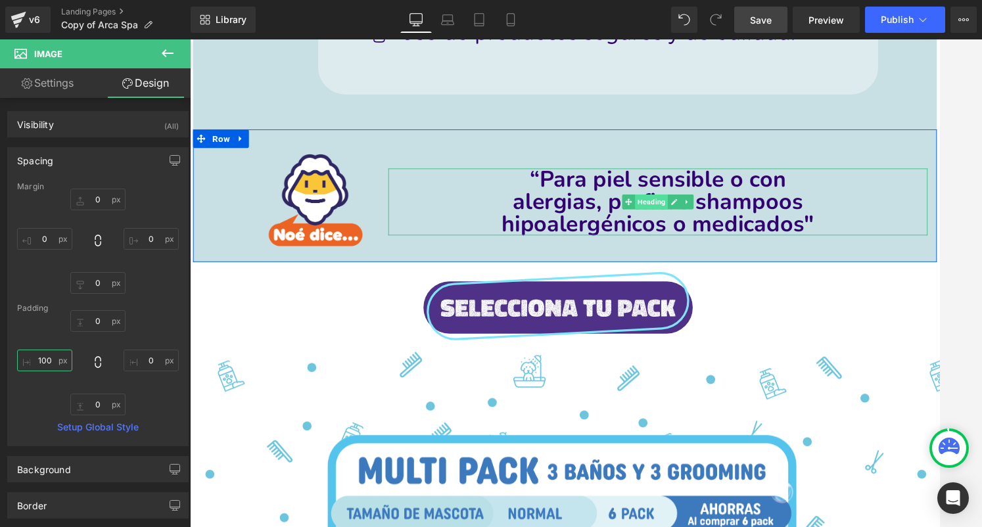
click at [688, 210] on span "Heading" at bounding box center [679, 212] width 35 height 16
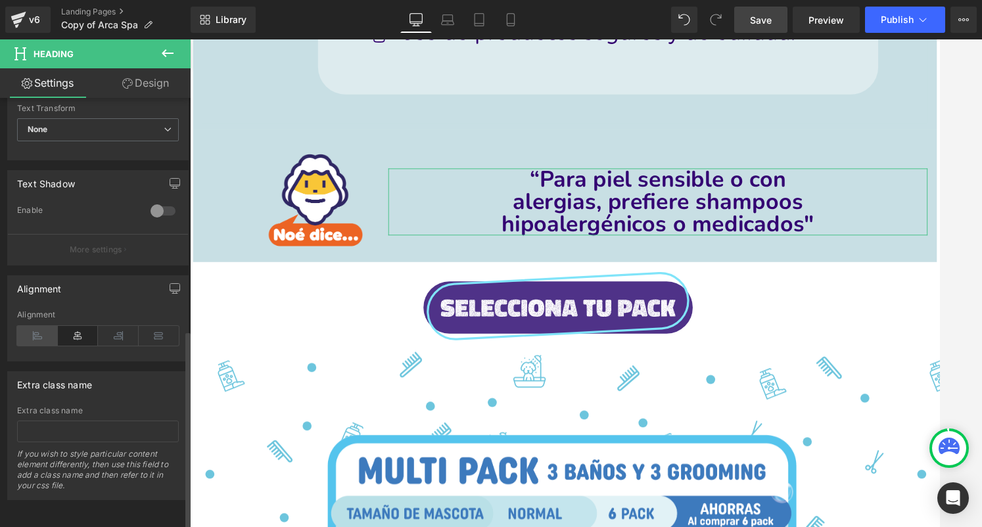
scroll to position [501, 0]
click at [44, 329] on icon at bounding box center [37, 336] width 41 height 20
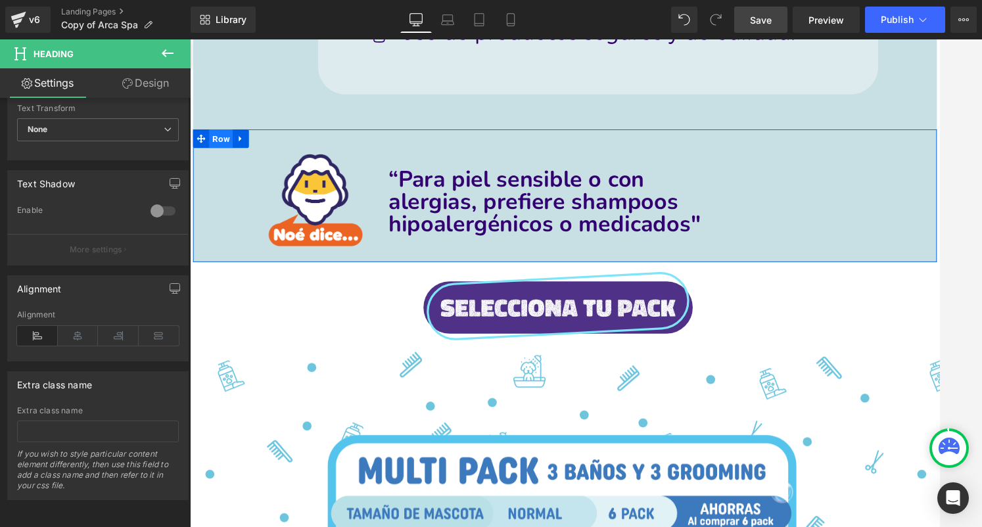
click at [221, 143] on span "Row" at bounding box center [222, 145] width 25 height 20
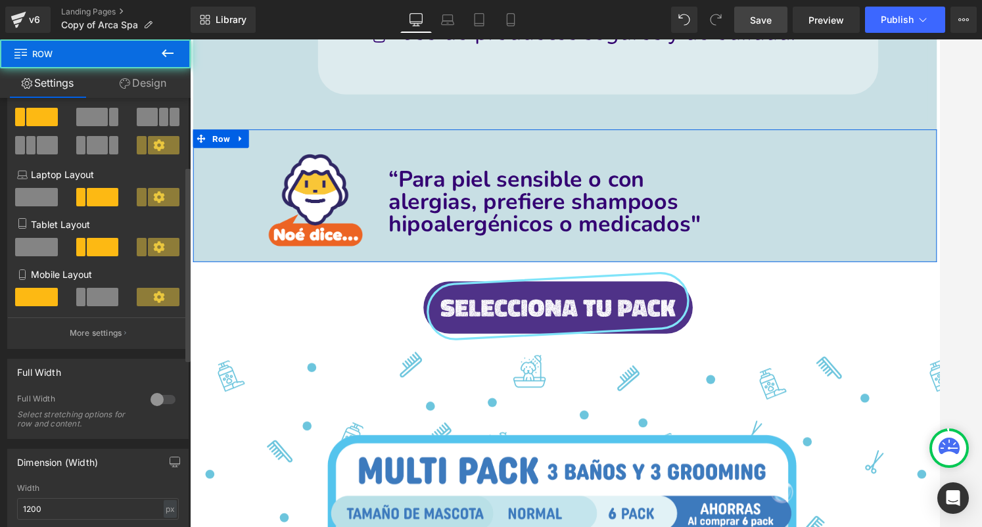
scroll to position [222, 0]
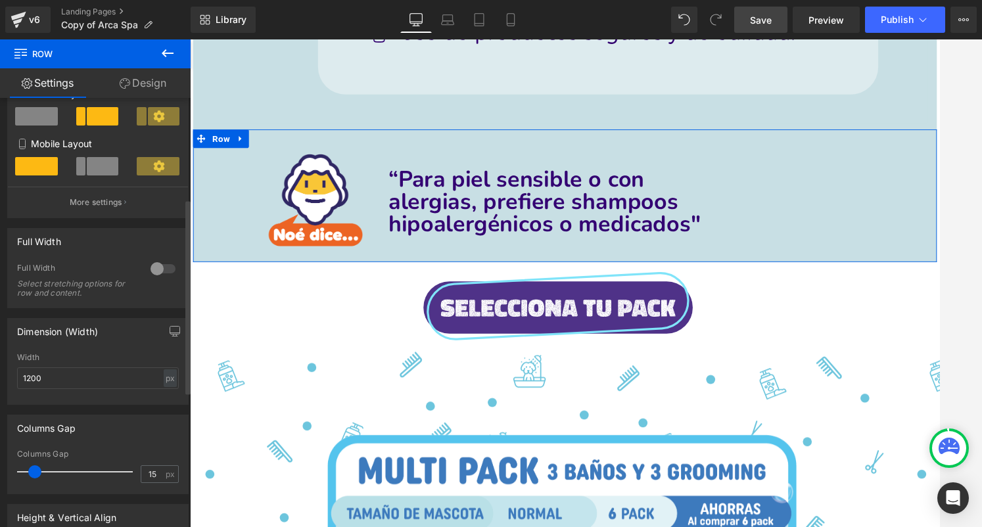
click at [150, 268] on div at bounding box center [163, 268] width 32 height 21
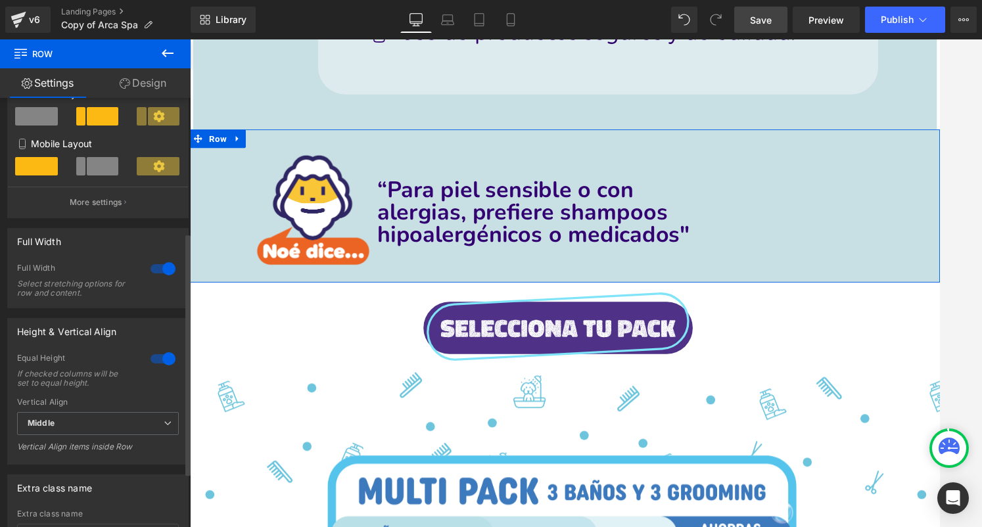
scroll to position [268, 0]
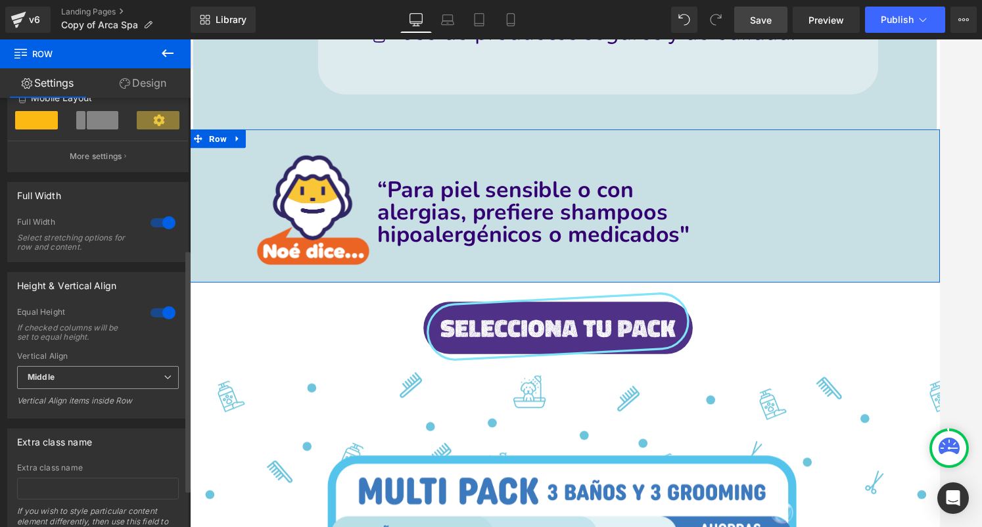
click at [139, 371] on span "Middle" at bounding box center [98, 377] width 162 height 23
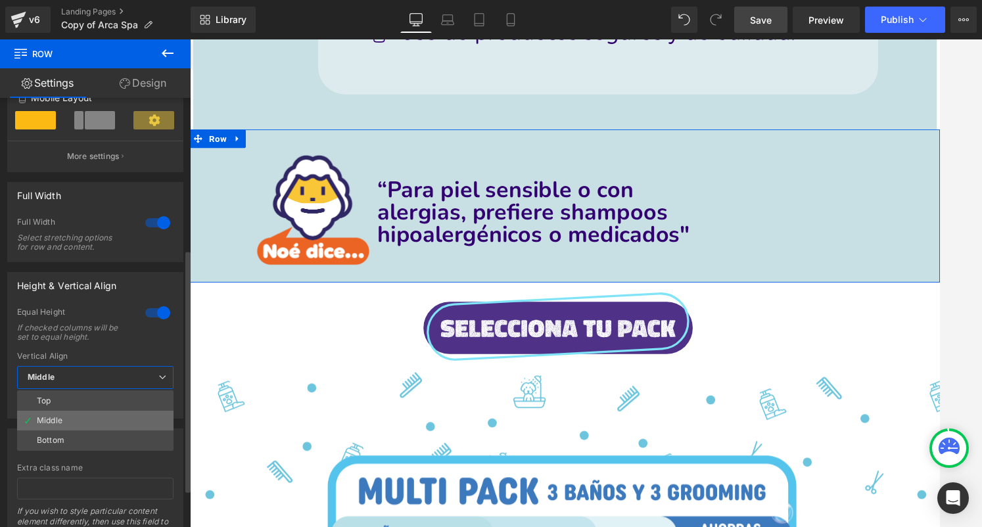
click at [132, 419] on li "Middle" at bounding box center [95, 421] width 156 height 20
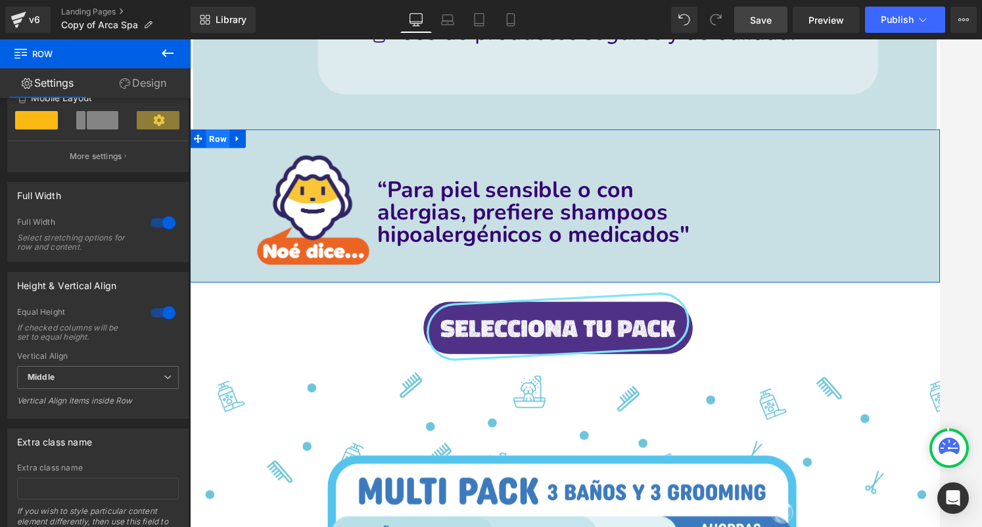
click at [220, 140] on span "Row" at bounding box center [219, 145] width 25 height 20
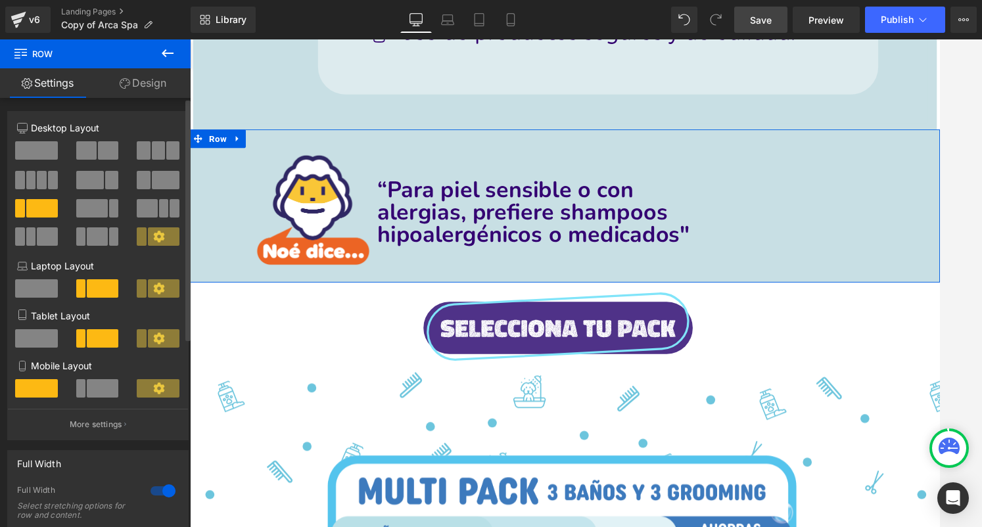
scroll to position [0, 0]
click at [161, 179] on span at bounding box center [166, 180] width 28 height 18
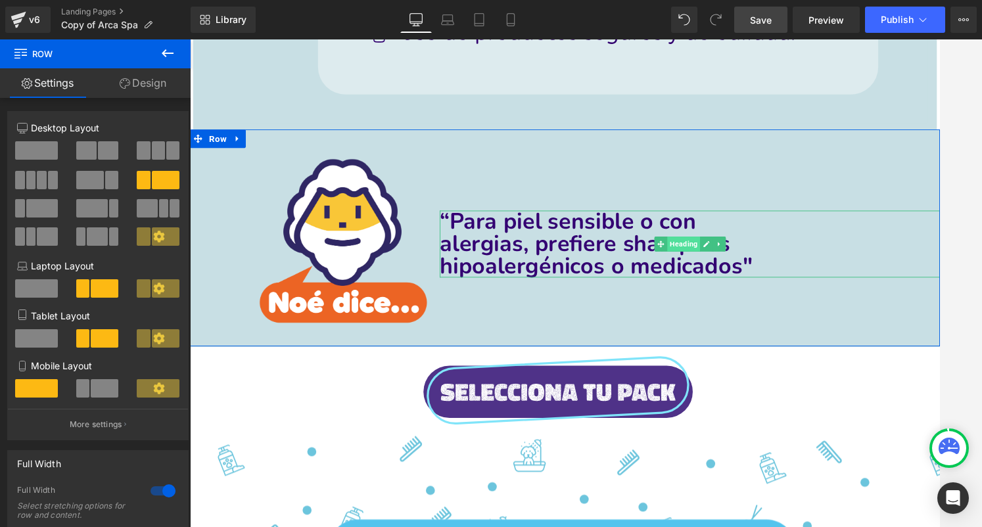
click at [719, 258] on span "Heading" at bounding box center [713, 256] width 35 height 16
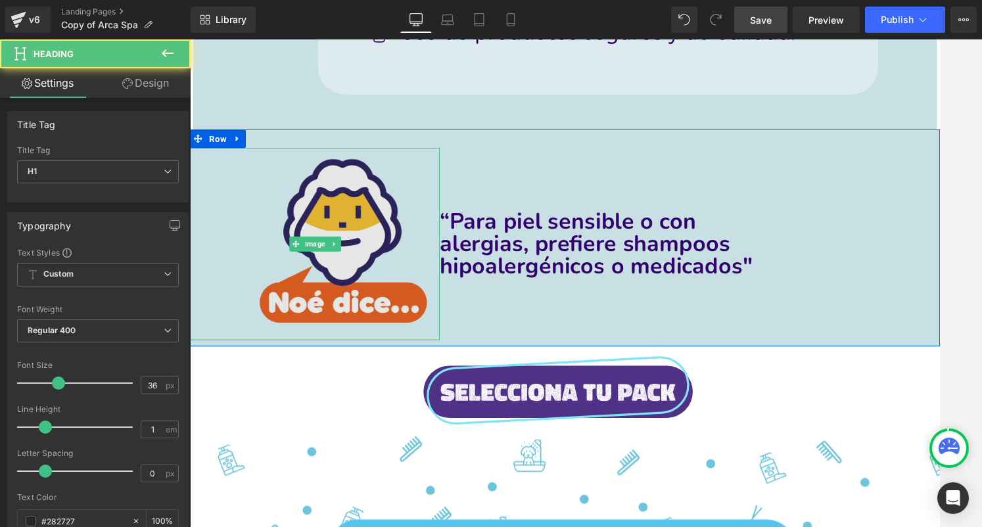
click at [352, 282] on img at bounding box center [322, 256] width 265 height 204
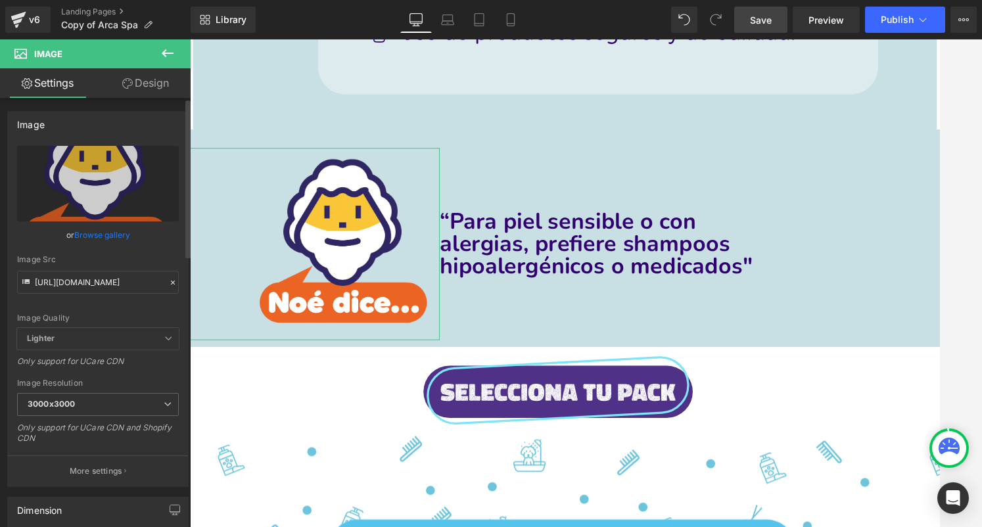
scroll to position [102, 0]
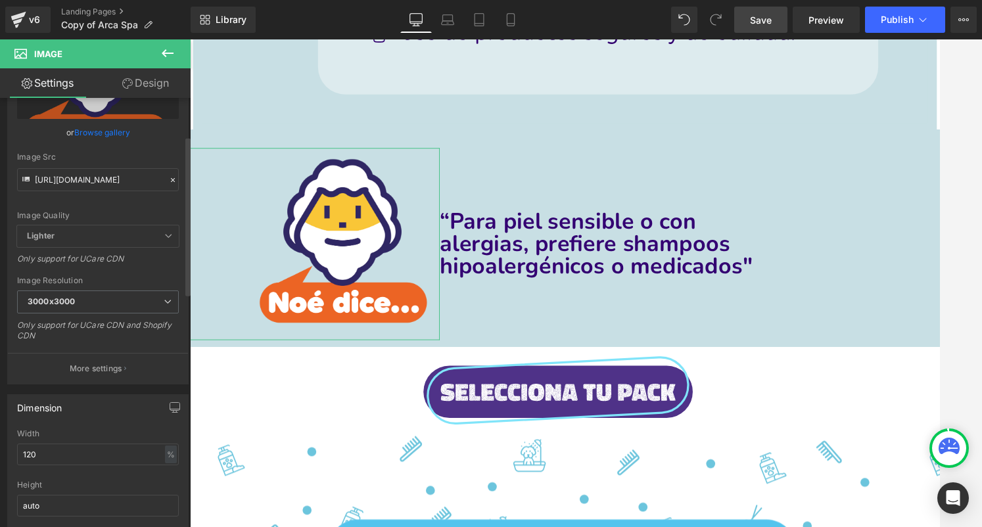
click at [111, 438] on div "Width 120 % % px" at bounding box center [98, 454] width 162 height 51
click at [111, 460] on input "120" at bounding box center [98, 454] width 162 height 22
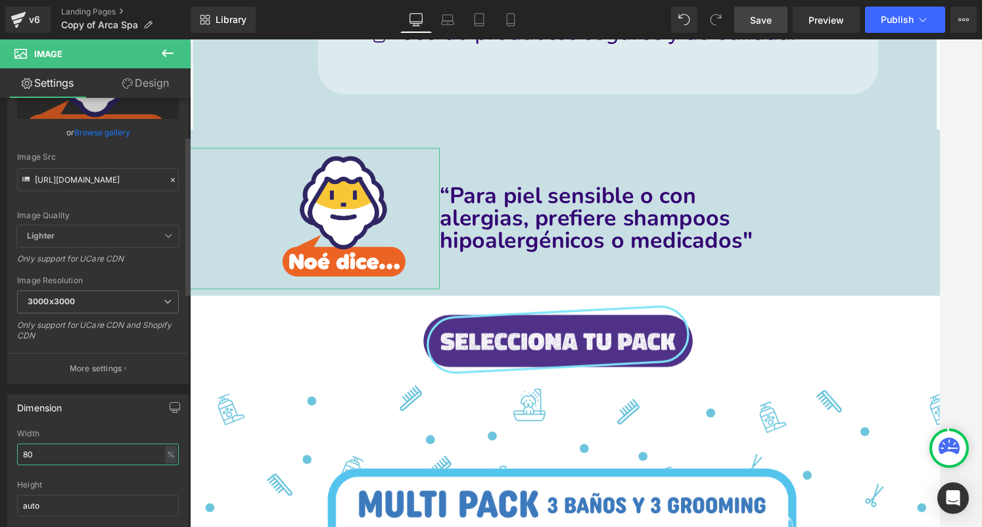
type input "90"
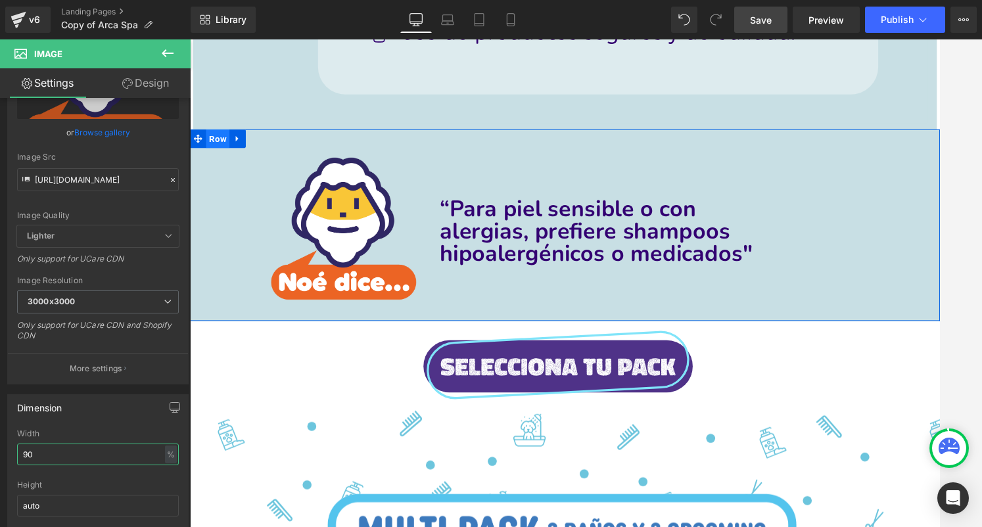
click at [223, 150] on span "Row" at bounding box center [219, 145] width 25 height 20
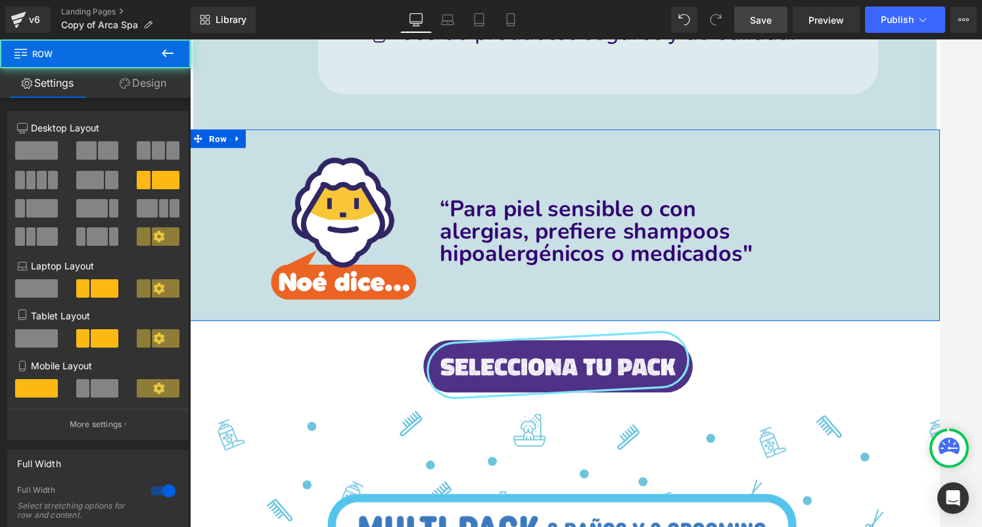
click at [145, 87] on link "Design" at bounding box center [142, 83] width 95 height 30
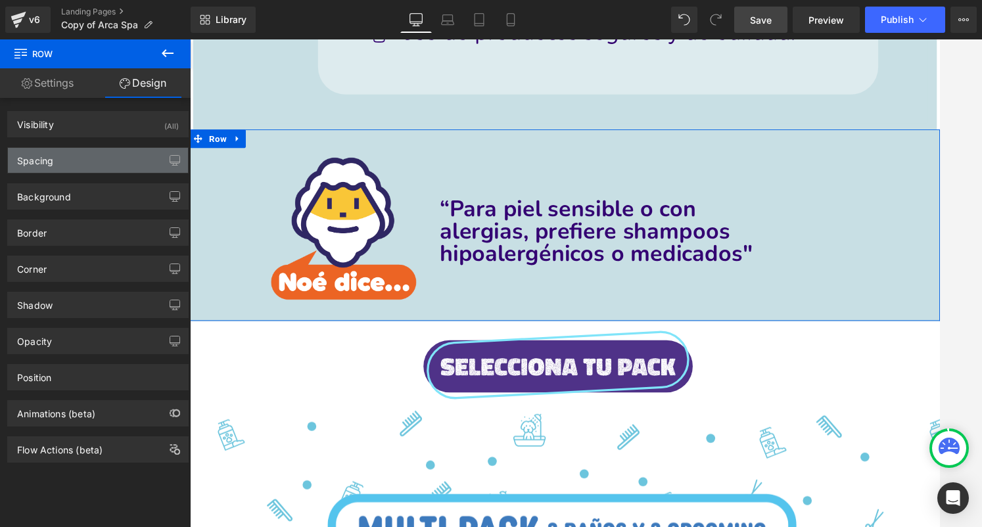
click at [101, 156] on div "Spacing" at bounding box center [98, 160] width 180 height 25
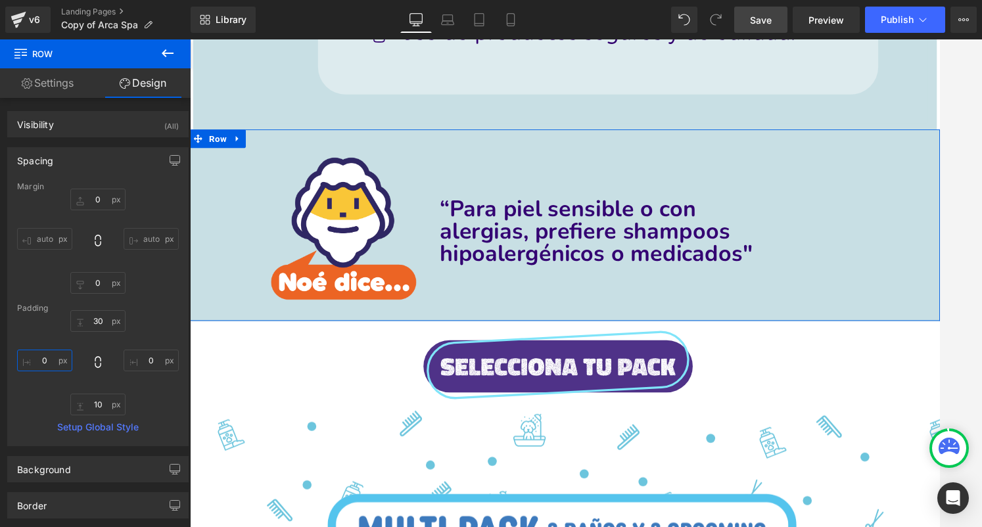
click at [64, 365] on input "0" at bounding box center [44, 361] width 55 height 22
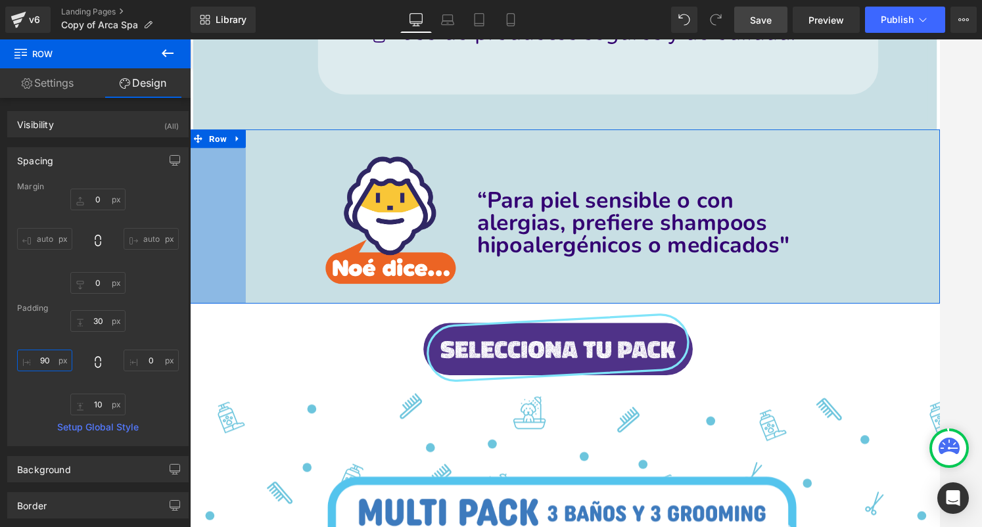
type input "100"
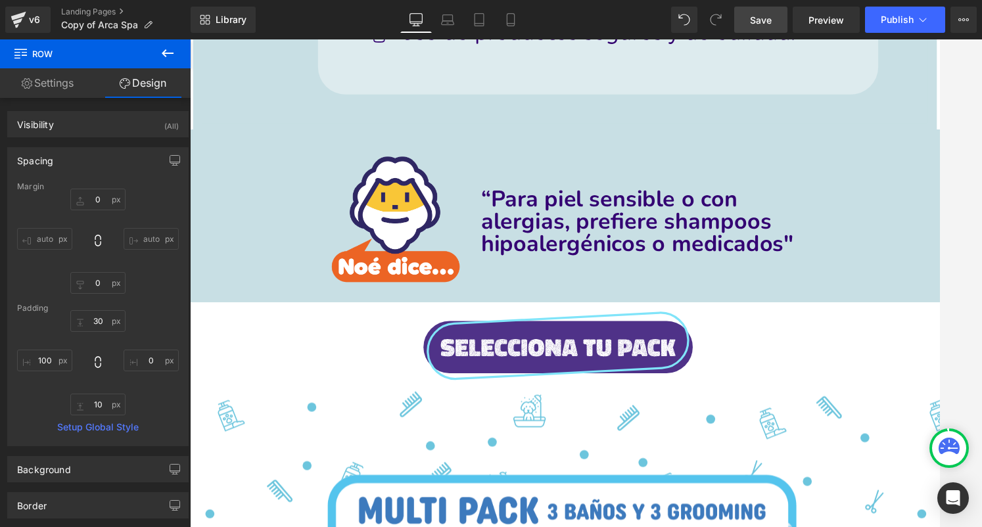
click at [775, 15] on link "Save" at bounding box center [760, 20] width 53 height 26
click at [175, 59] on button at bounding box center [168, 53] width 46 height 29
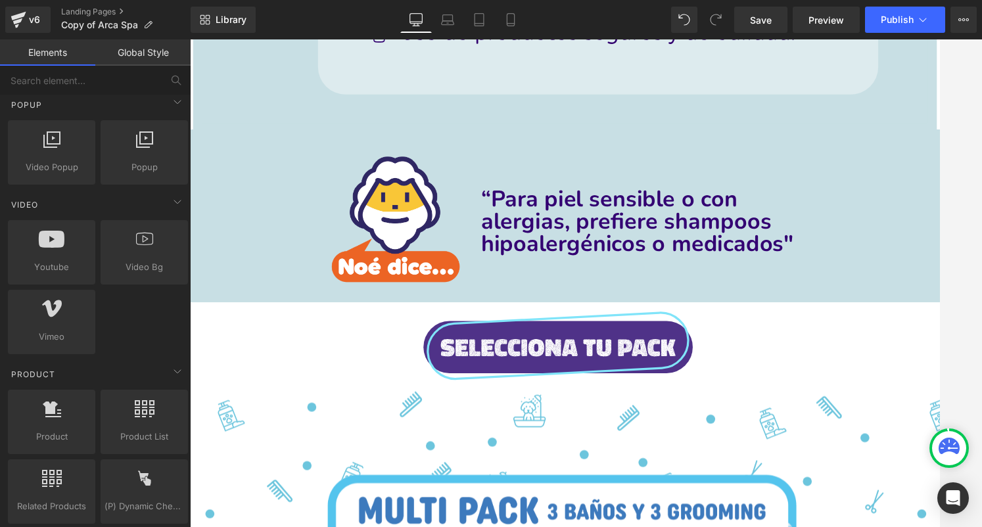
scroll to position [791, 0]
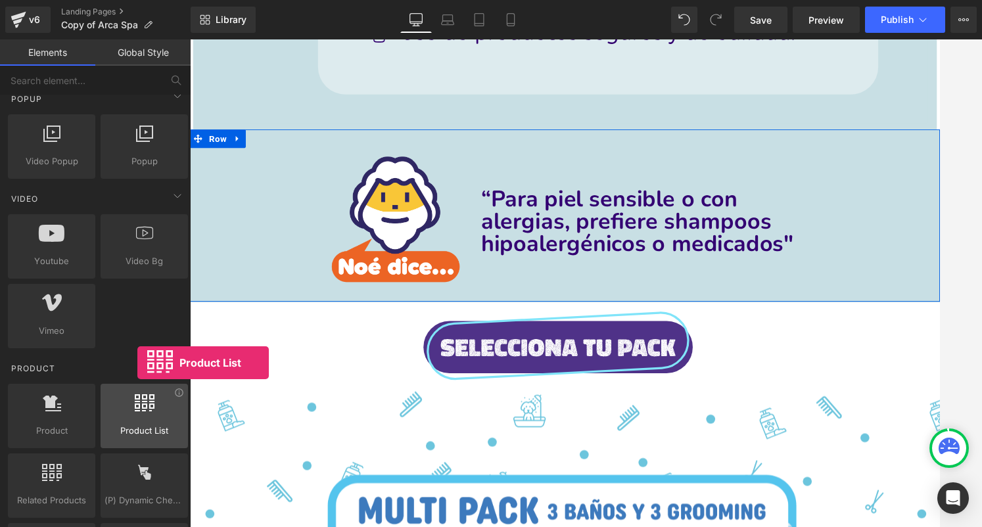
drag, startPoint x: 131, startPoint y: 420, endPoint x: 154, endPoint y: 394, distance: 34.9
click at [154, 394] on div at bounding box center [143, 409] width 79 height 30
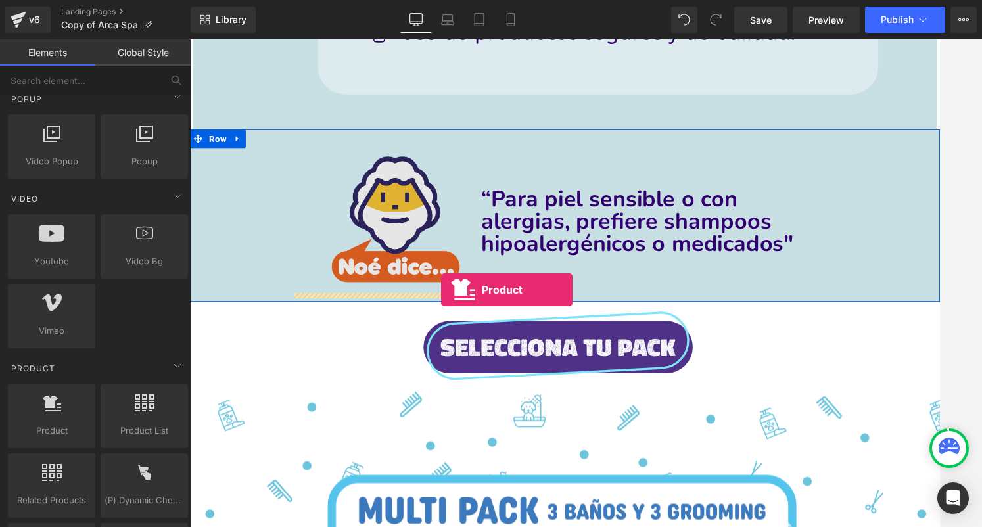
drag, startPoint x: 255, startPoint y: 459, endPoint x: 456, endPoint y: 304, distance: 253.5
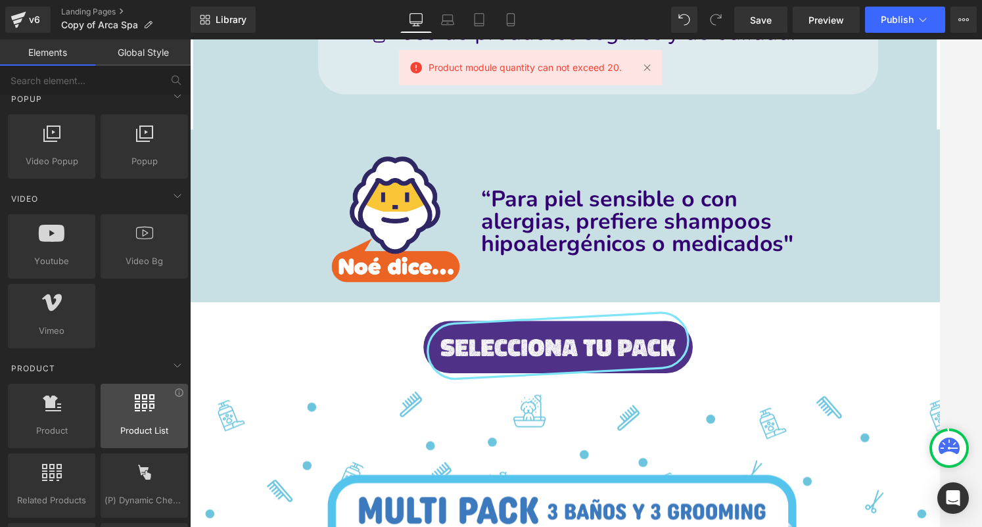
scroll to position [839, 0]
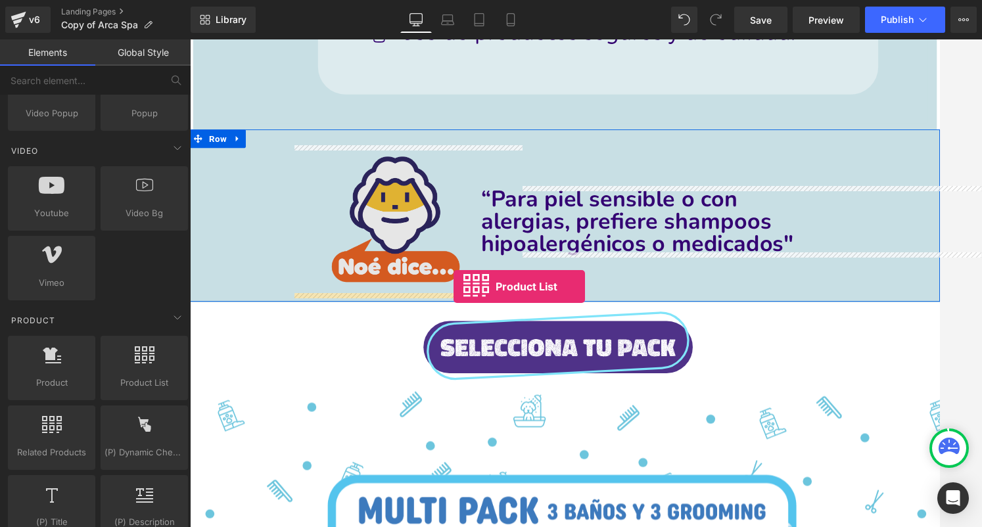
drag, startPoint x: 327, startPoint y: 434, endPoint x: 469, endPoint y: 303, distance: 193.4
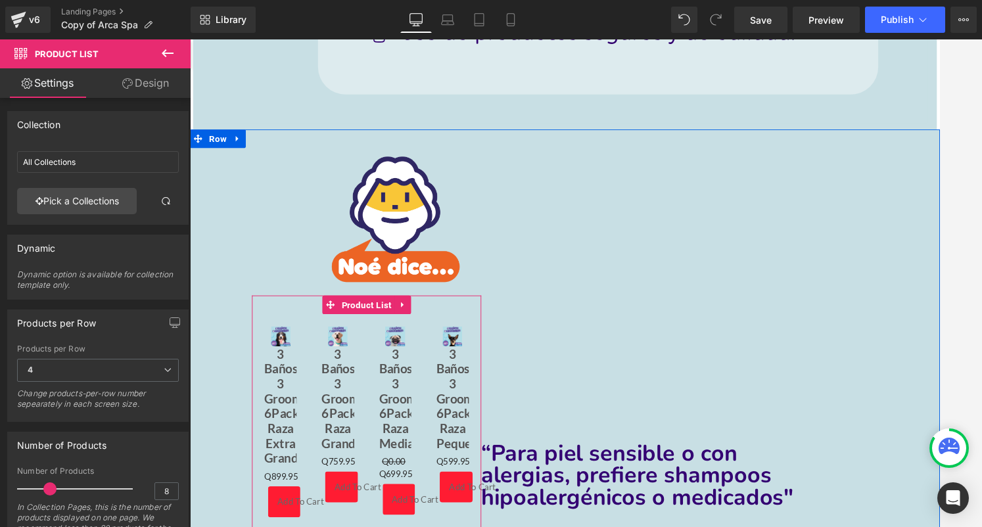
scroll to position [965, 0]
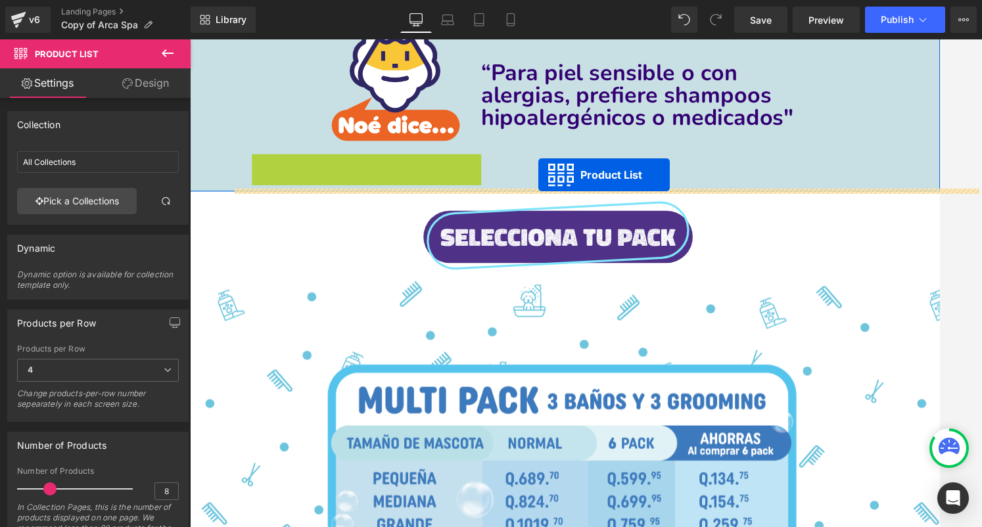
drag, startPoint x: 377, startPoint y: 171, endPoint x: 560, endPoint y: 181, distance: 182.9
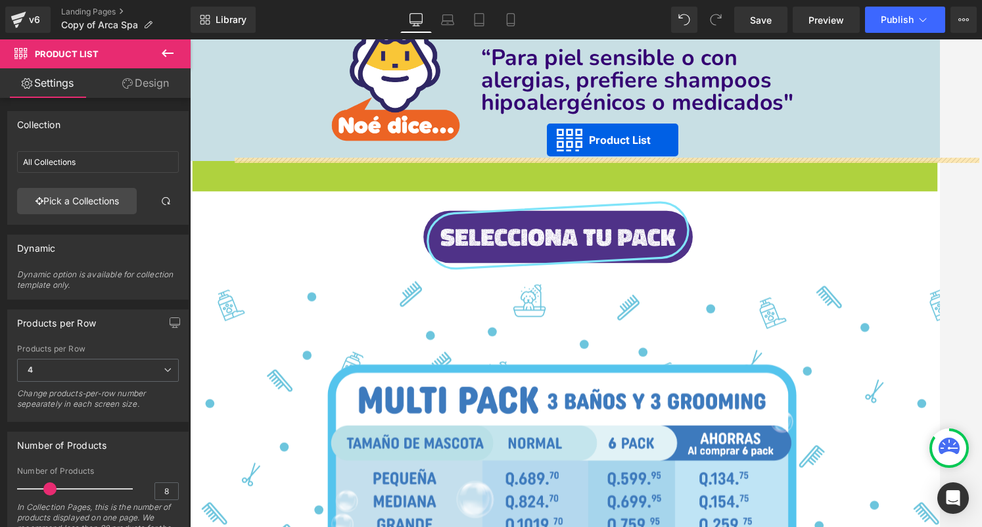
drag, startPoint x: 570, startPoint y: 175, endPoint x: 568, endPoint y: 147, distance: 28.3
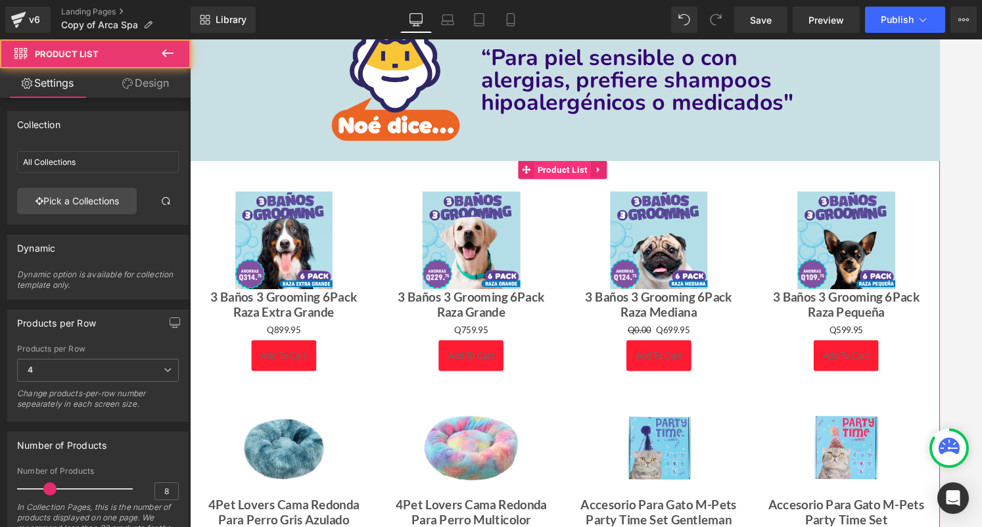
click at [568, 175] on span "Product List" at bounding box center [585, 178] width 60 height 20
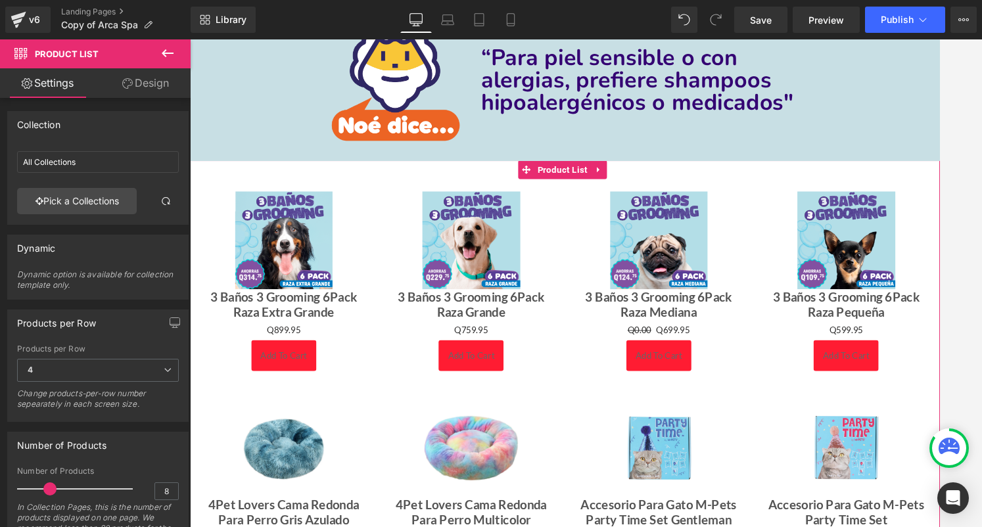
scroll to position [108, 0]
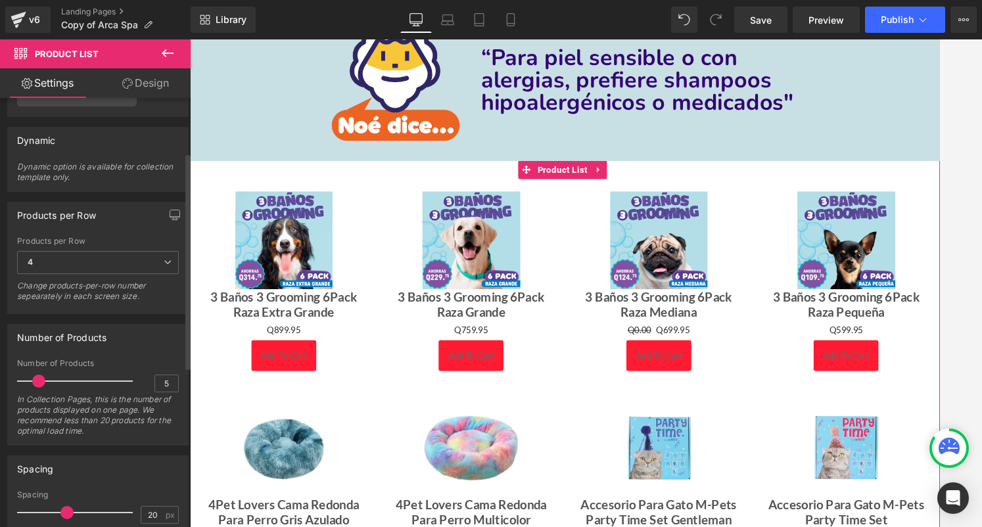
type input "4"
drag, startPoint x: 49, startPoint y: 380, endPoint x: 34, endPoint y: 378, distance: 15.2
click at [34, 378] on span at bounding box center [34, 381] width 13 height 13
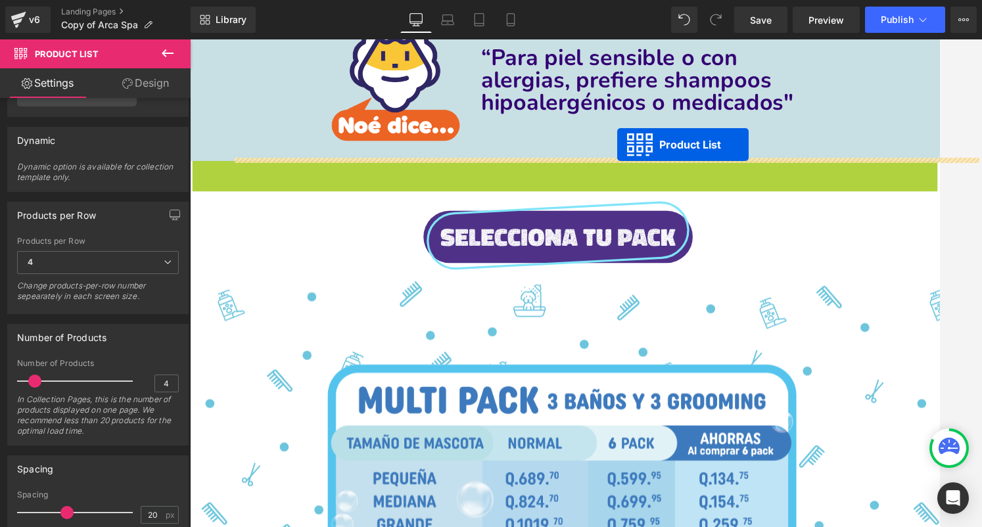
drag, startPoint x: 585, startPoint y: 171, endPoint x: 641, endPoint y: 150, distance: 60.1
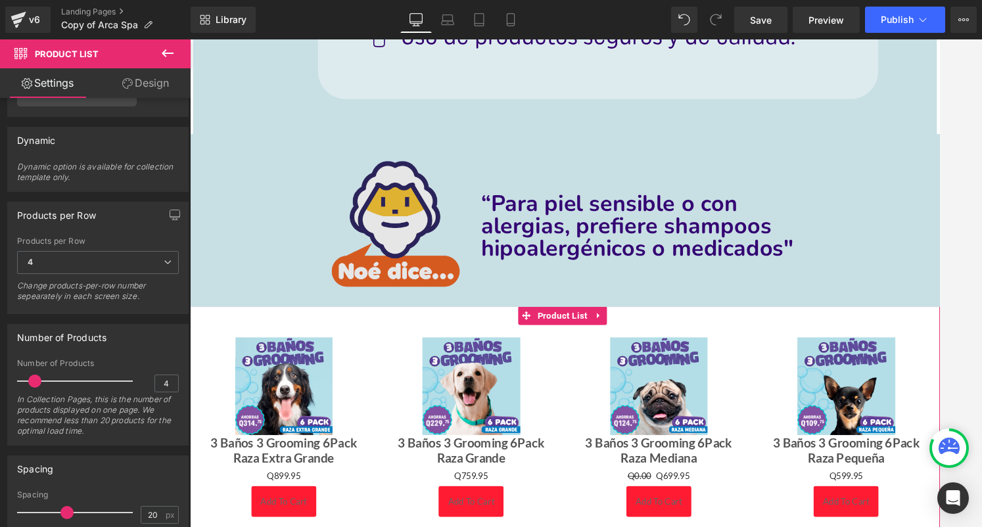
scroll to position [798, 0]
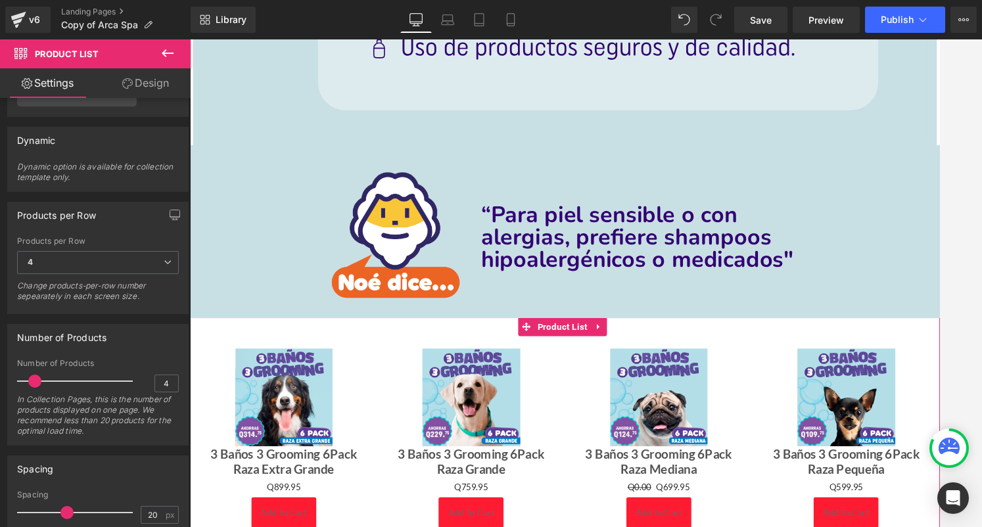
click at [288, 183] on div "Image 100px" at bounding box center [377, 249] width 243 height 156
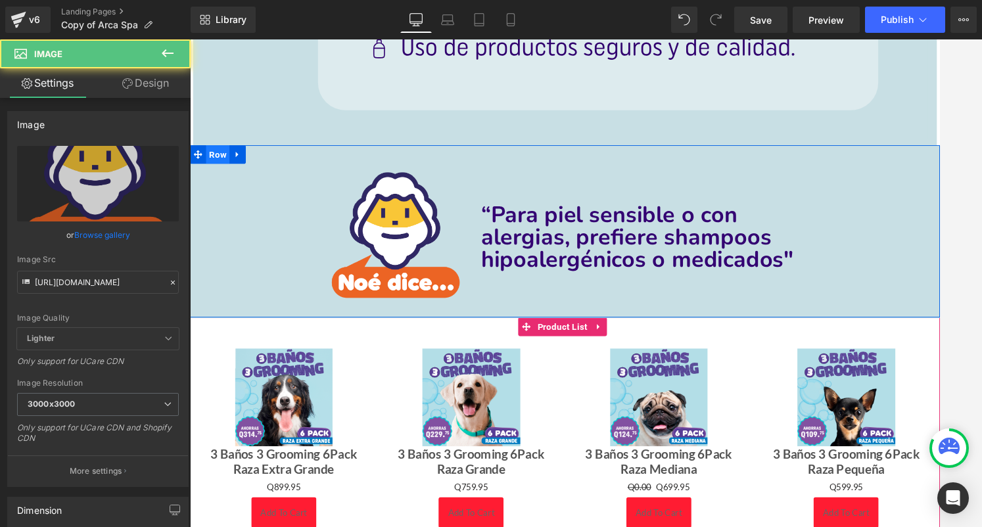
click at [224, 160] on span "Row" at bounding box center [219, 162] width 25 height 20
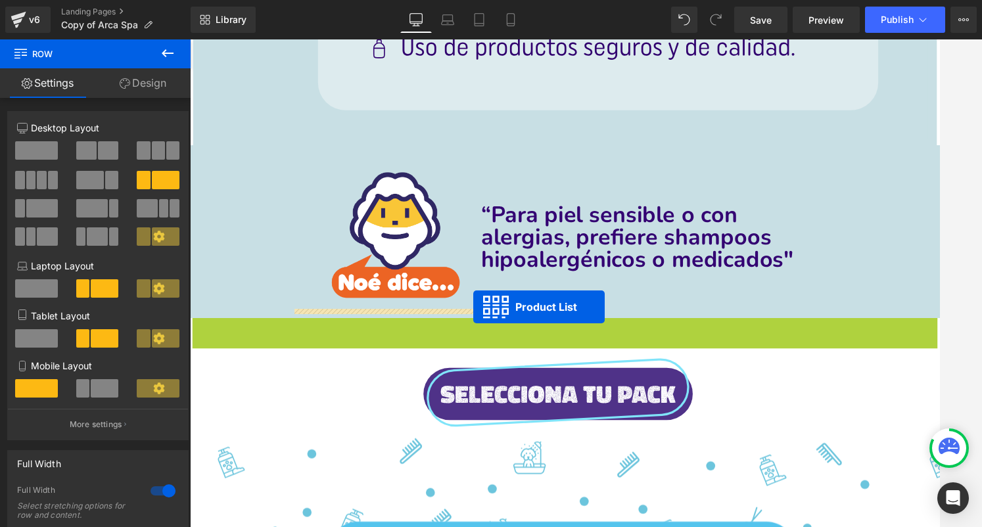
drag, startPoint x: 590, startPoint y: 347, endPoint x: 491, endPoint y: 323, distance: 102.0
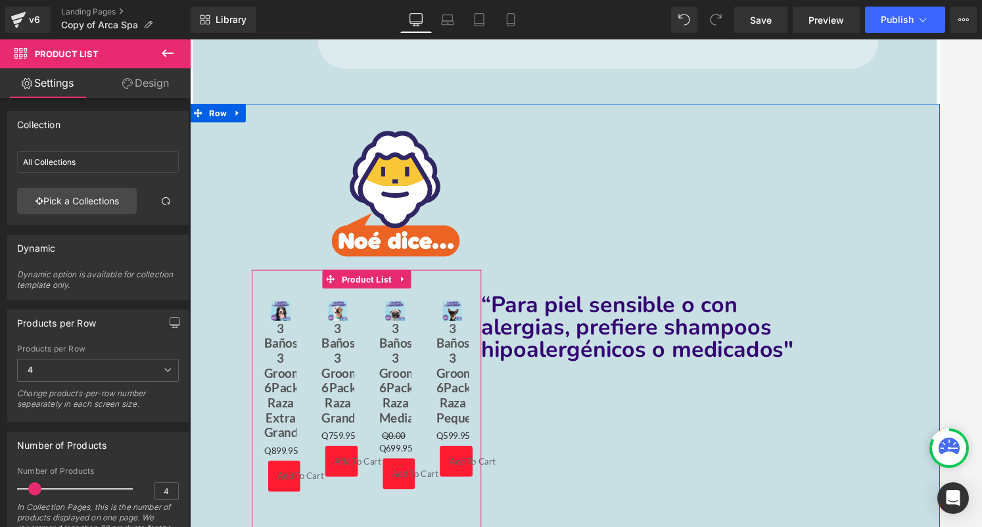
scroll to position [899, 0]
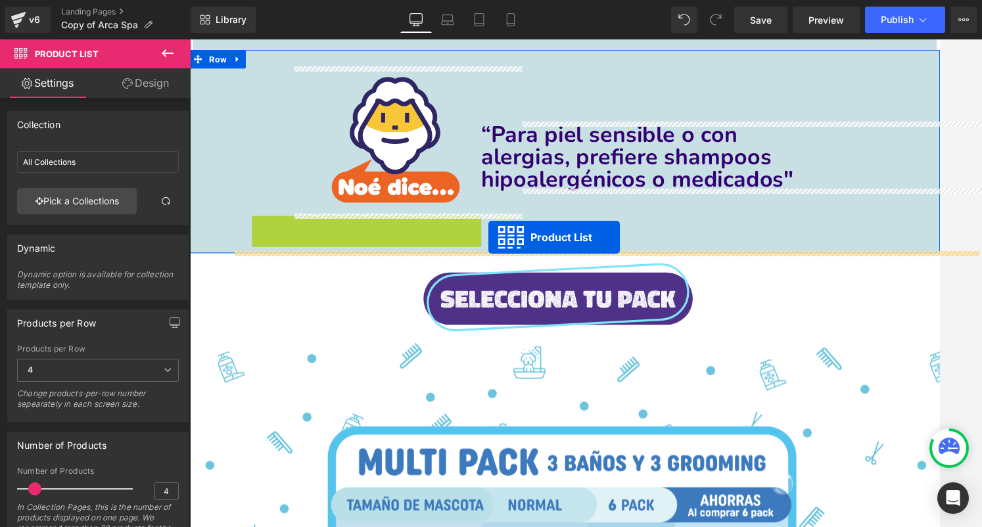
drag, startPoint x: 367, startPoint y: 227, endPoint x: 505, endPoint y: 248, distance: 140.1
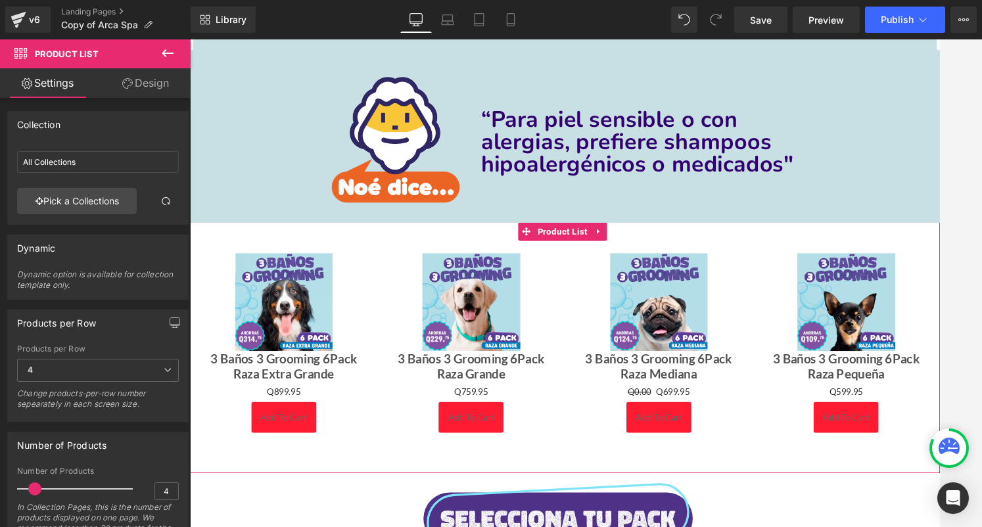
click at [305, 238] on div "Sale Off (P) Image 3 Baños 3 Grooming 6Pack Raza Extra Grande (P) Title Q0 Q899…" at bounding box center [587, 356] width 795 height 246
click at [598, 242] on span "Product List" at bounding box center [585, 243] width 60 height 20
click at [124, 86] on icon at bounding box center [127, 83] width 11 height 11
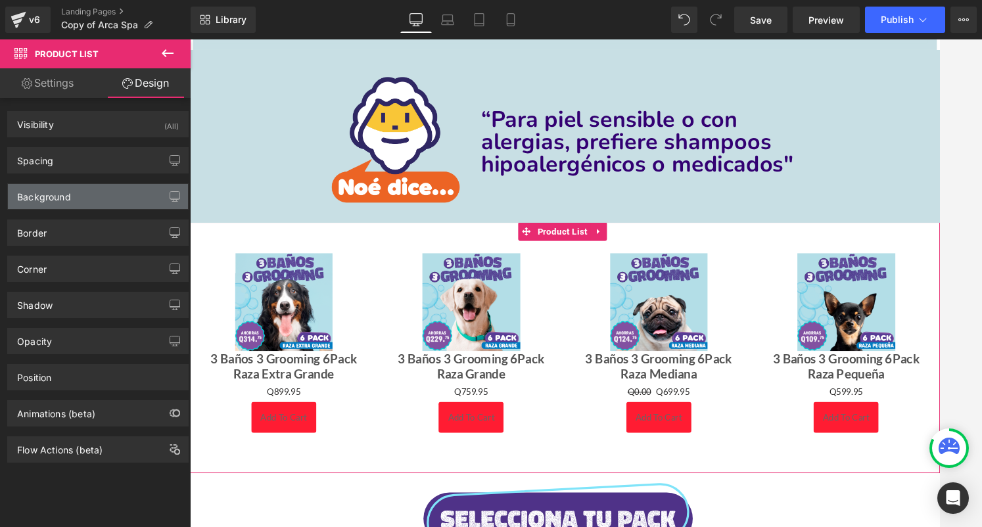
click at [91, 198] on div "Background" at bounding box center [98, 196] width 180 height 25
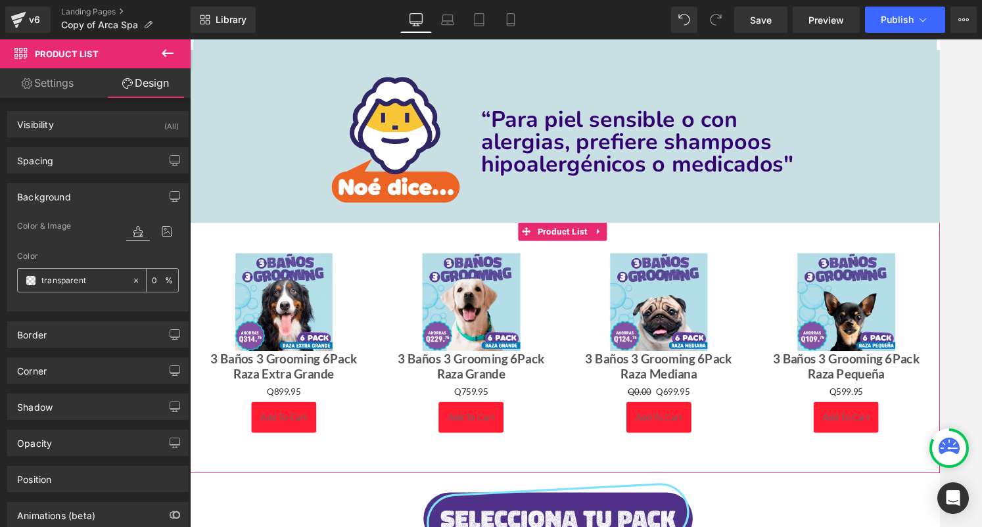
click at [112, 287] on input "transparent" at bounding box center [83, 280] width 84 height 14
paste input "#c8dfe4"
type input "#c8dfe4"
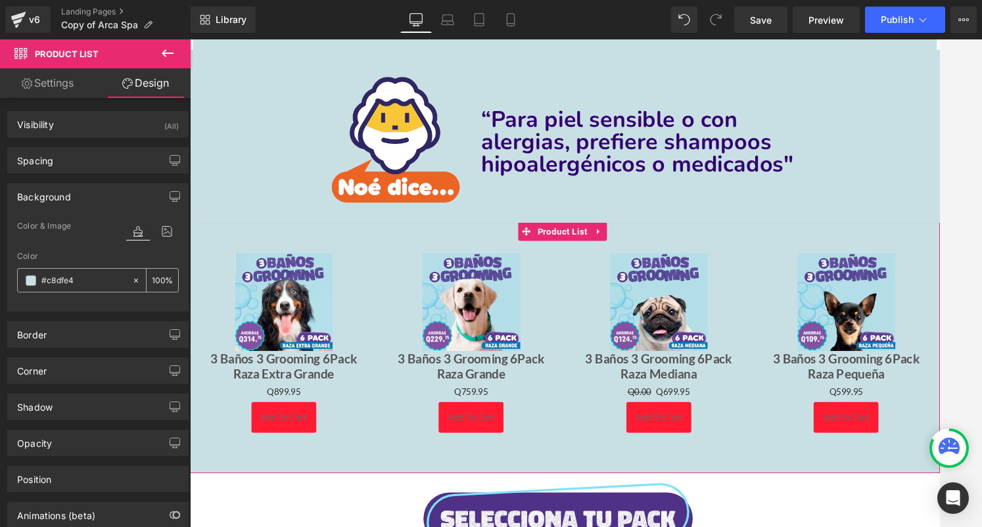
type input "100"
type input "#c8dfe4"
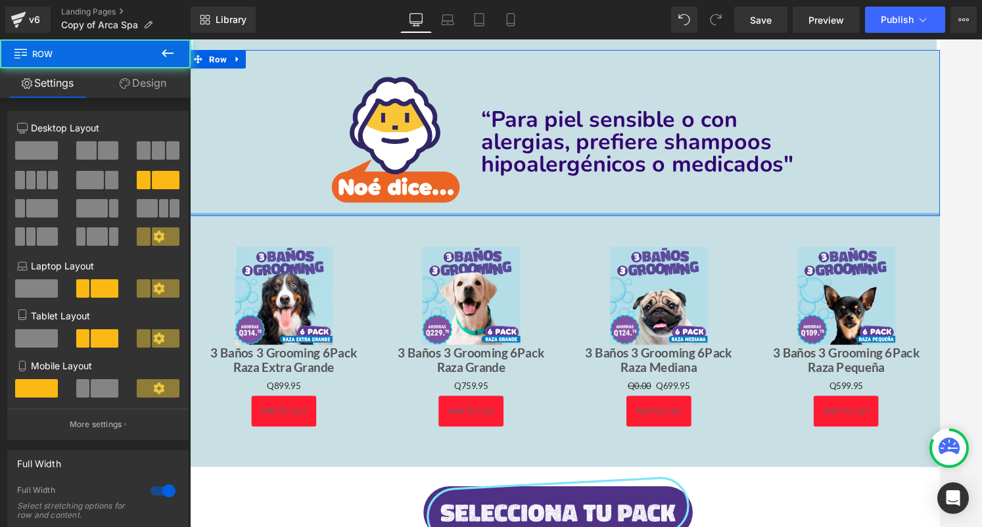
drag, startPoint x: 614, startPoint y: 226, endPoint x: 614, endPoint y: 198, distance: 27.6
click at [614, 197] on div "Image 100px “Para piel sensible o con alergias, prefiere shampoos hipoalergénic…" at bounding box center [587, 139] width 795 height 176
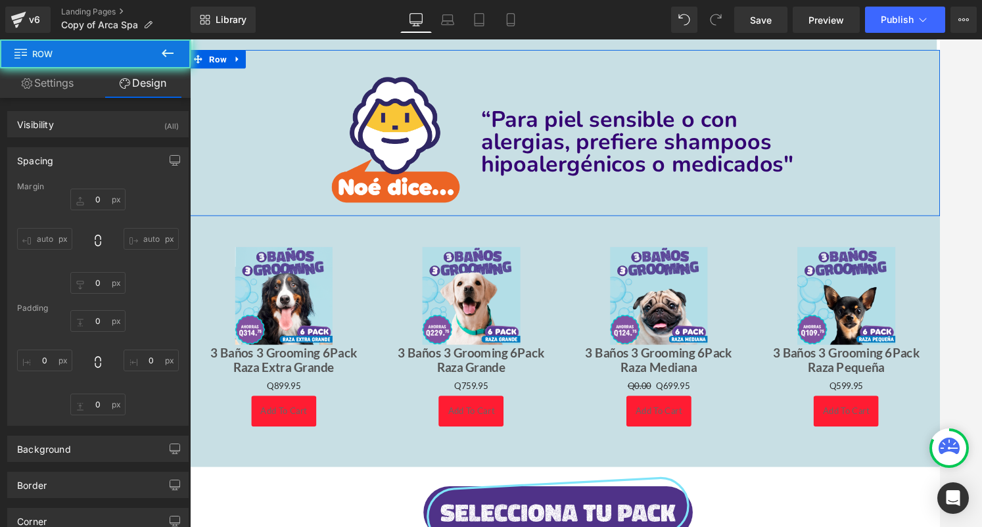
type input "0"
type input "30"
type input "0"
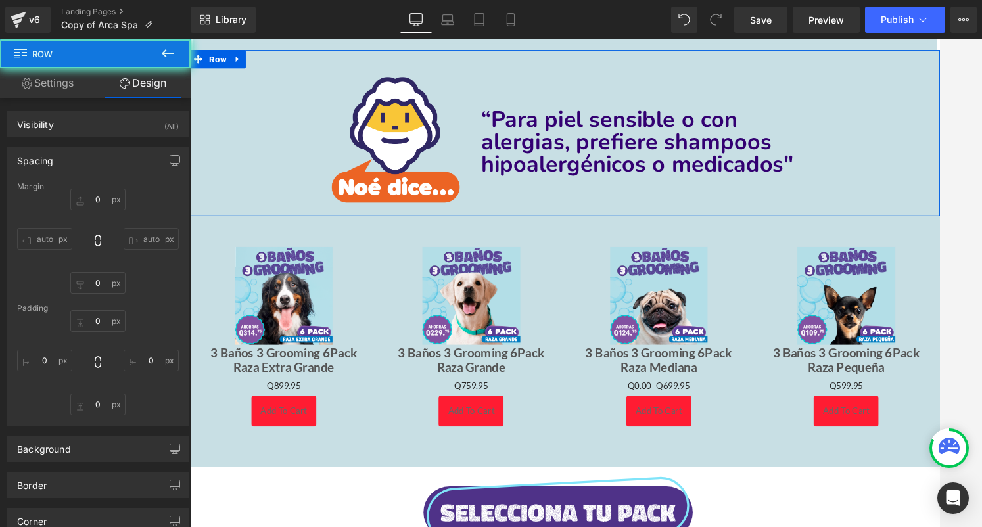
type input "100"
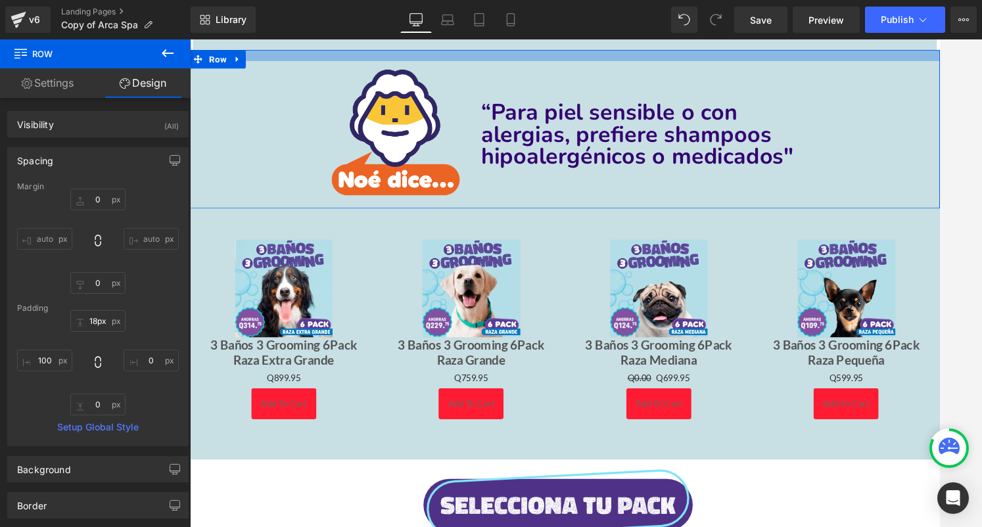
drag, startPoint x: 639, startPoint y: 58, endPoint x: 639, endPoint y: 37, distance: 21.0
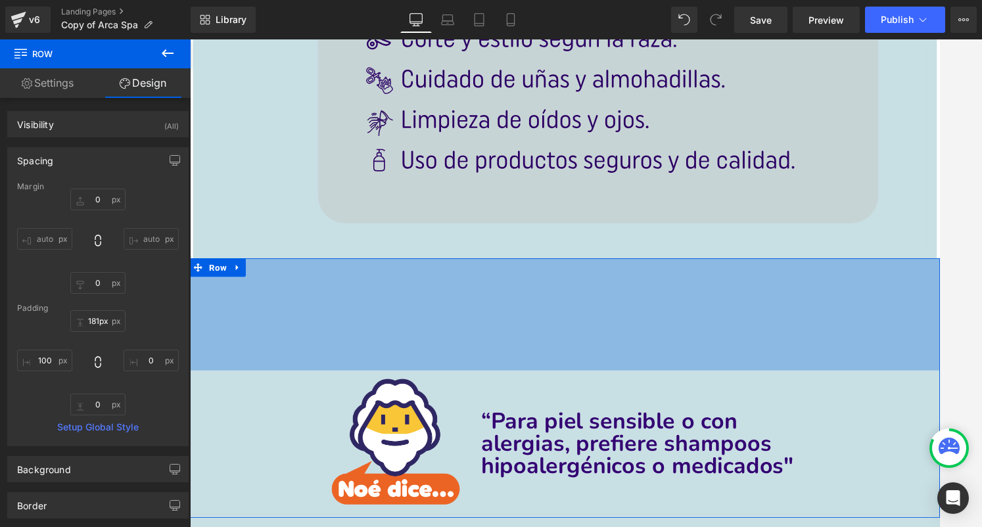
type input "0px"
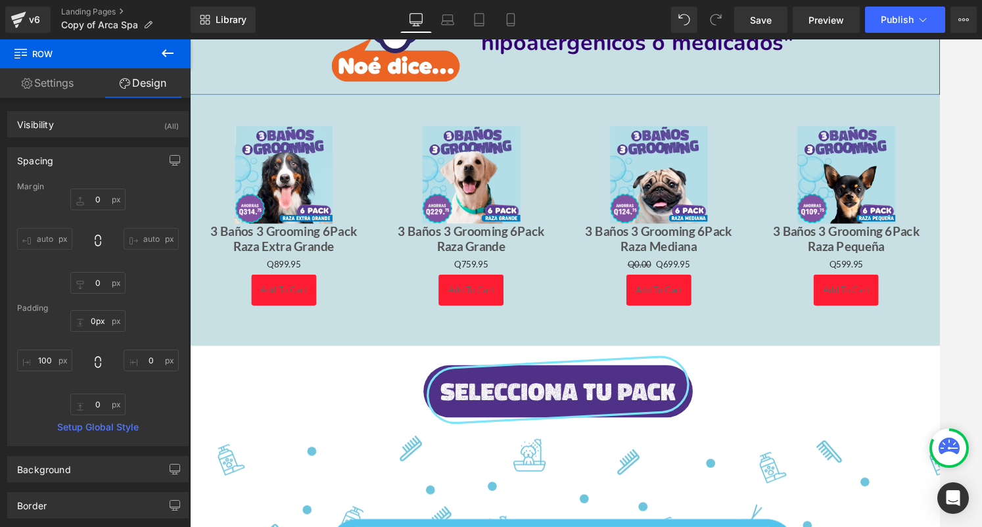
scroll to position [1019, 0]
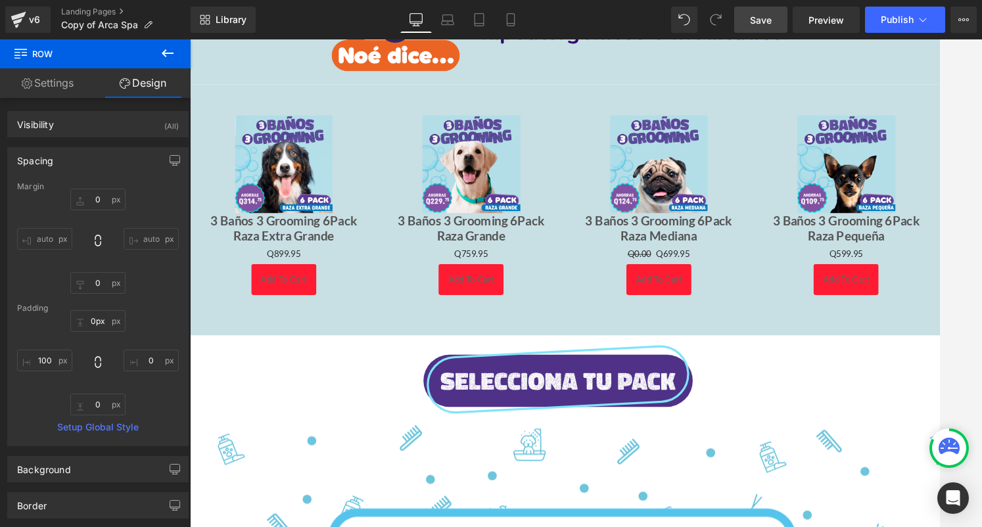
click at [772, 11] on link "Save" at bounding box center [760, 20] width 53 height 26
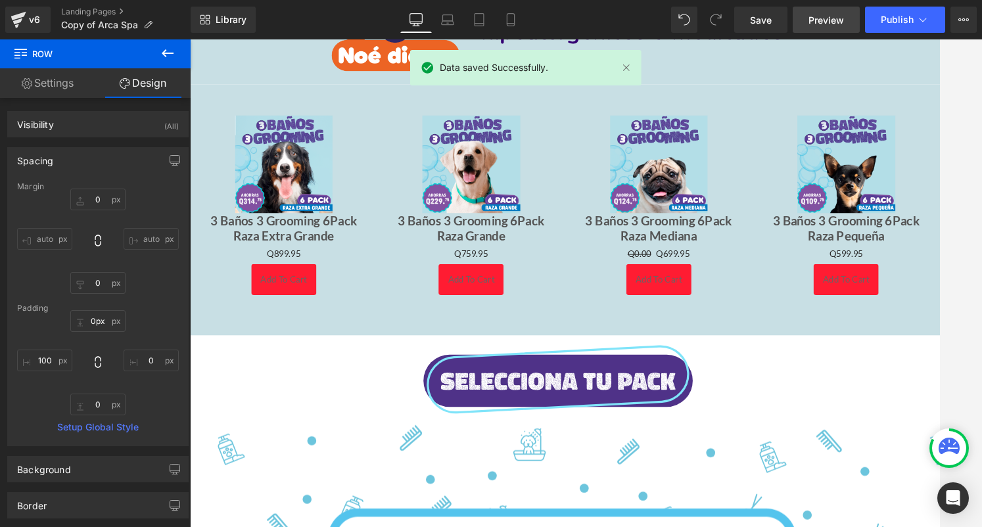
click at [815, 14] on span "Preview" at bounding box center [825, 20] width 35 height 14
